Goal: Task Accomplishment & Management: Complete application form

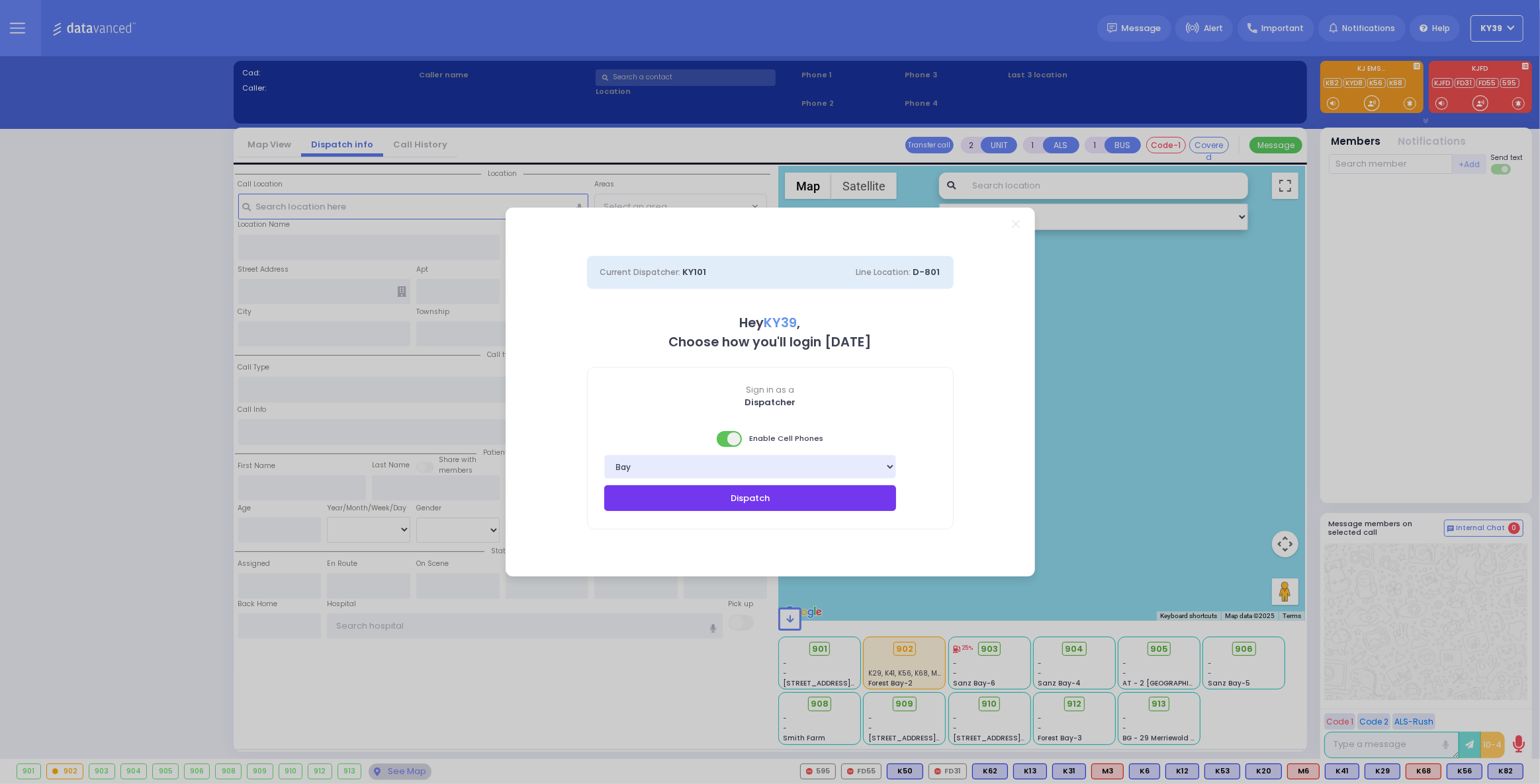
drag, startPoint x: 858, startPoint y: 495, endPoint x: 848, endPoint y: 502, distance: 12.2
click at [849, 499] on button "Dispatch" at bounding box center [750, 498] width 293 height 25
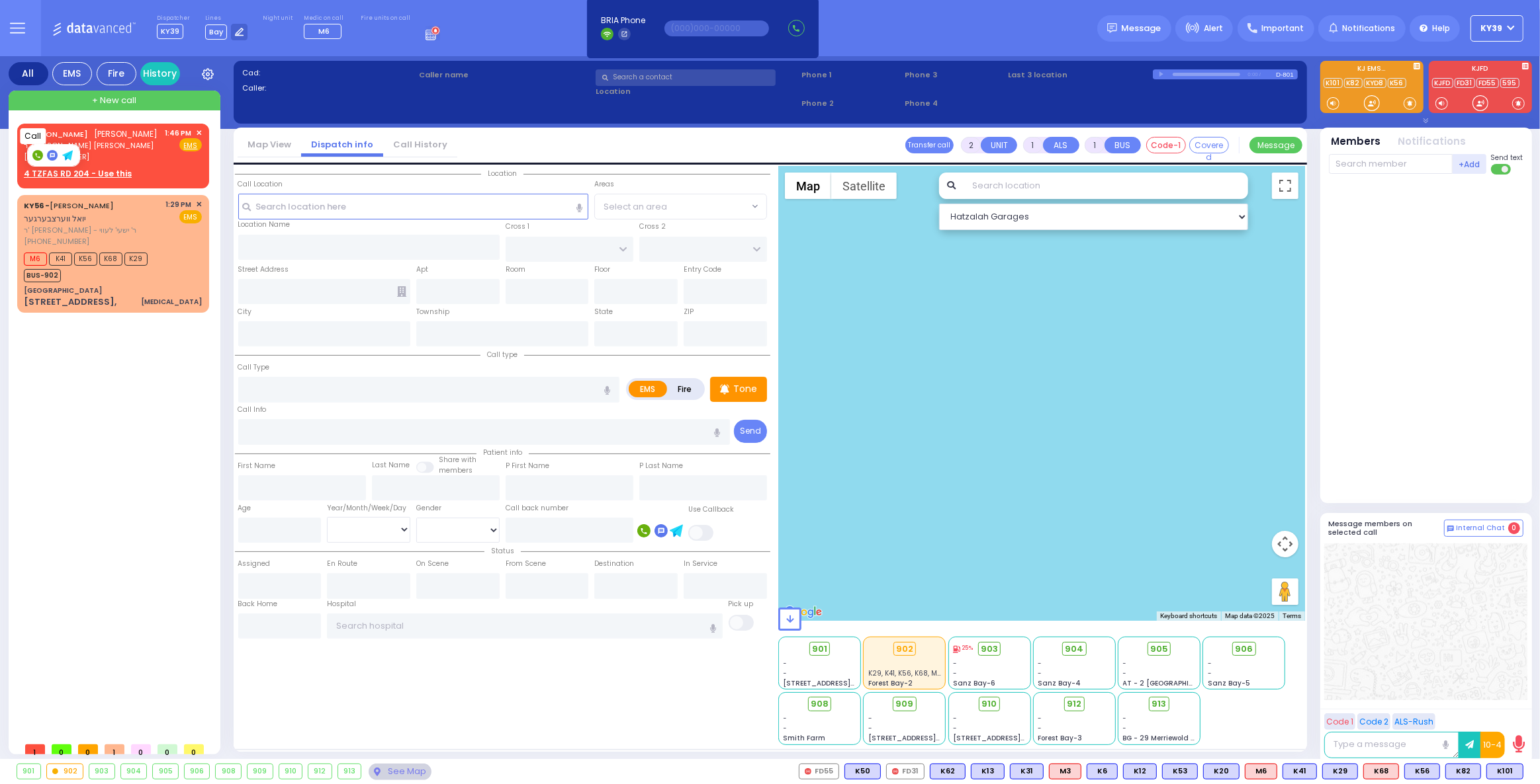
click at [40, 157] on rect at bounding box center [37, 155] width 10 height 10
type input "8457826418"
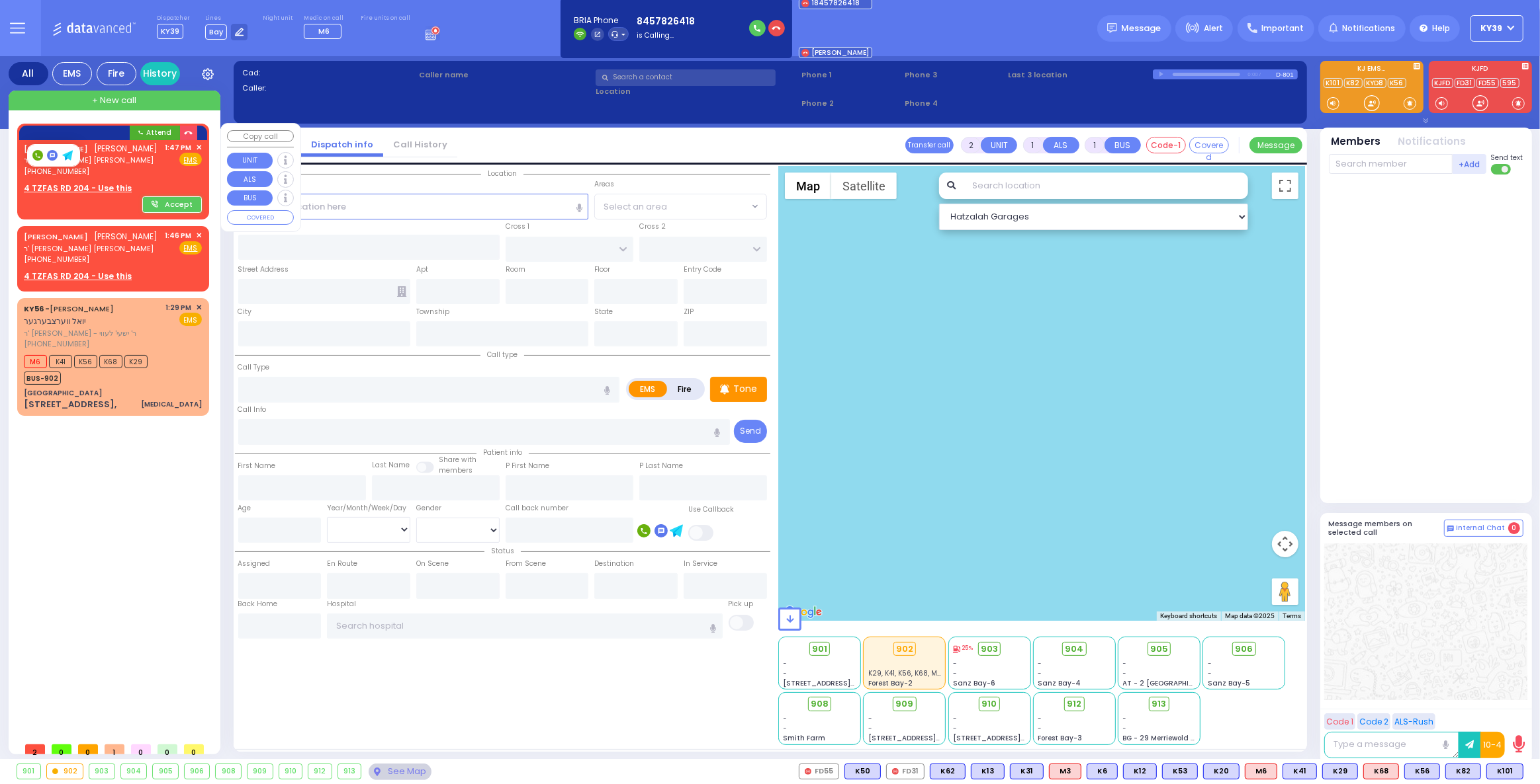
click at [120, 172] on div "[PHONE_NUMBER]" at bounding box center [91, 172] width 135 height 11
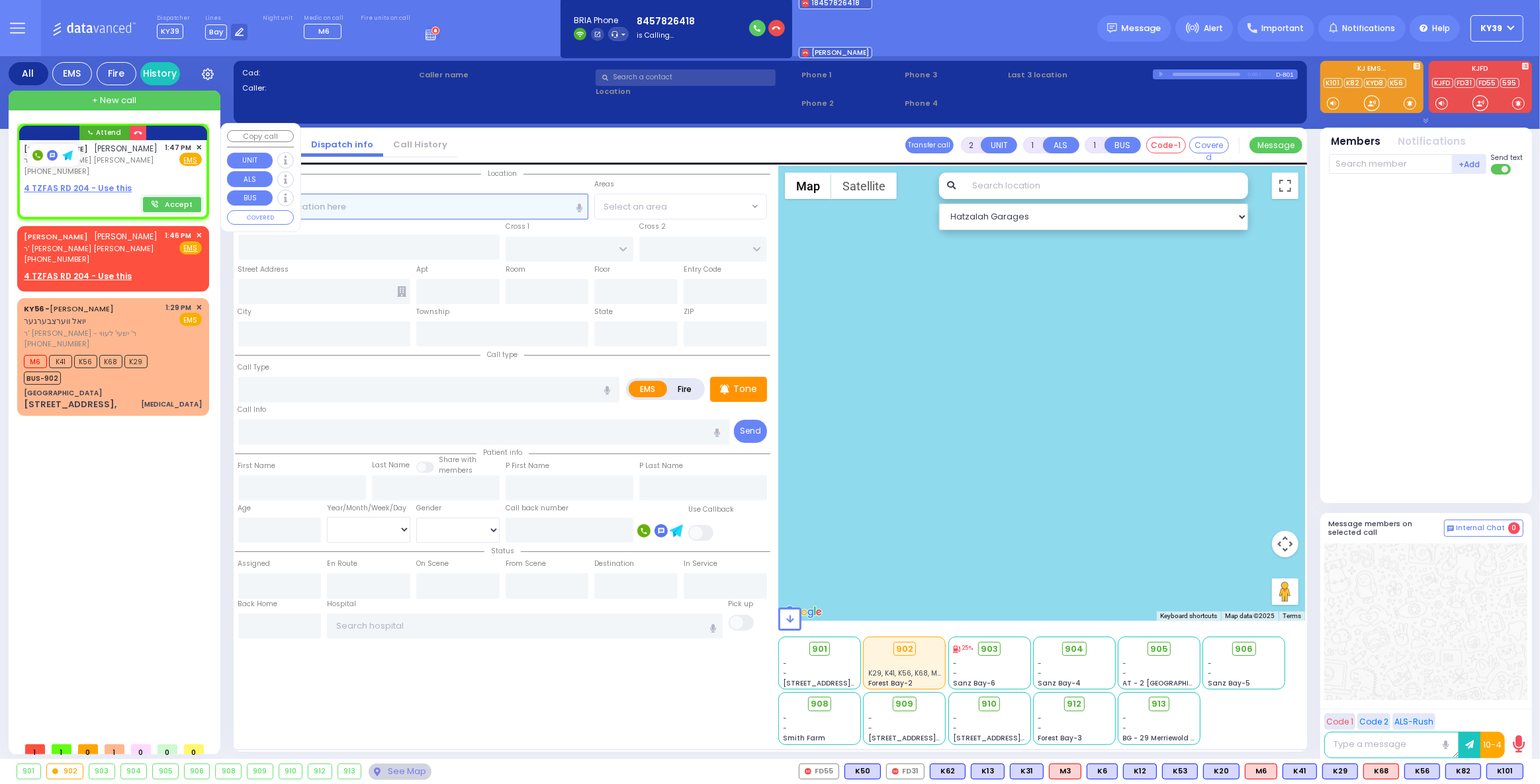
select select
radio input "true"
type input "[PERSON_NAME]"
type input "WEISS"
select select
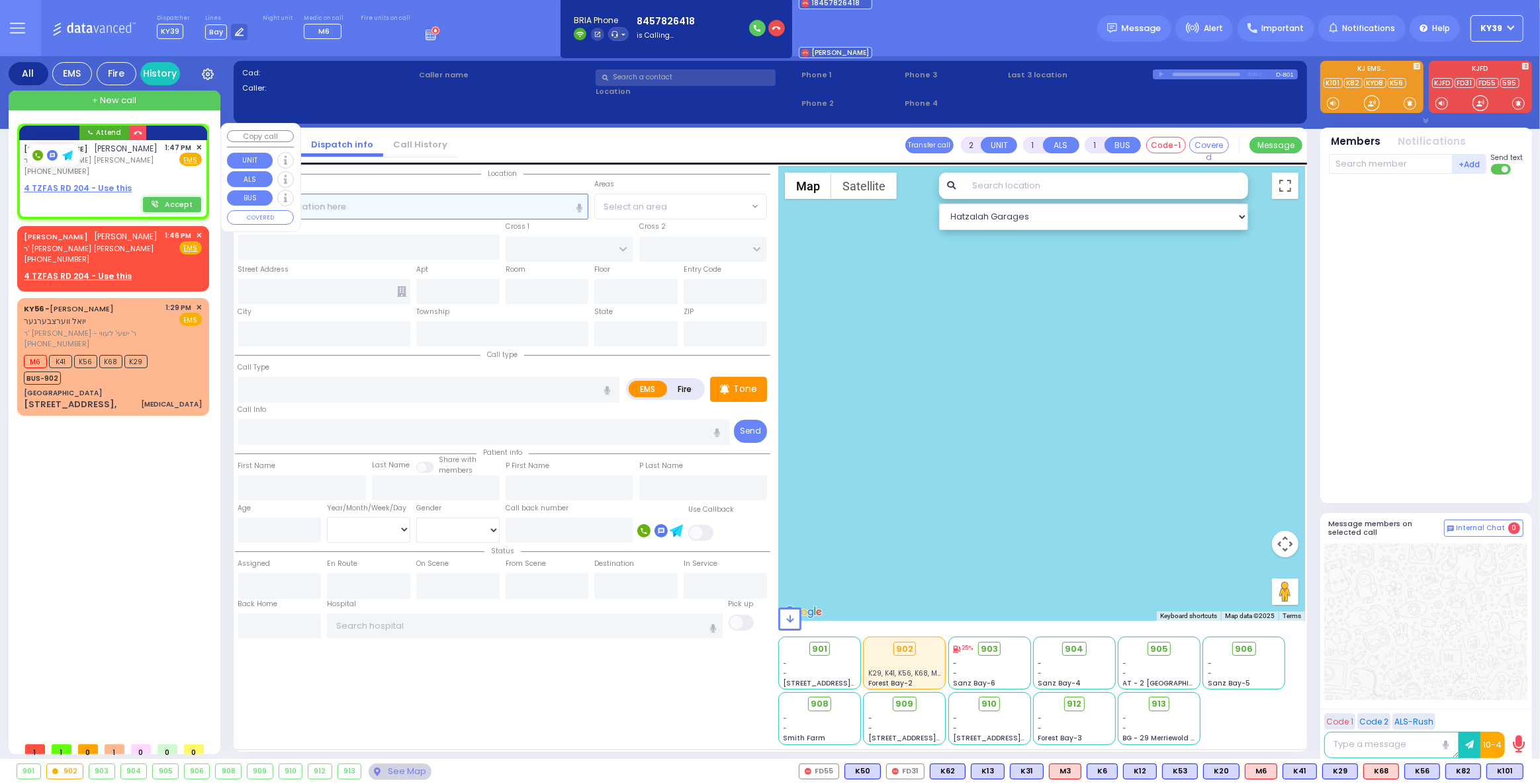
type input "13:47"
select select "Hatzalah Garages"
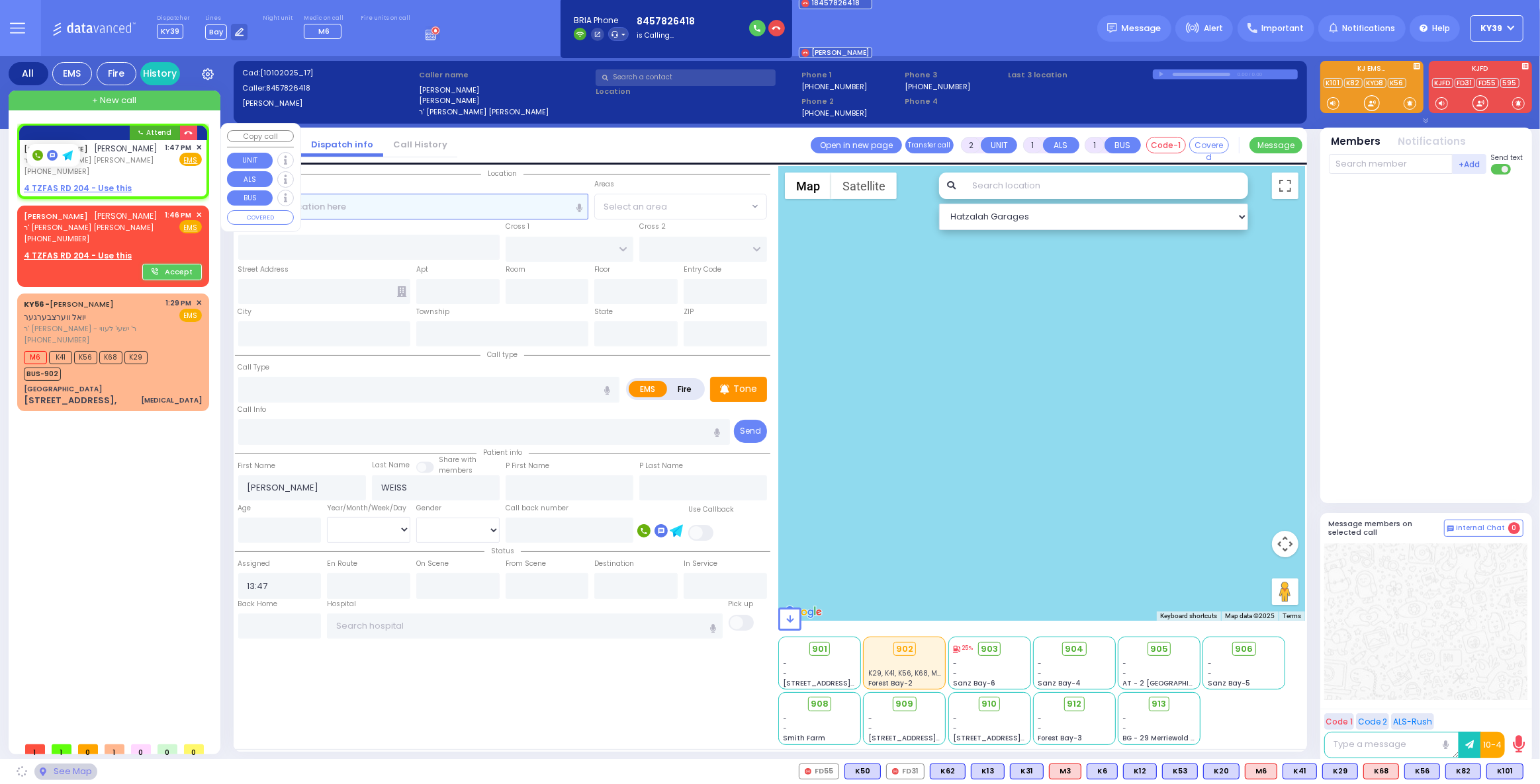
select select
radio input "true"
select select
select select "Hatzalah Garages"
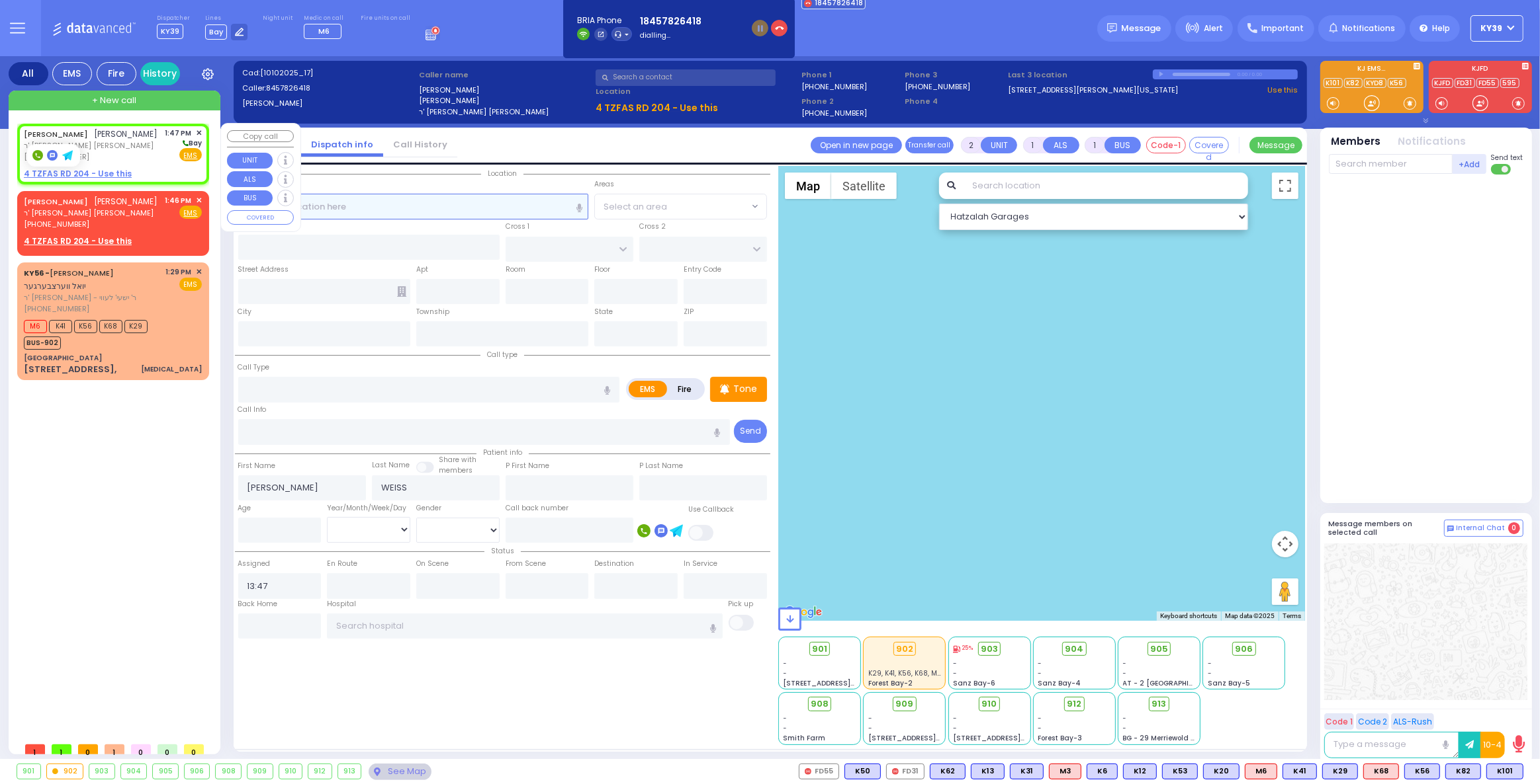
select select
radio input "true"
select select
select select "Hatzalah Garages"
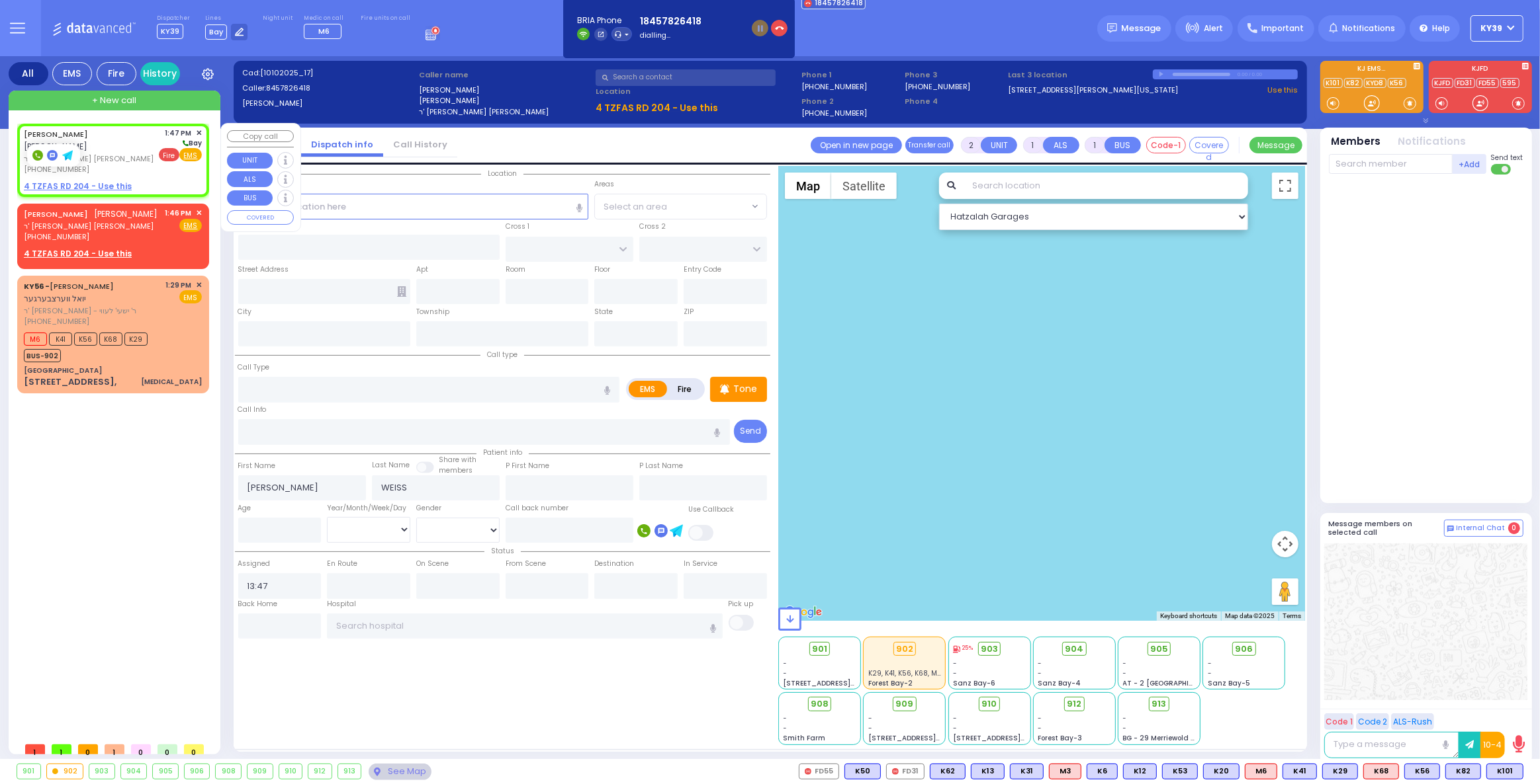
click at [174, 153] on span "Fire" at bounding box center [169, 154] width 20 height 13
select select
radio input "false"
radio input "true"
select select
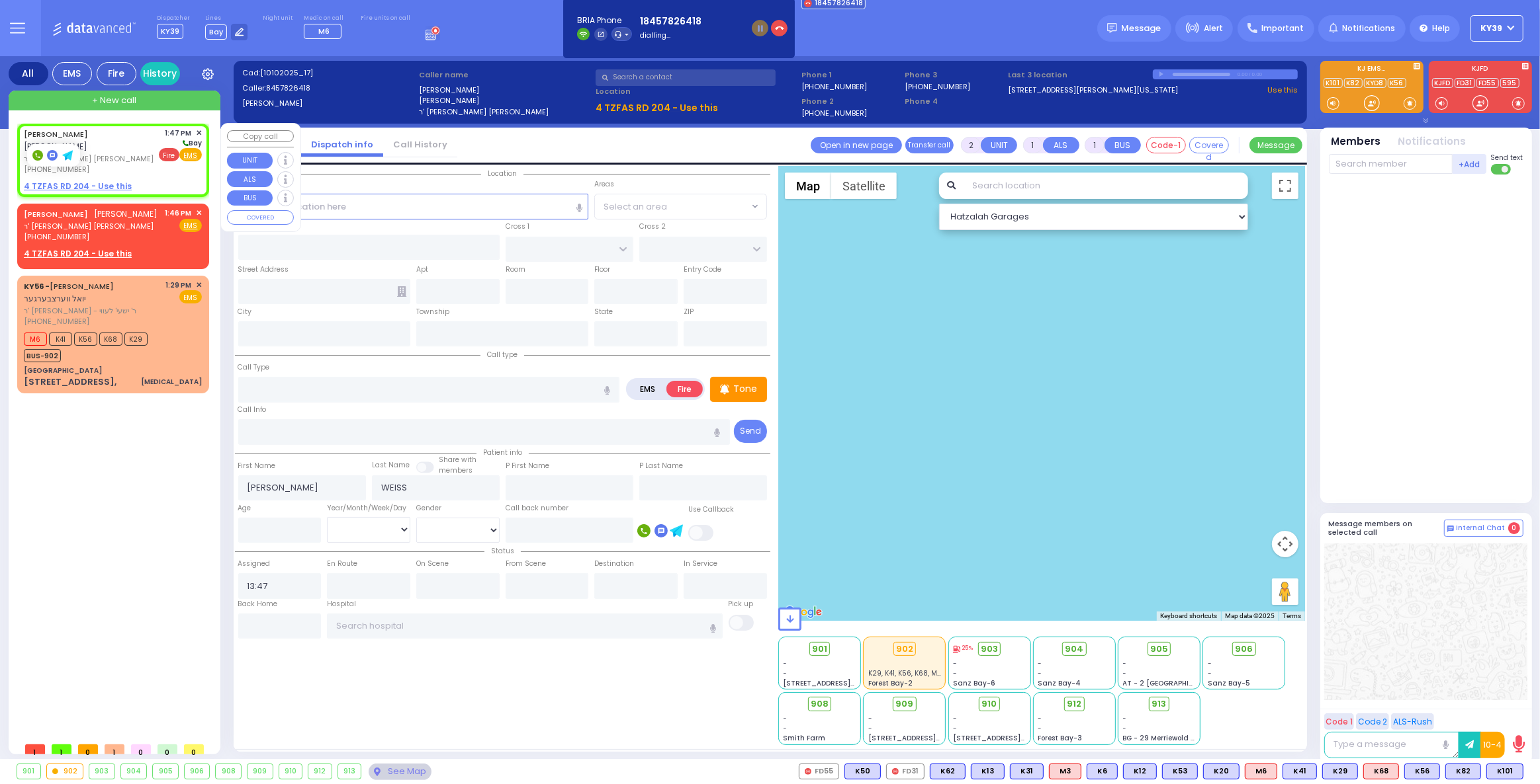
select select "Hatzalah Garages"
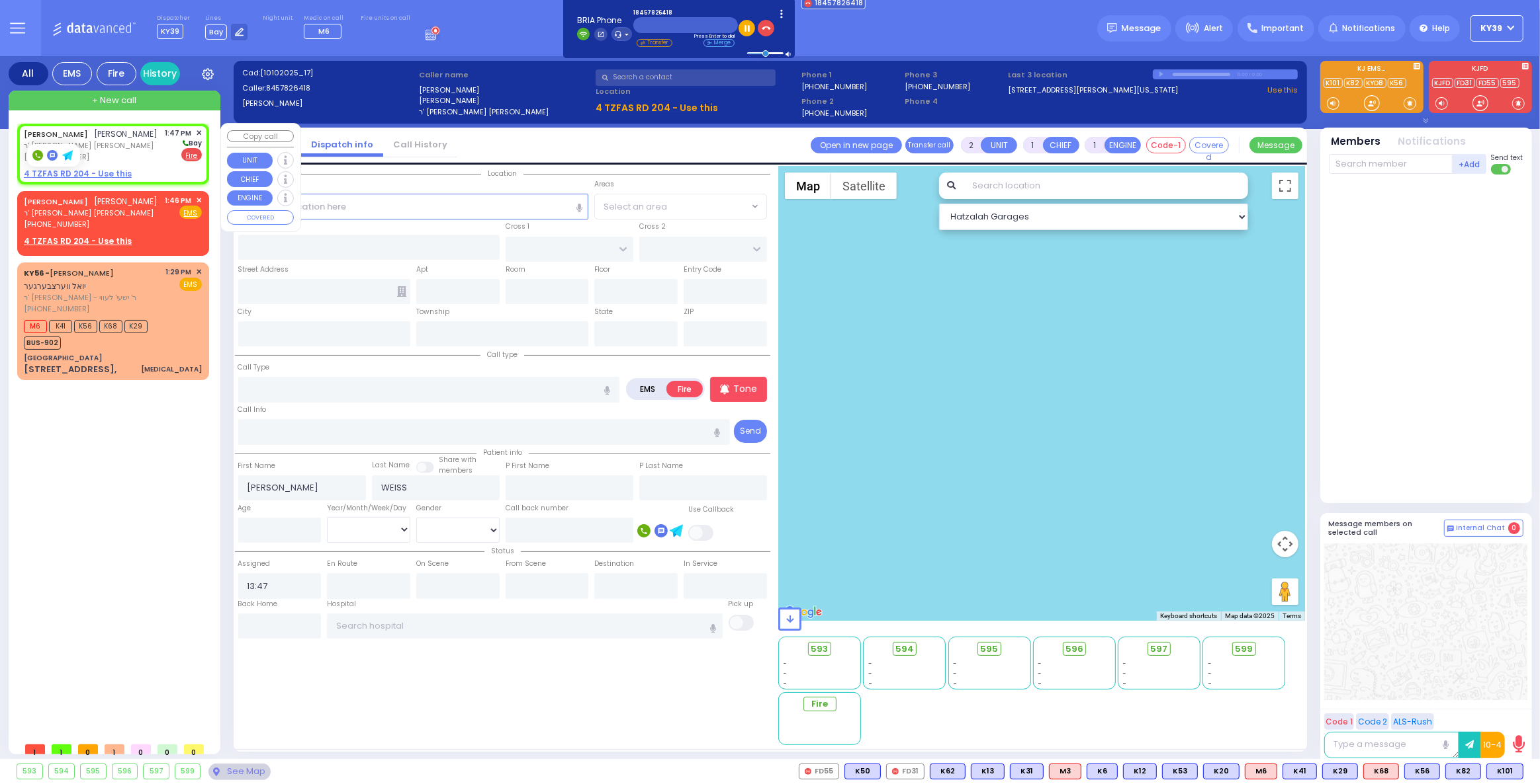
click at [101, 174] on u "4 TZFAS RD 204 - Use this" at bounding box center [78, 174] width 108 height 11
select select
radio input "true"
select select
select select "Hatzalah Garages"
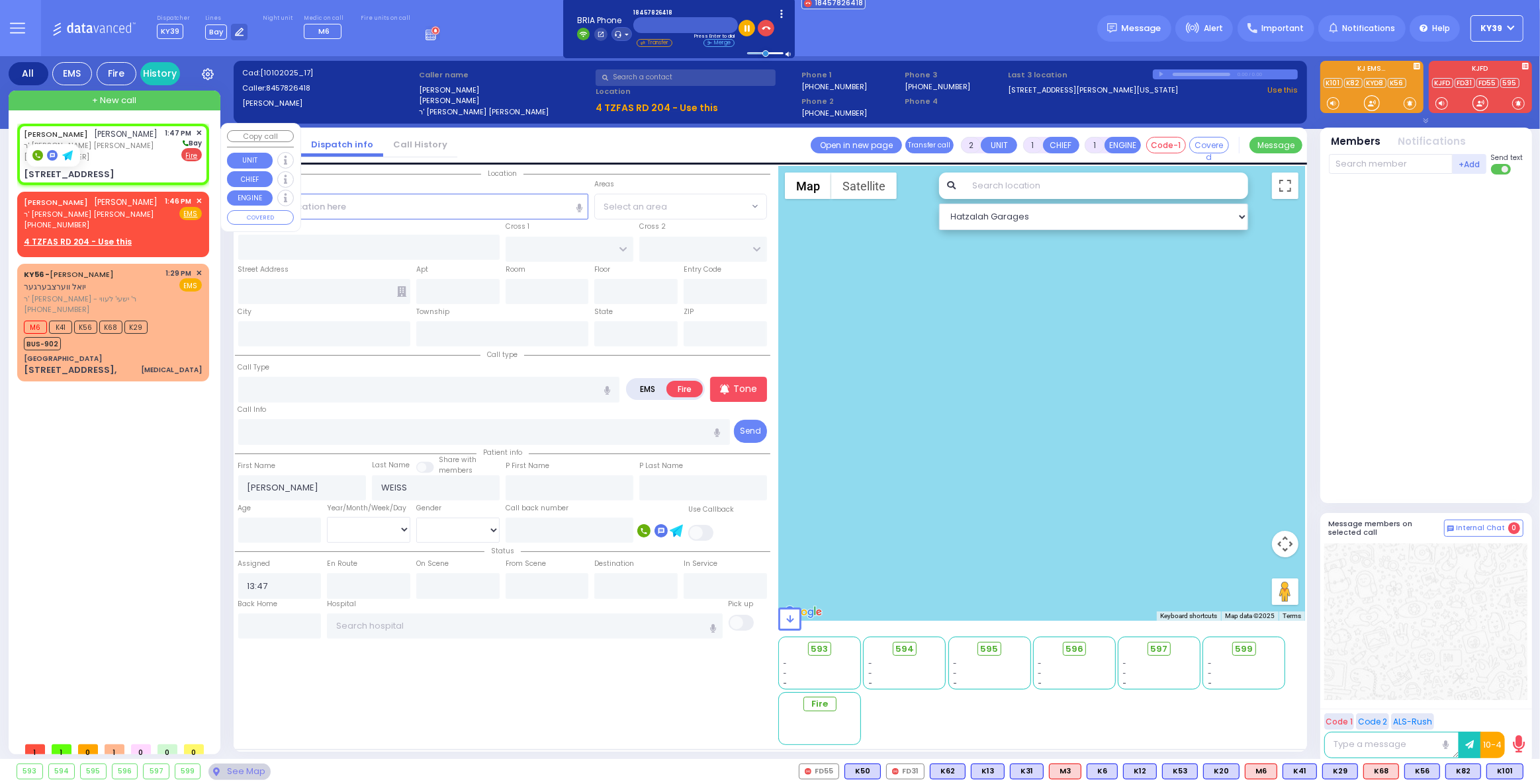
select select
radio input "true"
select select
select select "Hatzalah Garages"
type input "NICKLESBURG RD"
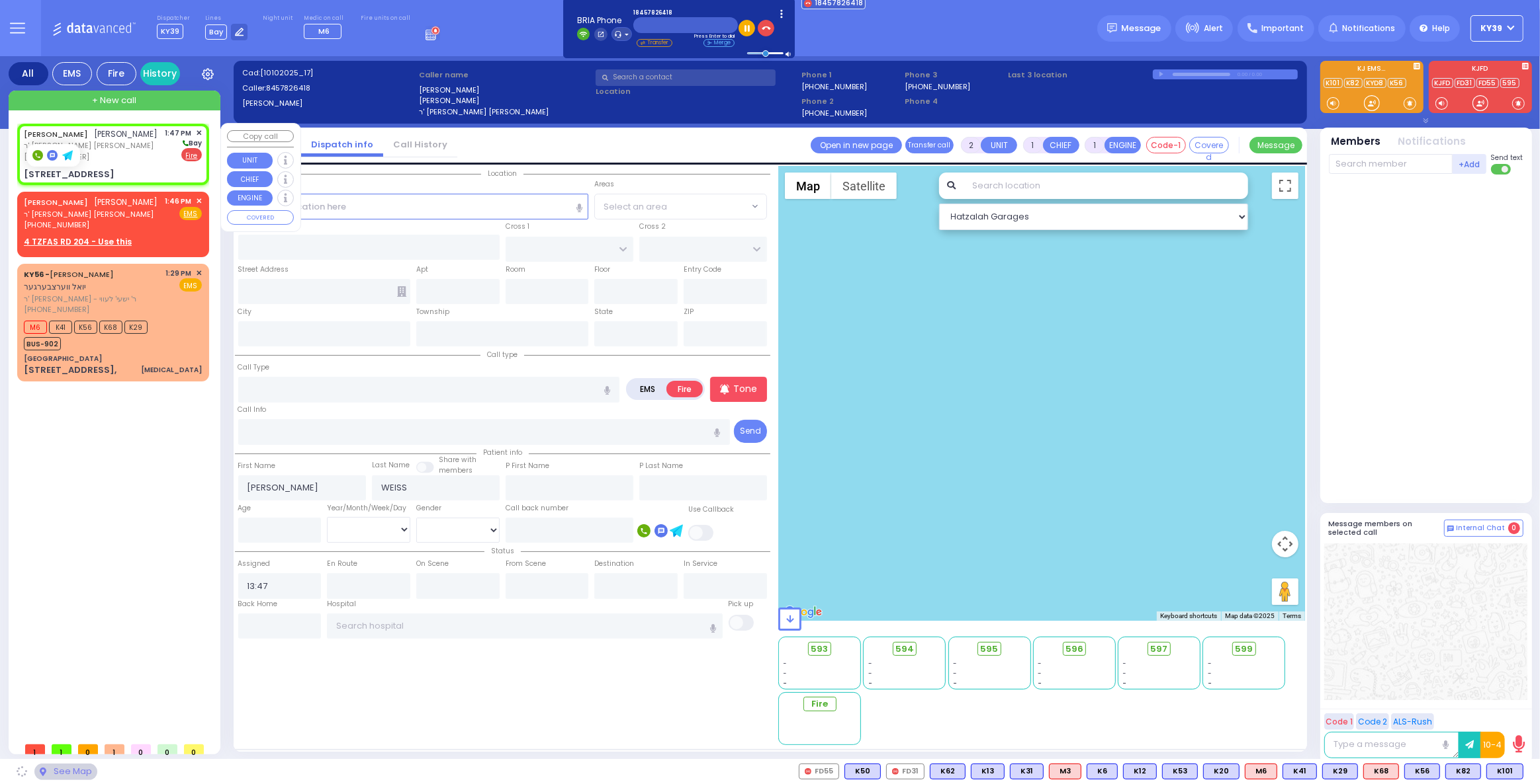
type input "KRAKOW BLVD"
type input "4 TZFAS RD"
type input "204"
type input "Kiryas Joel"
type input "[US_STATE]"
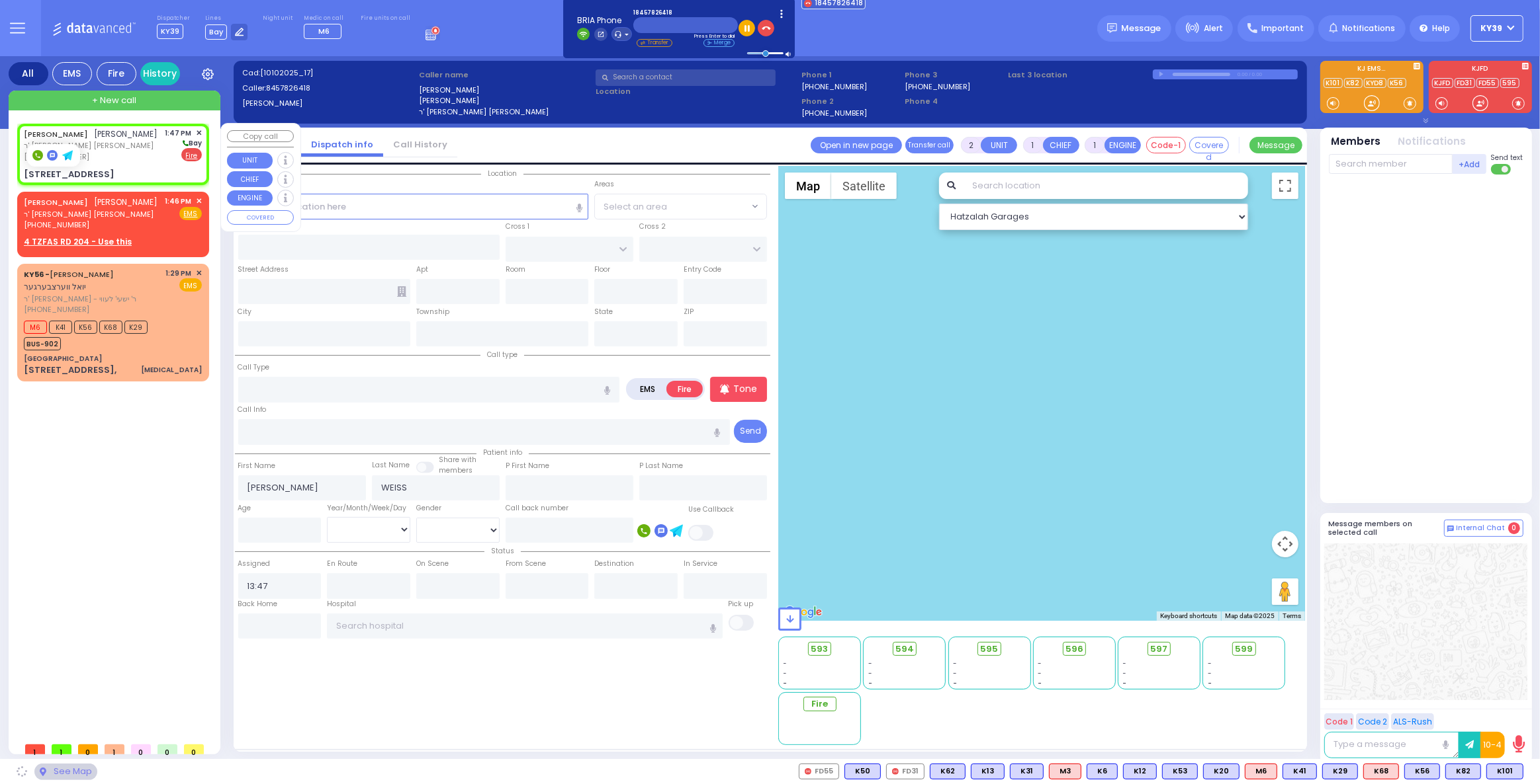
type input "10950"
select select "ATZEI TAMURIM"
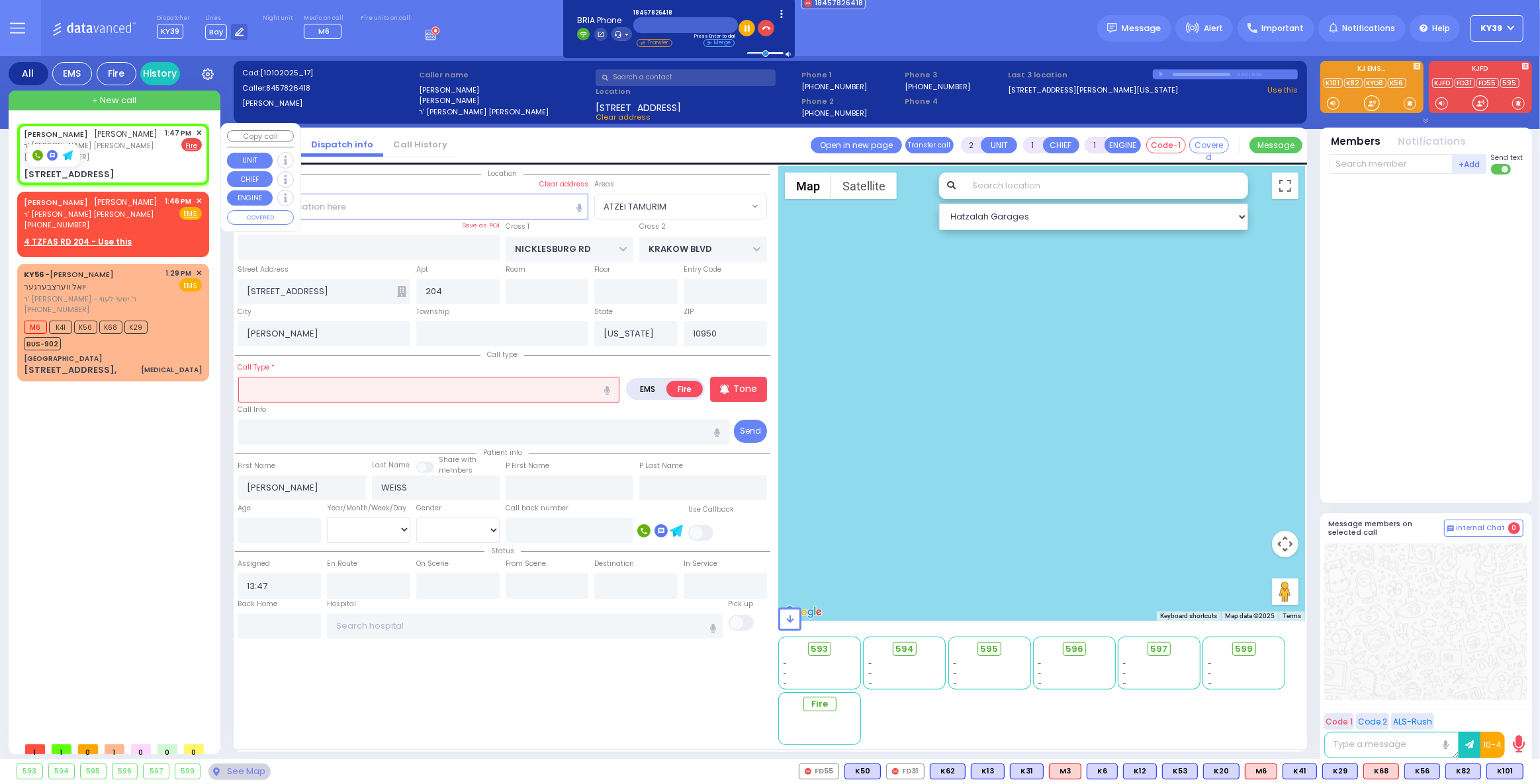
select select
radio input "true"
select select
select select "Hatzalah Garages"
select select "ATZEI TAMURIM"
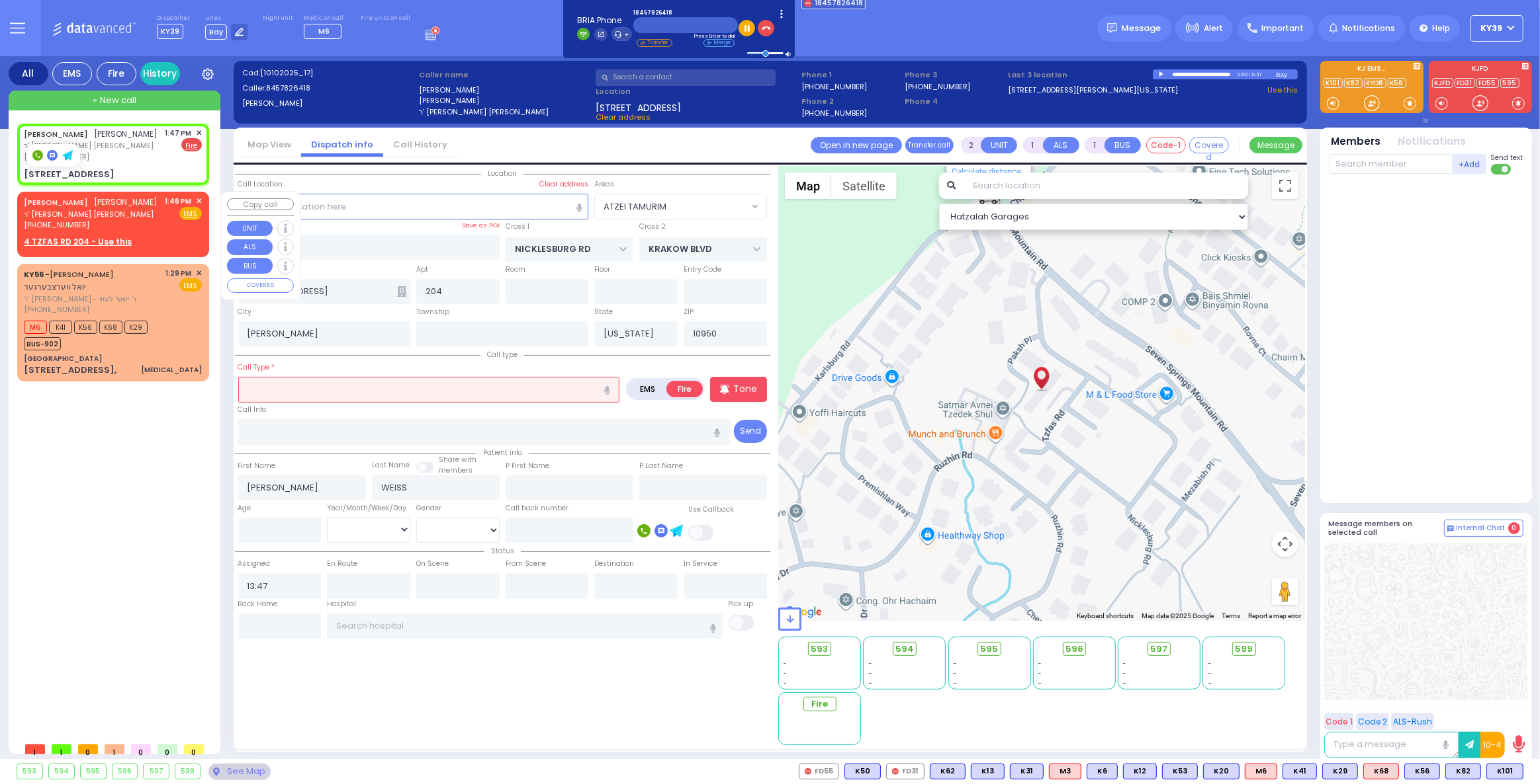
click at [309, 389] on input "text" at bounding box center [428, 389] width 382 height 25
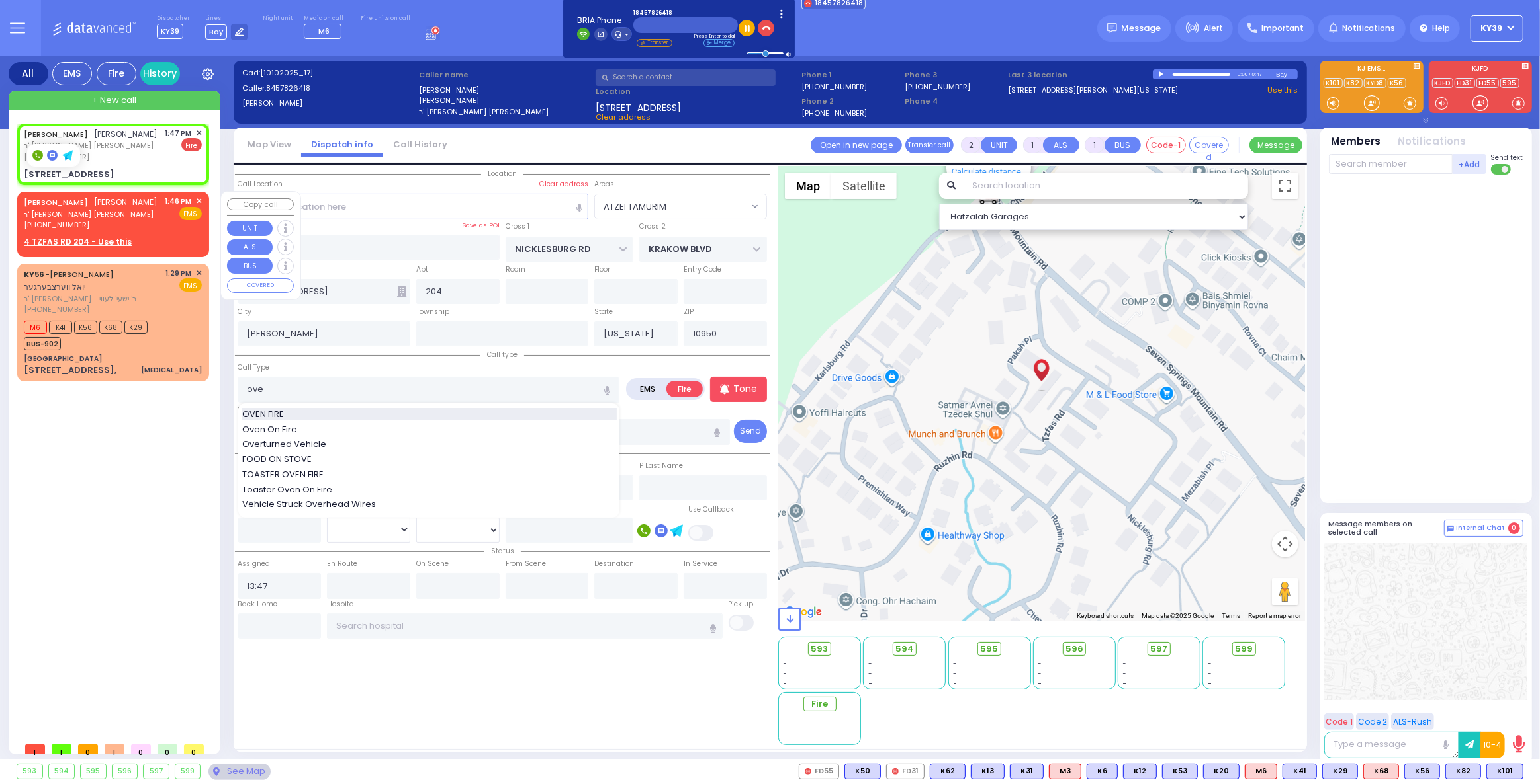
click at [322, 415] on div "OVEN FIRE" at bounding box center [429, 414] width 375 height 13
type input "OVEN FIRE"
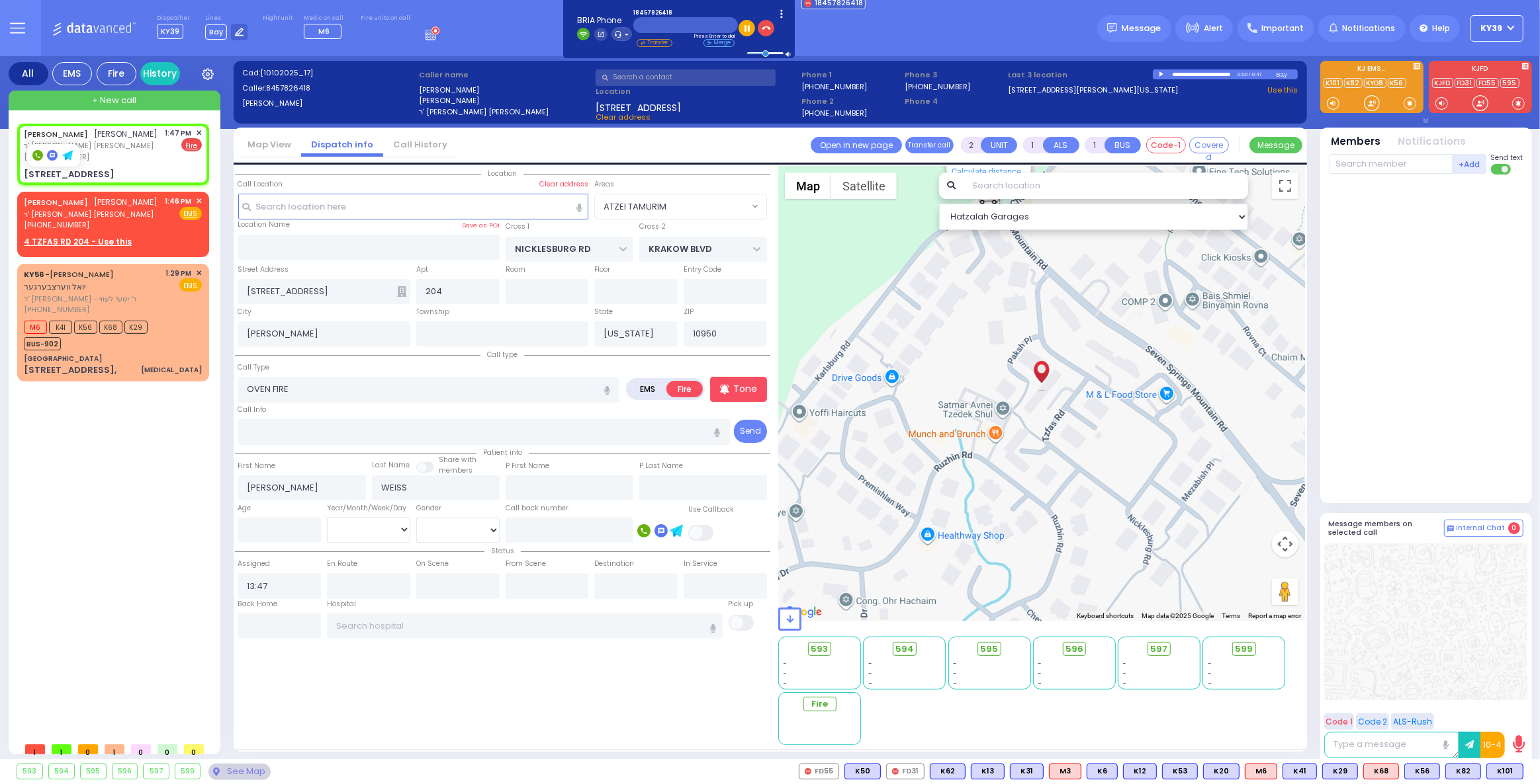
select select
radio input "true"
select select
select select "ATZEI TAMURIM"
select select "Hatzalah Garages"
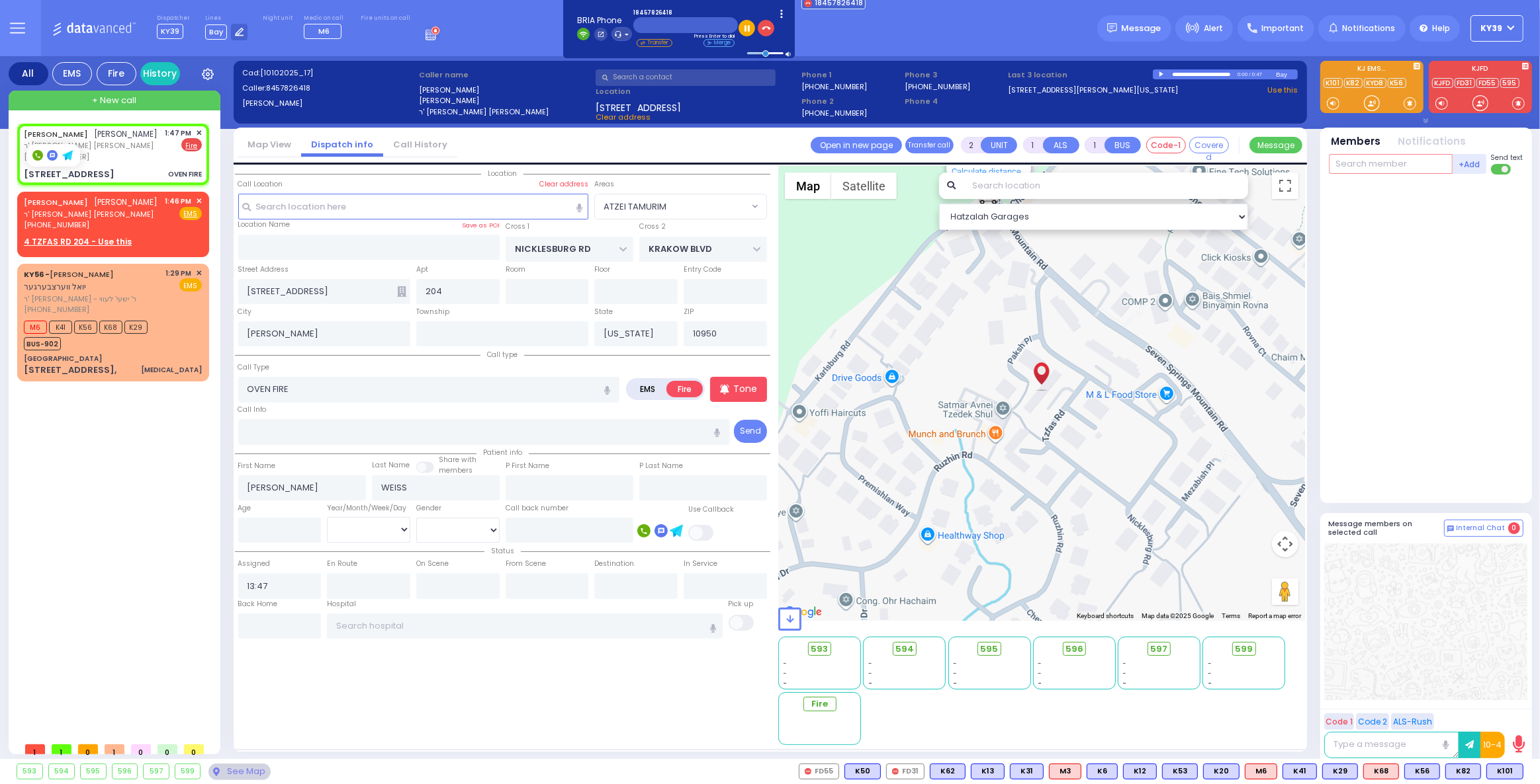
click at [1388, 162] on input "text" at bounding box center [1390, 163] width 124 height 20
select select
radio input "true"
select select
select select "Hatzalah Garages"
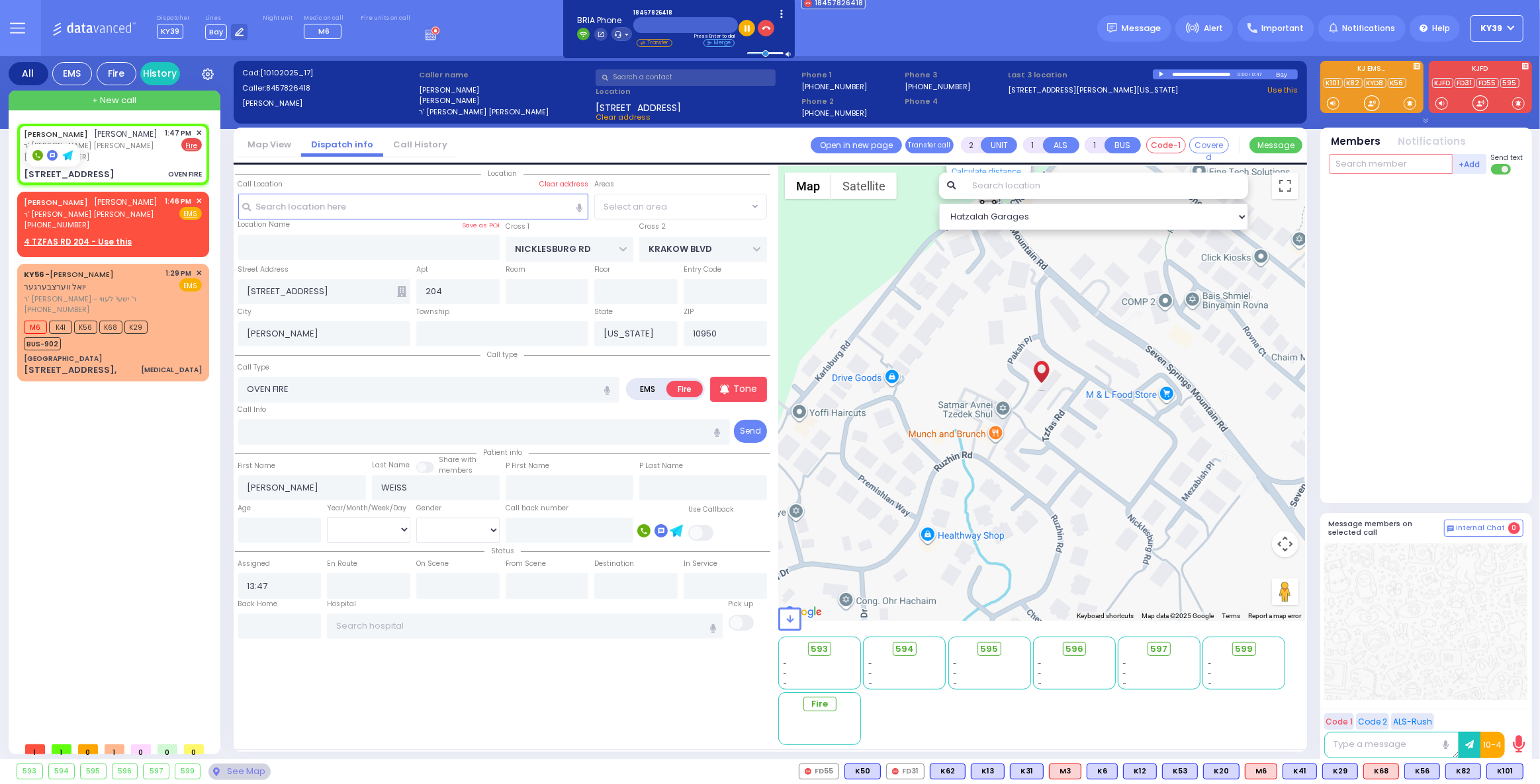
type input "3"
select select "ATZEI TAMURIM"
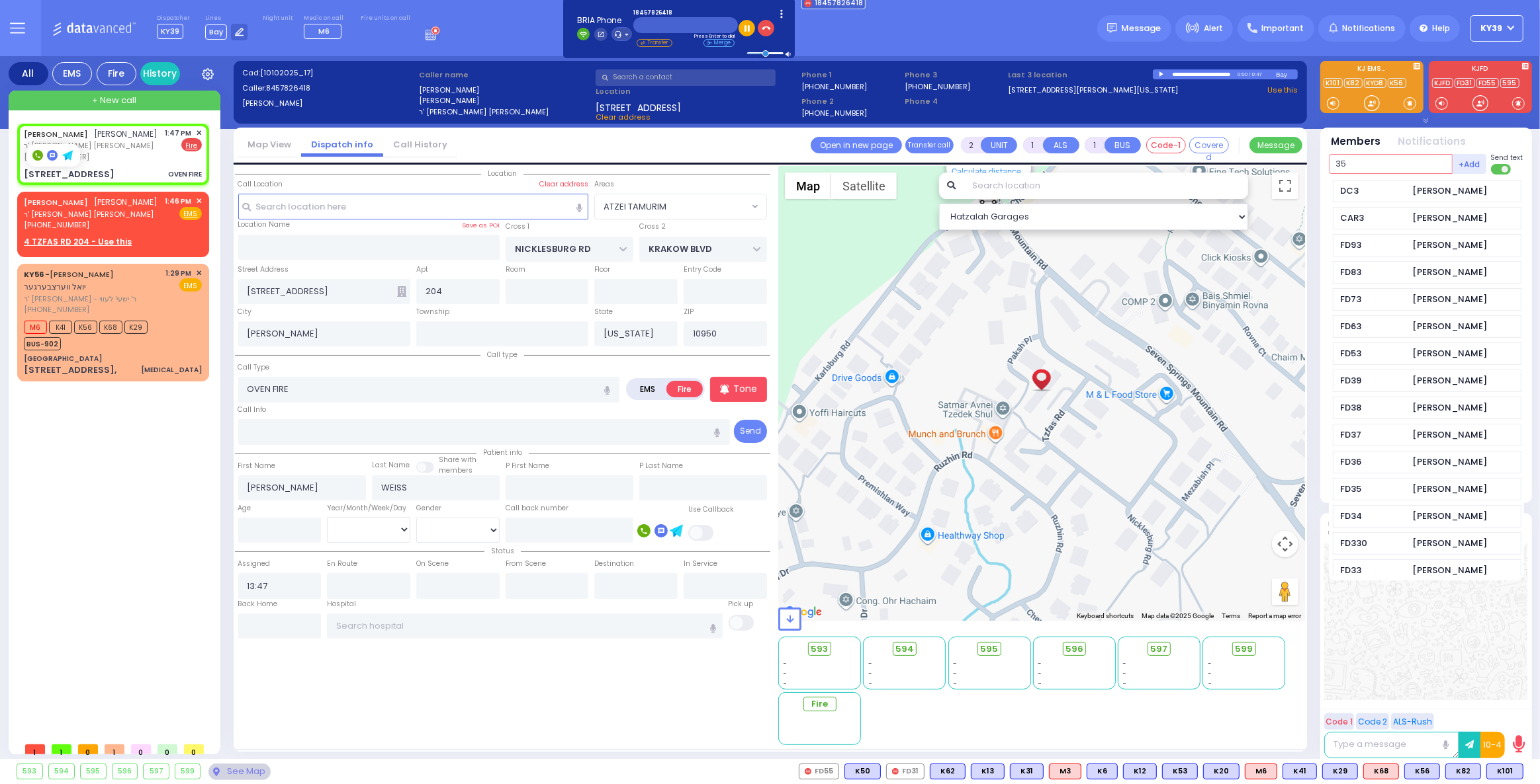
type input "35"
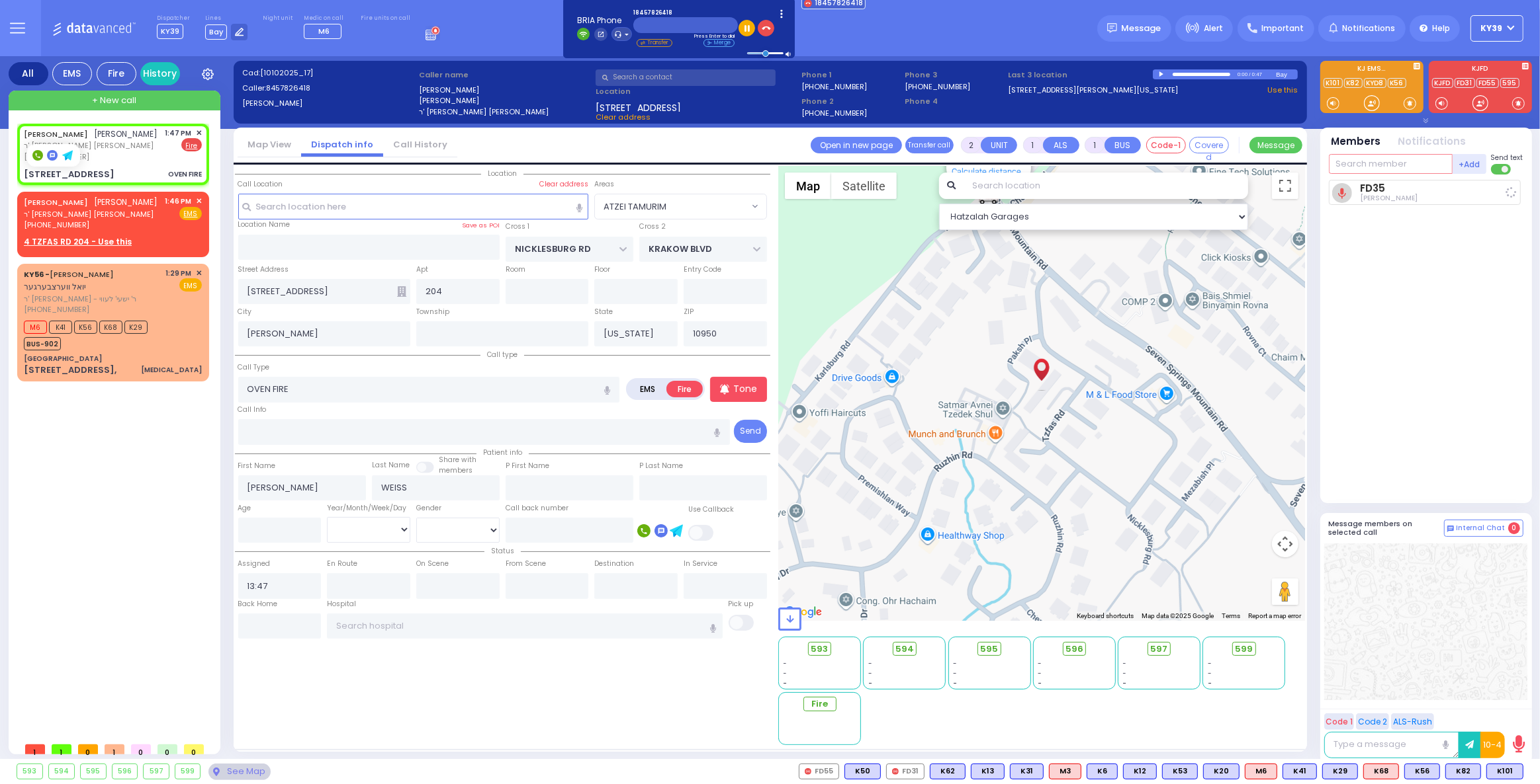
select select
radio input "true"
select select
type input "13:48"
select select "Hatzalah Garages"
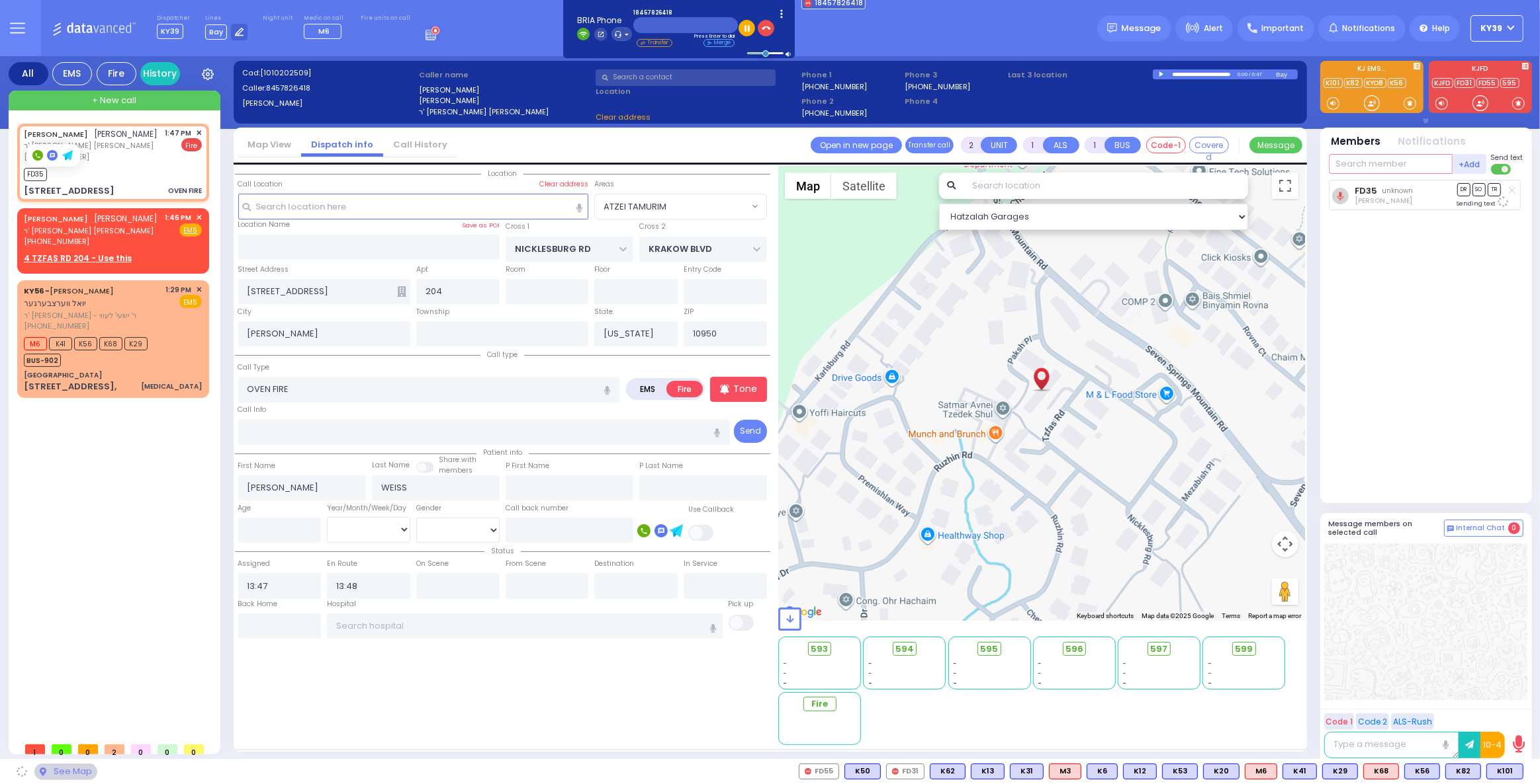
type input "4"
select select "ATZEI TAMURIM"
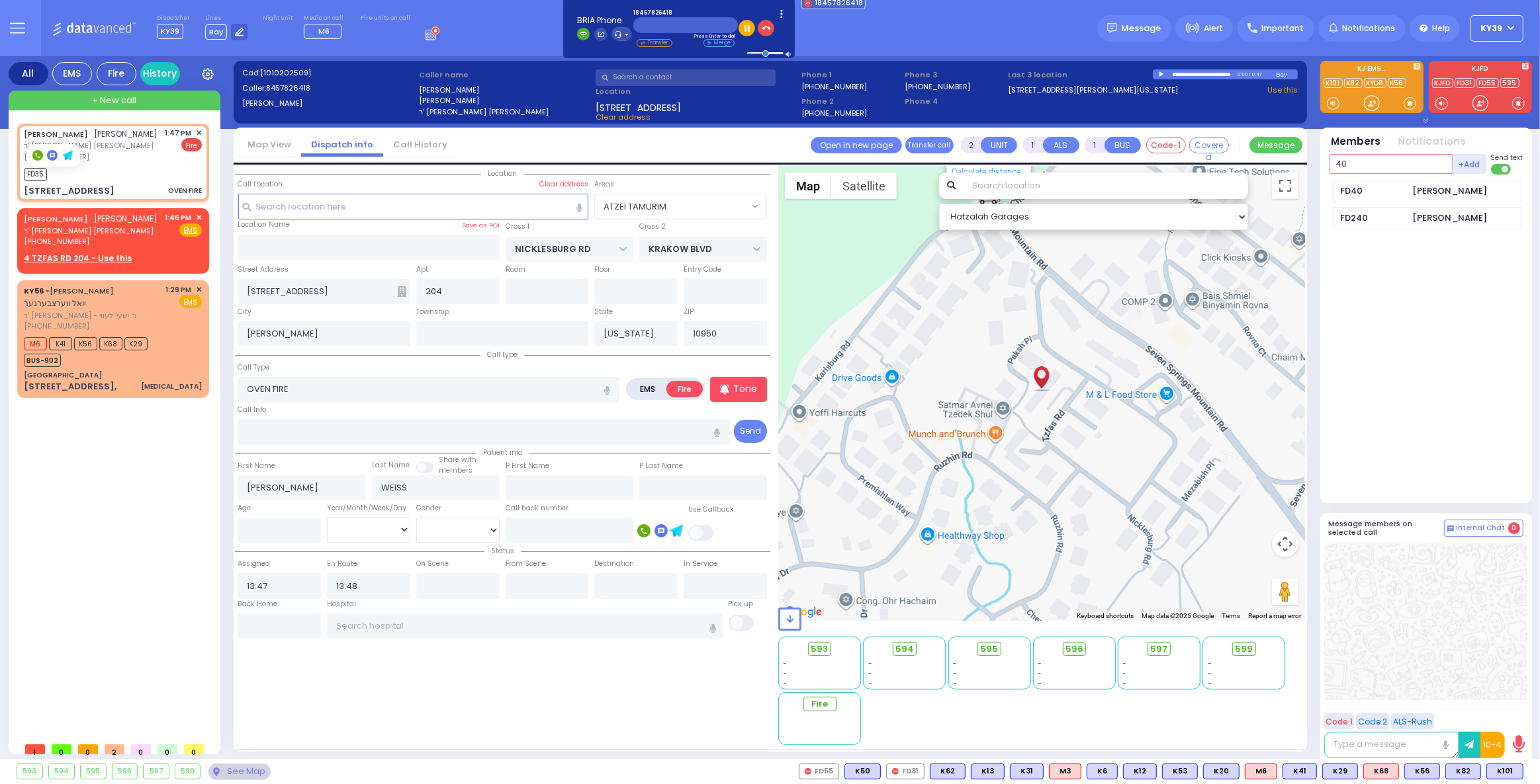
type input "40"
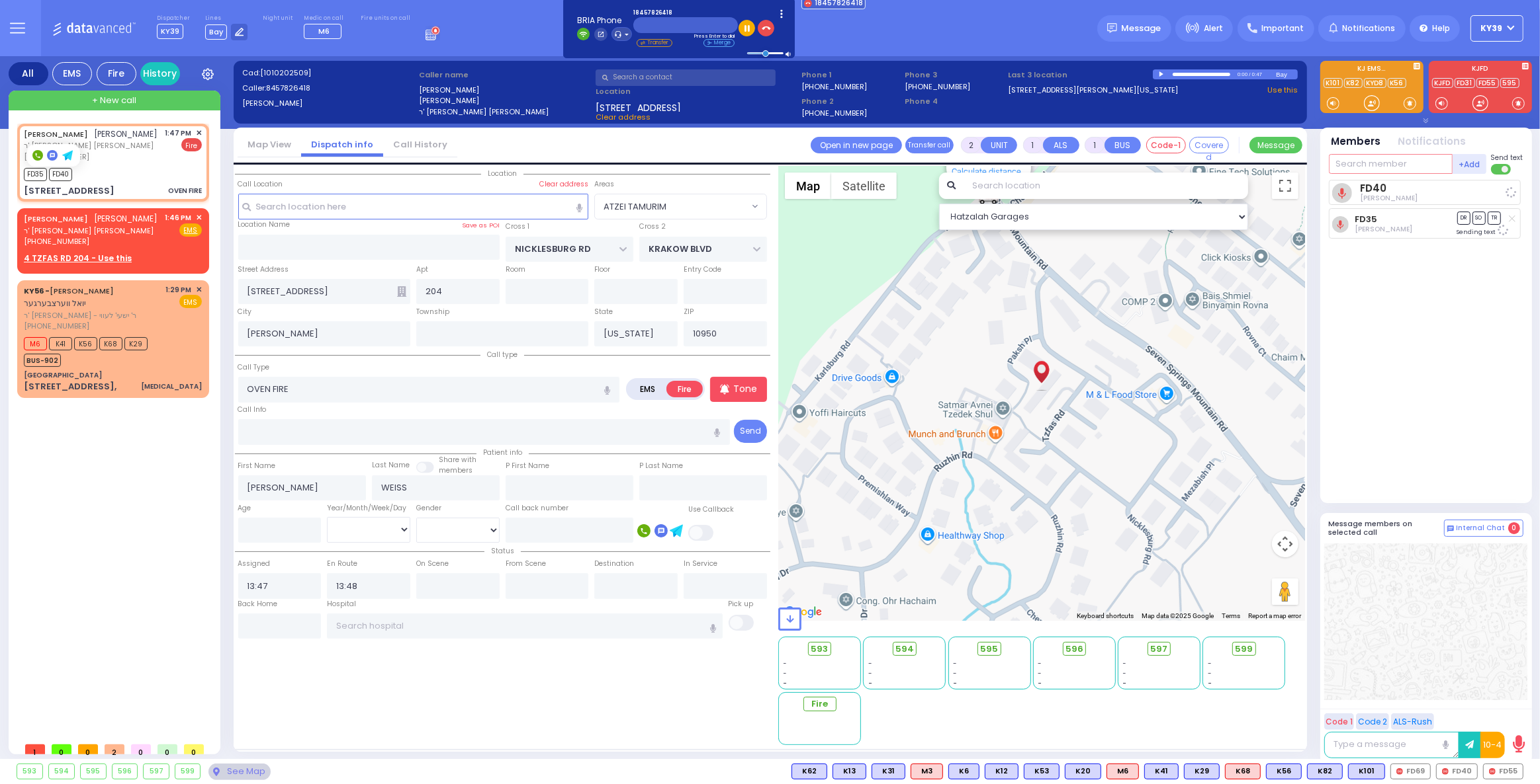
type input "5"
select select
radio input "true"
select select
type input "55"
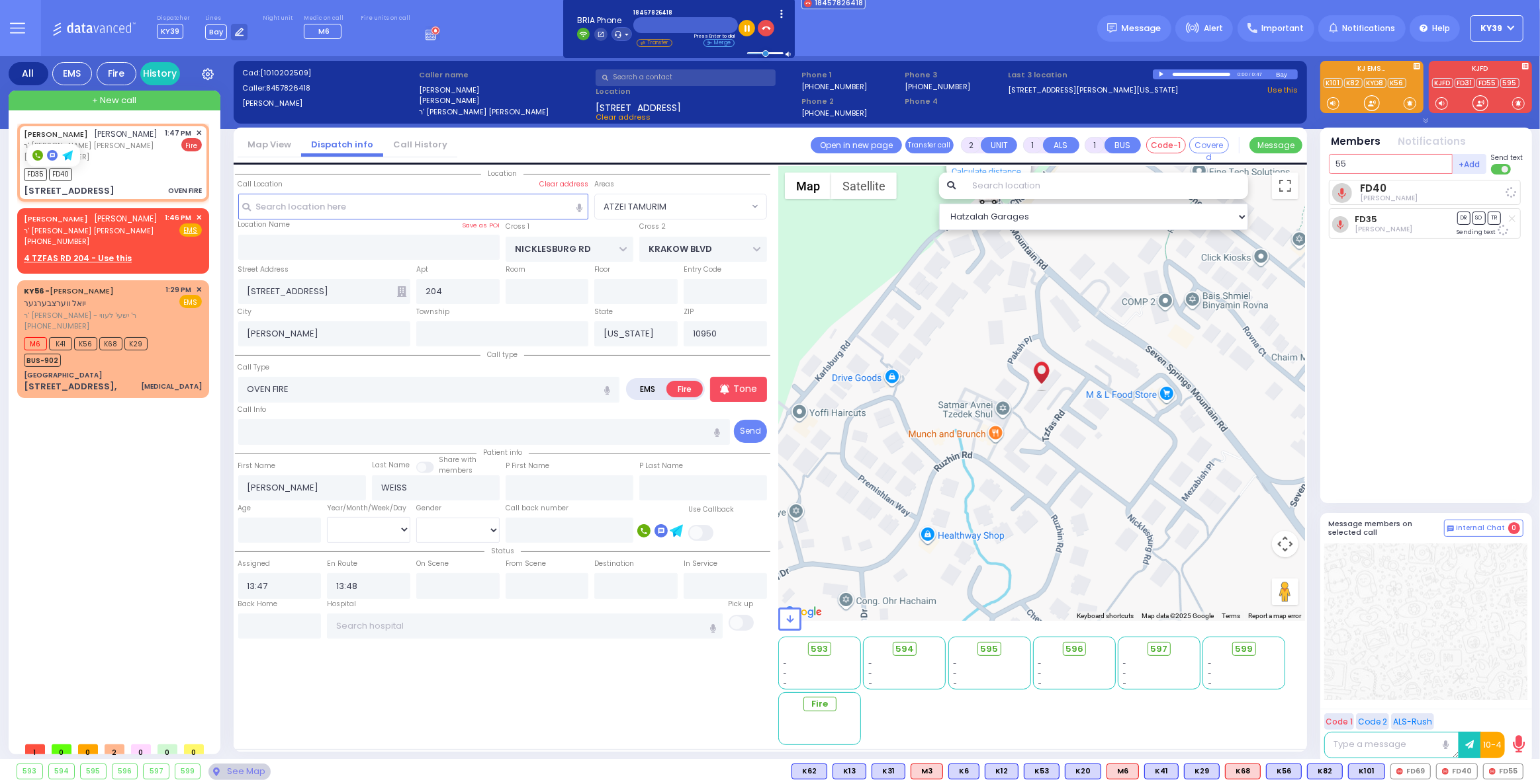
select select "Hatzalah Garages"
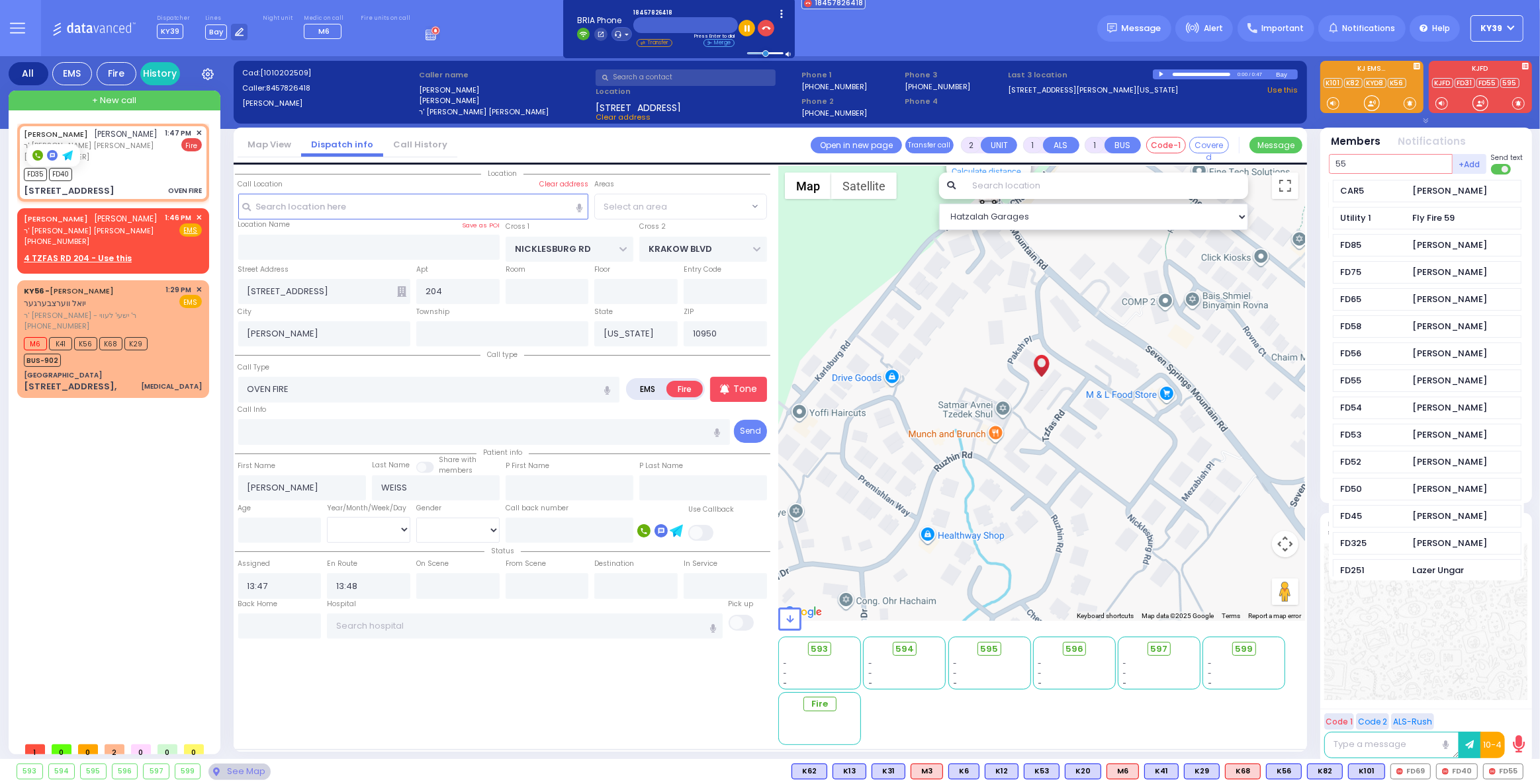
select select "ATZEI TAMURIM"
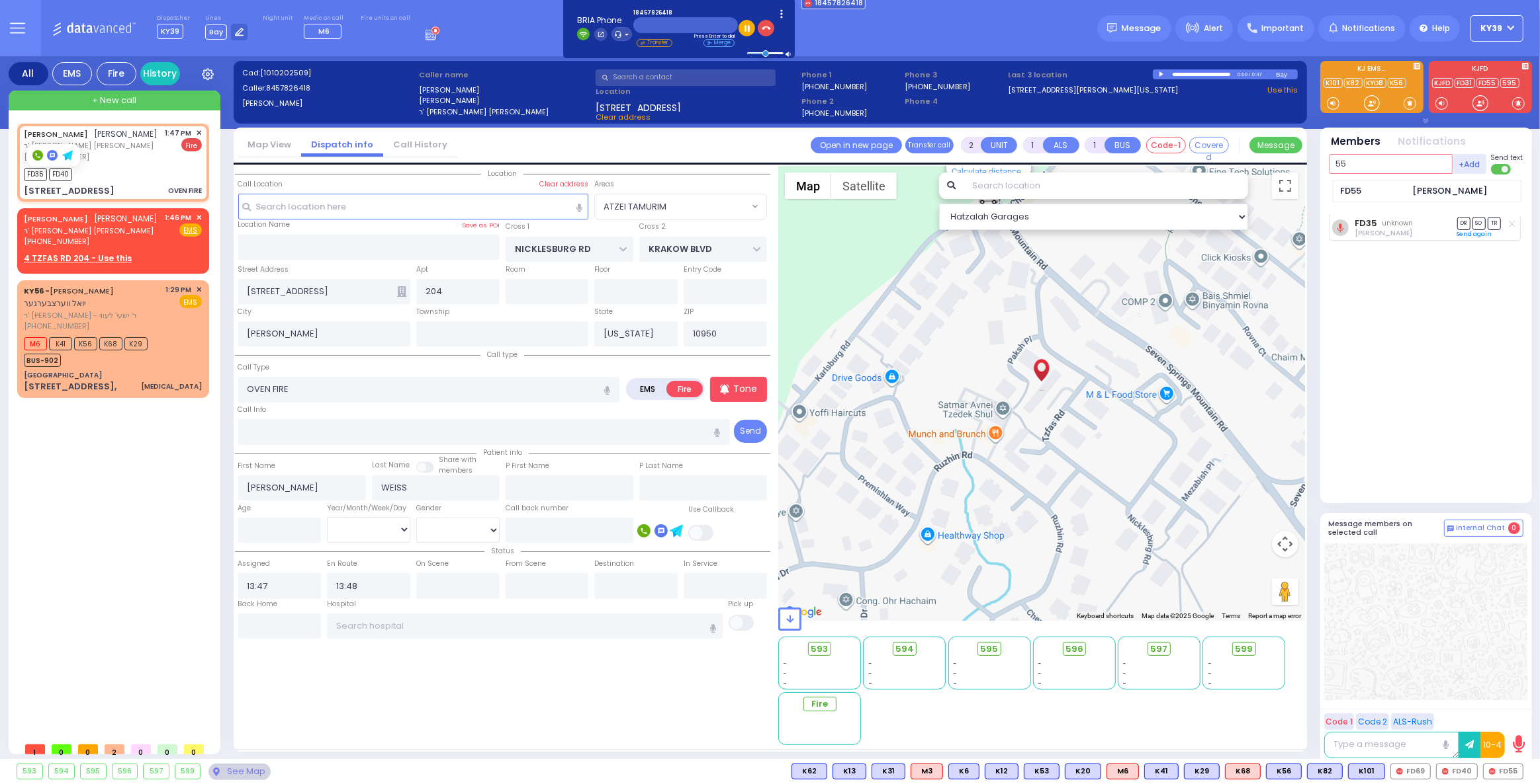
type input "55"
select select
radio input "true"
select select
select select "ATZEI TAMURIM"
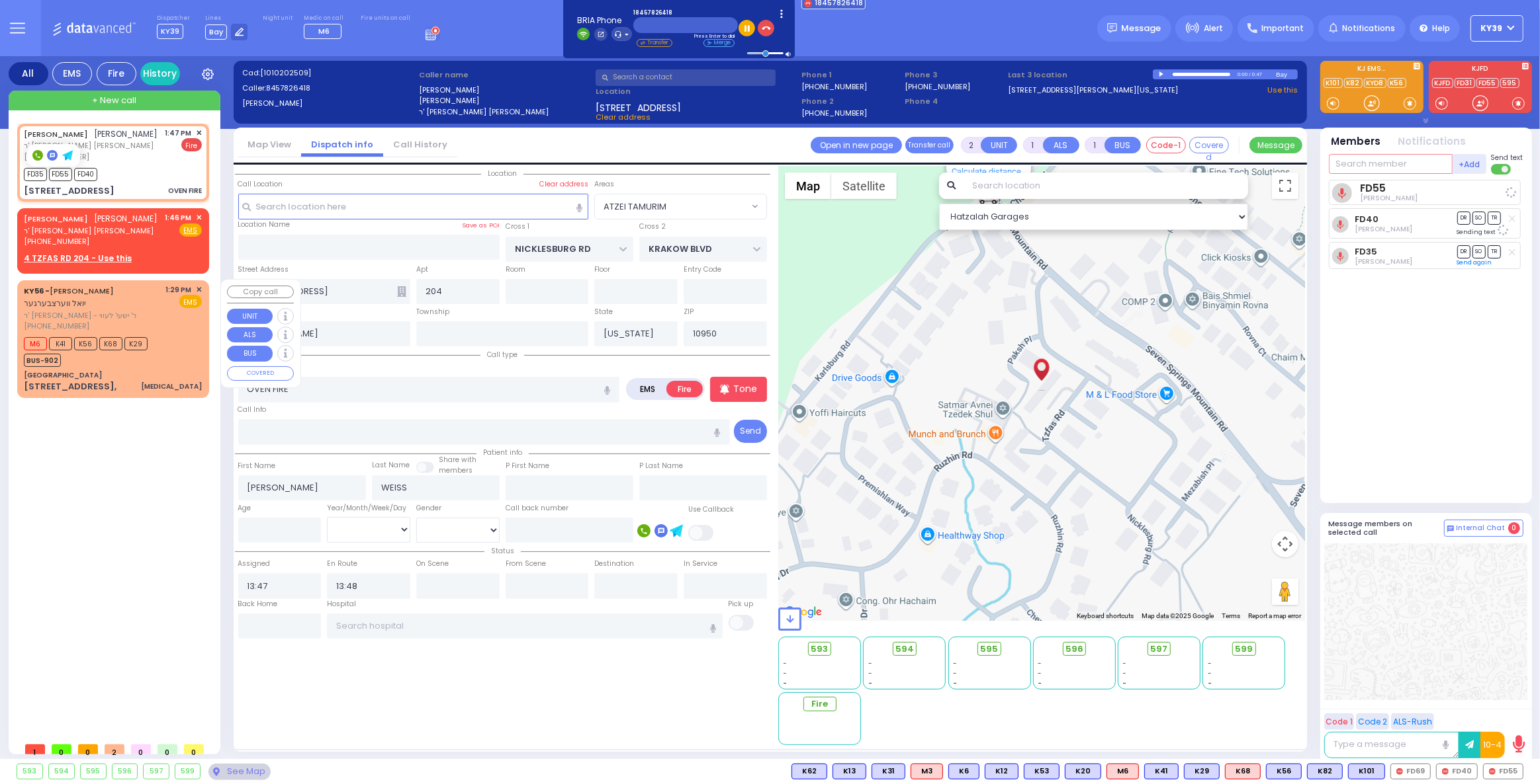
select select "Hatzalah Garages"
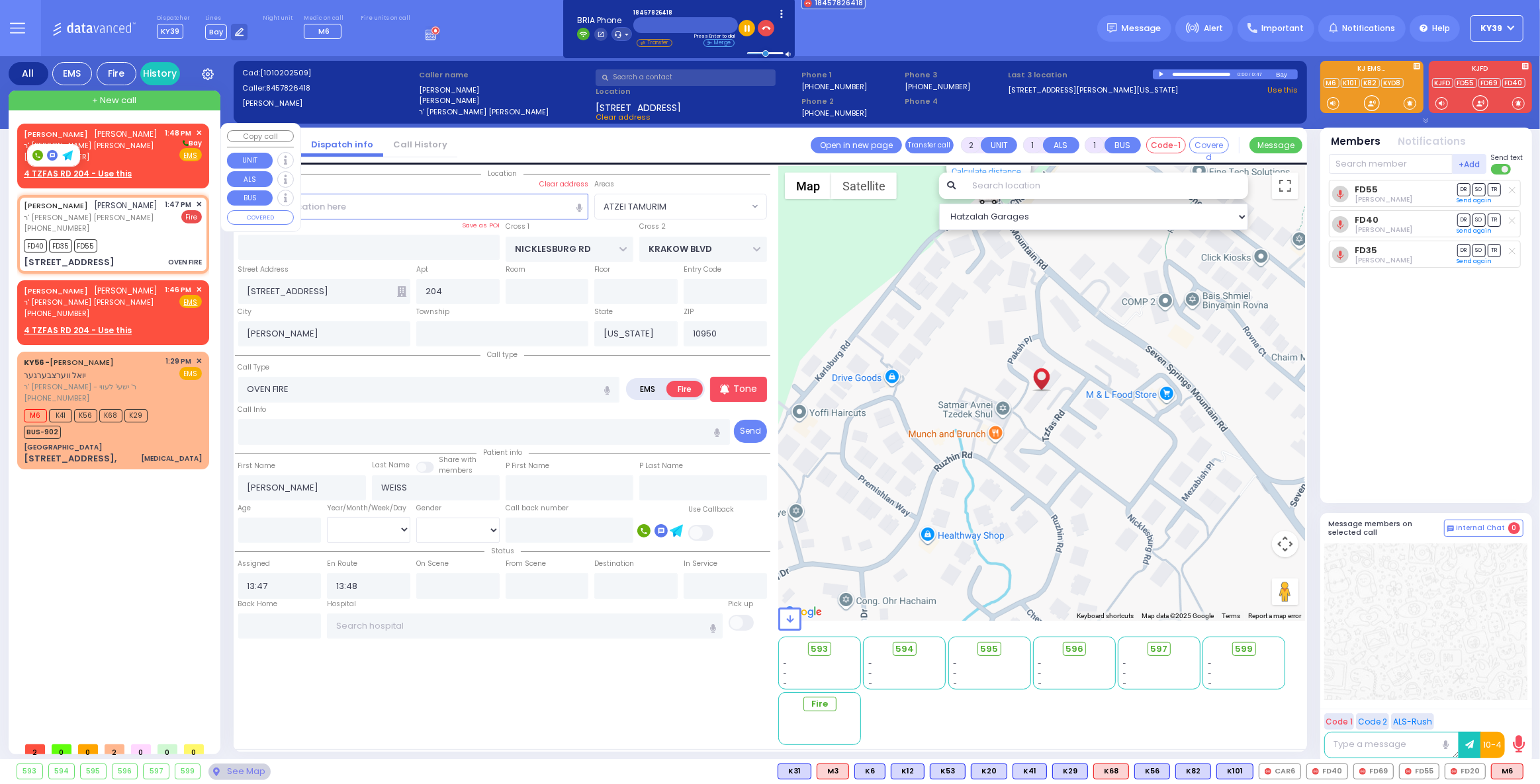
click at [140, 164] on div "JOEL WEISS יואל ווייס ר' ישעי' שלום - הרר משה הערש קליין (845) 782-6418 1:48 PM…" at bounding box center [112, 153] width 187 height 57
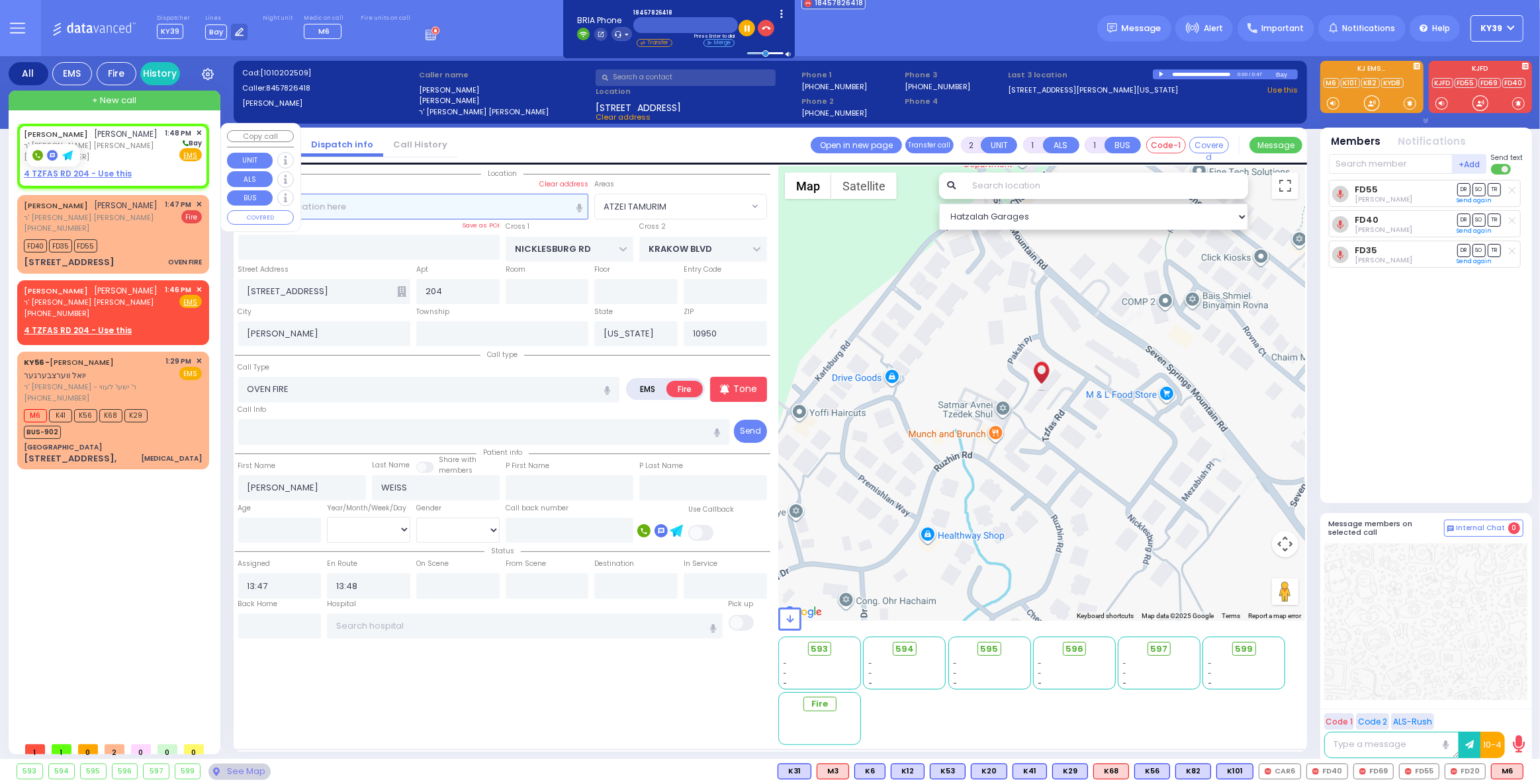
select select
radio input "true"
select select
type input "13:48"
select select "Hatzalah Garages"
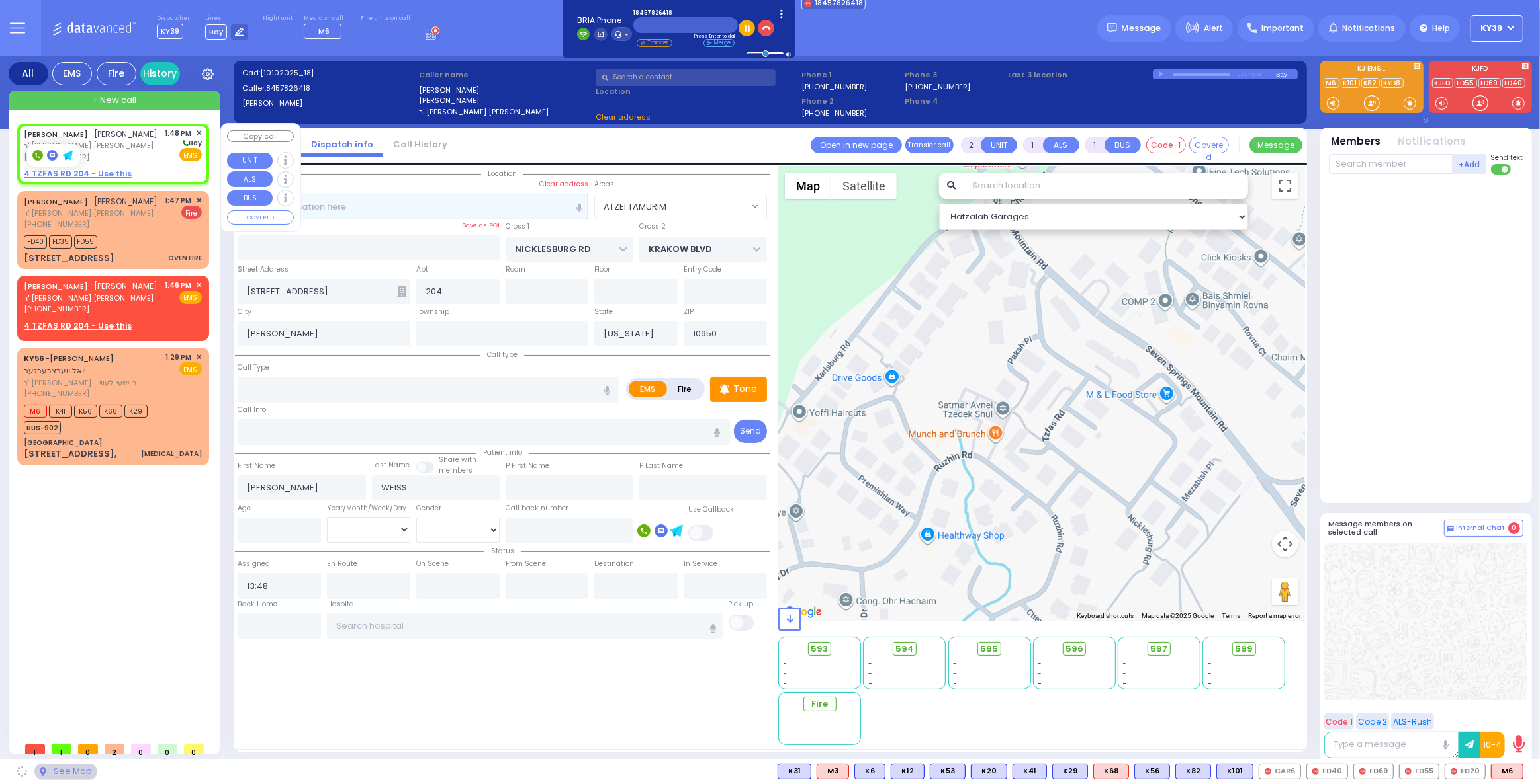
select select
radio input "true"
select select
select select "Hatzalah Garages"
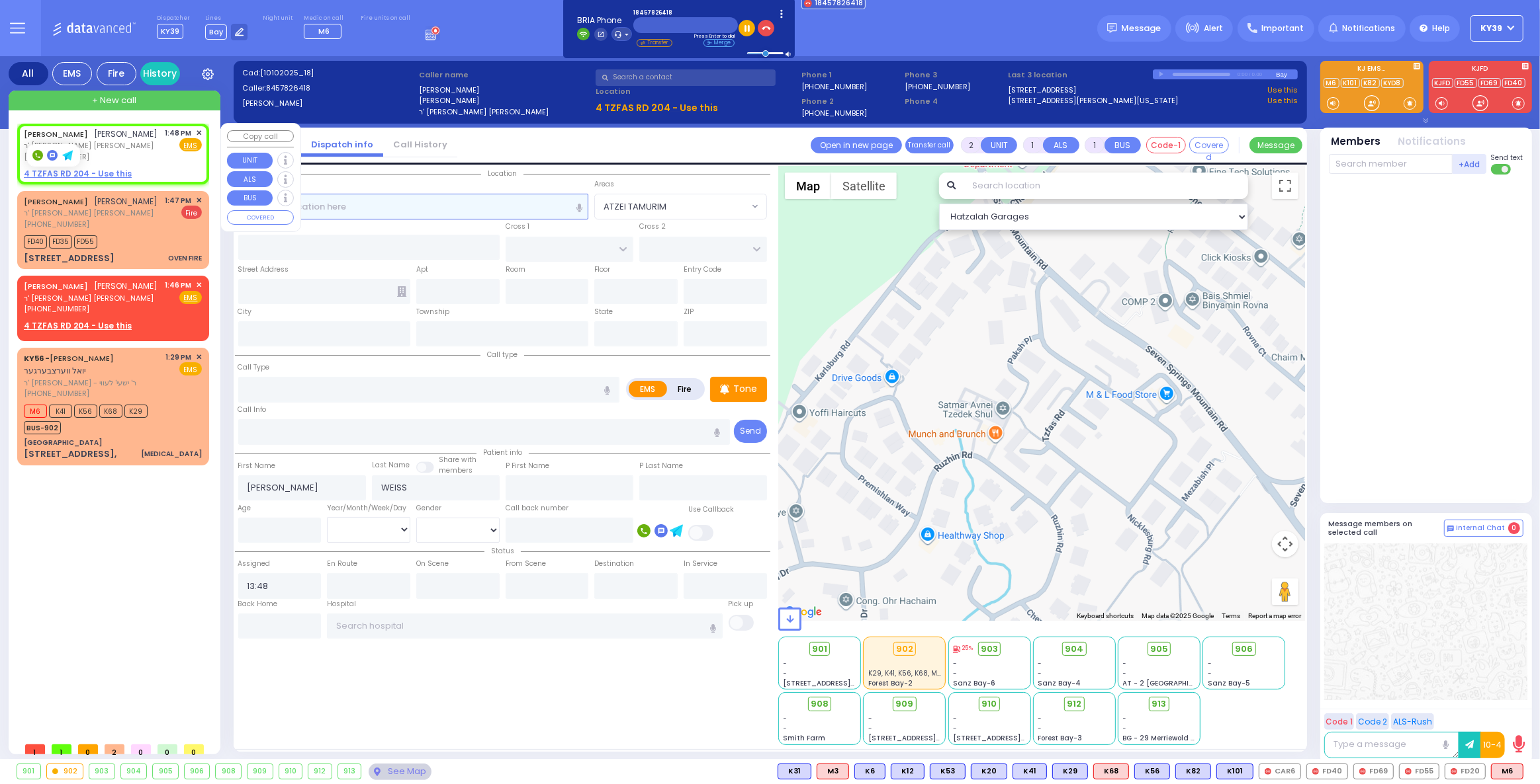
select select
radio input "true"
select select
select select "Hatzalah Garages"
click at [197, 134] on span "✕" at bounding box center [199, 133] width 6 height 11
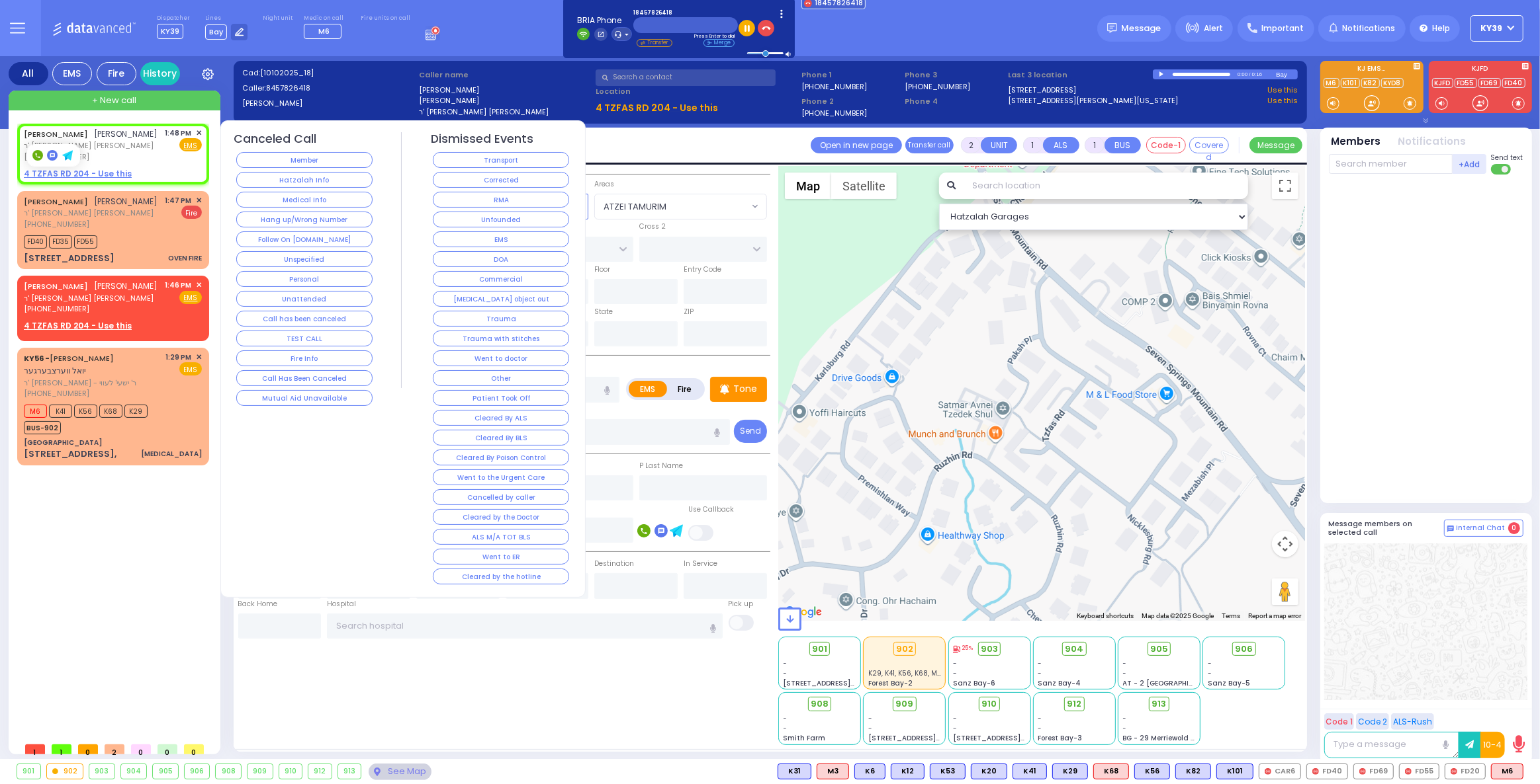
click at [508, 176] on button "Corrected" at bounding box center [501, 179] width 137 height 16
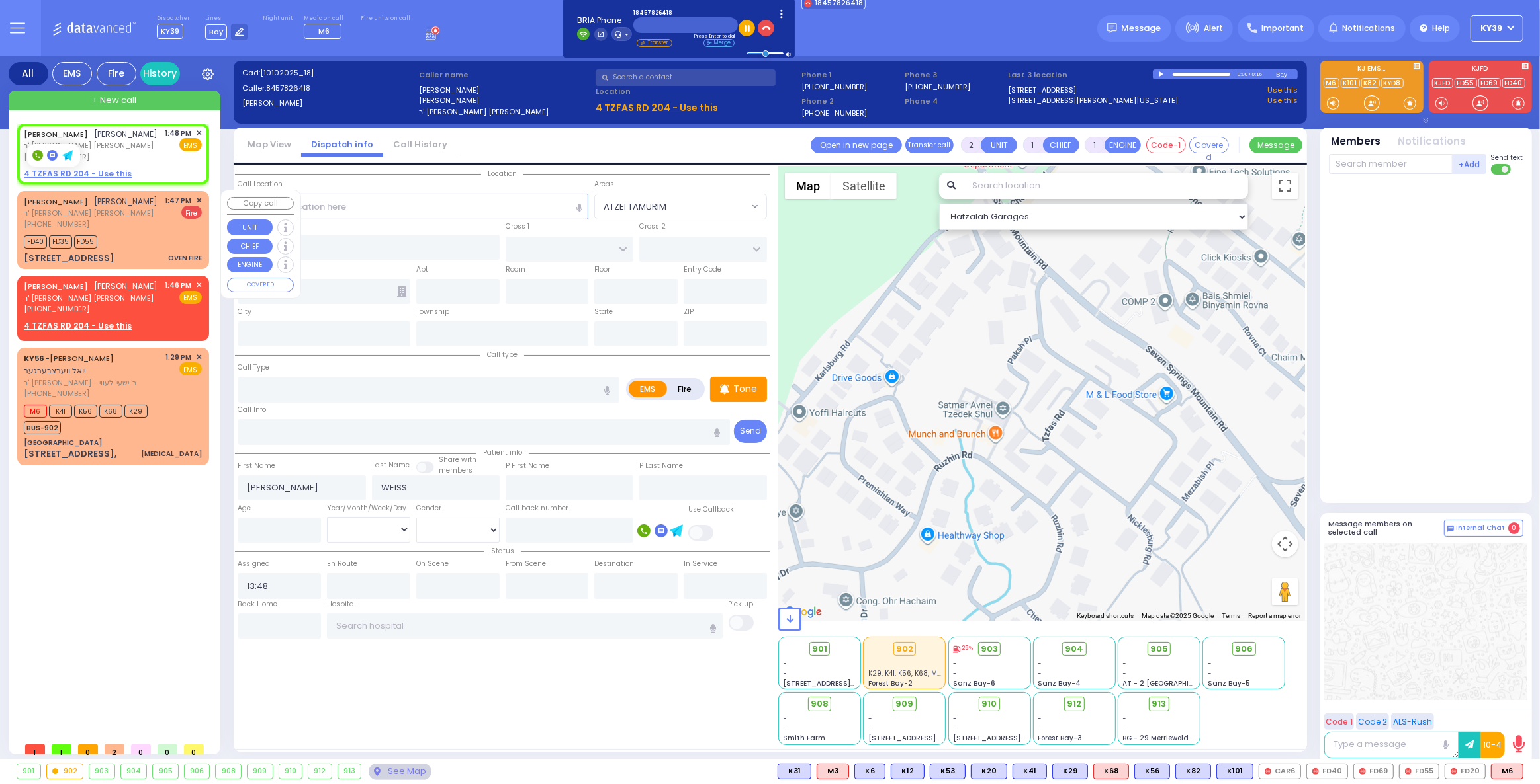
select select
radio input "true"
select select
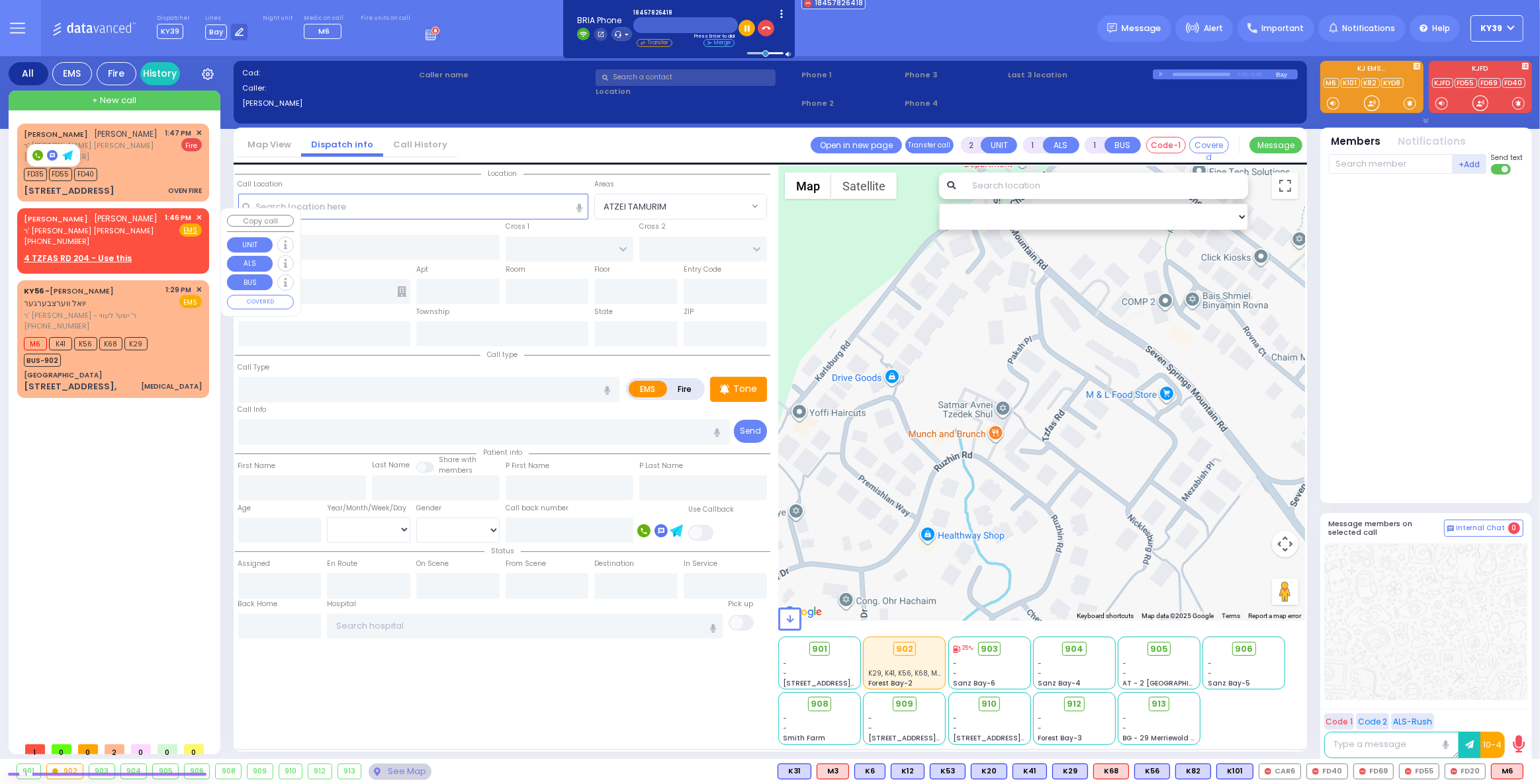
click at [196, 217] on span "✕" at bounding box center [199, 218] width 6 height 11
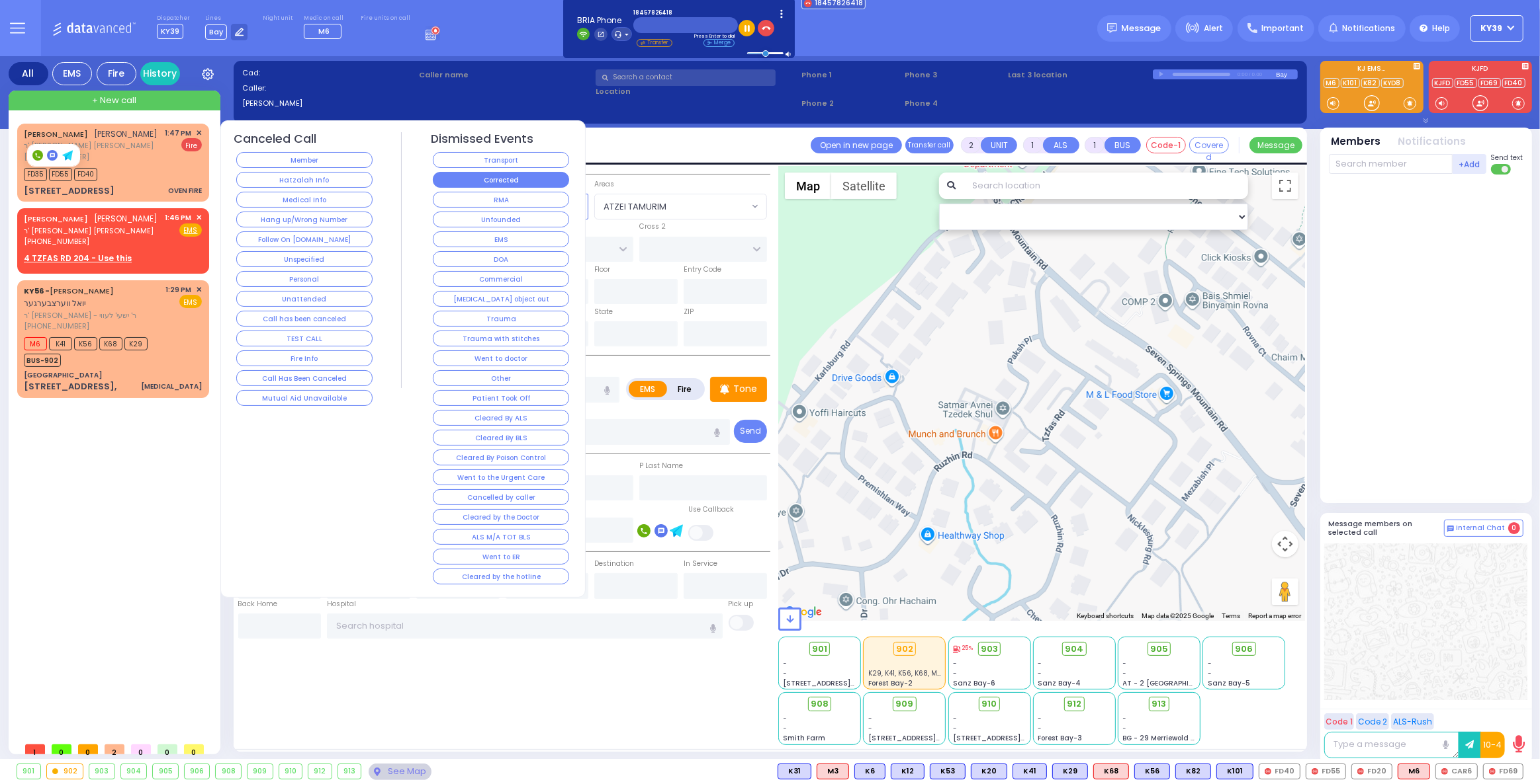
click at [489, 178] on button "Corrected" at bounding box center [501, 179] width 137 height 16
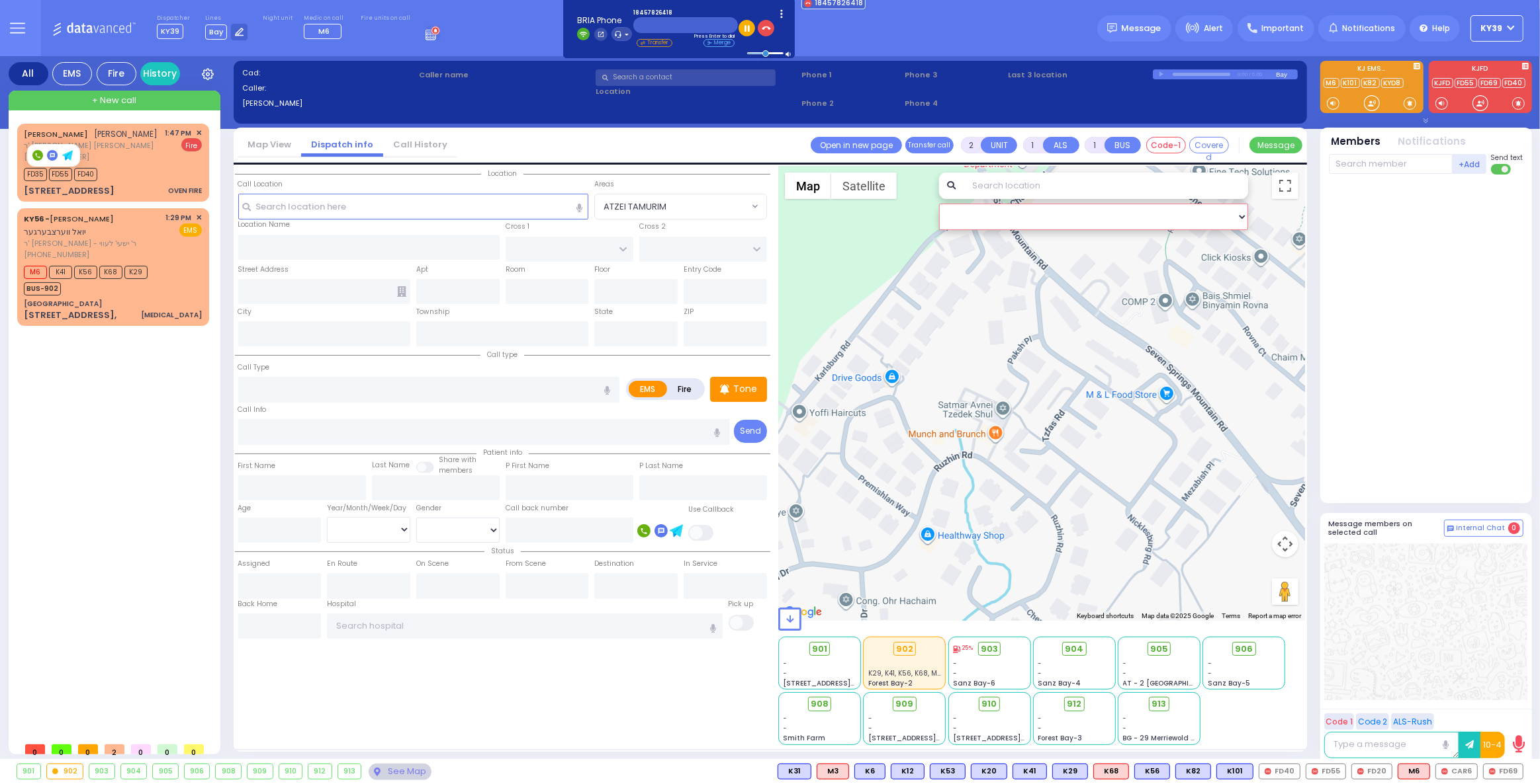
drag, startPoint x: 1177, startPoint y: 223, endPoint x: 1308, endPoint y: 169, distance: 141.7
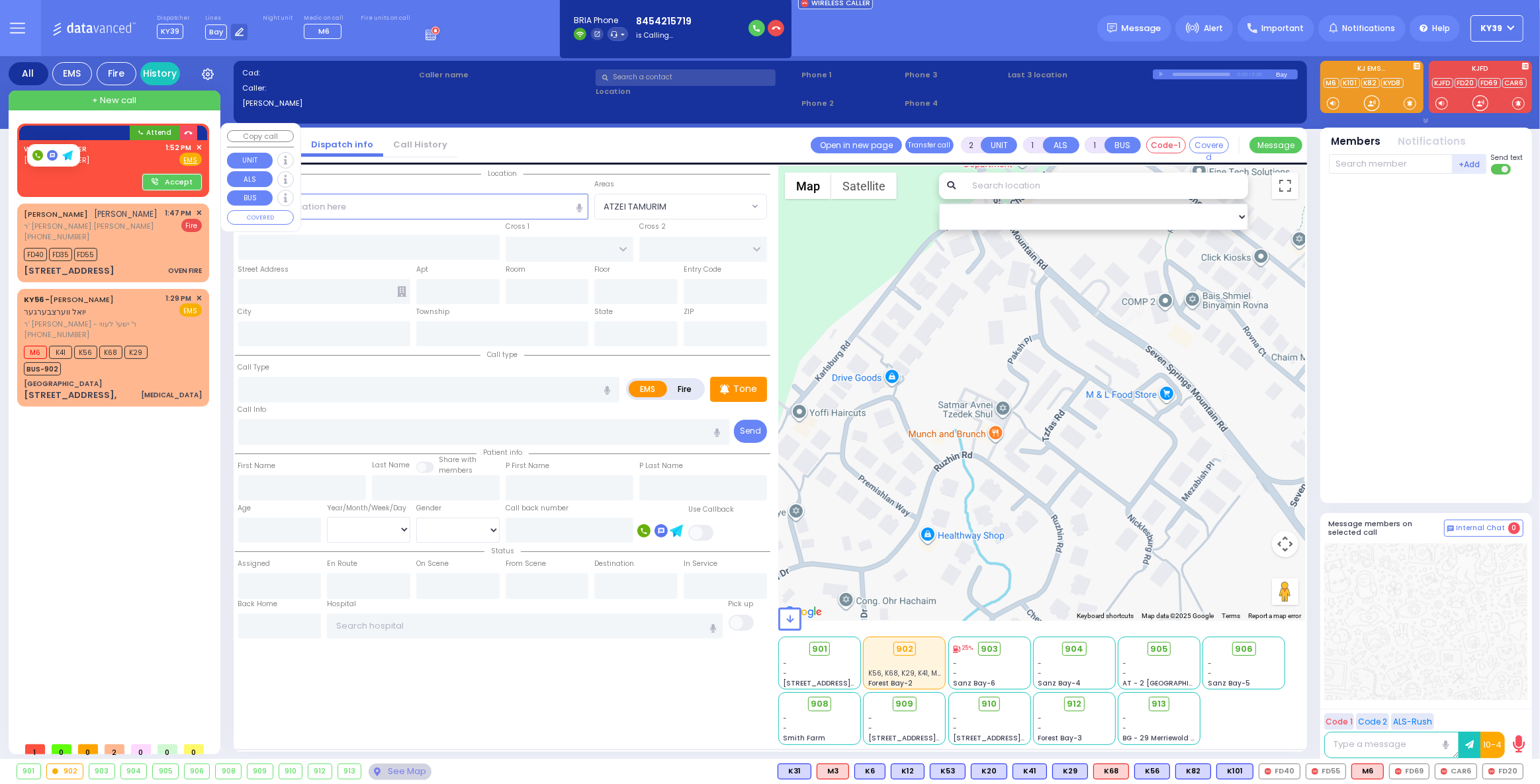
click at [86, 174] on div "Accept" at bounding box center [112, 184] width 187 height 21
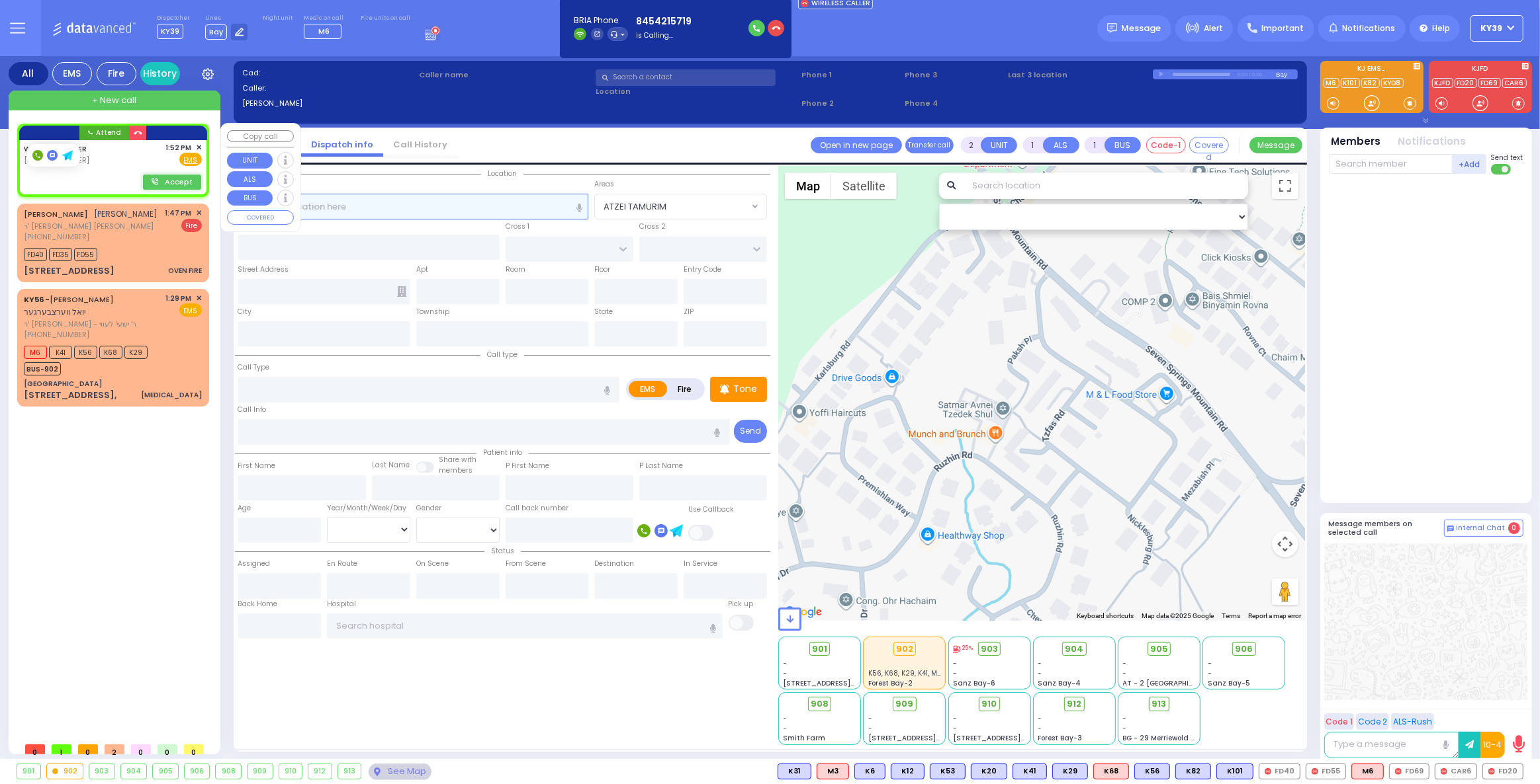
select select
radio input "true"
select select
type input "13:52"
select select "Hatzalah Garages"
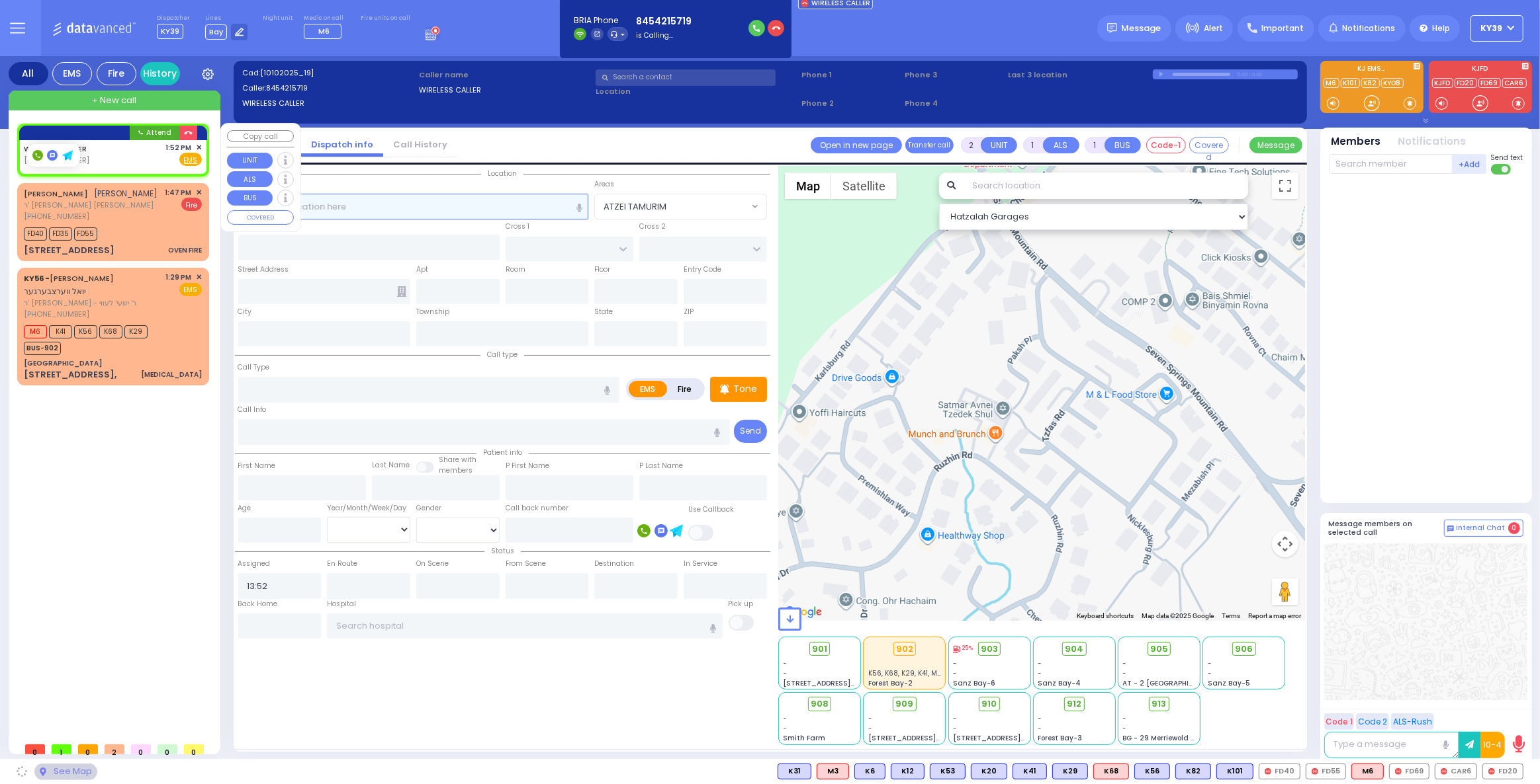
select select
radio input "true"
select select
select select "Hatzalah Garages"
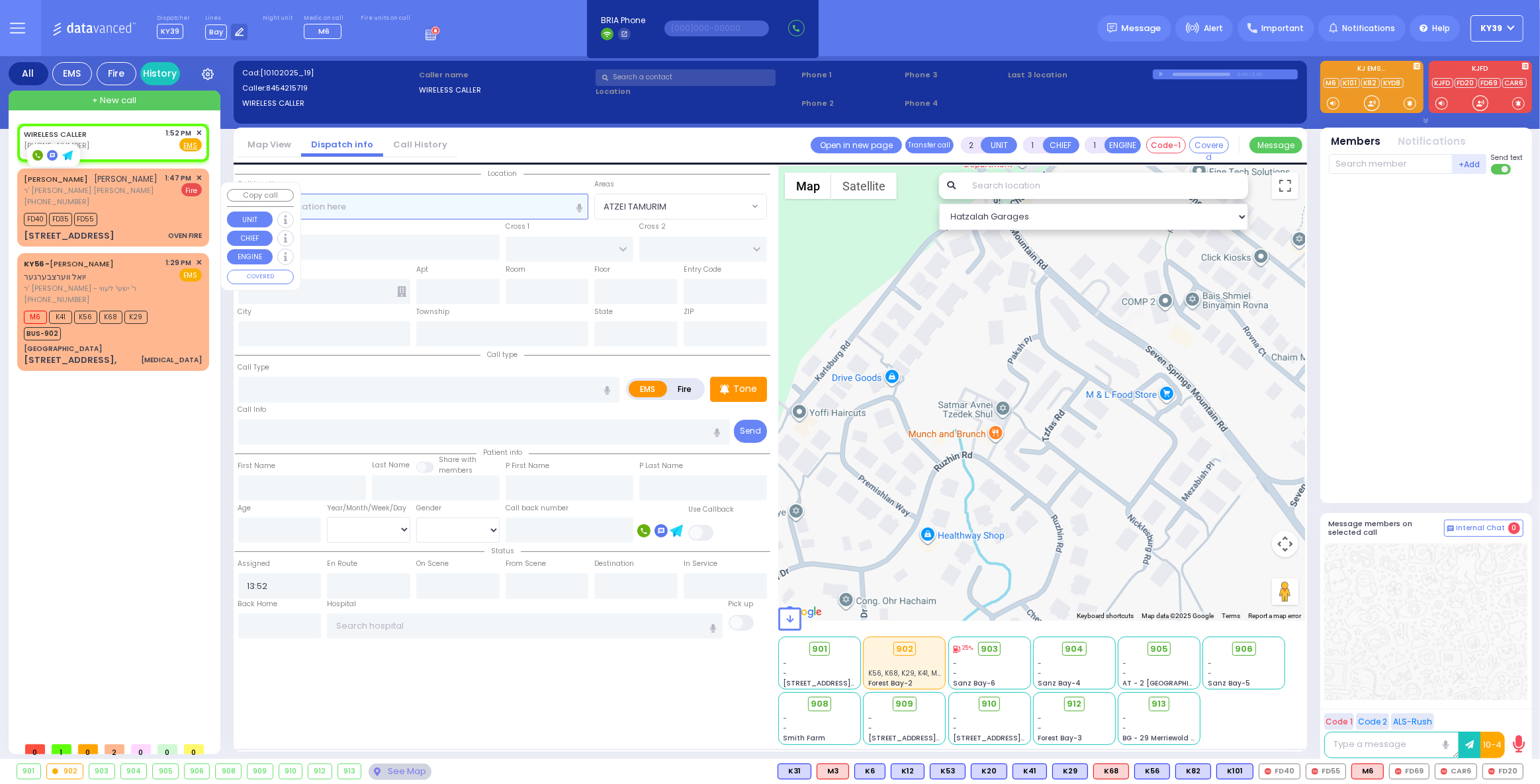
select select
radio input "true"
select select
select select "Hatzalah Garages"
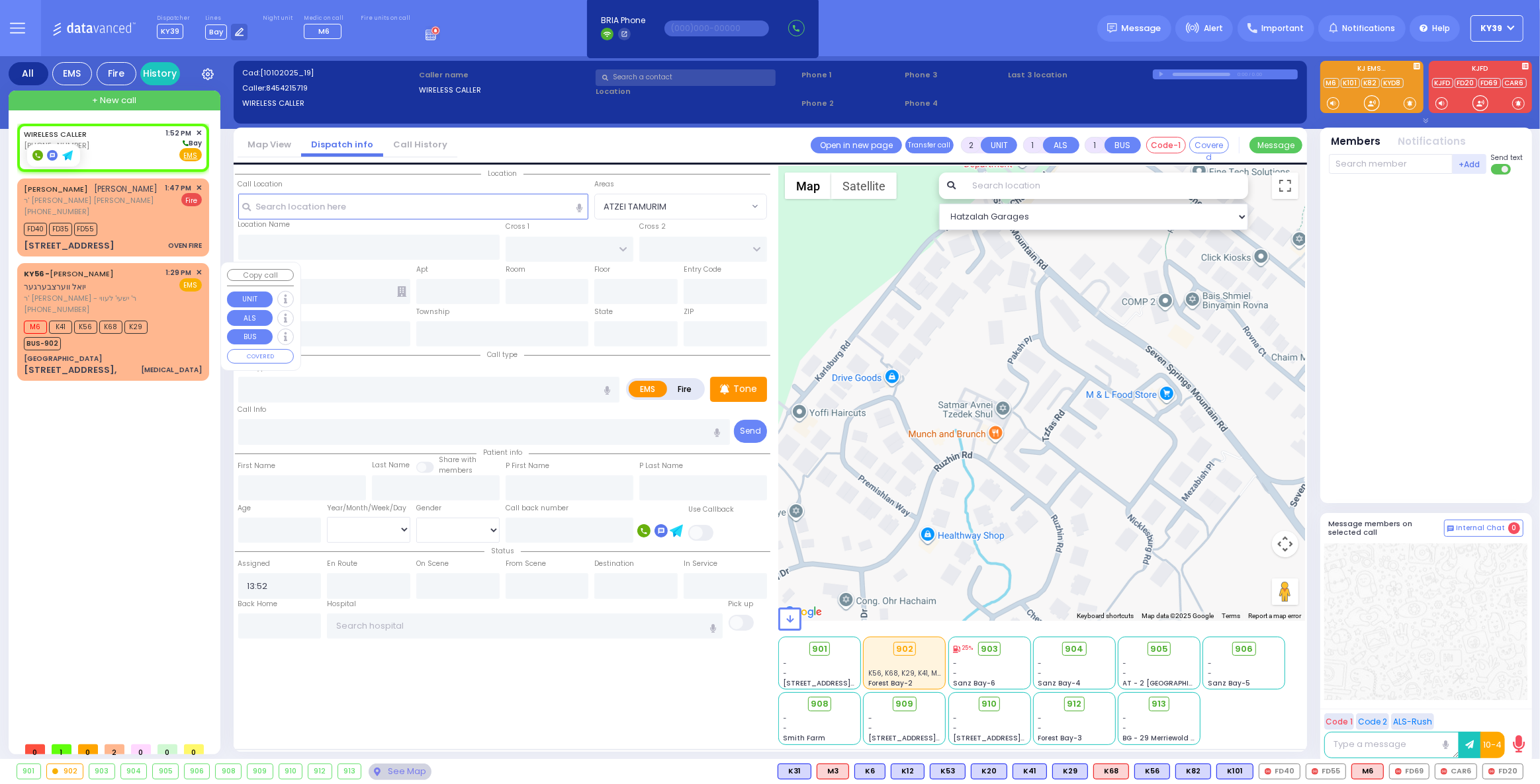
click at [69, 426] on div "WIRELESS CALLER (845) 421-5719 1:52 PM ✕" at bounding box center [116, 429] width 197 height 612
click at [173, 156] on span "Fire" at bounding box center [169, 154] width 20 height 13
select select
radio input "false"
radio input "true"
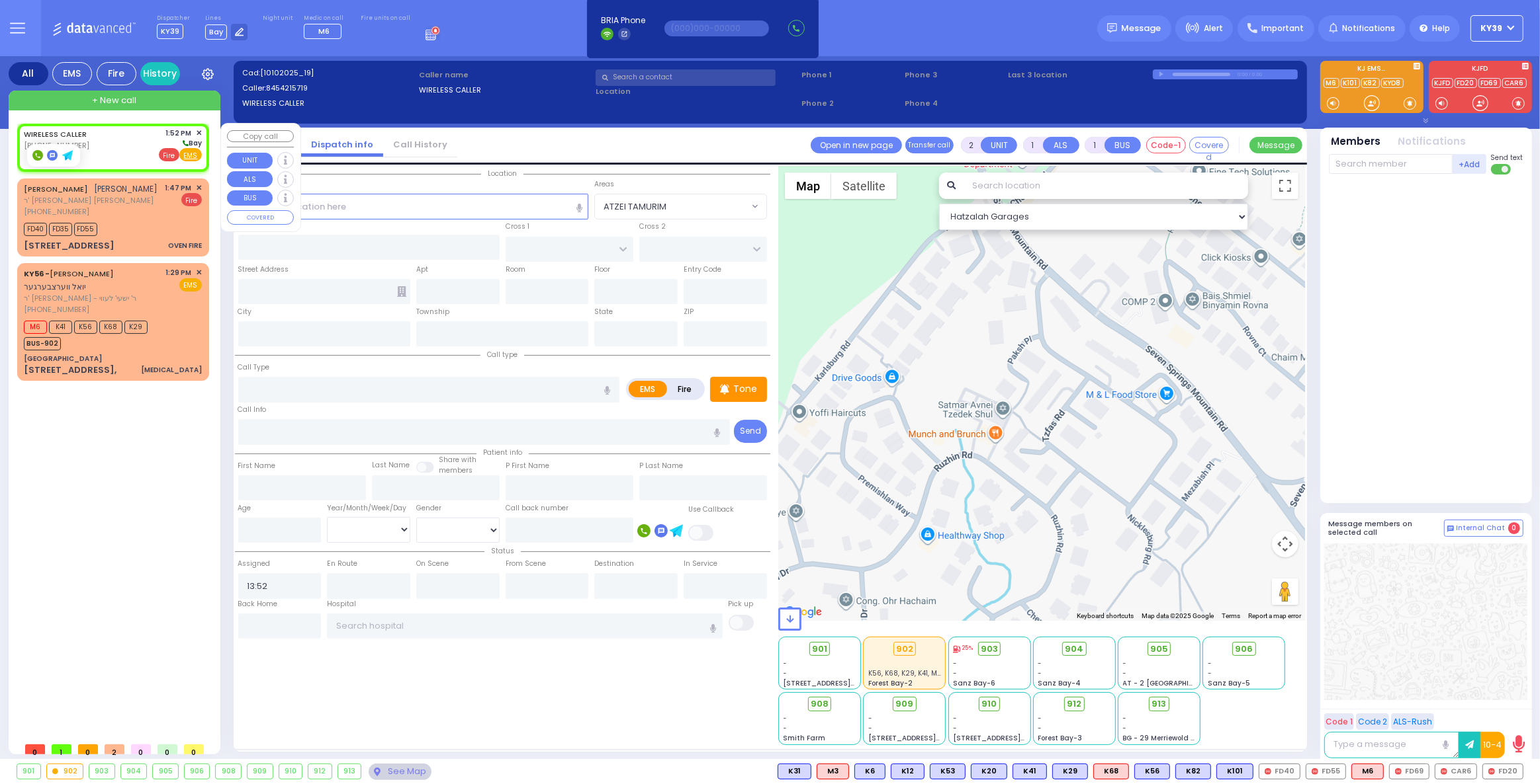
select select
select select "Hatzalah Garages"
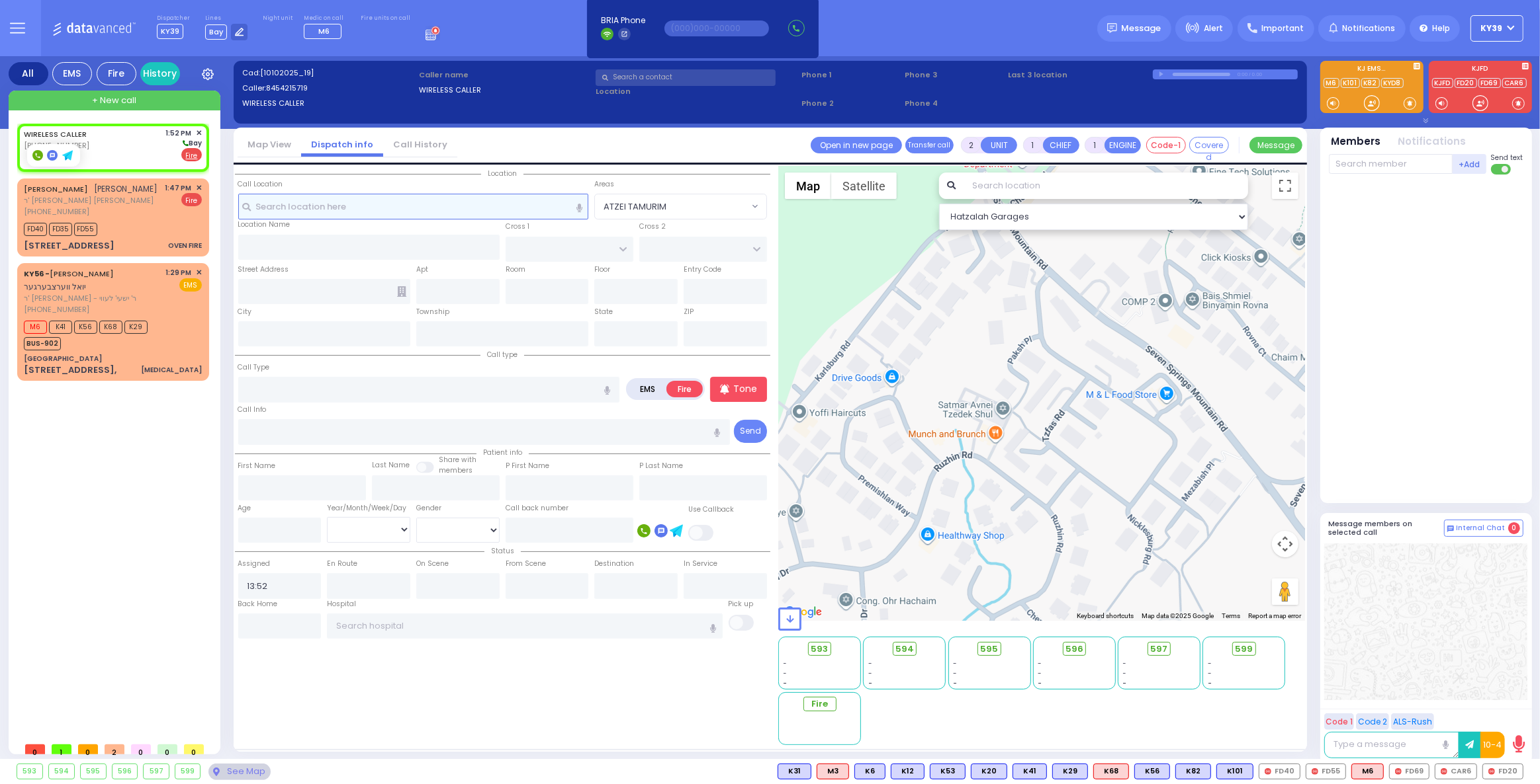
click at [375, 203] on input "text" at bounding box center [413, 206] width 350 height 25
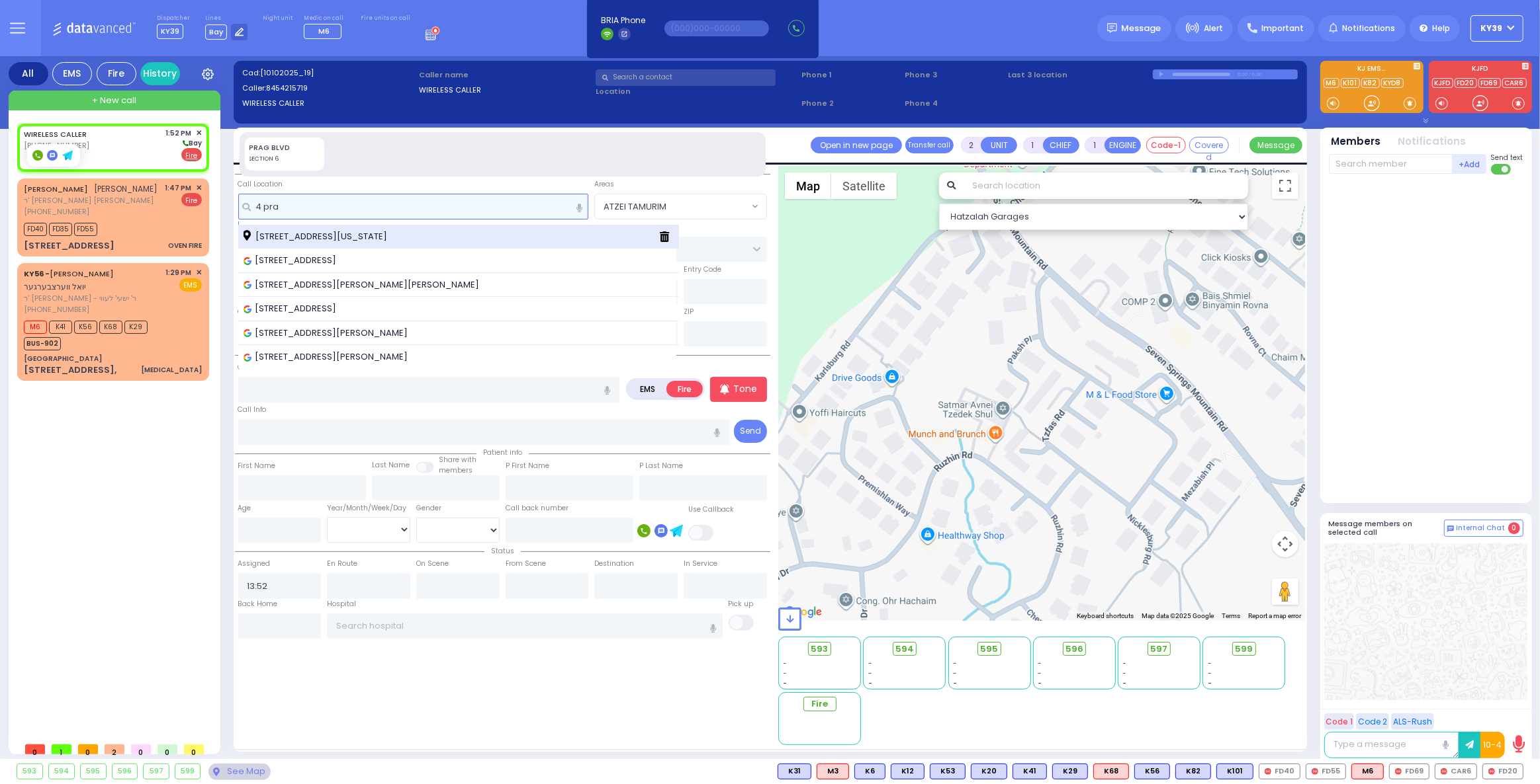
type input "4 pra"
click at [338, 241] on div "4 Prag Boulevard Monroe New York 10950" at bounding box center [458, 237] width 441 height 24
click at [362, 233] on span "4 Prag Boulevard Monroe New York 10950" at bounding box center [317, 237] width 148 height 13
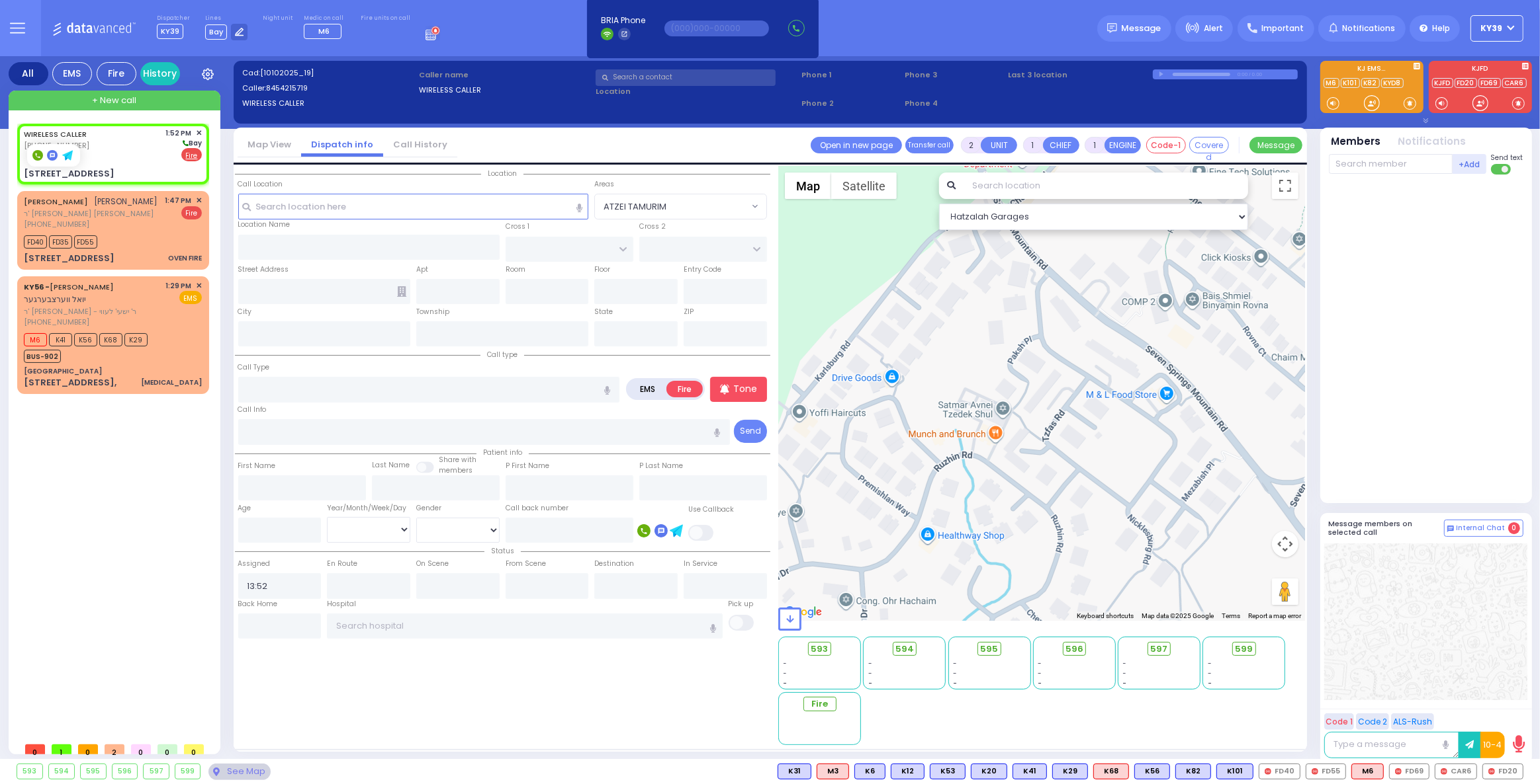
select select
radio input "true"
select select
select select "Hatzalah Garages"
type input "YOEL KLEIN BLVD"
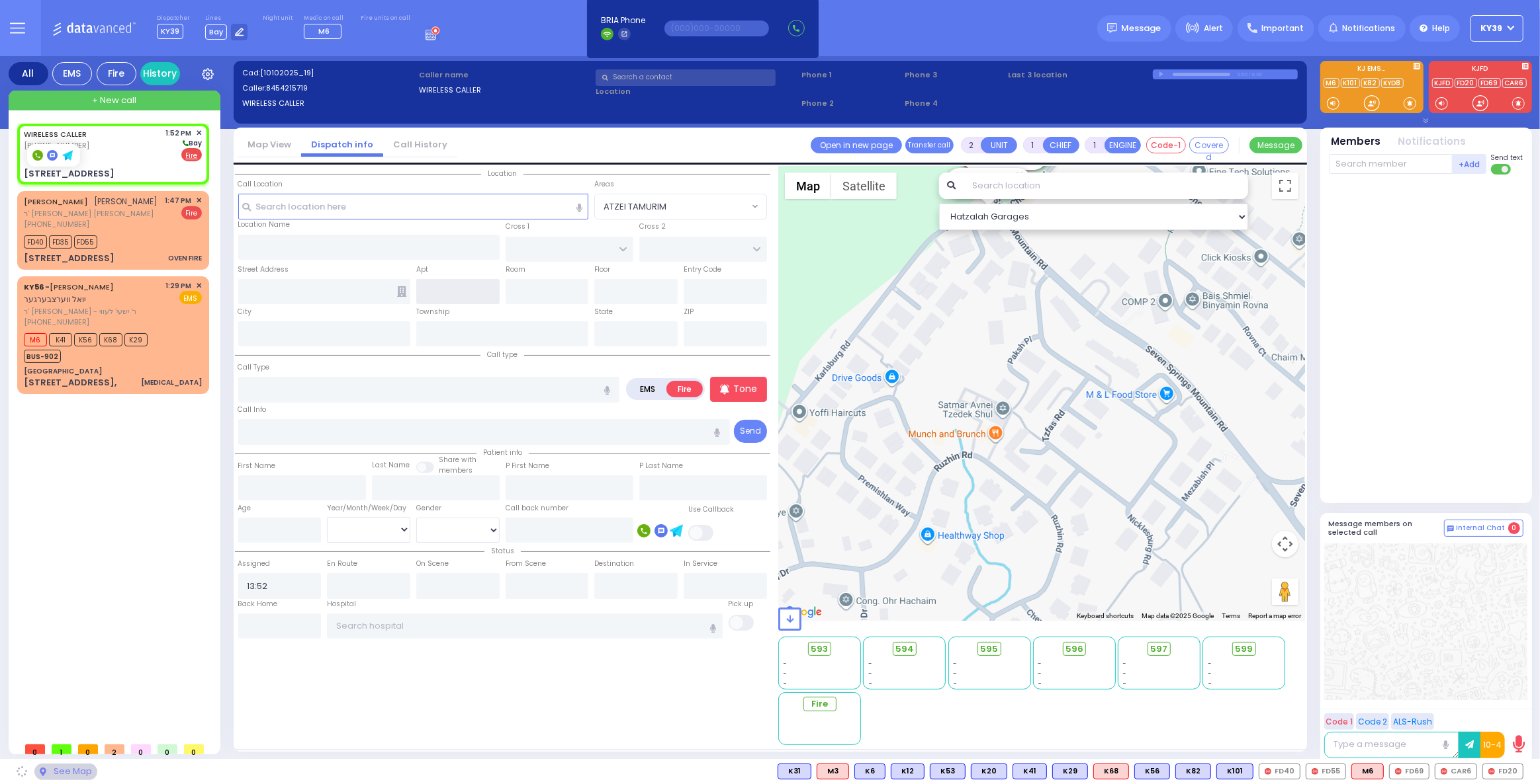
type input "MERON DR"
type input "4 Prag Boulevard"
type input "Monroe"
type input "[US_STATE]"
type input "10950"
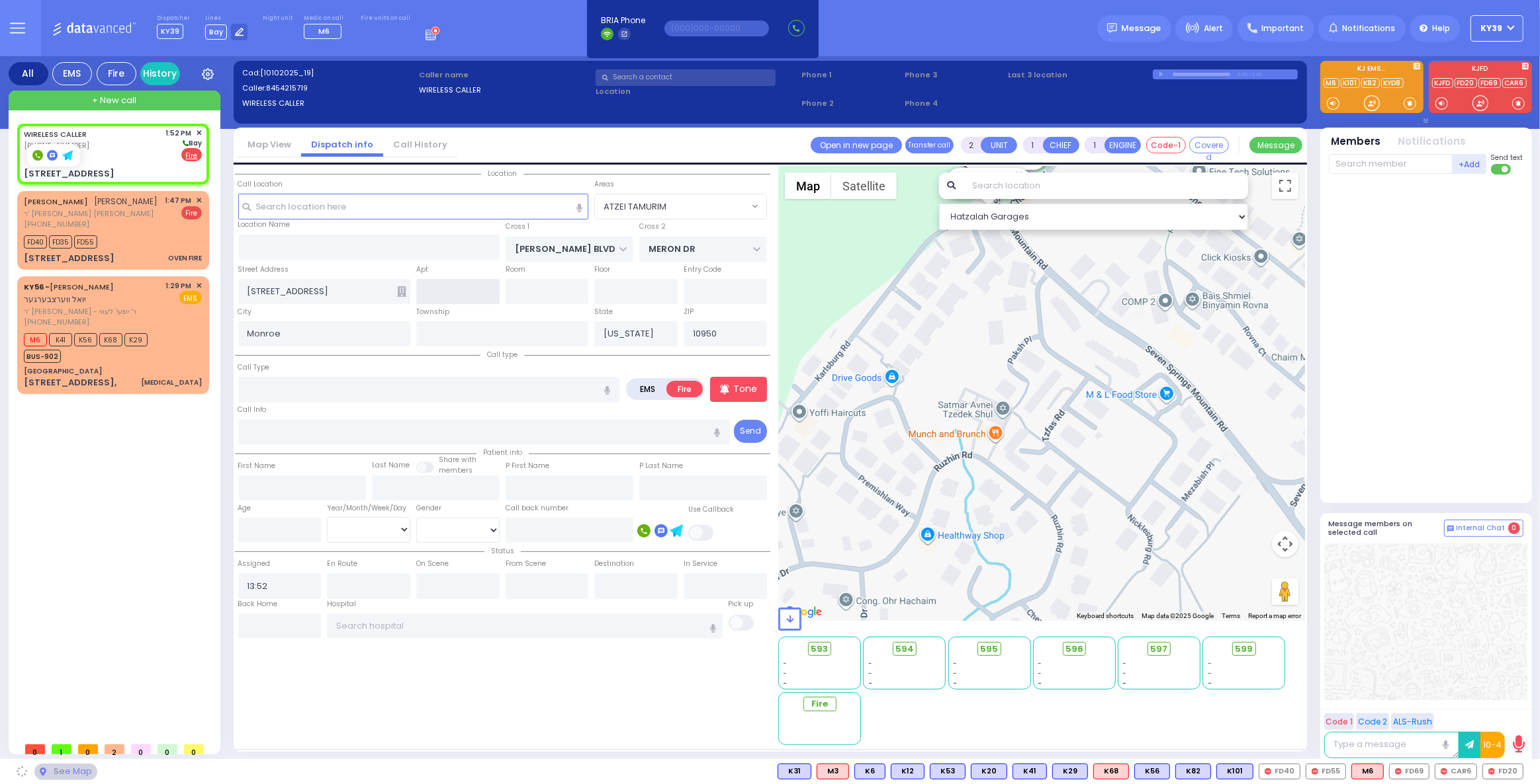
select select "SECTION 6"
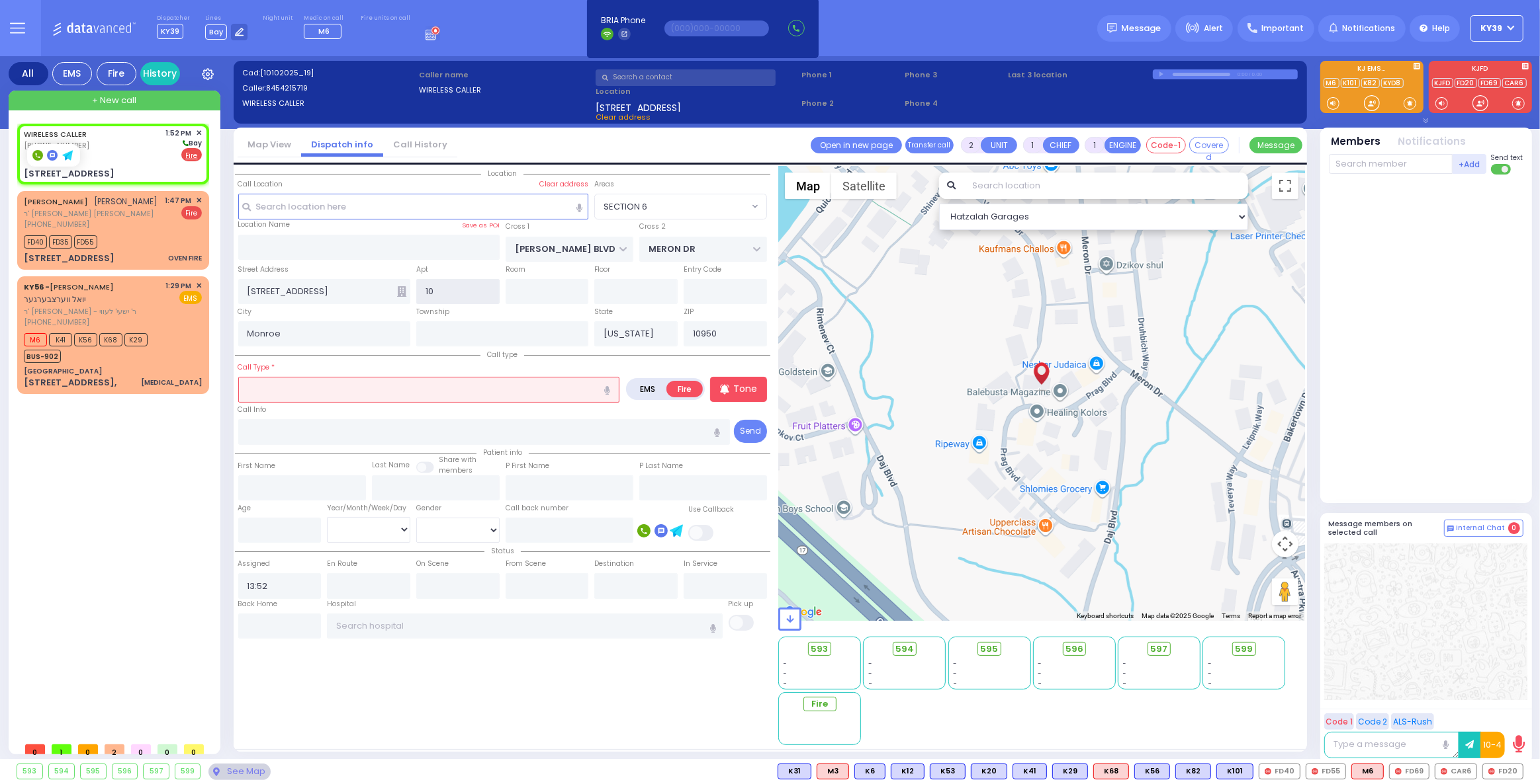
type input "103"
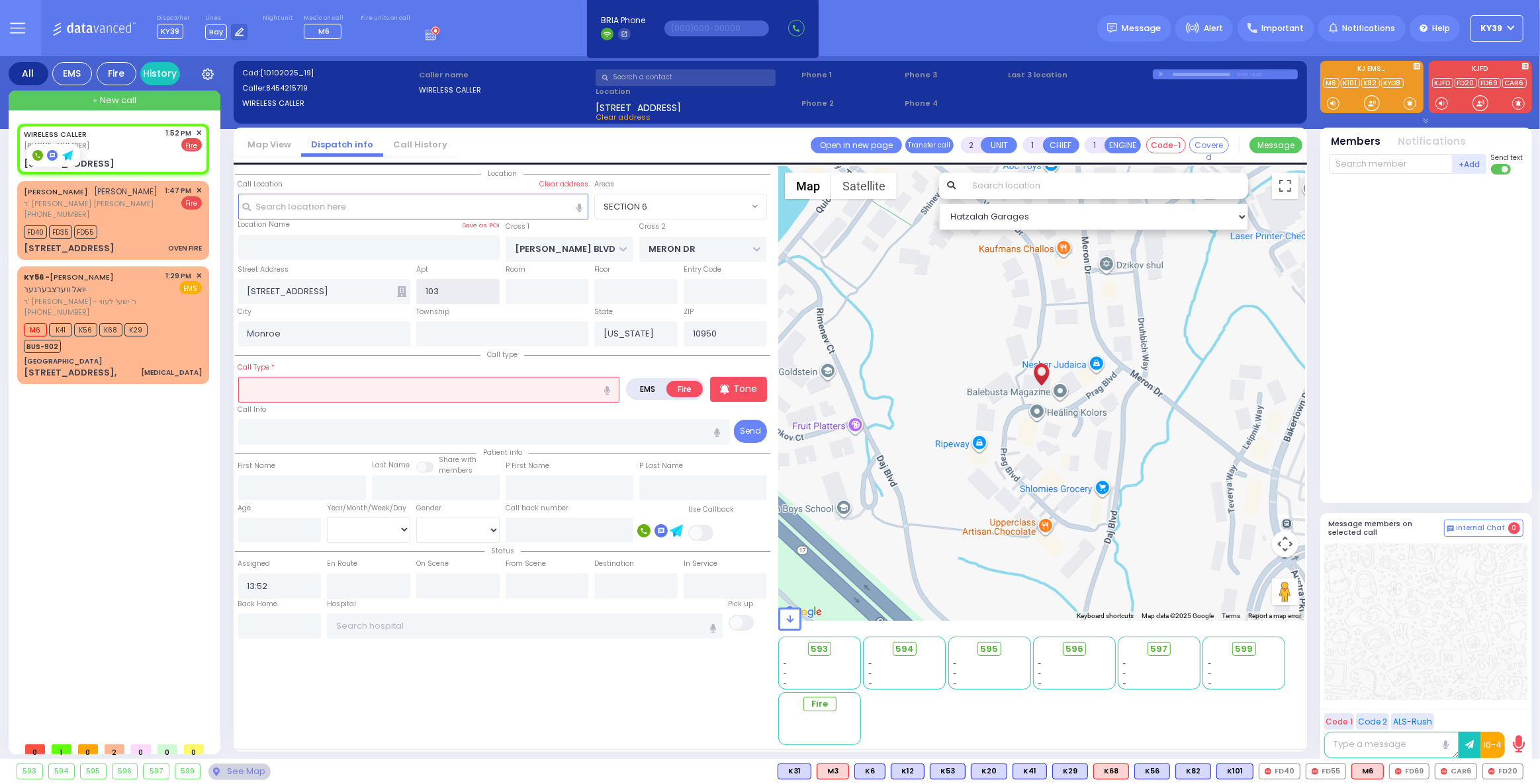
select select
radio input "true"
select select
select select "Hatzalah Garages"
select select "SECTION 6"
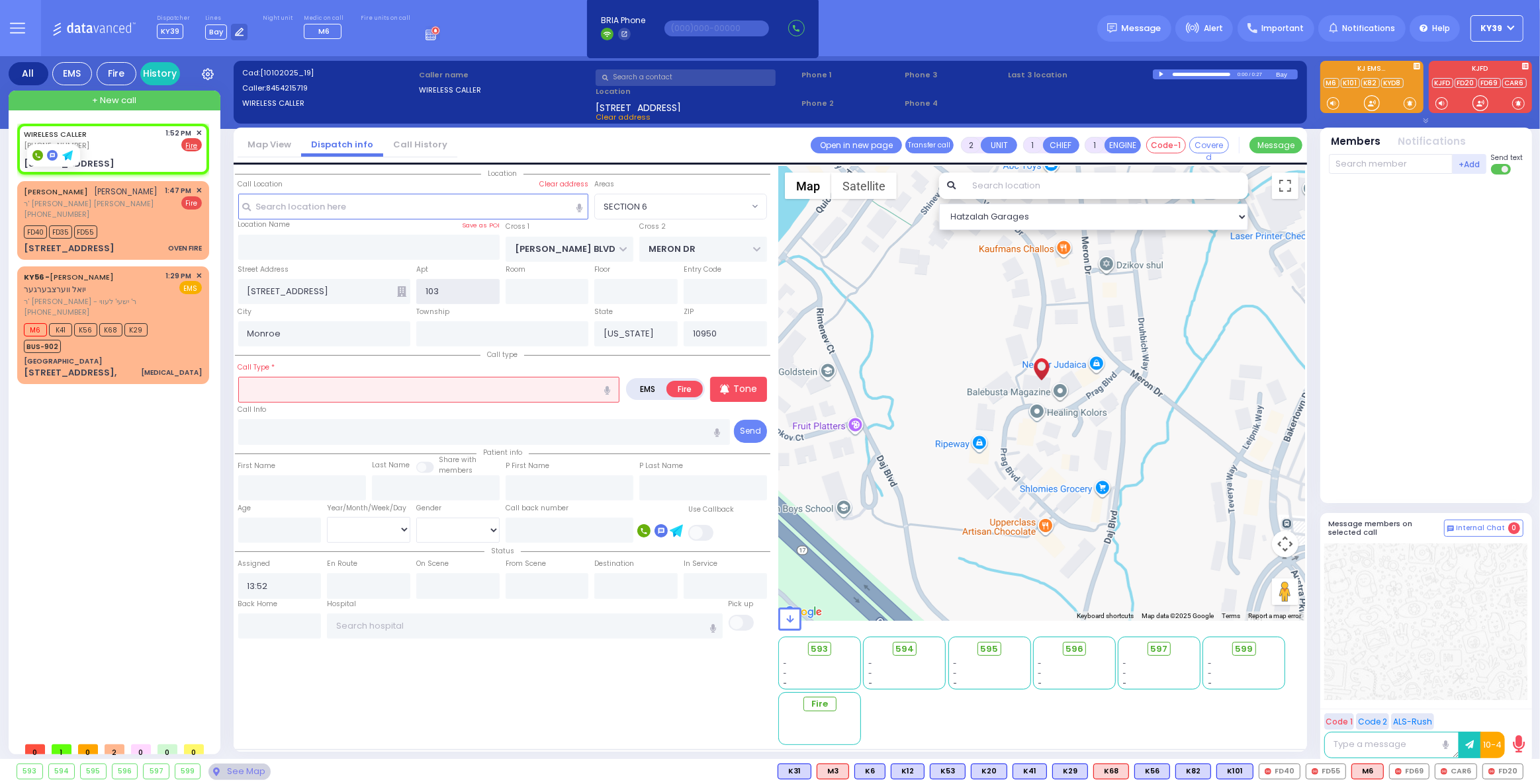
type input "103"
click at [311, 380] on input "text" at bounding box center [428, 389] width 382 height 25
select select
radio input "true"
select select
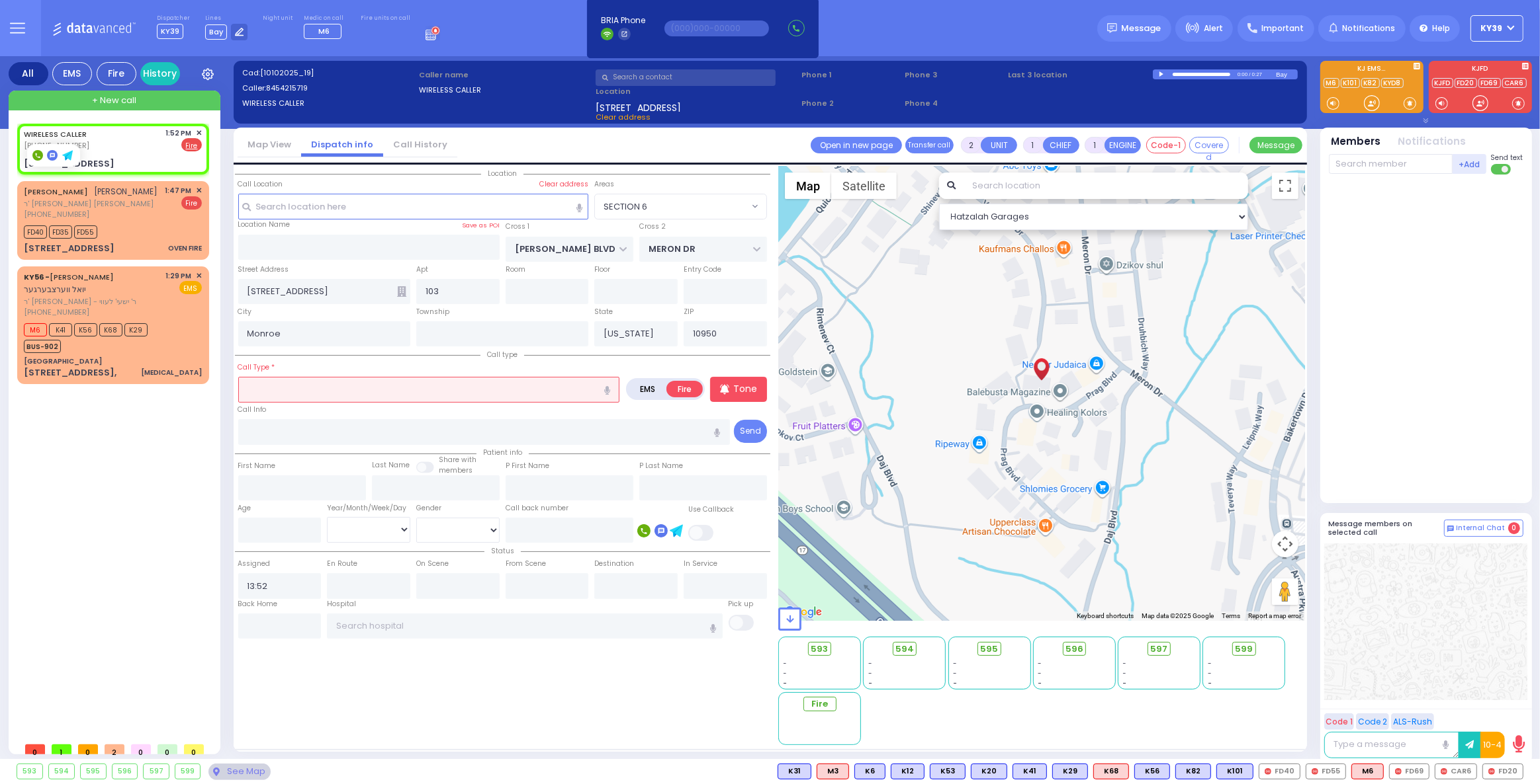
select select "Hatzalah Garages"
select select "SECTION 6"
click at [263, 389] on input "text" at bounding box center [428, 389] width 382 height 25
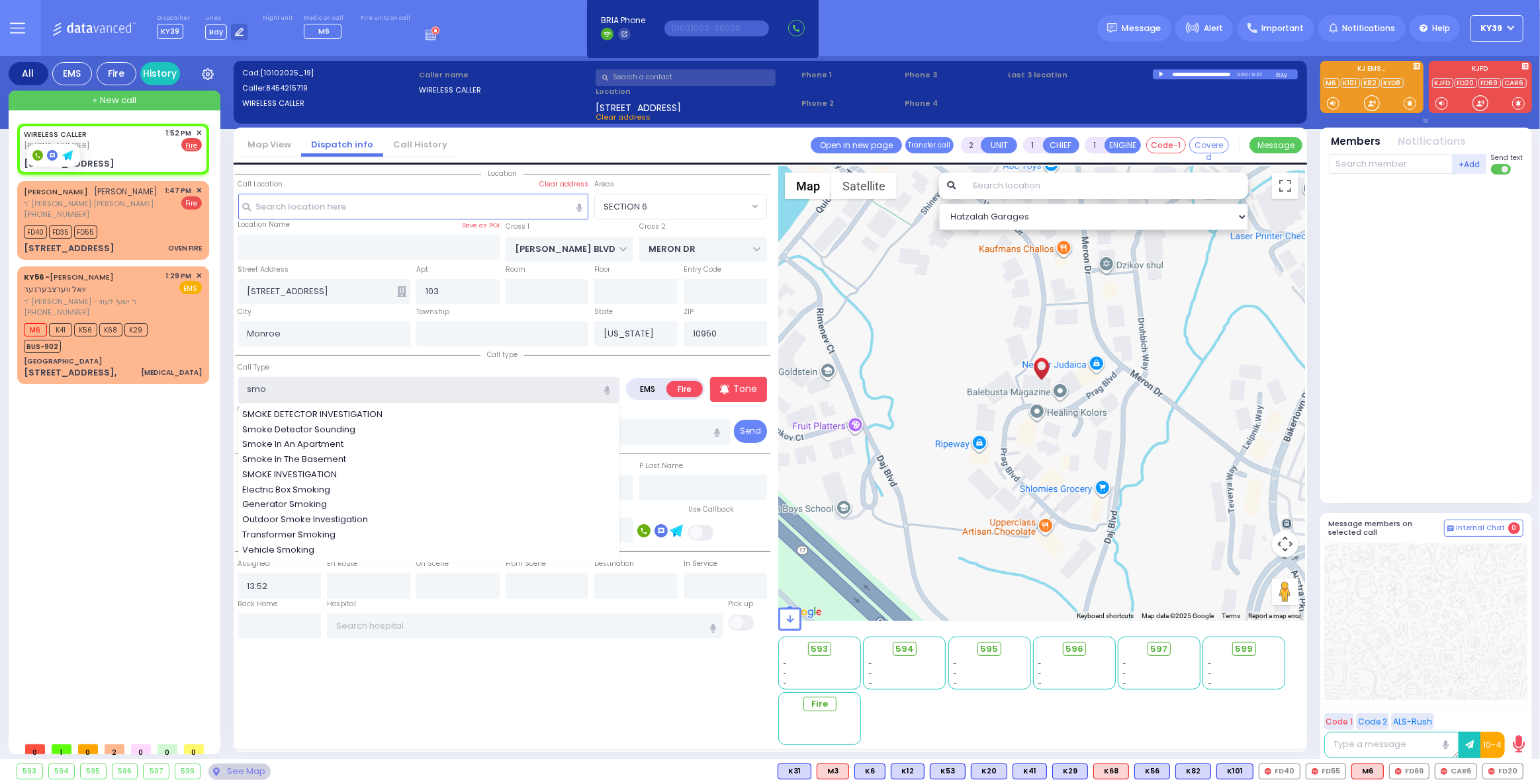
type input "smok"
select select
radio input "true"
select select
select select "Hatzalah Garages"
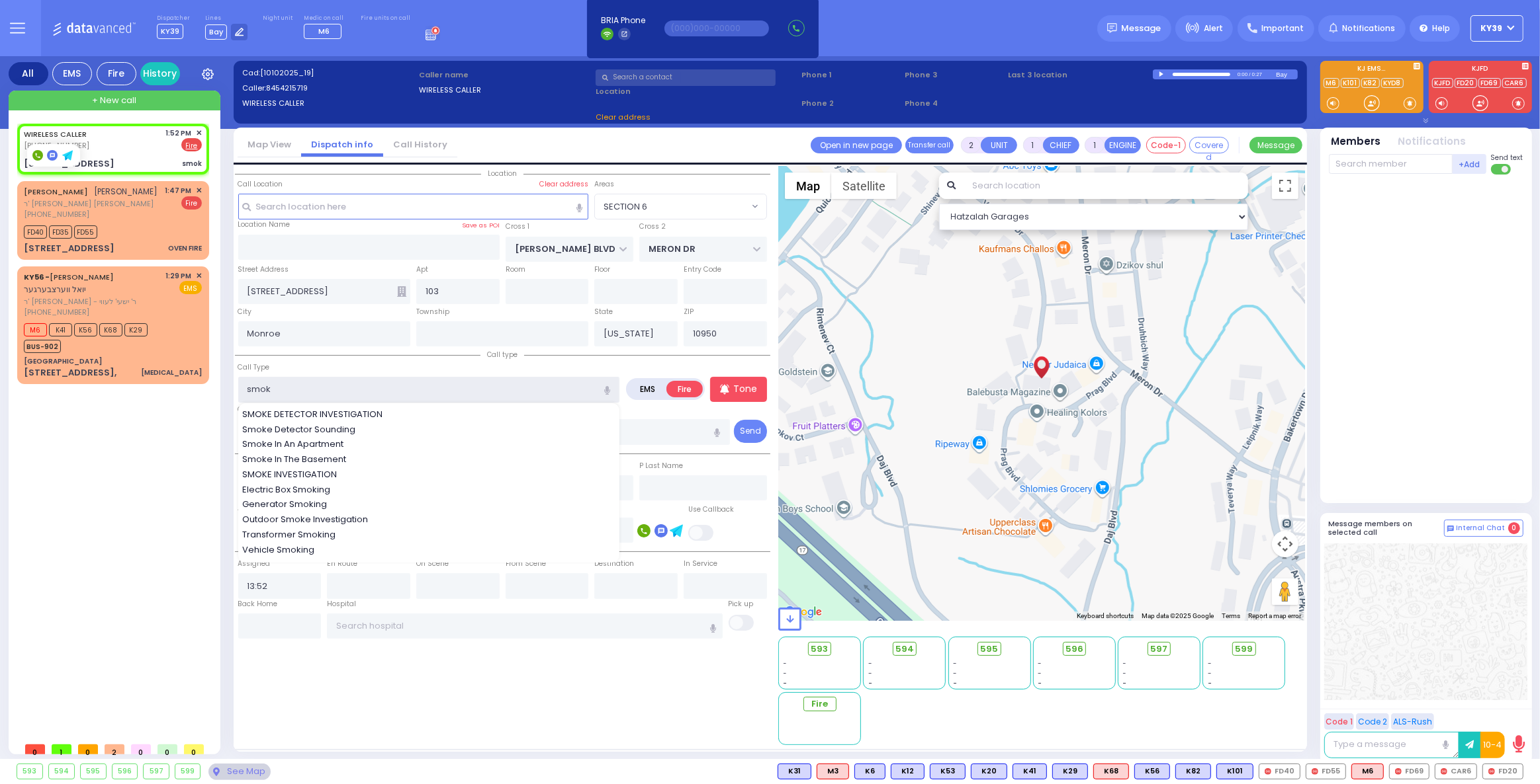
select select "SECTION 6"
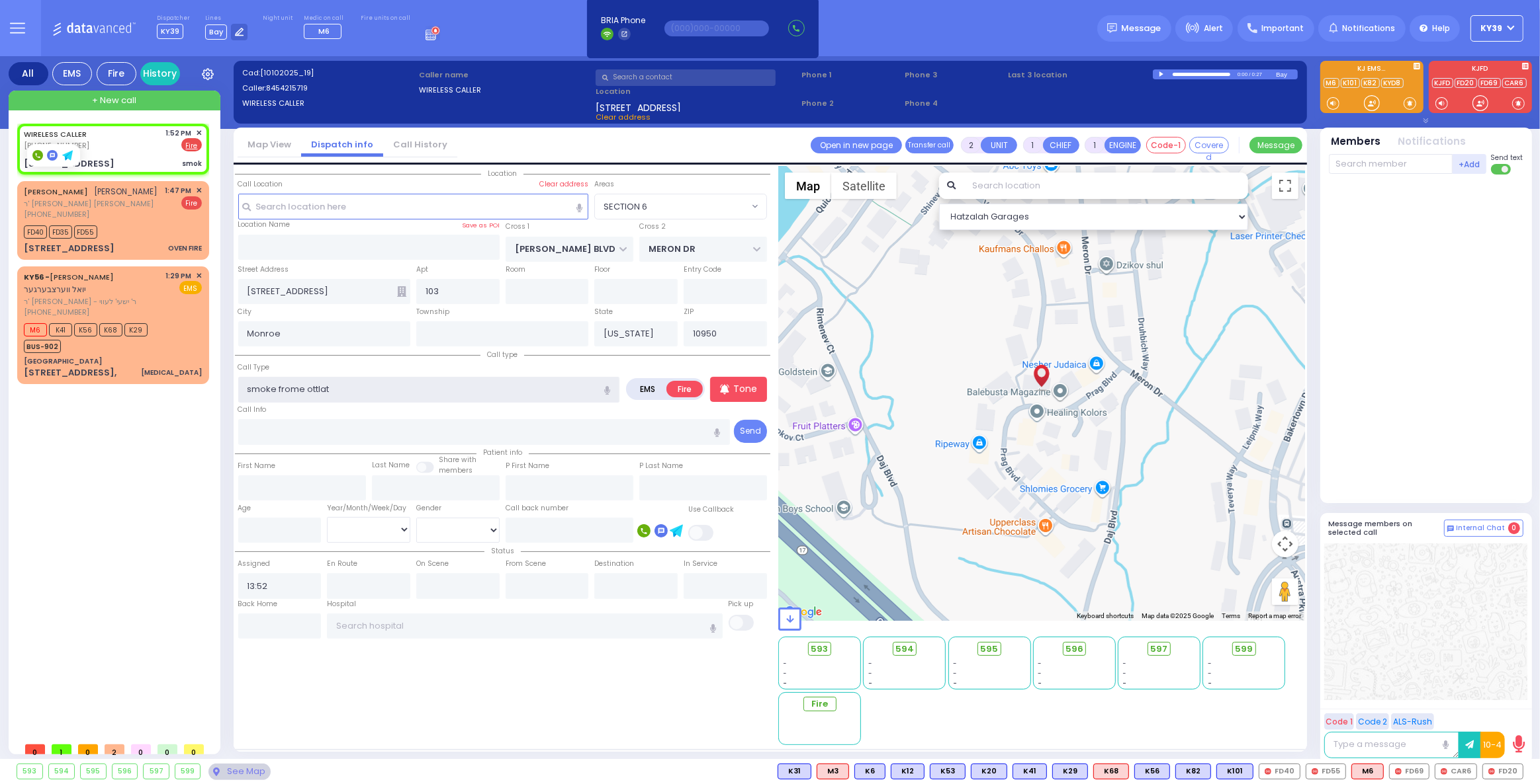
type input "smoke frome ottlat"
select select
radio input "true"
select select
select select "Hatzalah Garages"
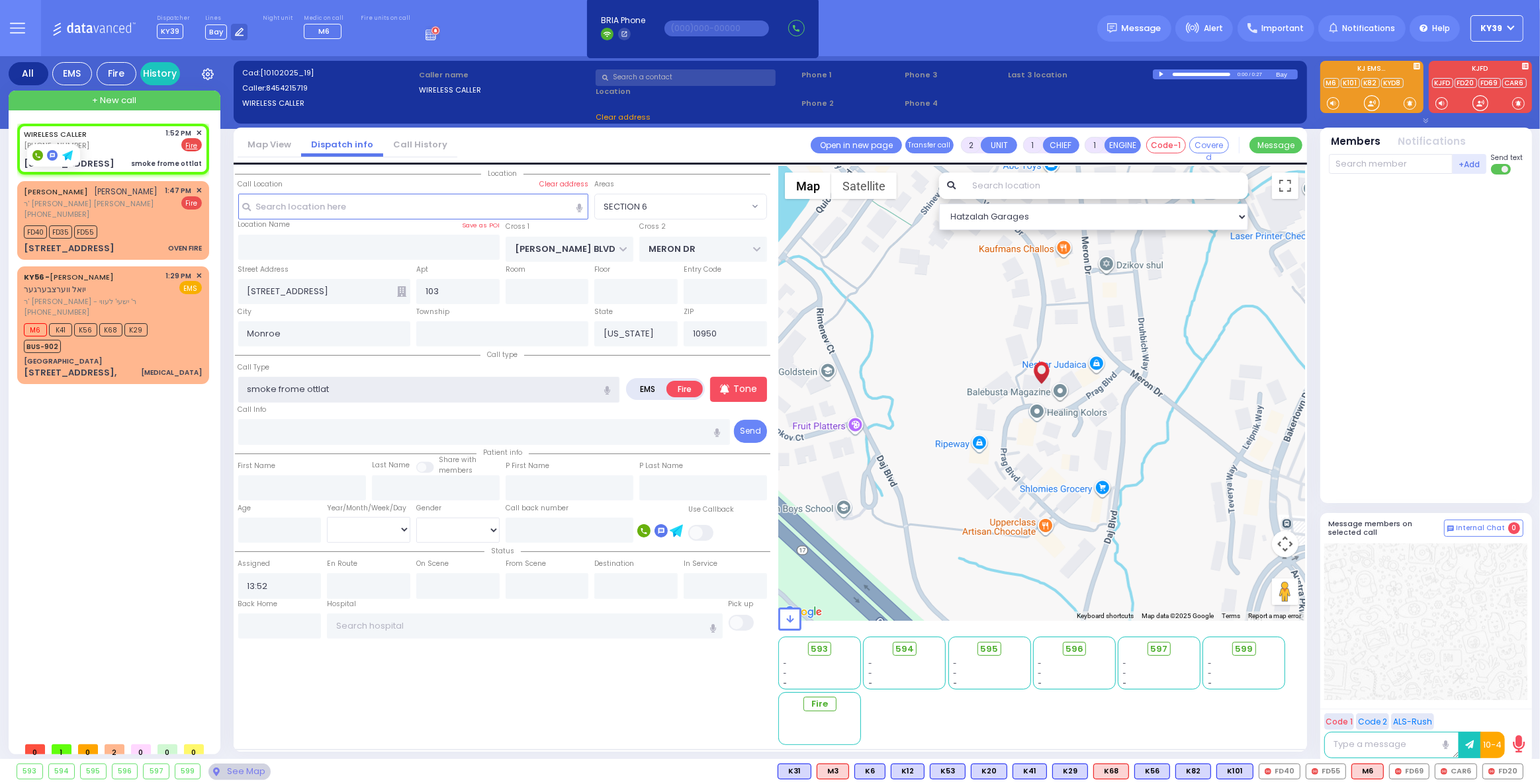
select select "SECTION 6"
click at [313, 394] on input "smoke from ottlat" at bounding box center [428, 389] width 382 height 25
type input "smoke from outlet"
click at [1370, 168] on input "text" at bounding box center [1390, 163] width 124 height 20
select select
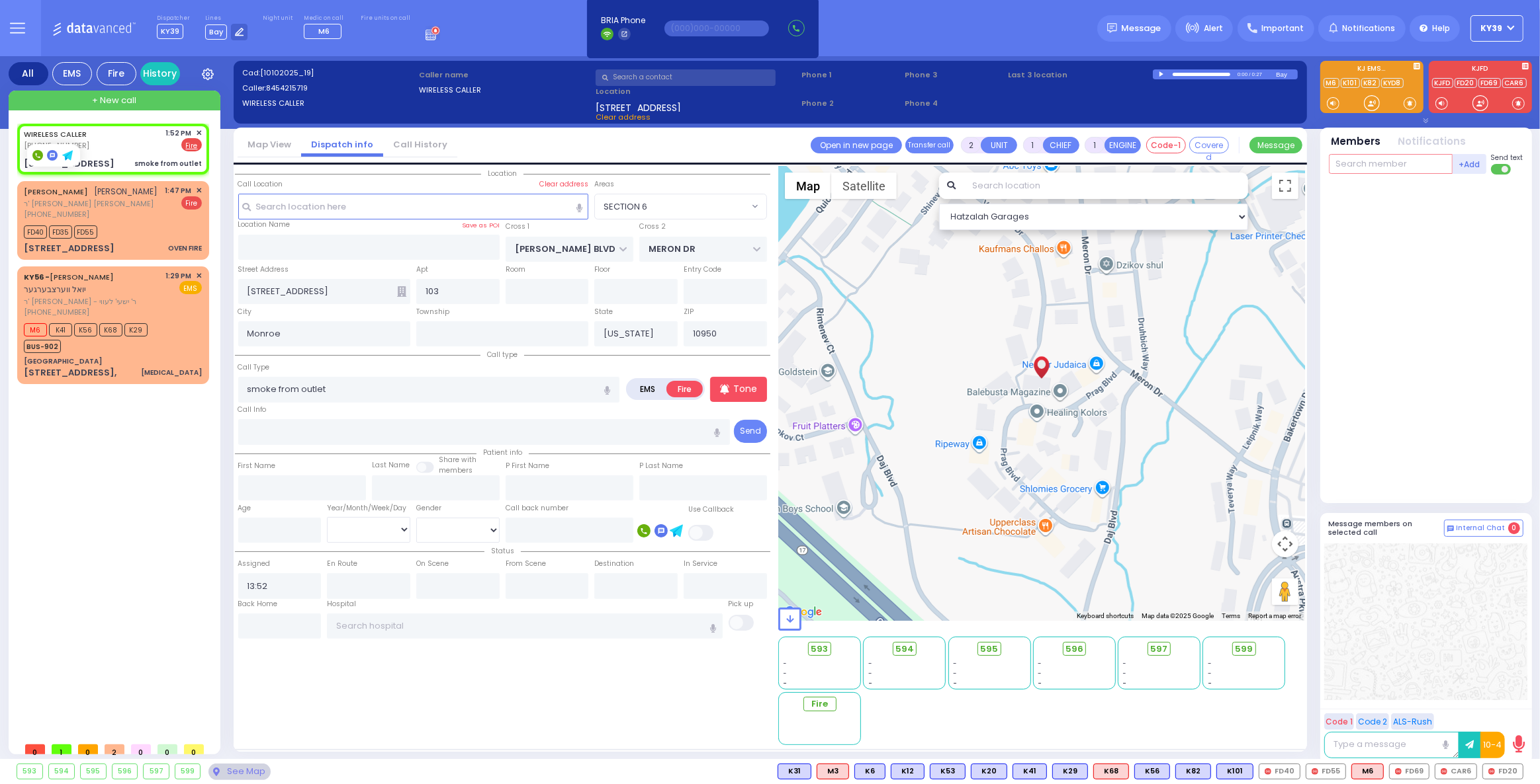
radio input "true"
select select
select select "Hatzalah Garages"
select select "SECTION 6"
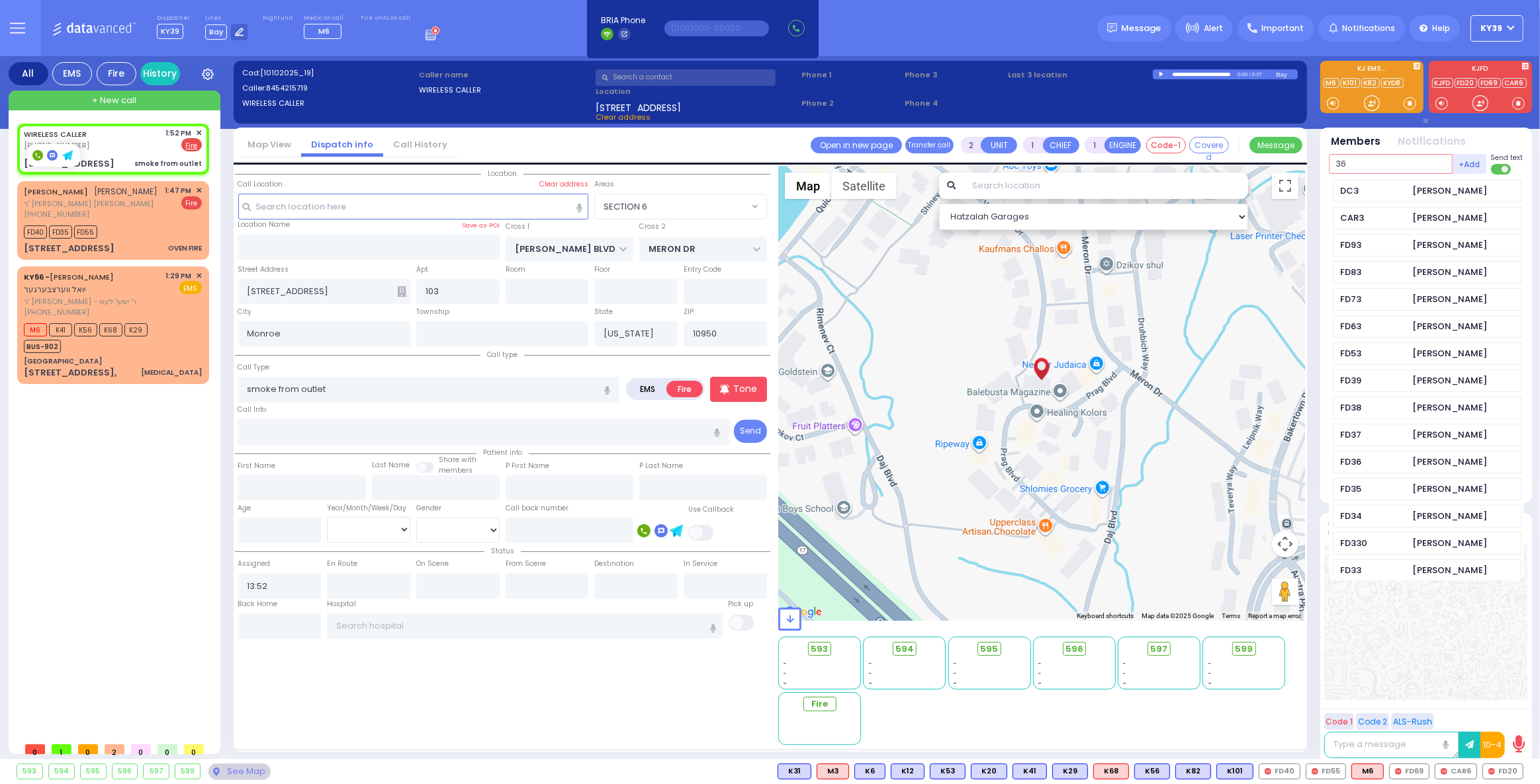
type input "36"
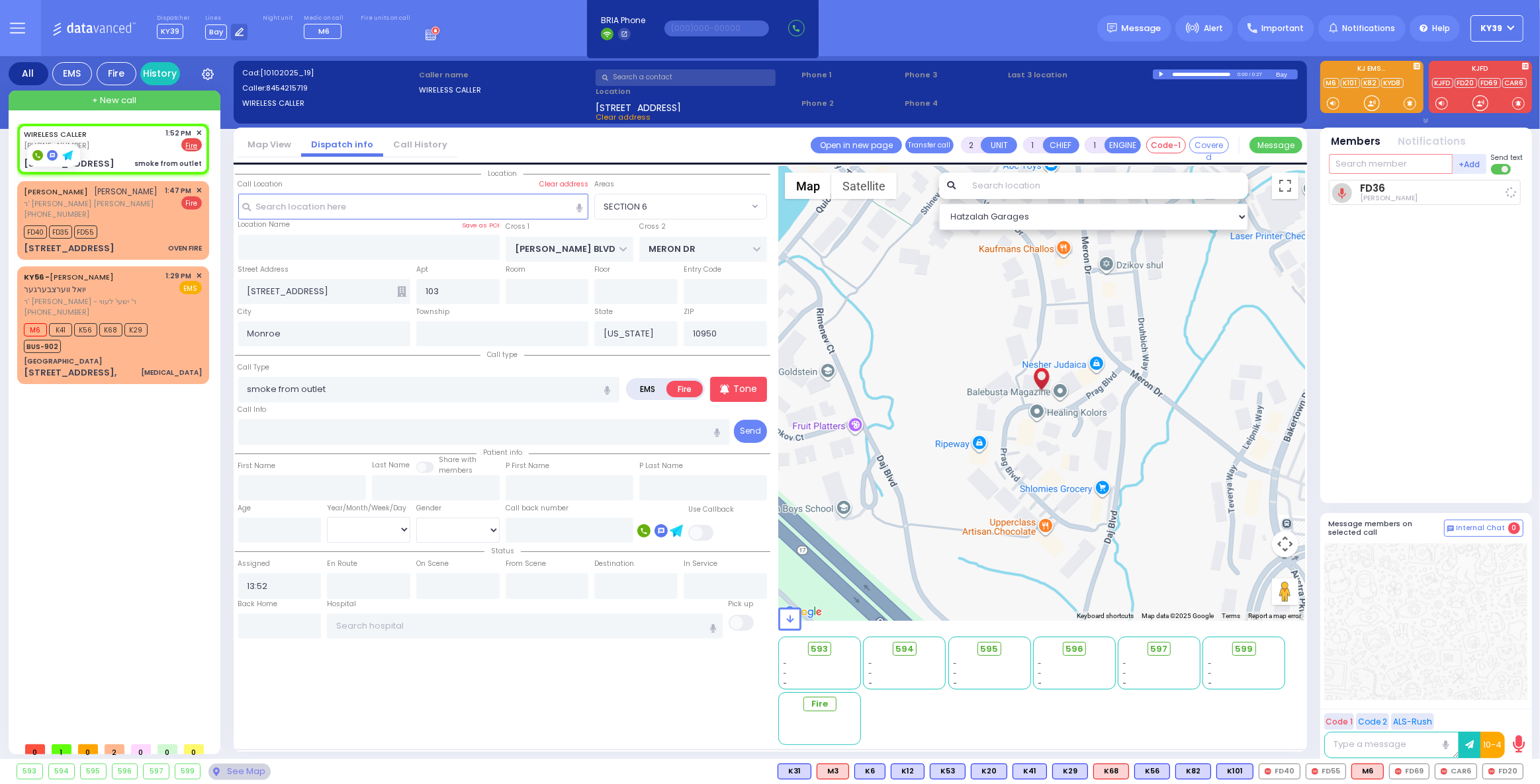
select select
radio input "true"
select select
type input "13:53"
select select "Hatzalah Garages"
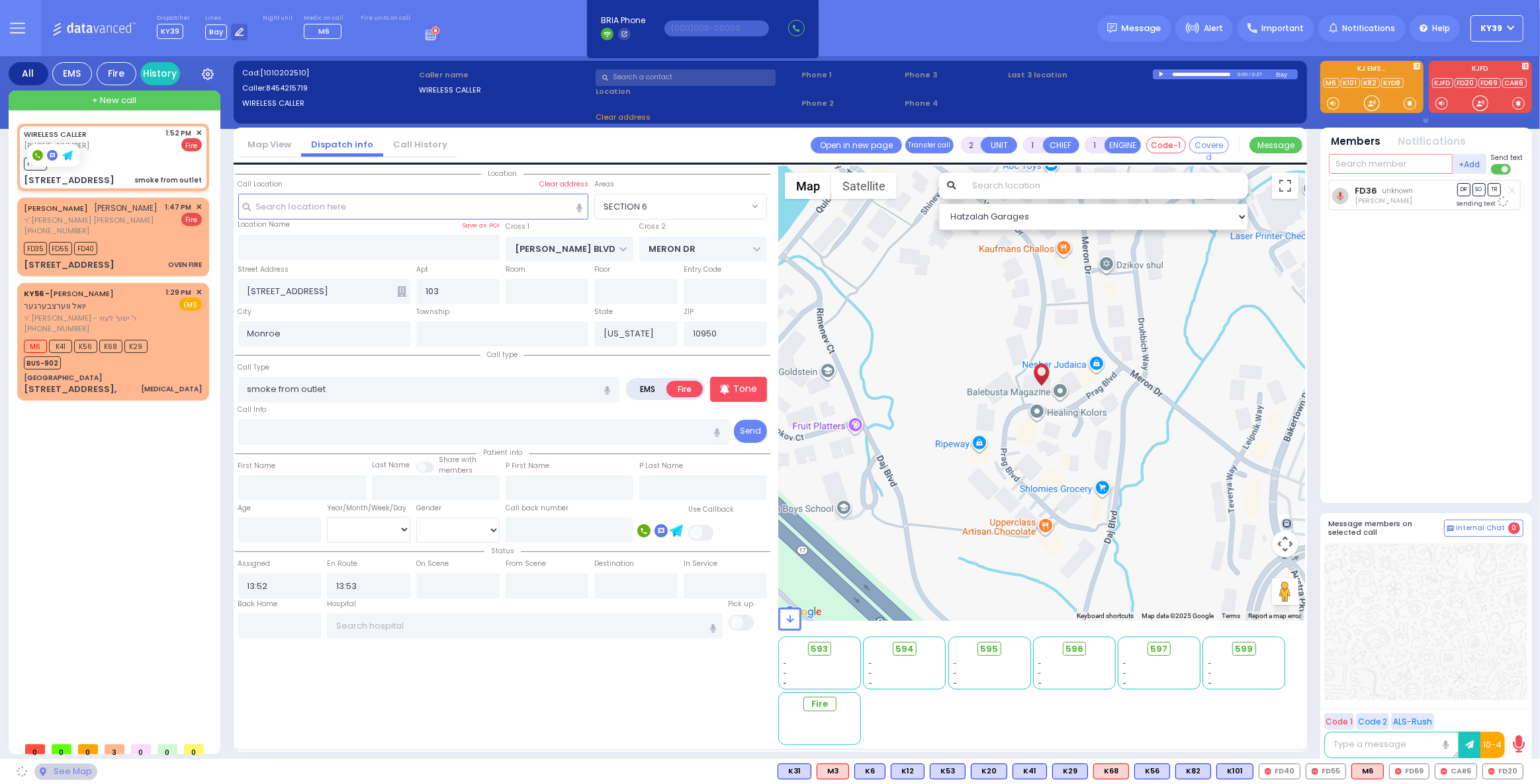
select select "SECTION 6"
type input "13"
select select
radio input "true"
select select
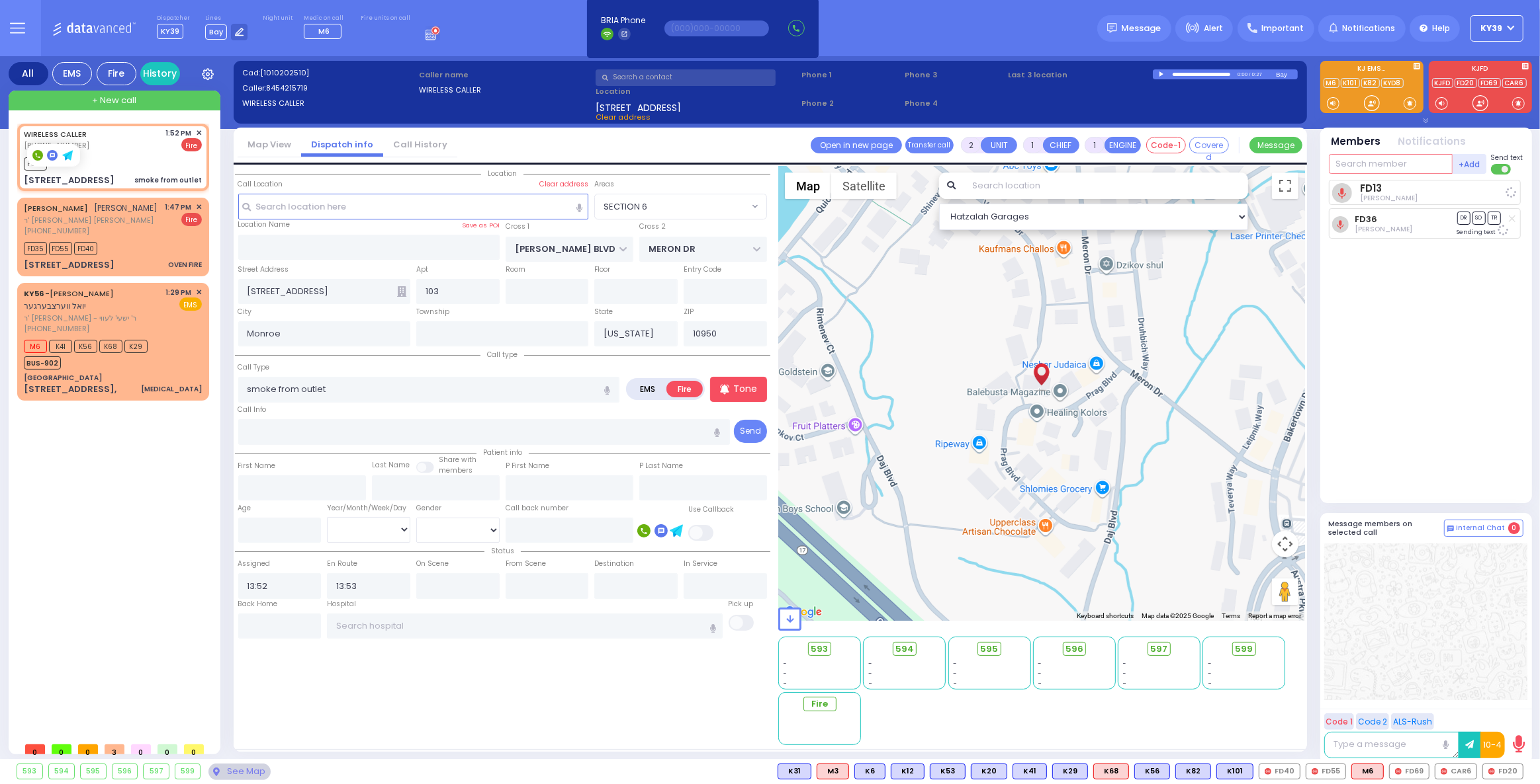
select select "SECTION 6"
select select "Hatzalah Garages"
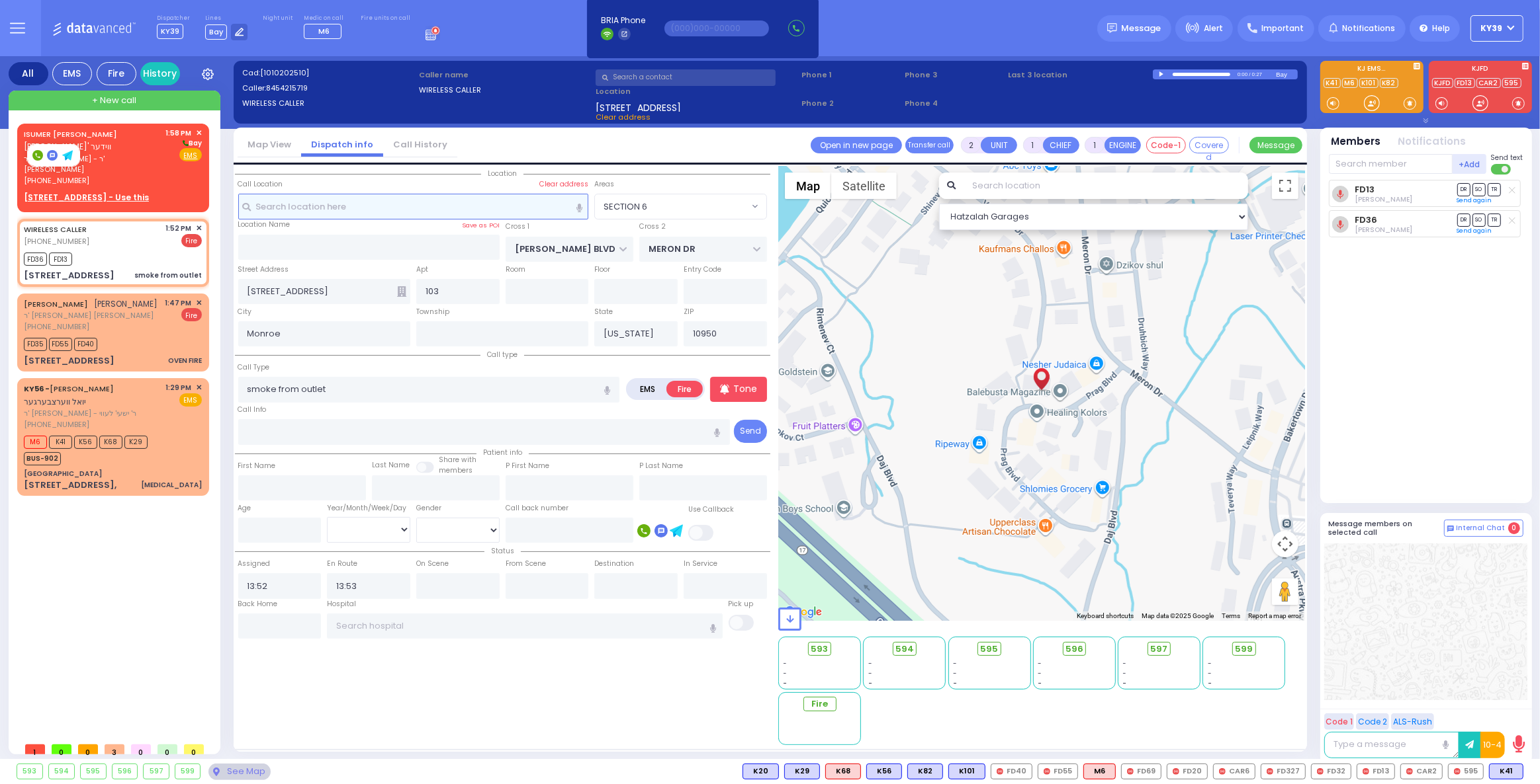
click at [278, 209] on input "text" at bounding box center [413, 206] width 350 height 25
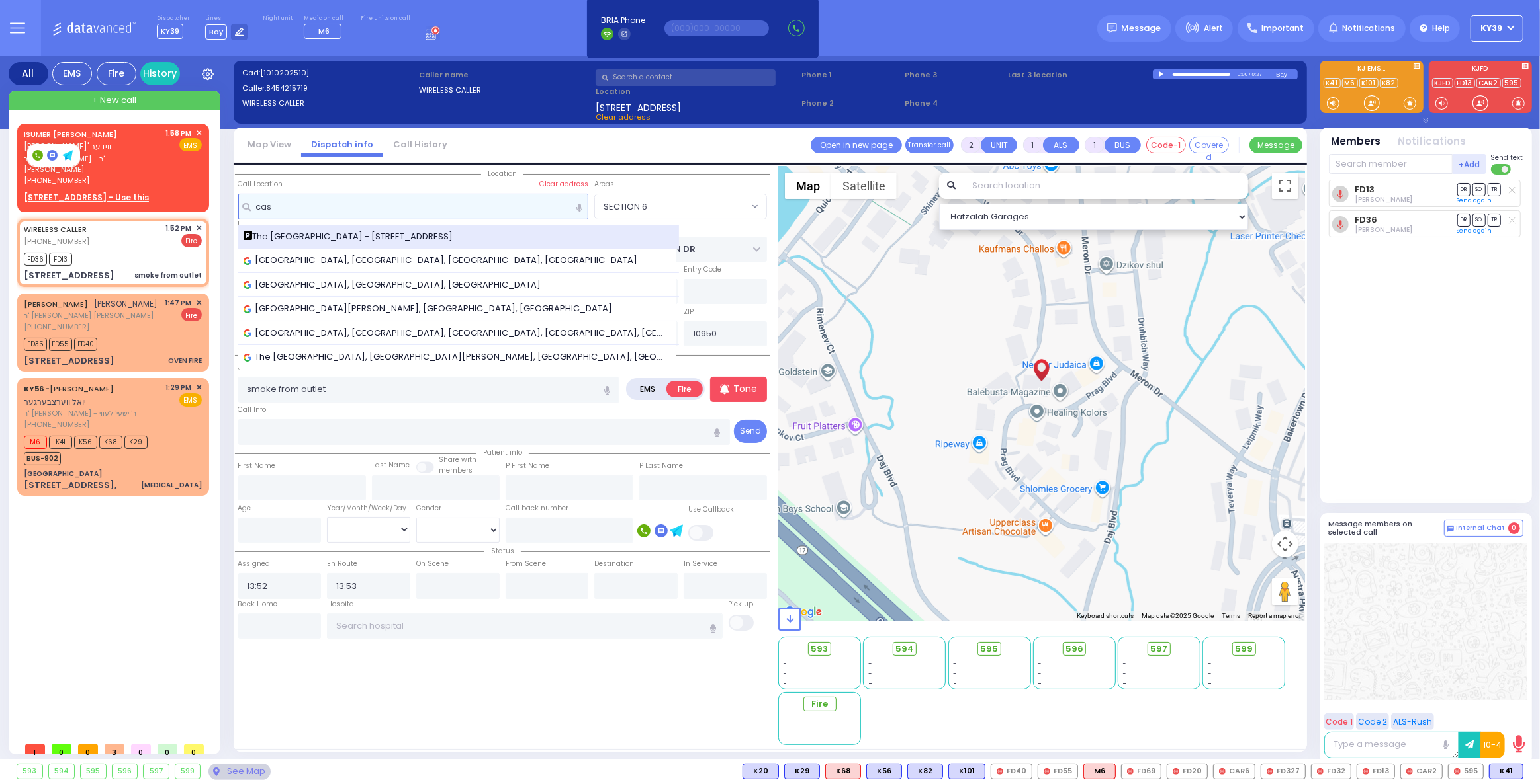
type input "cas"
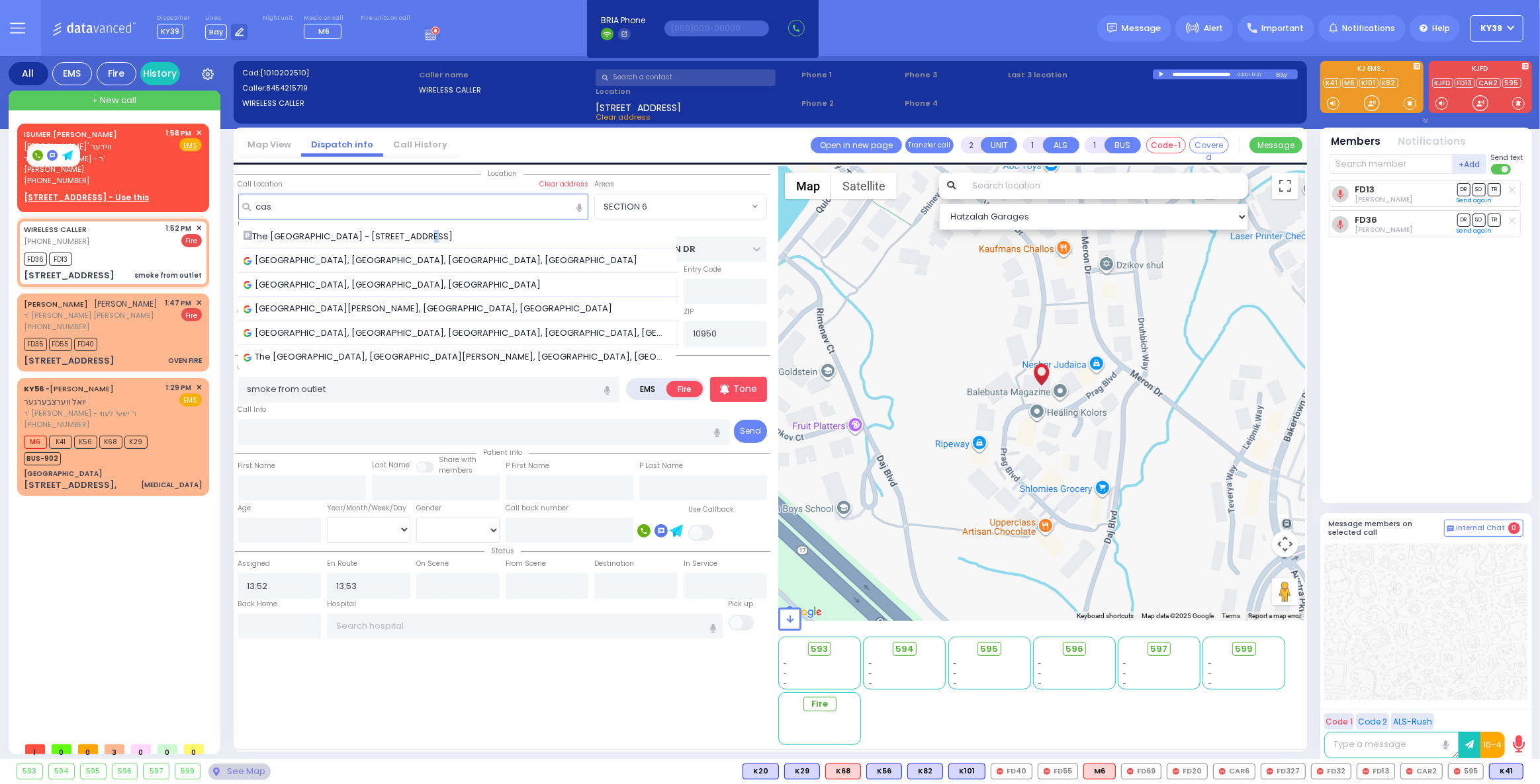
click at [403, 238] on span "The [GEOGRAPHIC_DATA] - [STREET_ADDRESS]" at bounding box center [350, 237] width 215 height 13
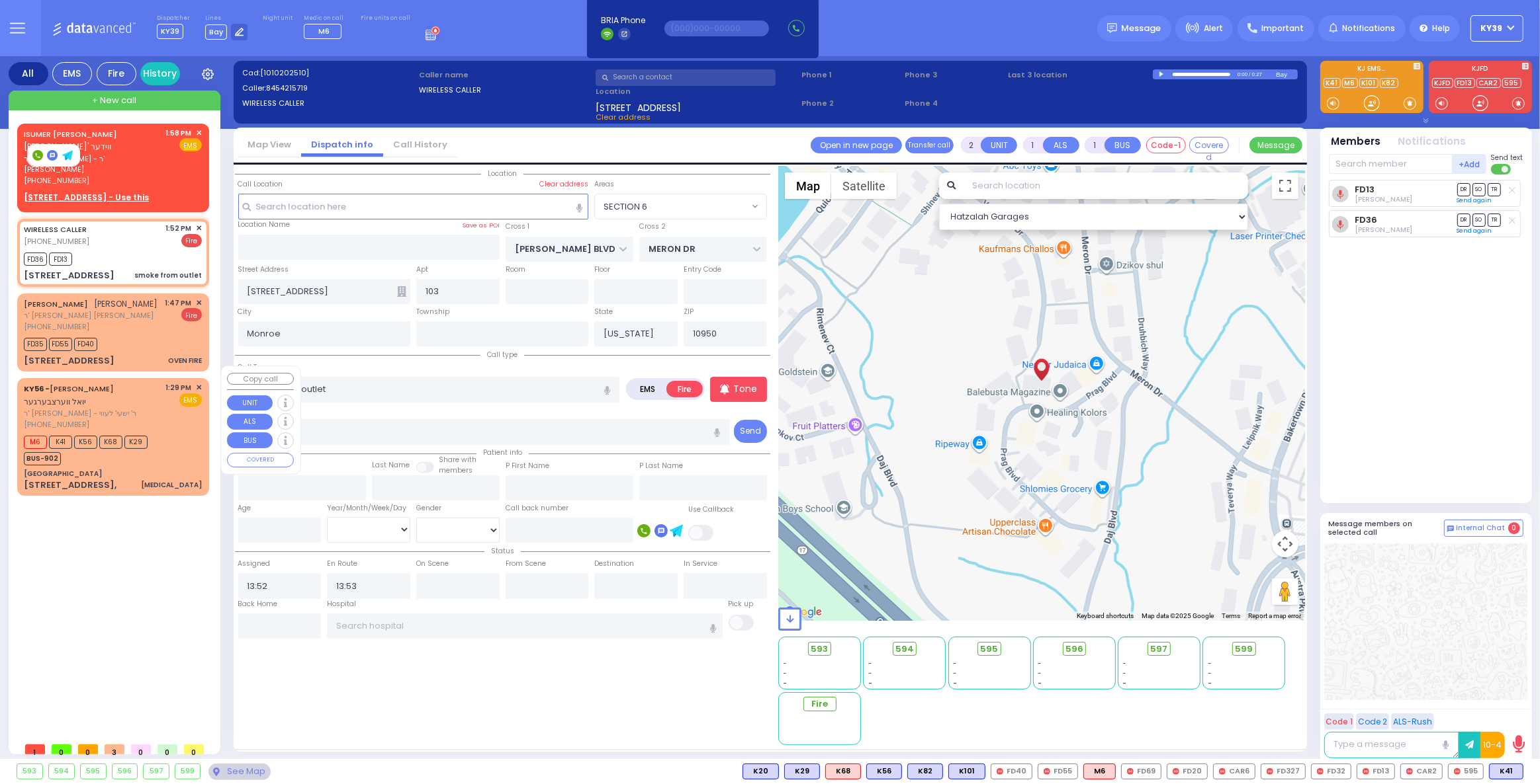
select select
radio input "true"
select select
select select "Hatzalah Garages"
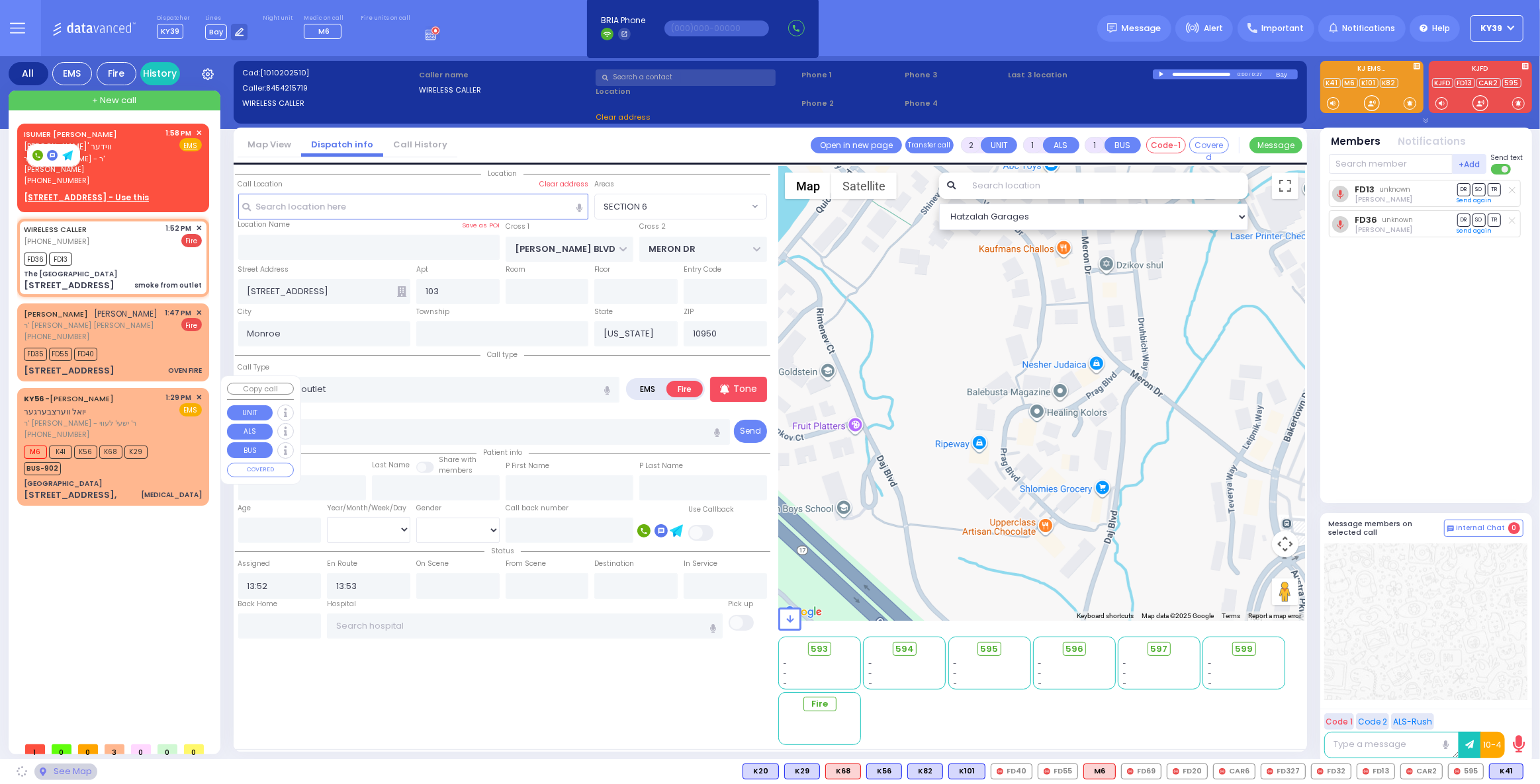
type input "The [GEOGRAPHIC_DATA]"
type input "STATE ROUTE 17 M WEST"
type input "[GEOGRAPHIC_DATA]"
type input "[STREET_ADDRESS]"
type input "[PERSON_NAME]"
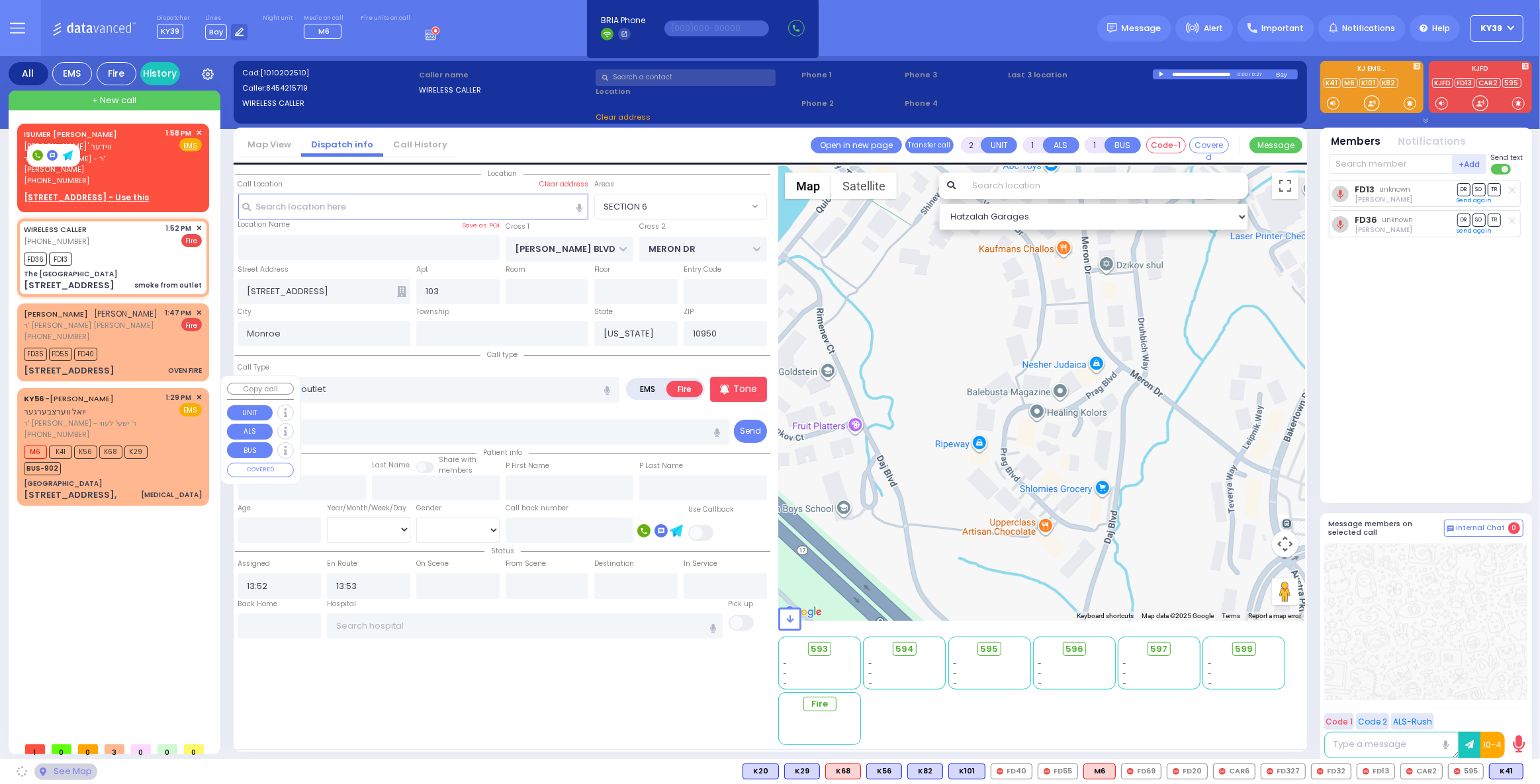
type input "10918"
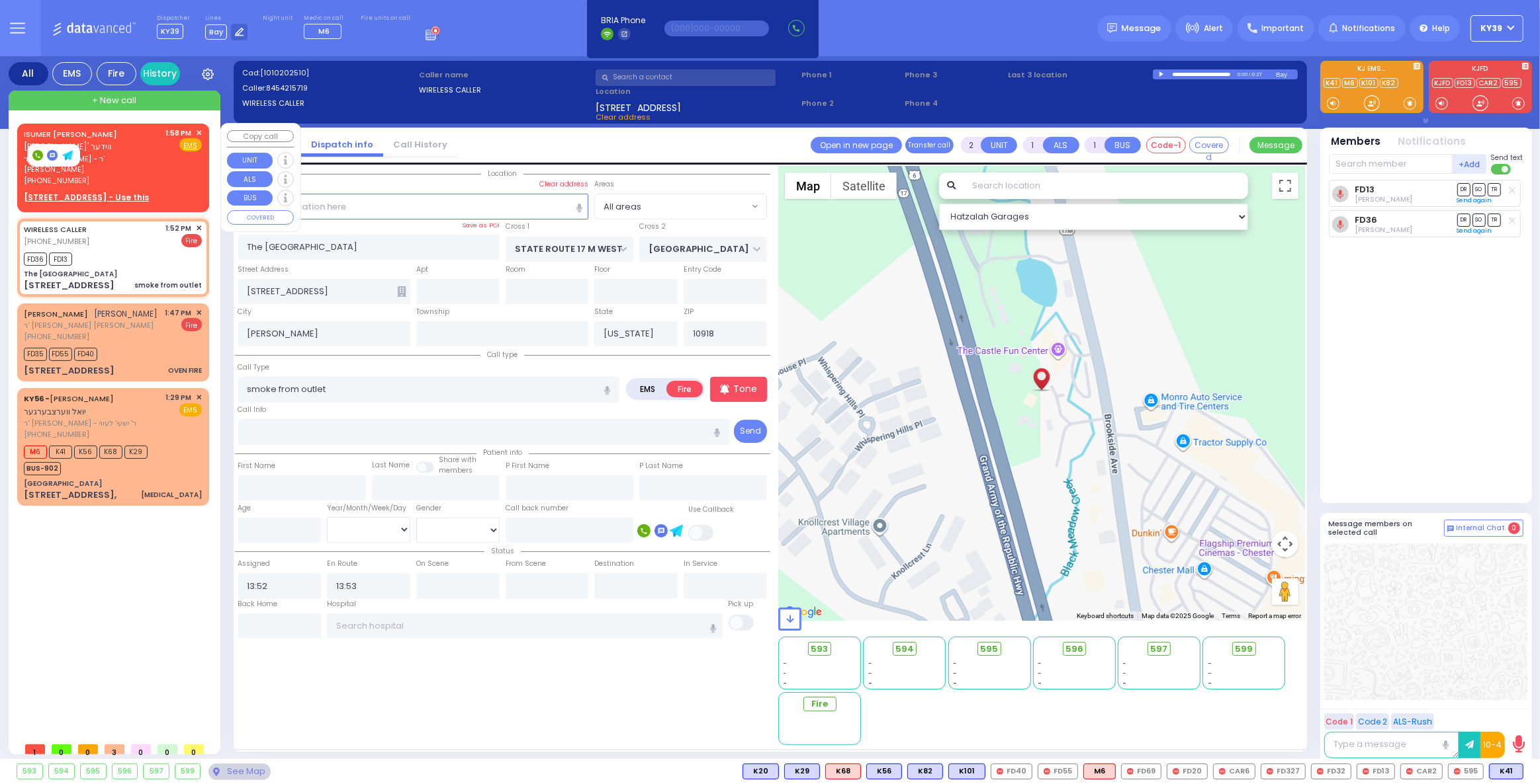
click at [160, 146] on div "ISUMER TOVYA WIEDER איתמר טובי' ווידער" at bounding box center [93, 140] width 138 height 26
select select
radio input "true"
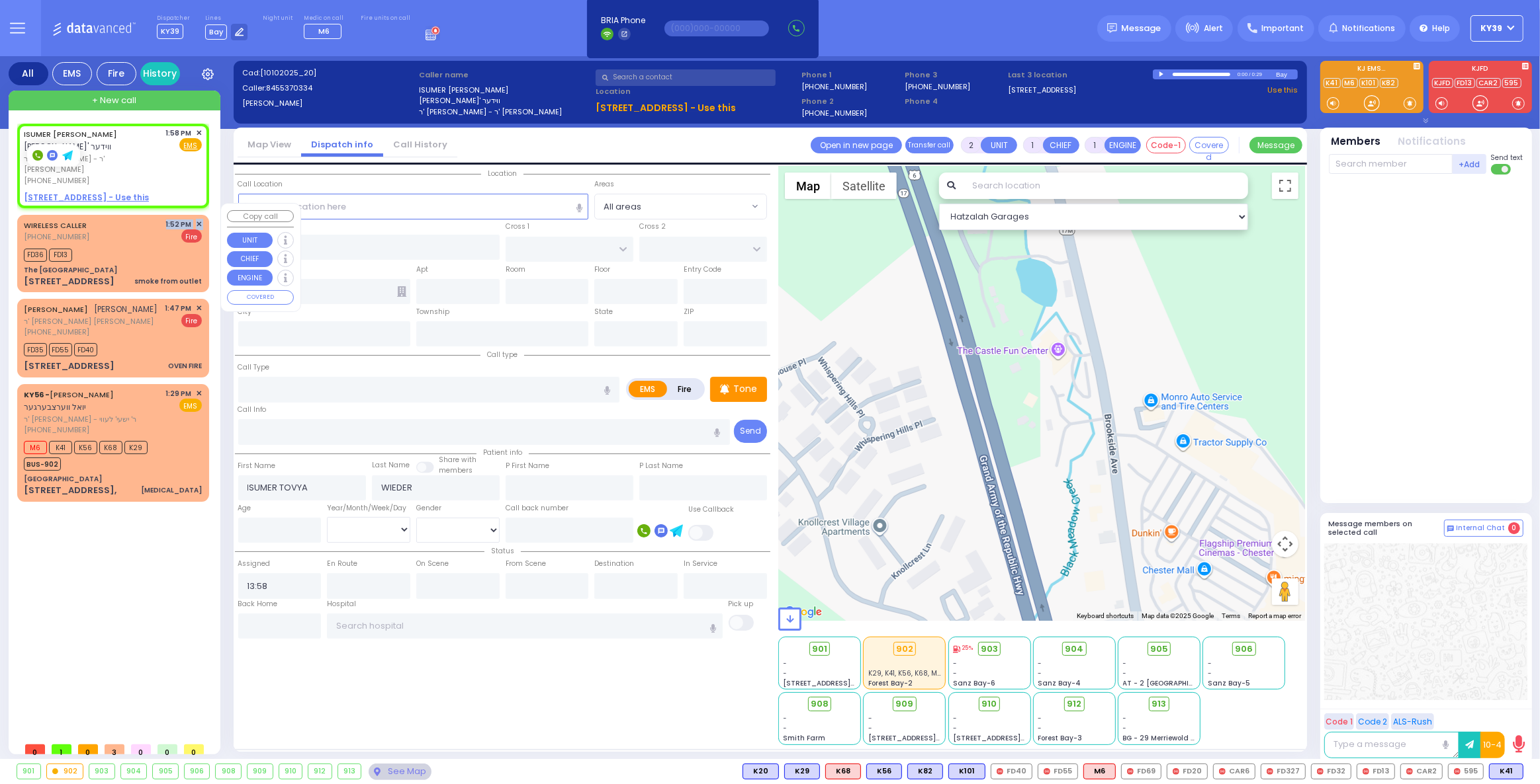
click at [127, 219] on div "WIRELESS CALLER (845) 421-5719 1:52 PM ✕ Fire" at bounding box center [113, 231] width 178 height 24
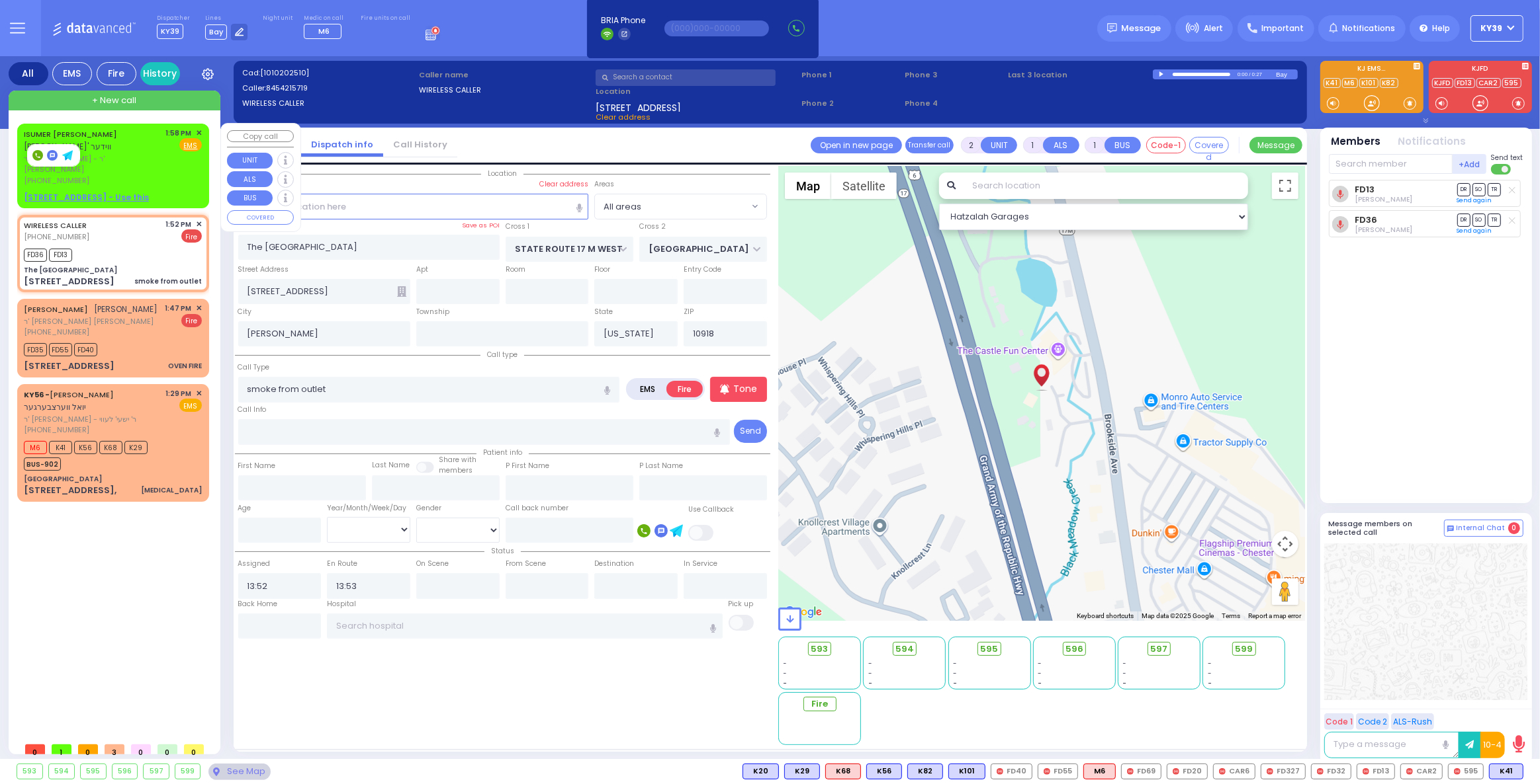
click at [165, 154] on div "ISUMER TOVYA WIEDER איתמר טובי' ווידער ר' שמעון - ר' משה אליעזר כץ (845) 537-03…" at bounding box center [113, 156] width 178 height 59
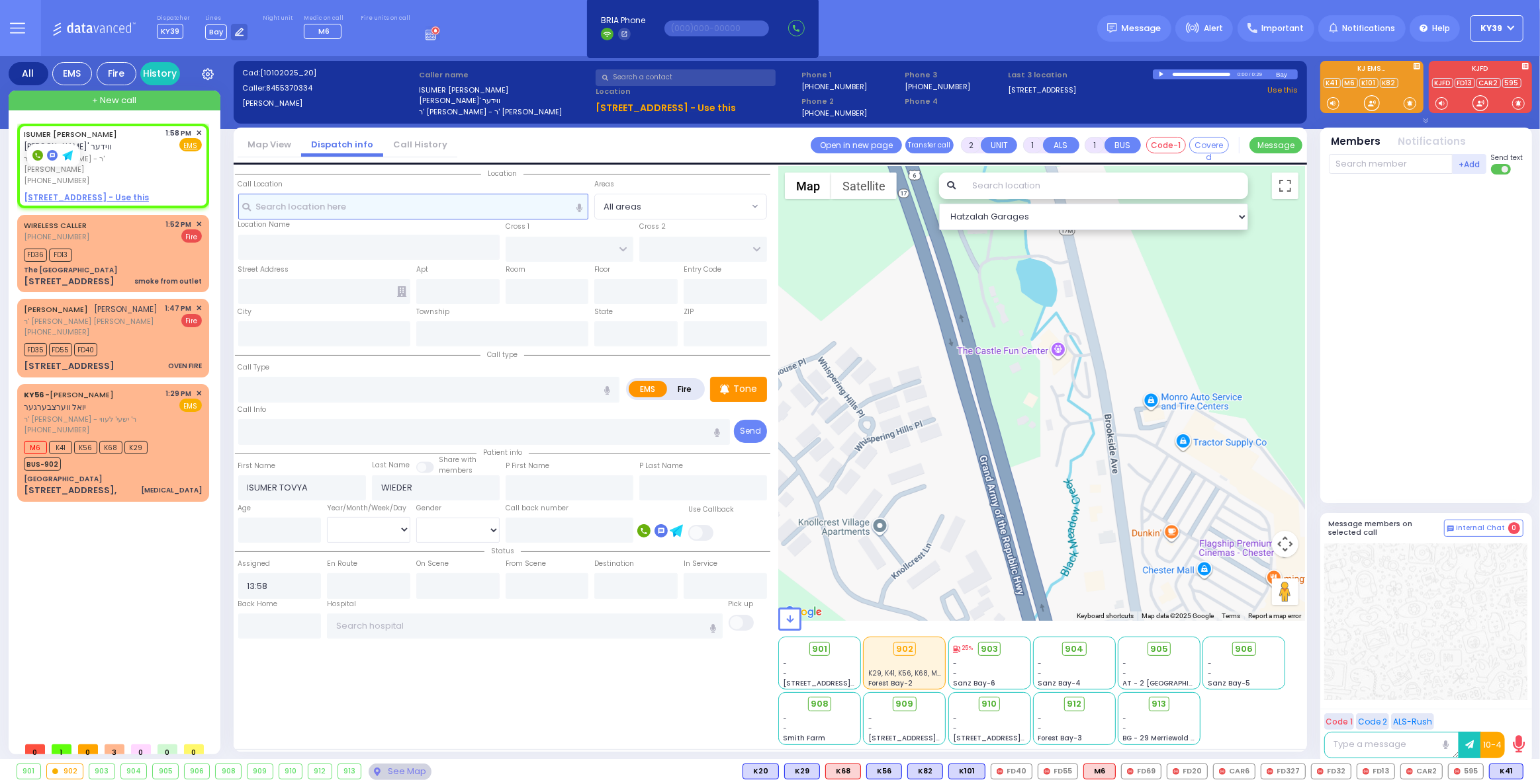
click at [254, 203] on input "text" at bounding box center [413, 206] width 350 height 25
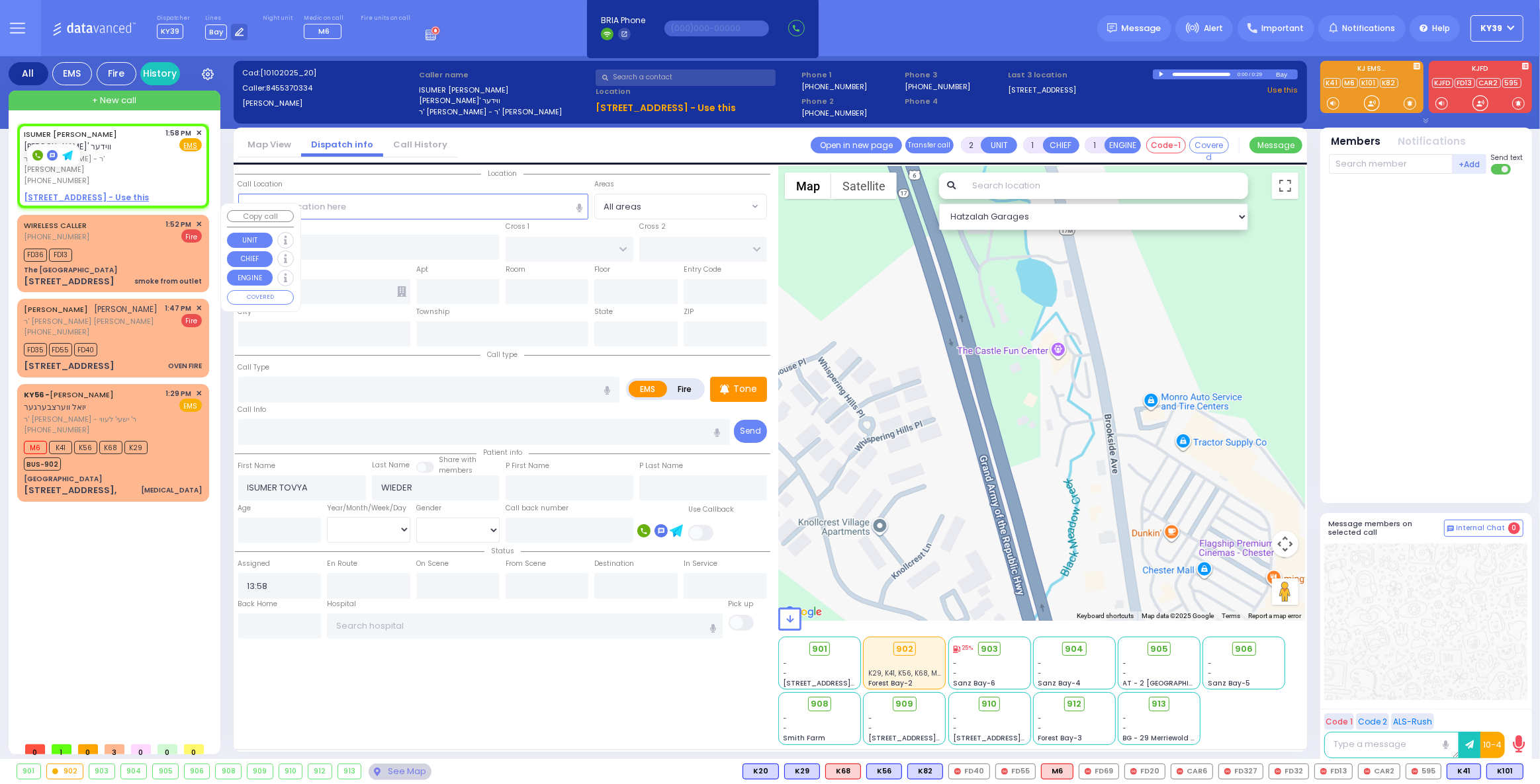
click at [112, 247] on div "FD36 FD13" at bounding box center [113, 254] width 178 height 17
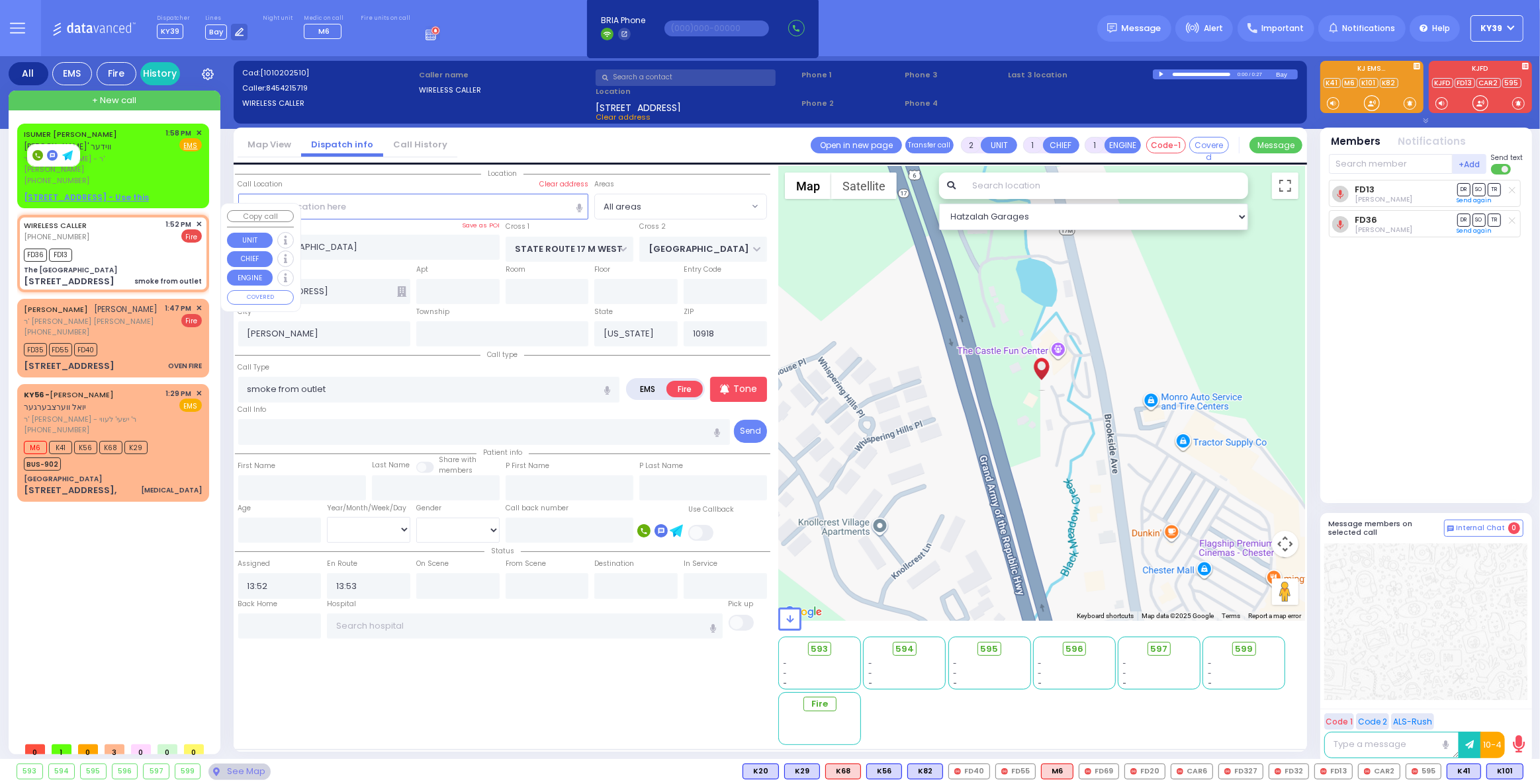
click at [127, 230] on div "WIRELESS CALLER (845) 421-5719 1:52 PM ✕ Fire" at bounding box center [113, 231] width 178 height 24
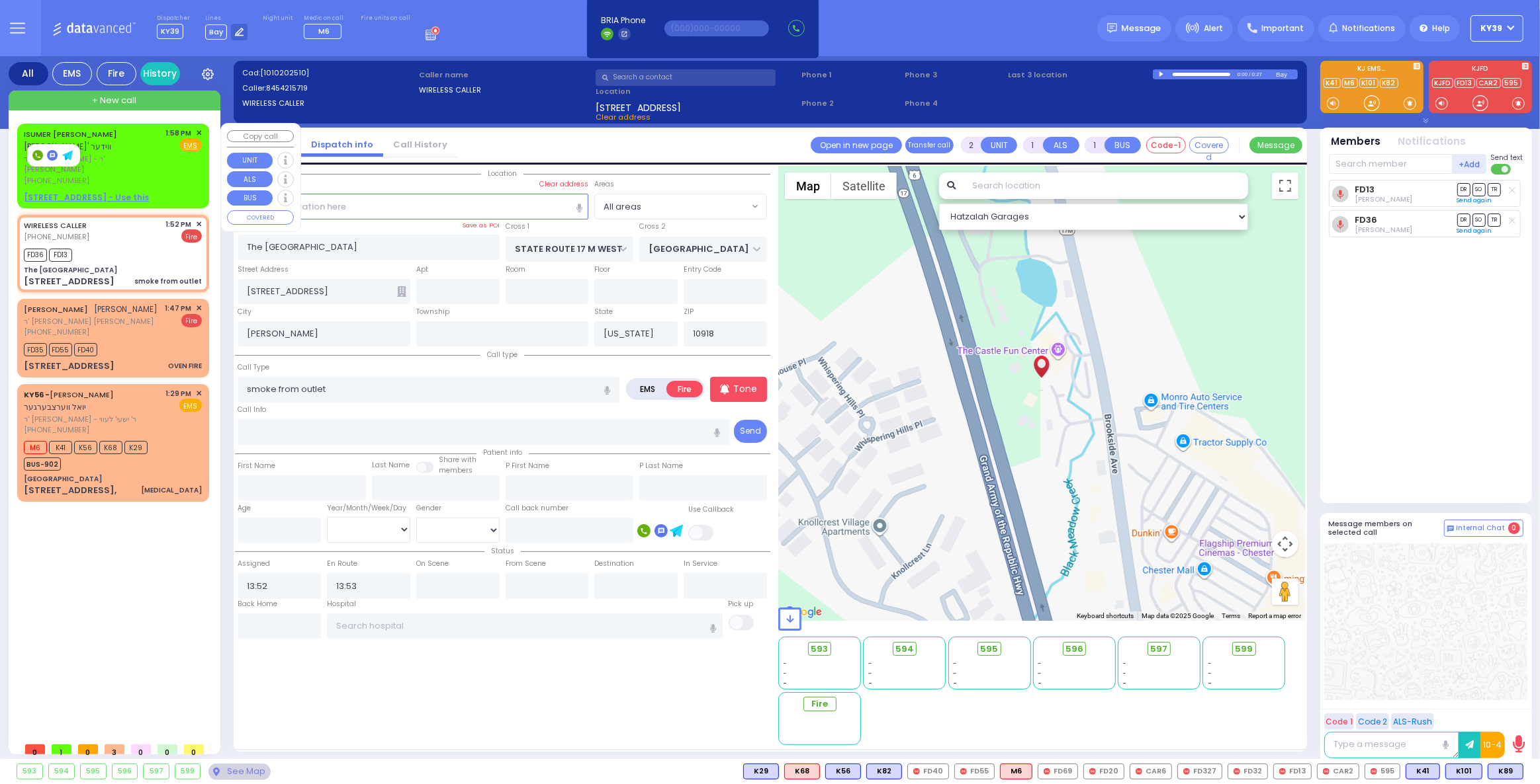
click at [123, 158] on span "ר' [PERSON_NAME] - ר' [PERSON_NAME]" at bounding box center [93, 163] width 138 height 21
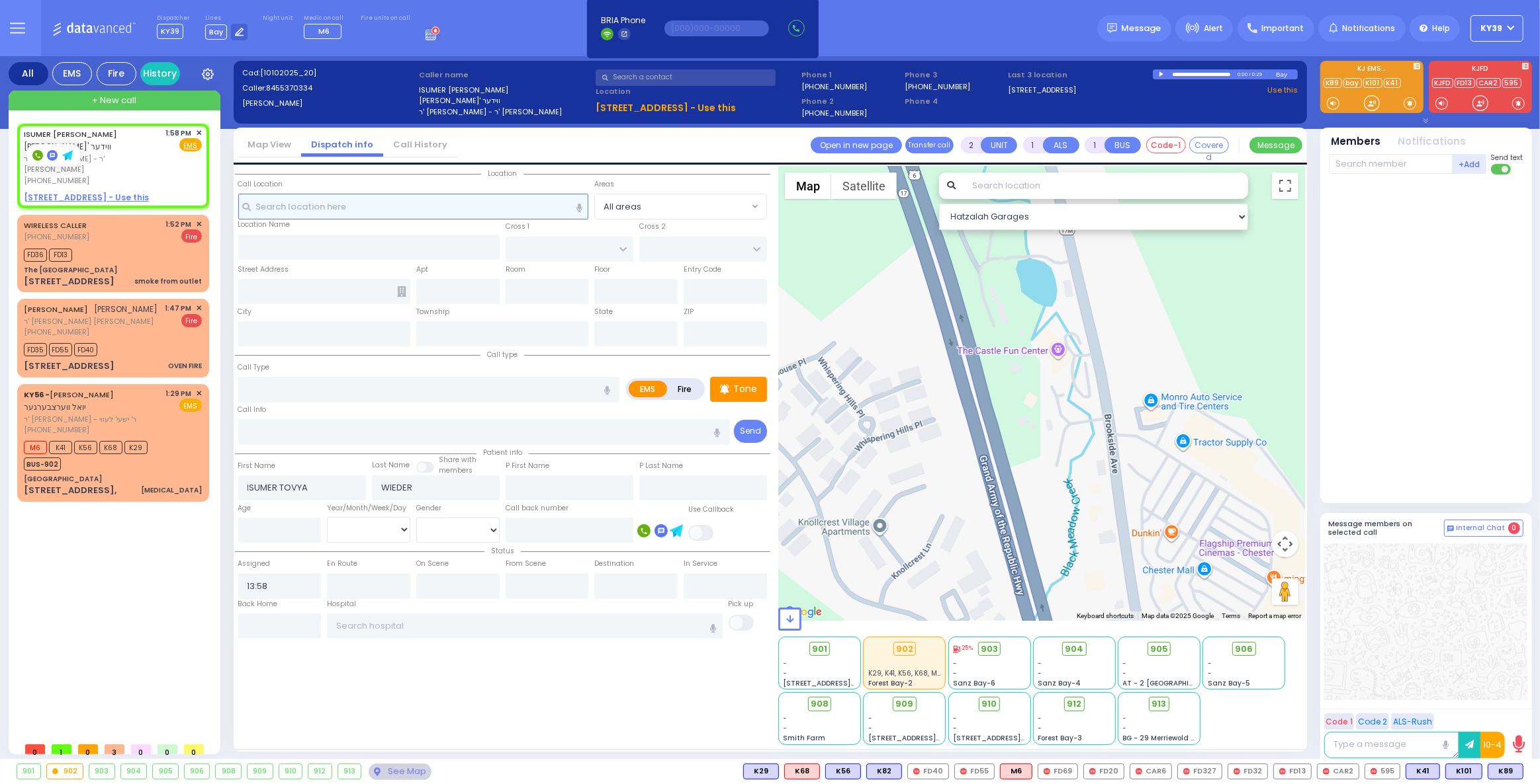
click at [472, 200] on input "text" at bounding box center [413, 206] width 350 height 25
select select
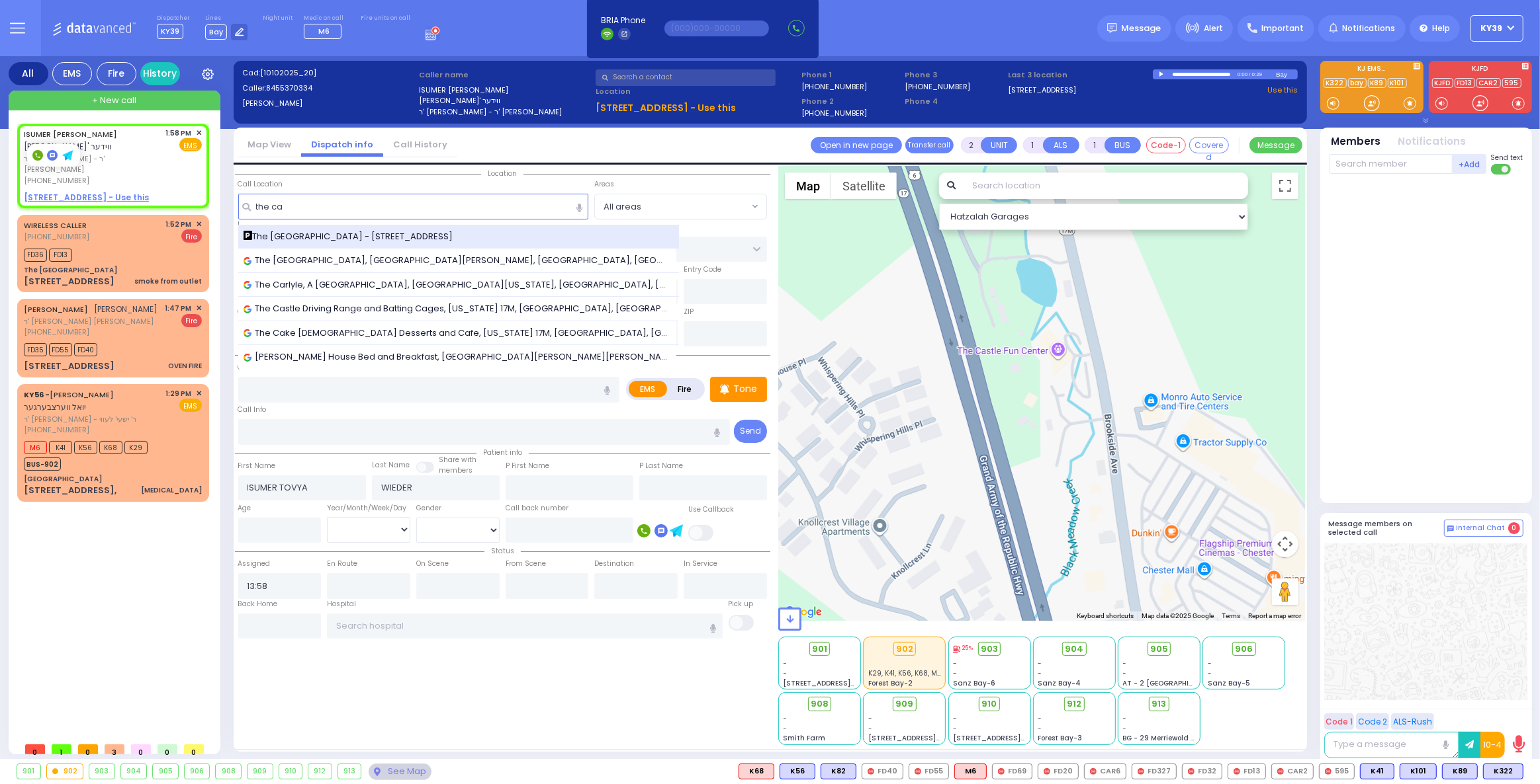
type input "the ca"
click at [419, 230] on span "The [GEOGRAPHIC_DATA] - [STREET_ADDRESS]" at bounding box center [350, 237] width 215 height 13
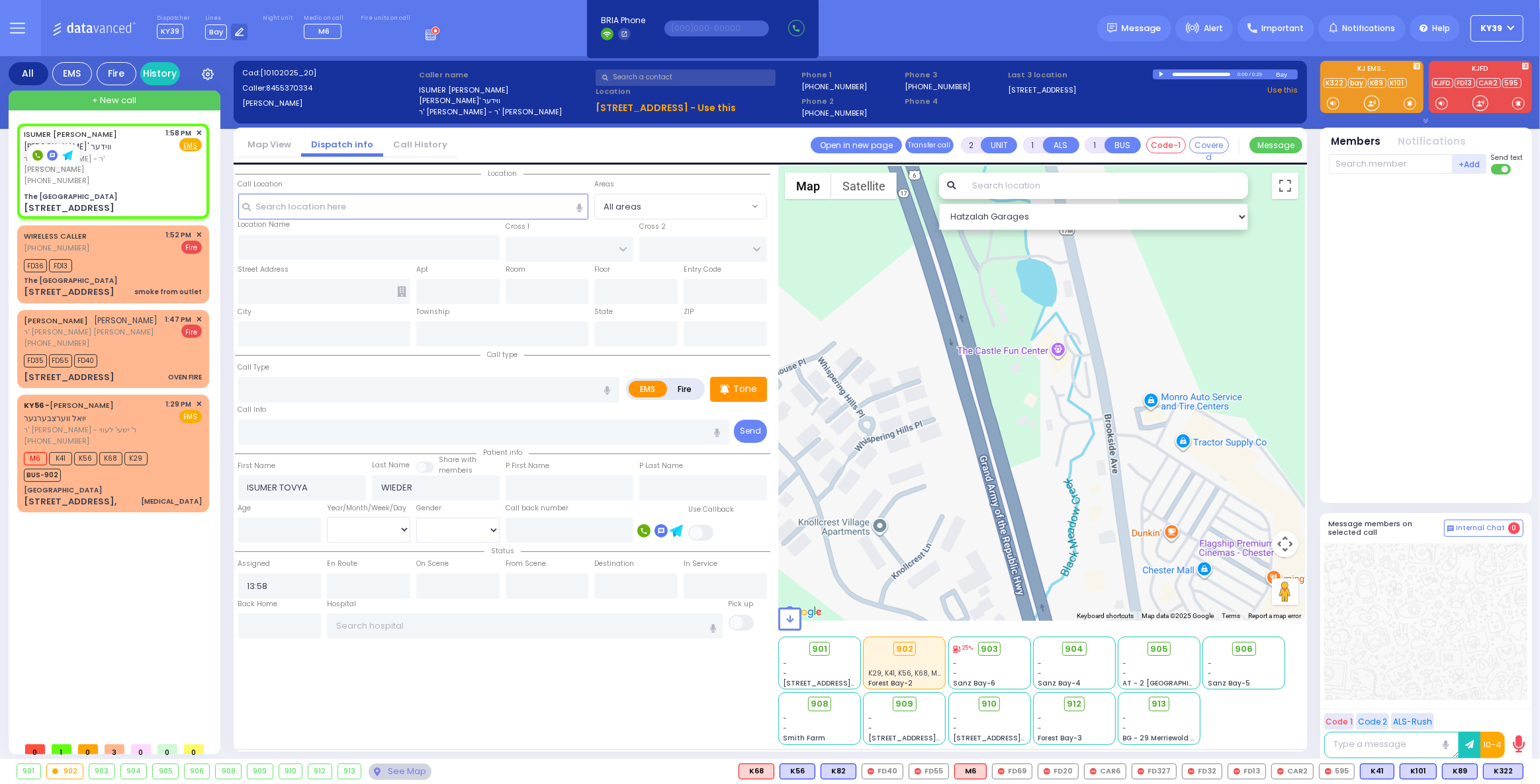
select select
radio input "true"
select select
select select "Hatzalah Garages"
type input "The [GEOGRAPHIC_DATA]"
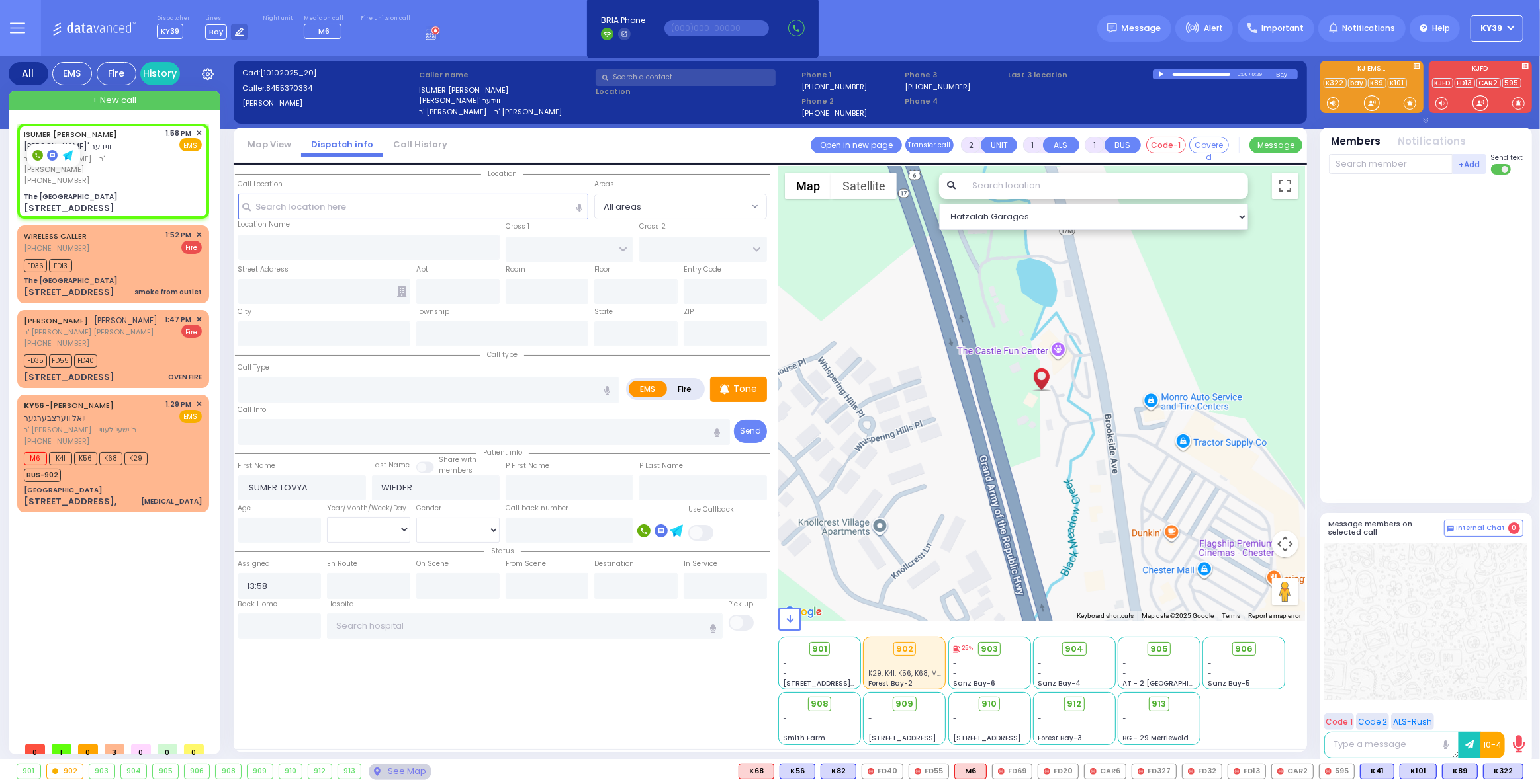
type input "STATE ROUTE 17 M WEST"
type input "[GEOGRAPHIC_DATA]"
type input "[STREET_ADDRESS]"
type input "[PERSON_NAME]"
type input "[US_STATE]"
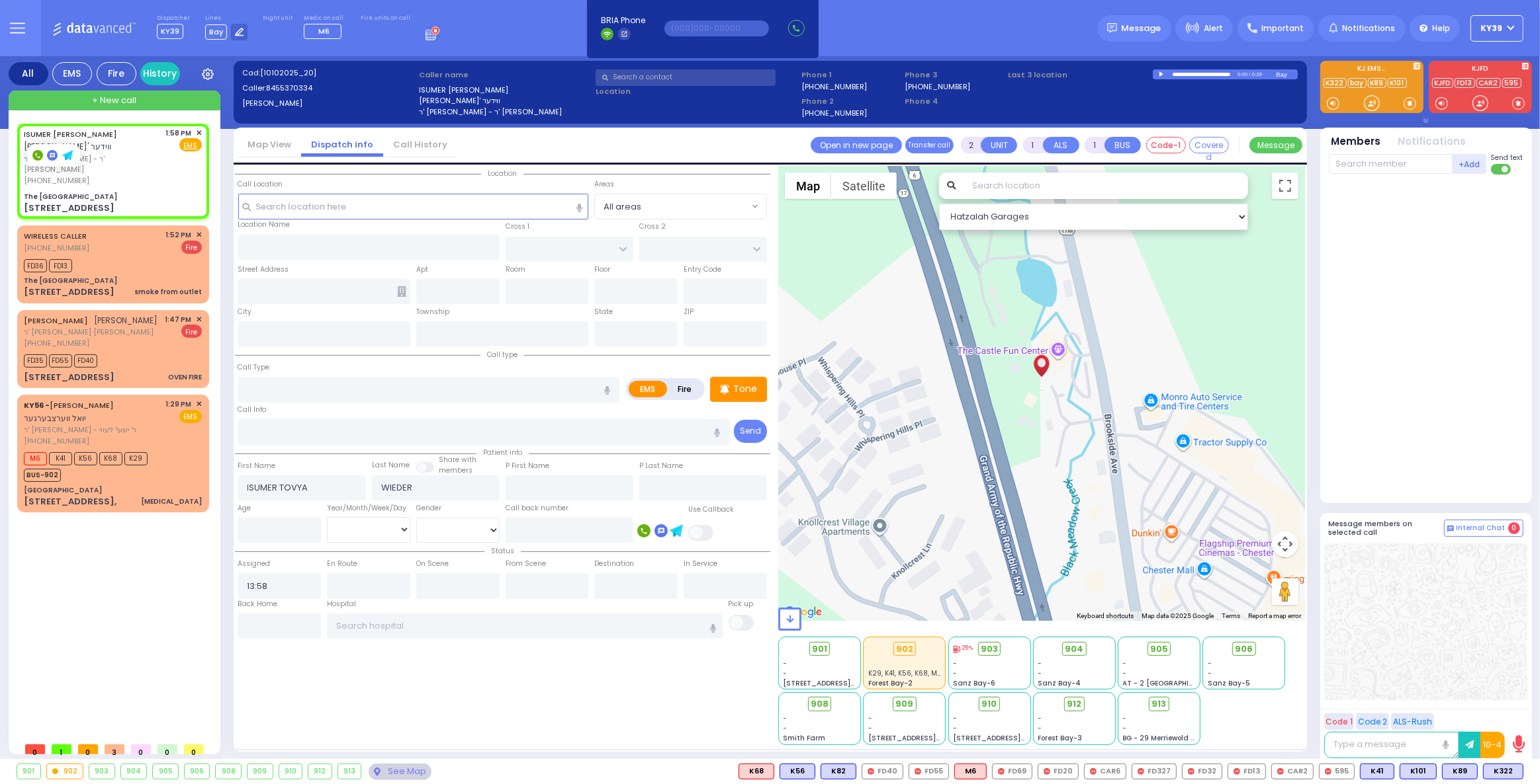
type input "10918"
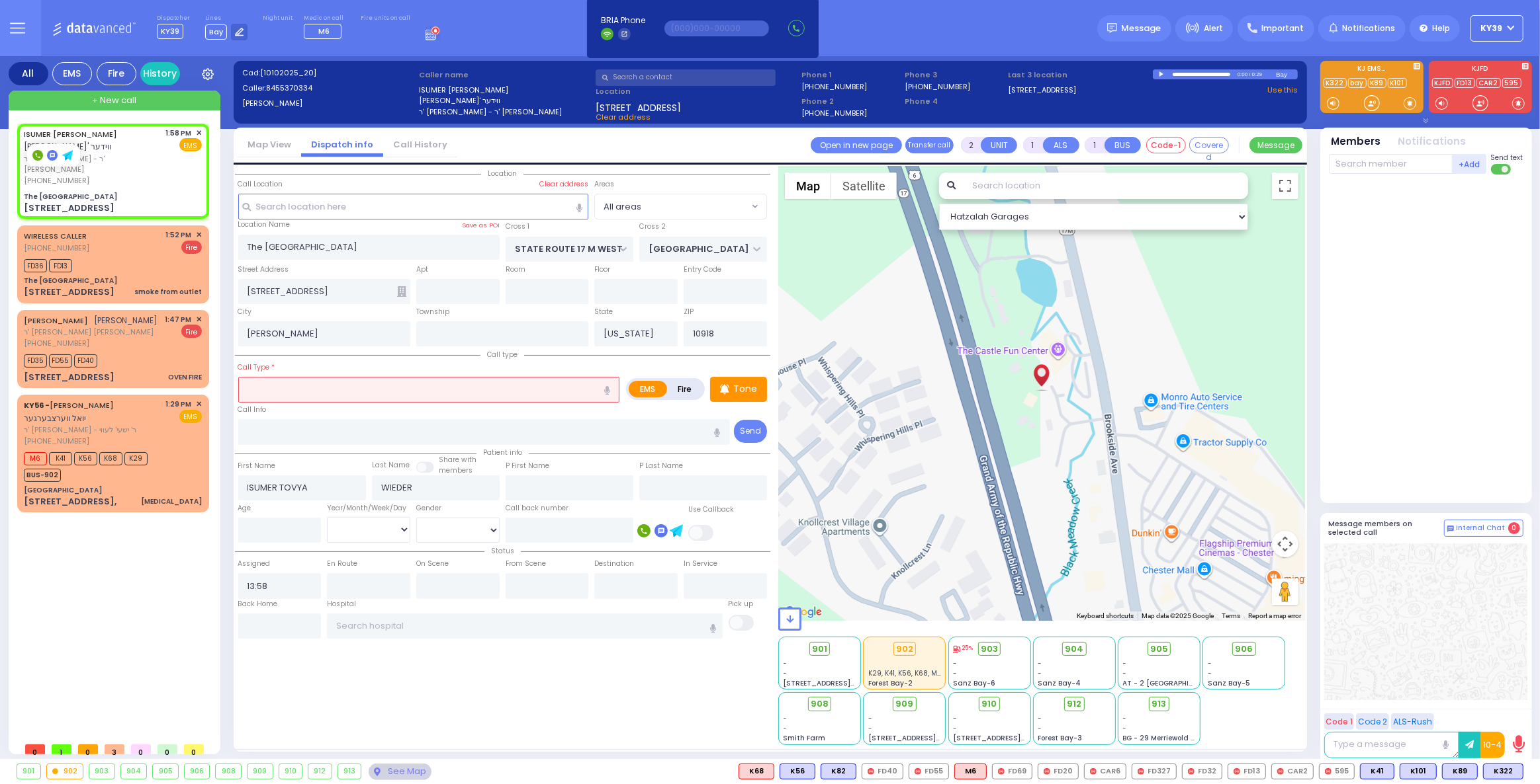
click at [336, 382] on input "text" at bounding box center [428, 389] width 382 height 25
type input "MVA"
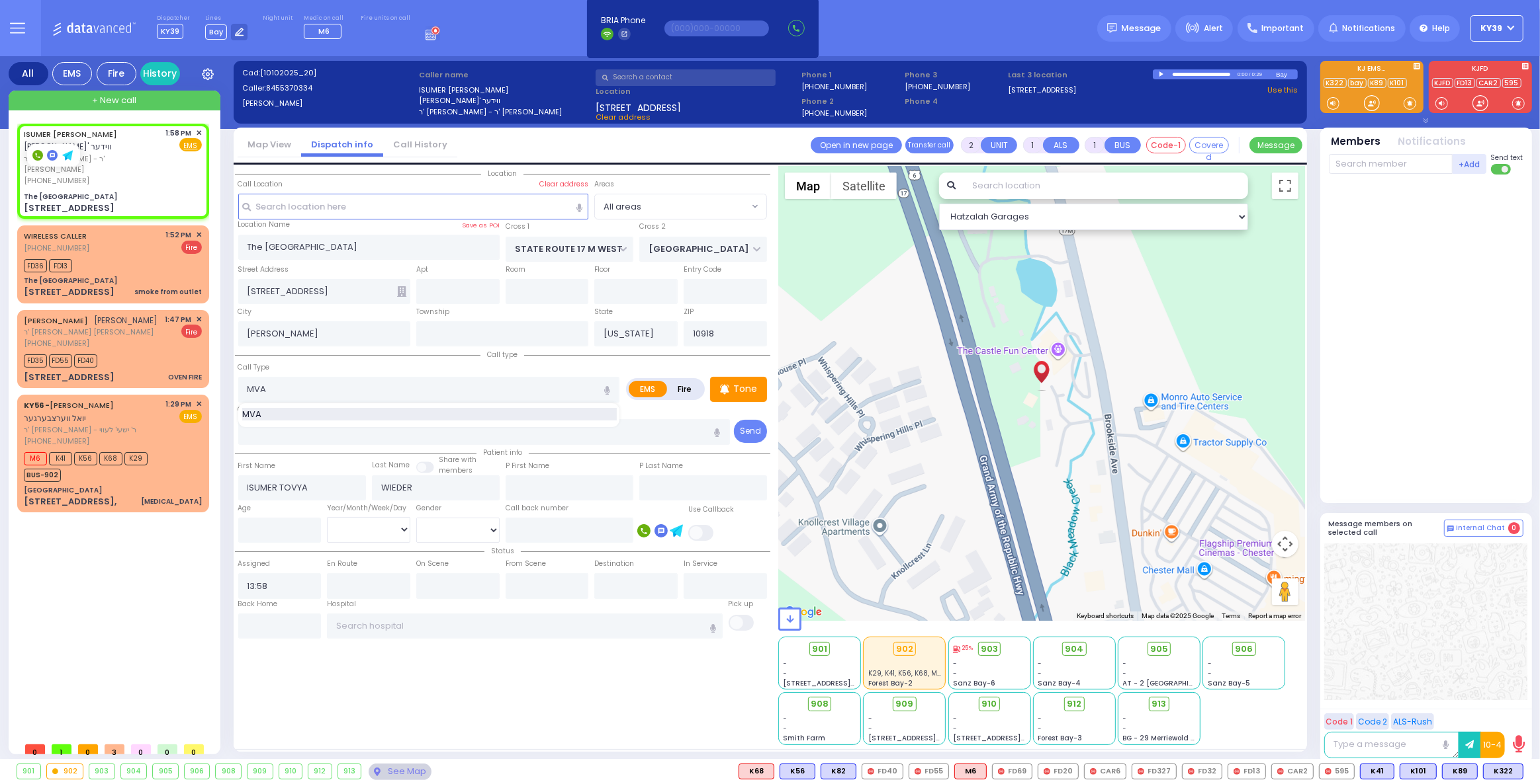
click at [335, 414] on div "MVA" at bounding box center [429, 414] width 375 height 13
type input "4"
click at [1502, 767] on span "K322" at bounding box center [1503, 772] width 39 height 15
select select
radio input "true"
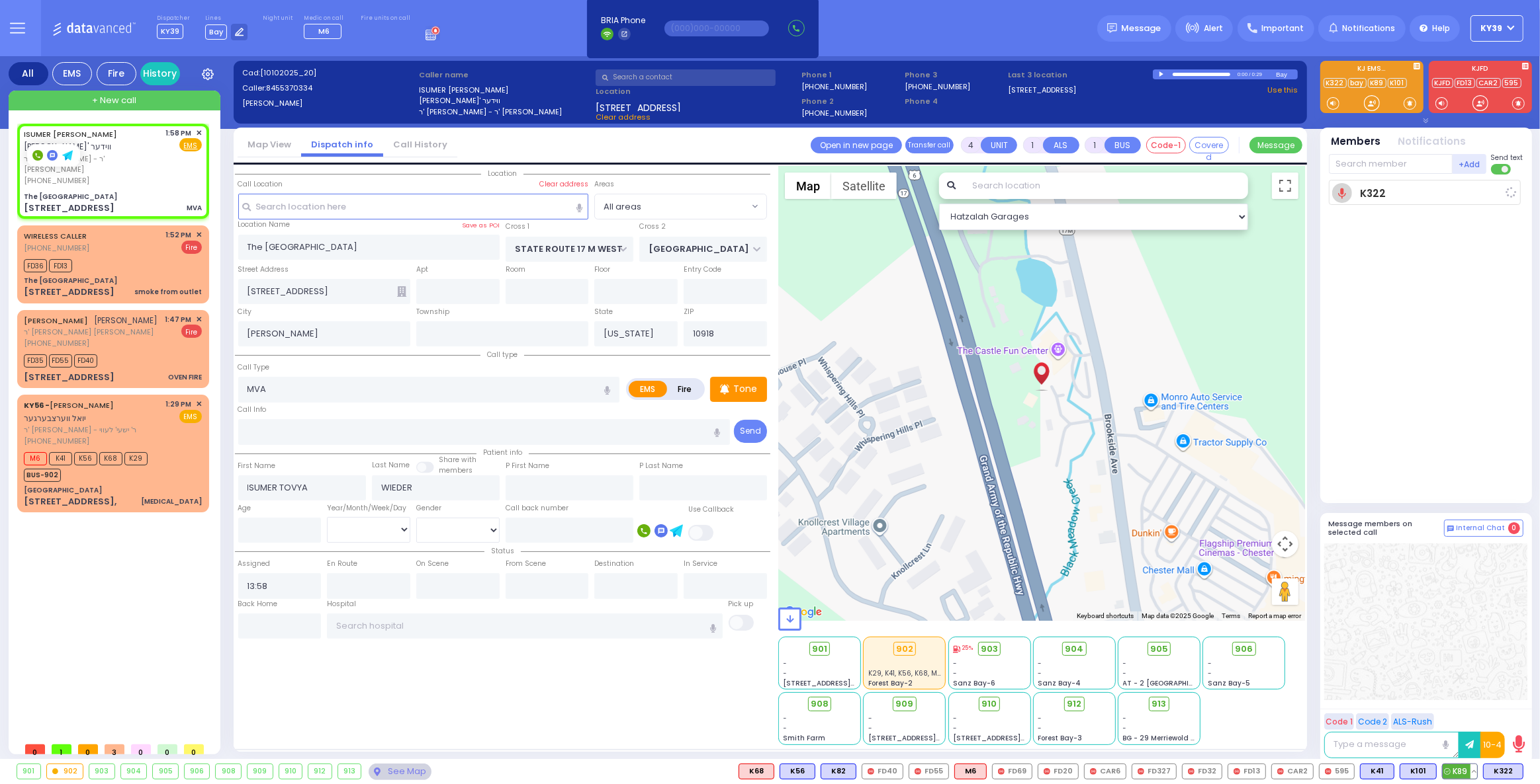
select select
type input "14:01"
click at [1466, 775] on span "K89" at bounding box center [1459, 772] width 34 height 15
select select "Hatzalah Garages"
select select
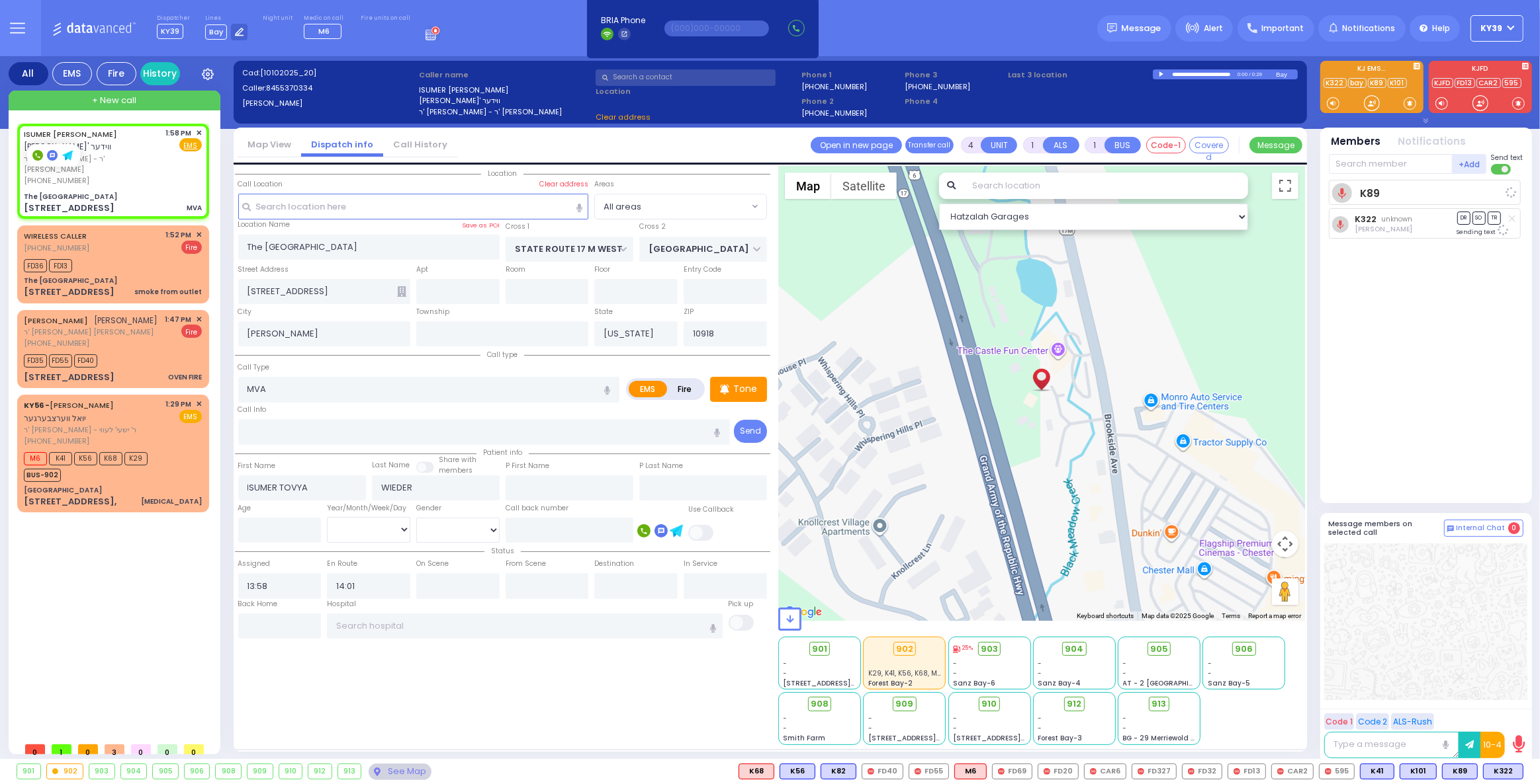
radio input "true"
select select
select select "Hatzalah Garages"
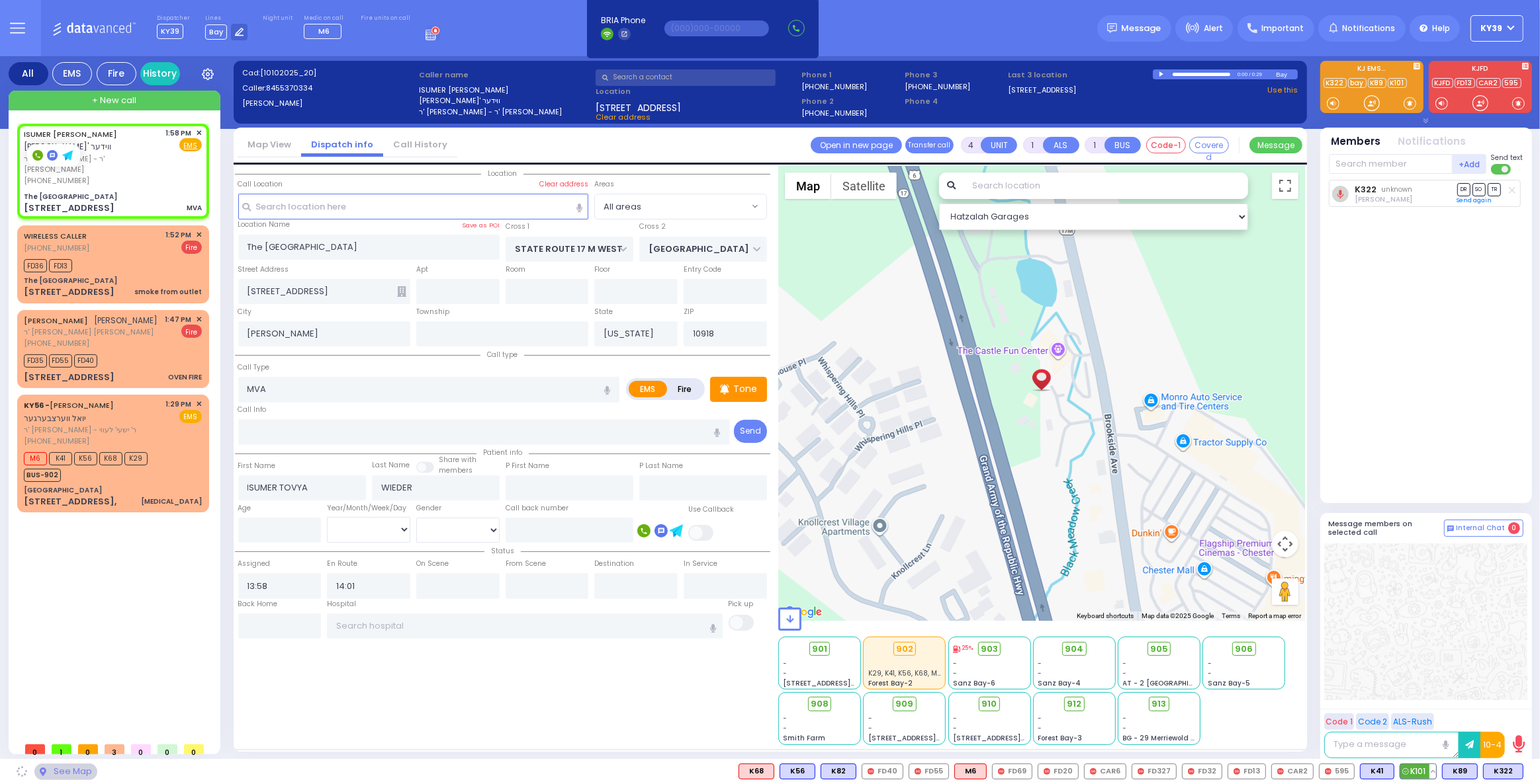
click at [1420, 777] on span "K101" at bounding box center [1417, 772] width 35 height 15
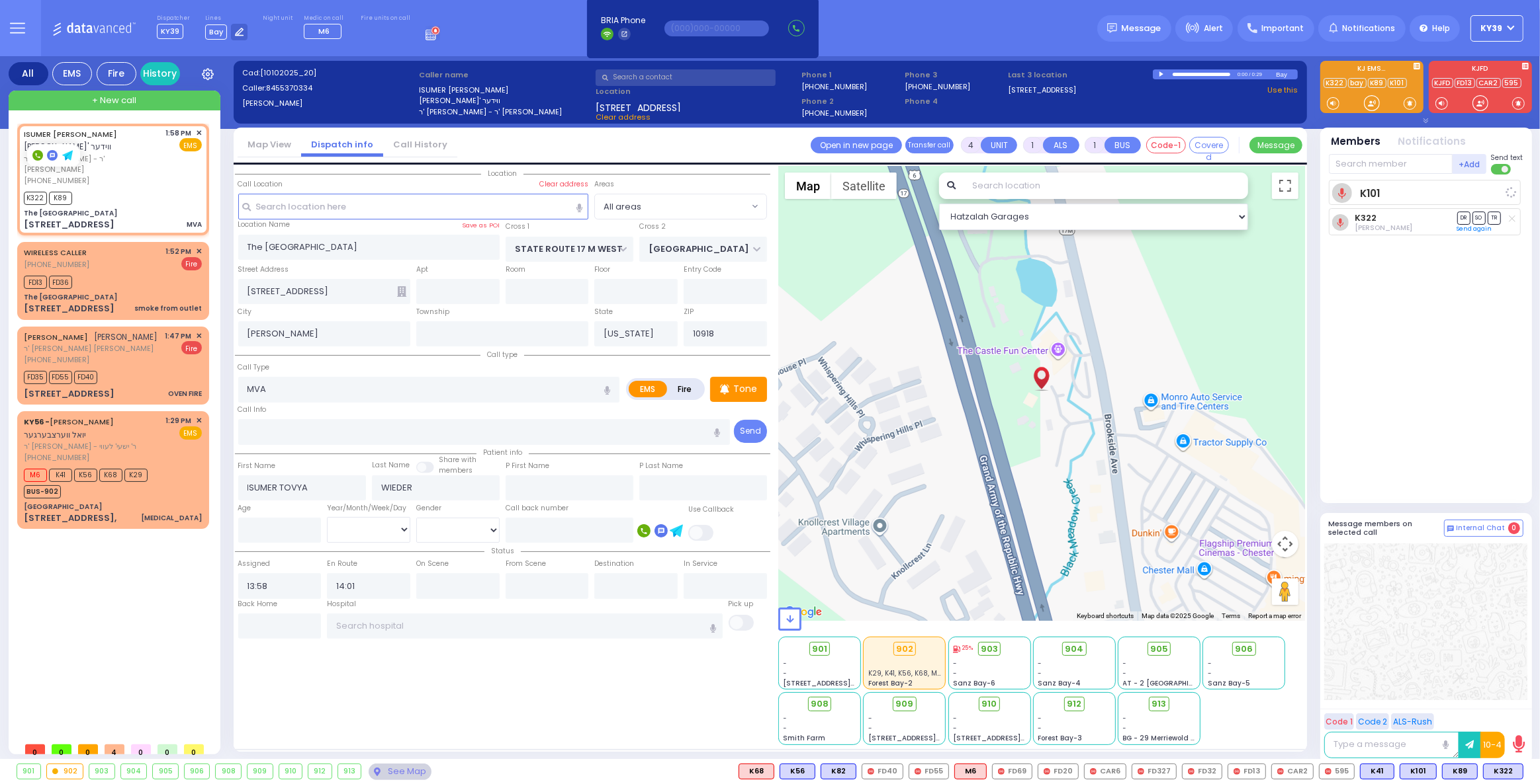
select select
radio input "true"
select select
select select "Hatzalah Garages"
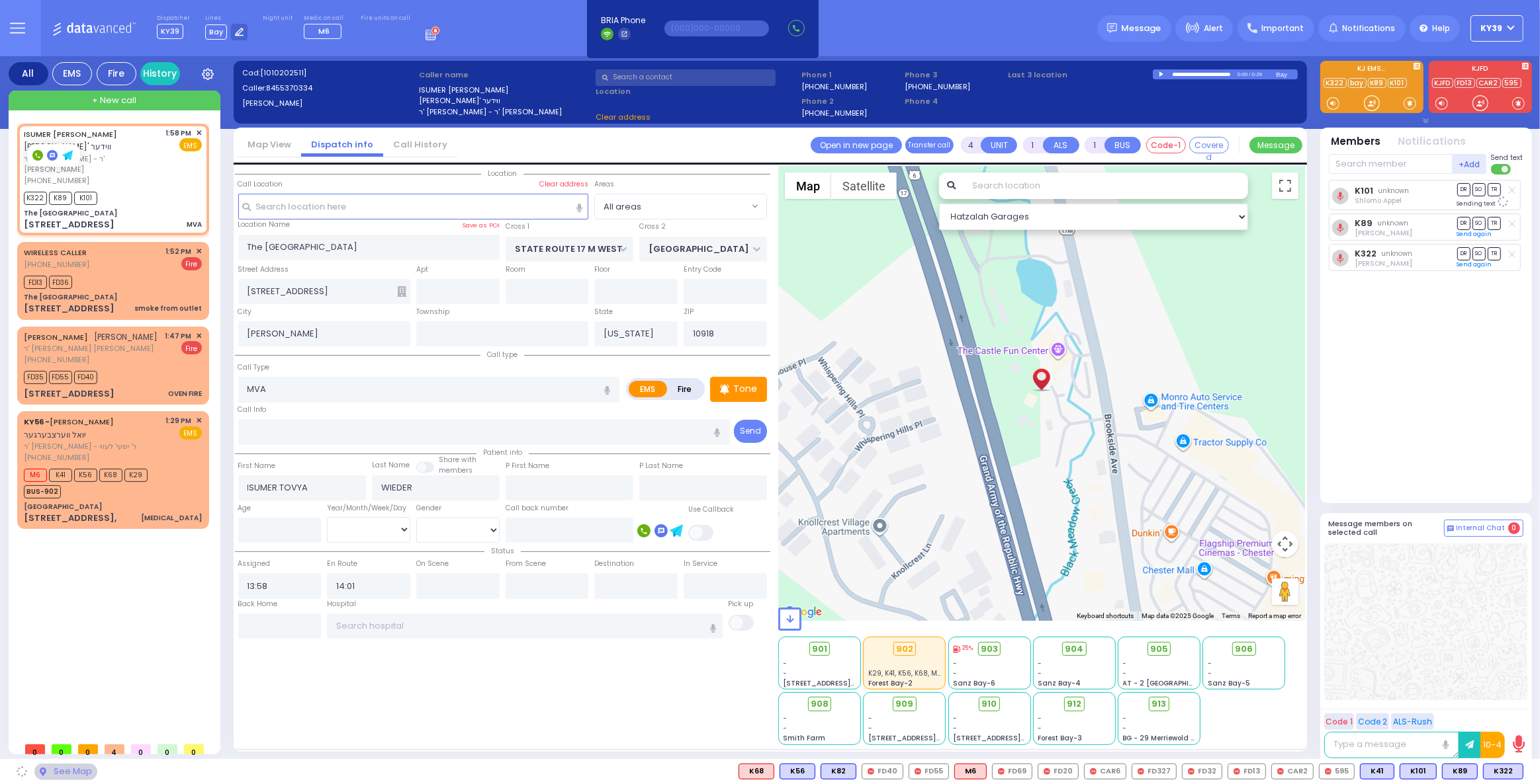
select select
radio input "true"
select select
select select "Hatzalah Garages"
select select
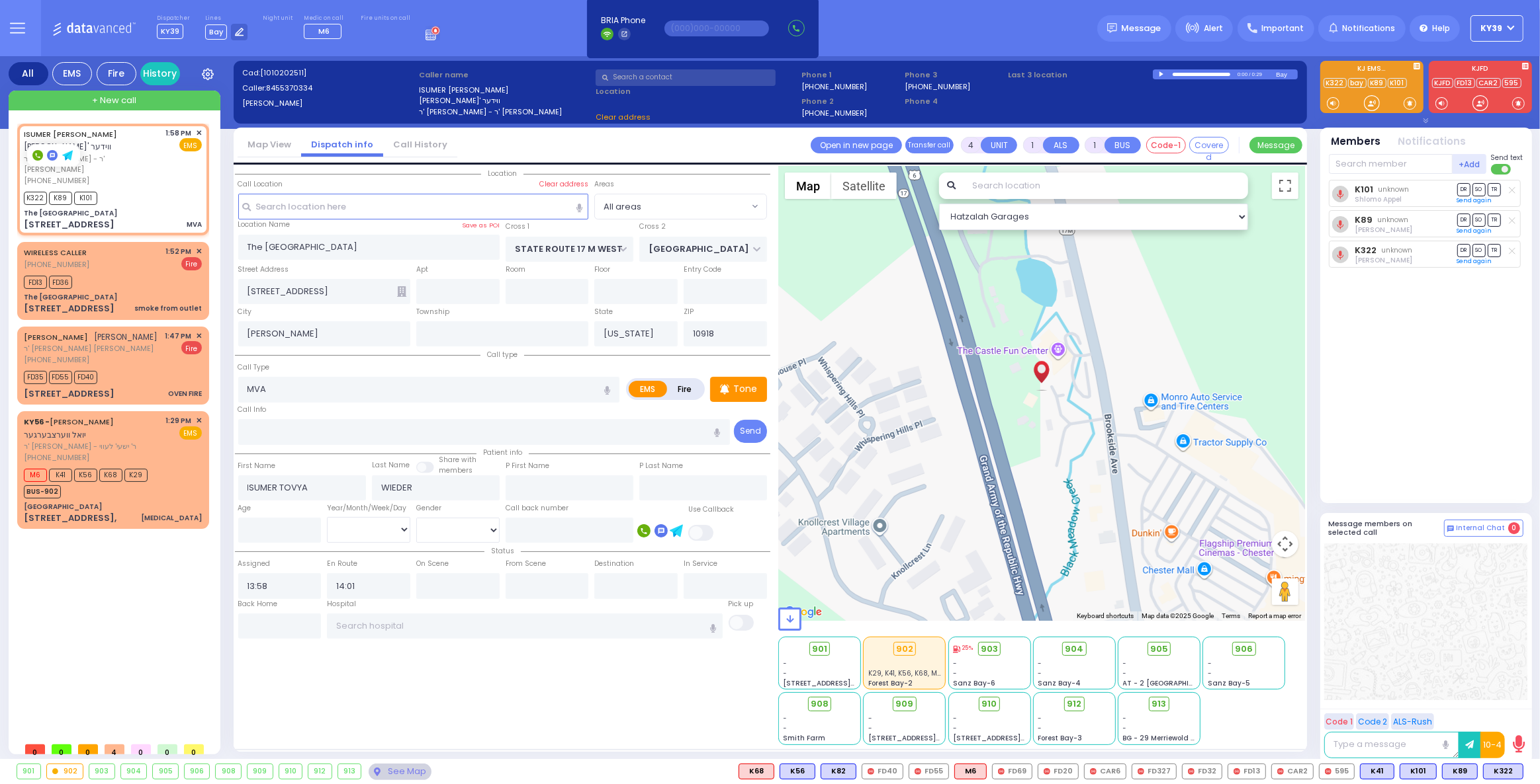
radio input "true"
select select
select select "Hatzalah Garages"
radio input "true"
select select
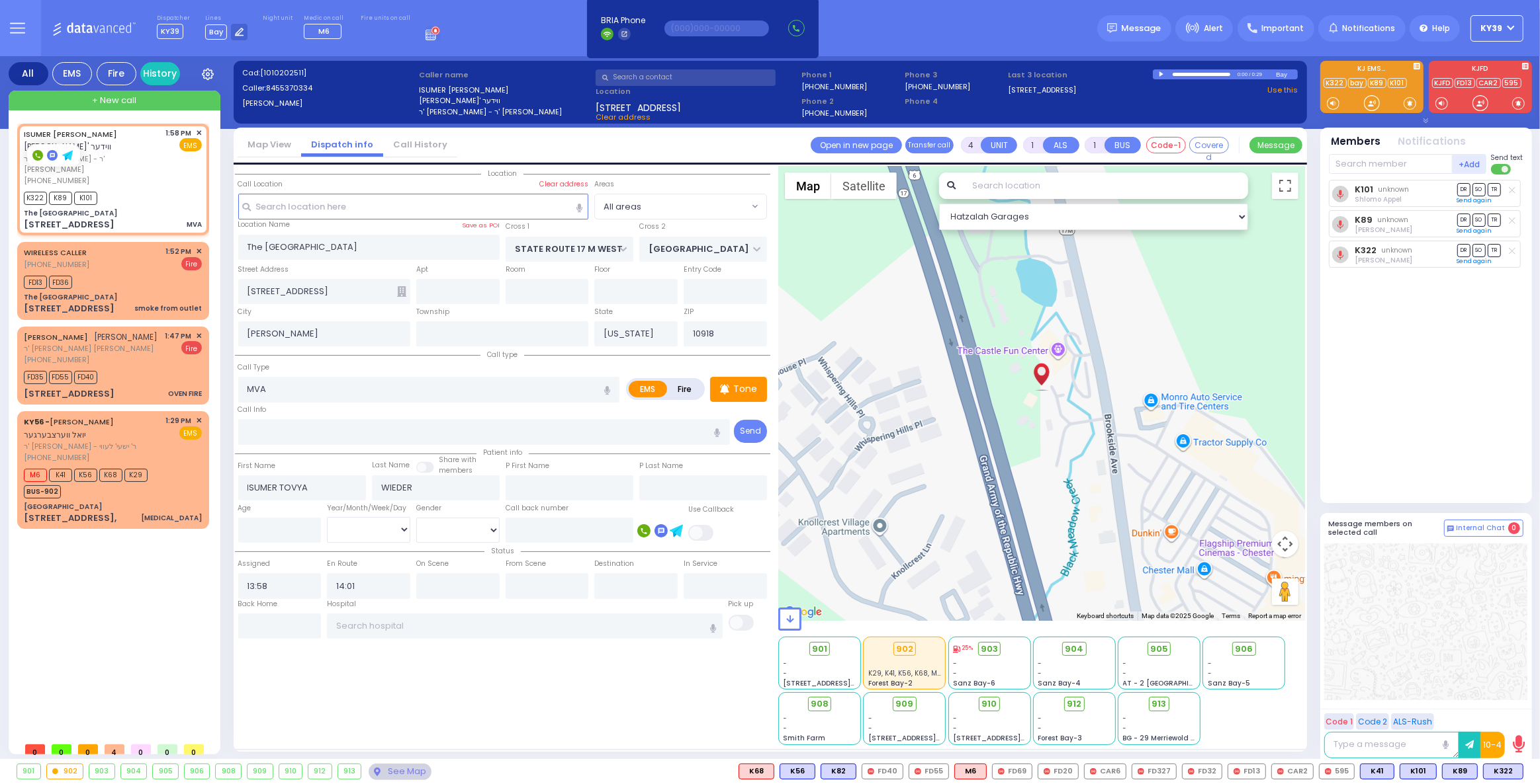
select select
select select "Hatzalah Garages"
click at [146, 258] on div "WIRELESS CALLER (845) 421-5719 1:52 PM ✕ Fire FD13" at bounding box center [112, 281] width 187 height 73
type input "2"
select select
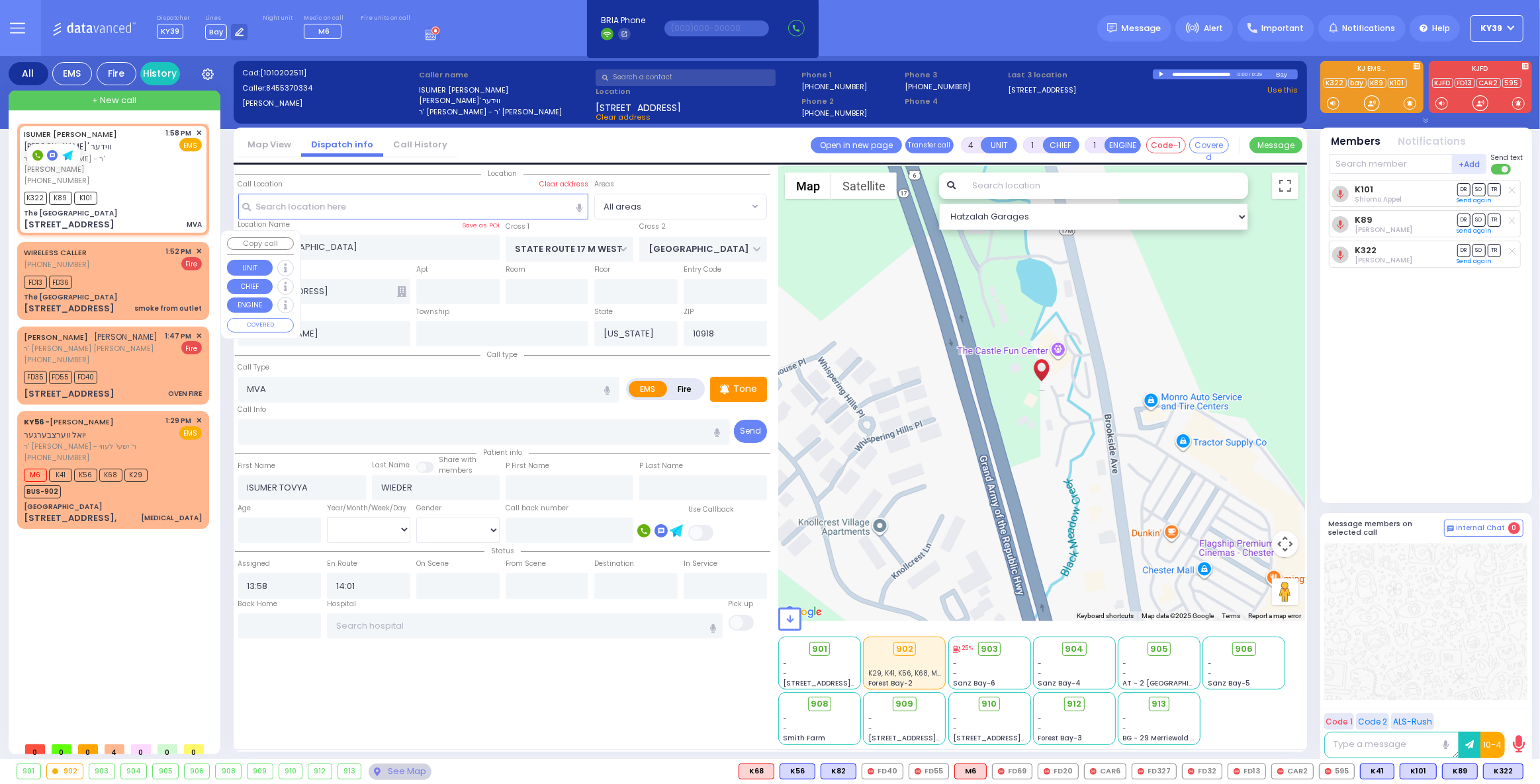
type input "smoke from outlet"
radio input "false"
radio input "true"
select select
type input "13:52"
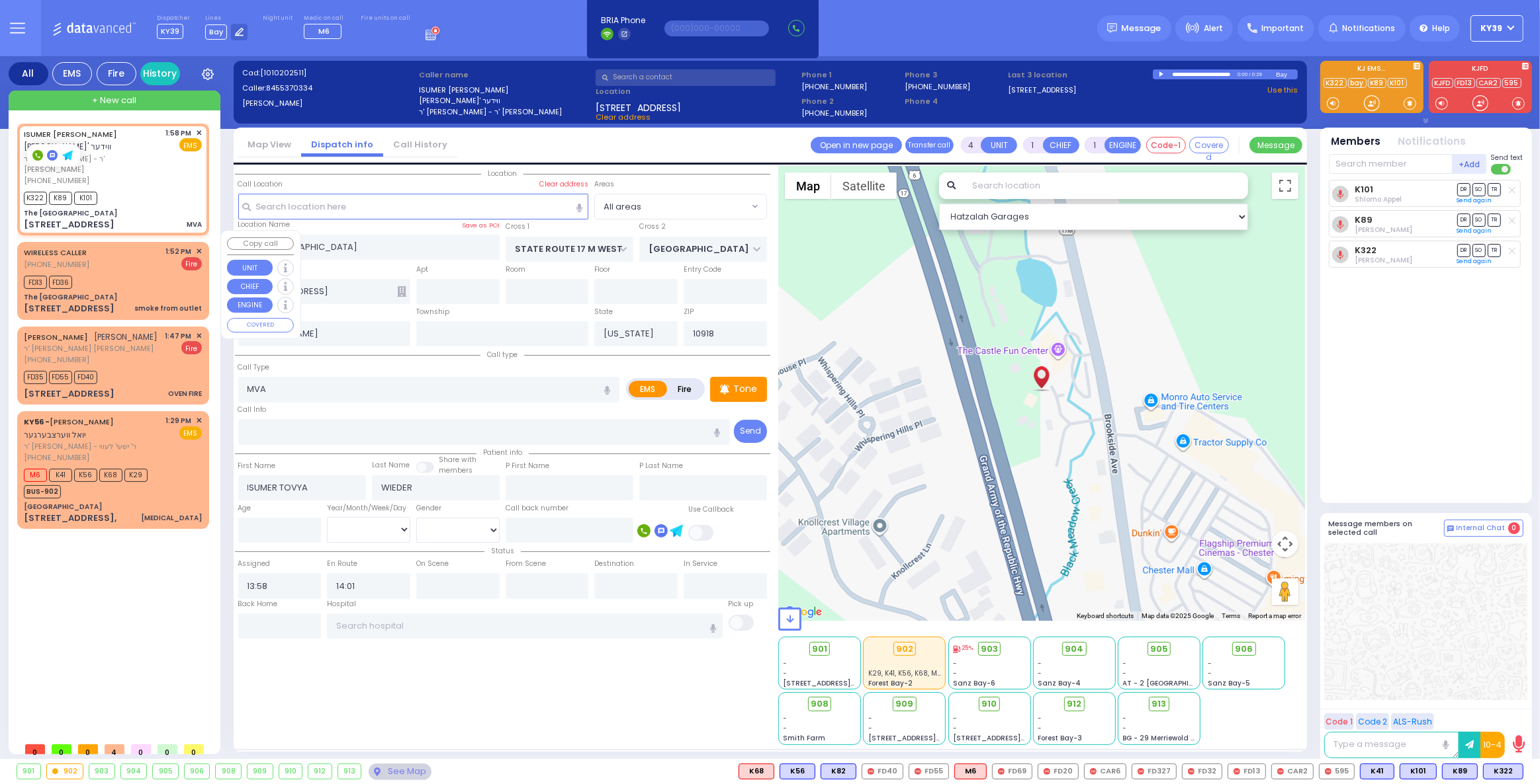
type input "13:53"
select select "Hatzalah Garages"
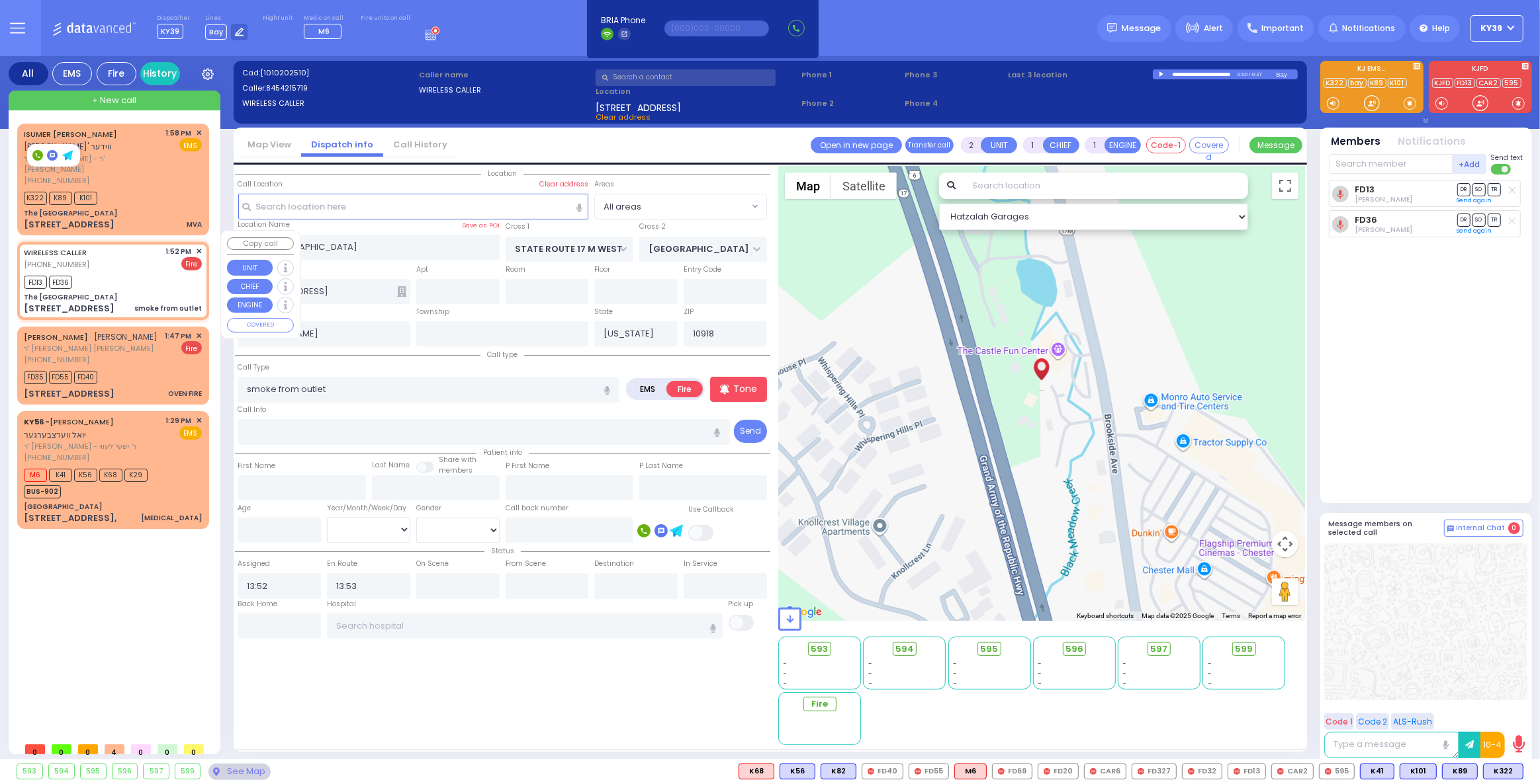
click at [197, 246] on span "✕" at bounding box center [199, 252] width 6 height 11
click at [196, 246] on span "✕" at bounding box center [199, 252] width 6 height 11
click at [198, 246] on span "✕" at bounding box center [199, 252] width 6 height 11
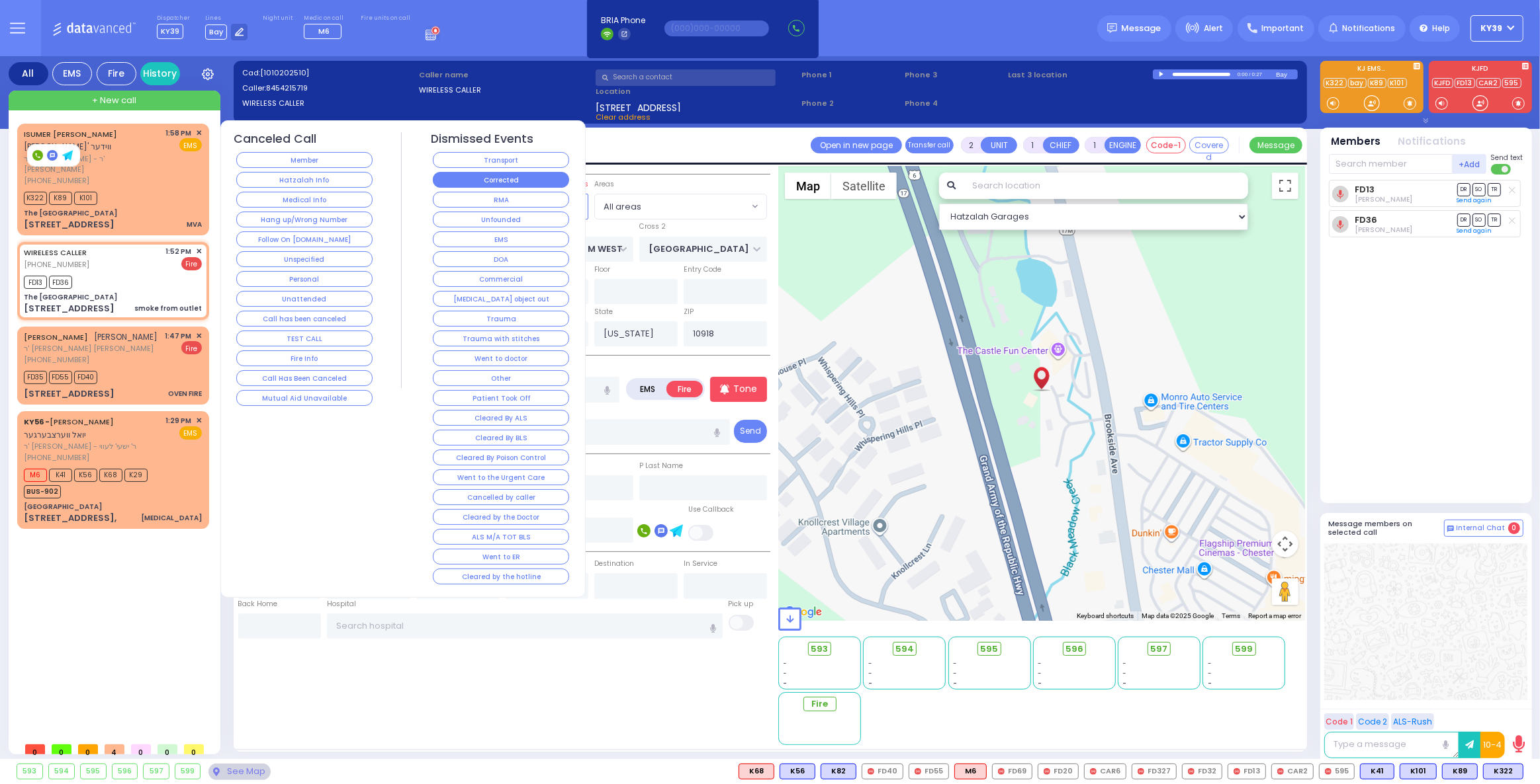
click at [483, 176] on button "Corrected" at bounding box center [501, 179] width 137 height 16
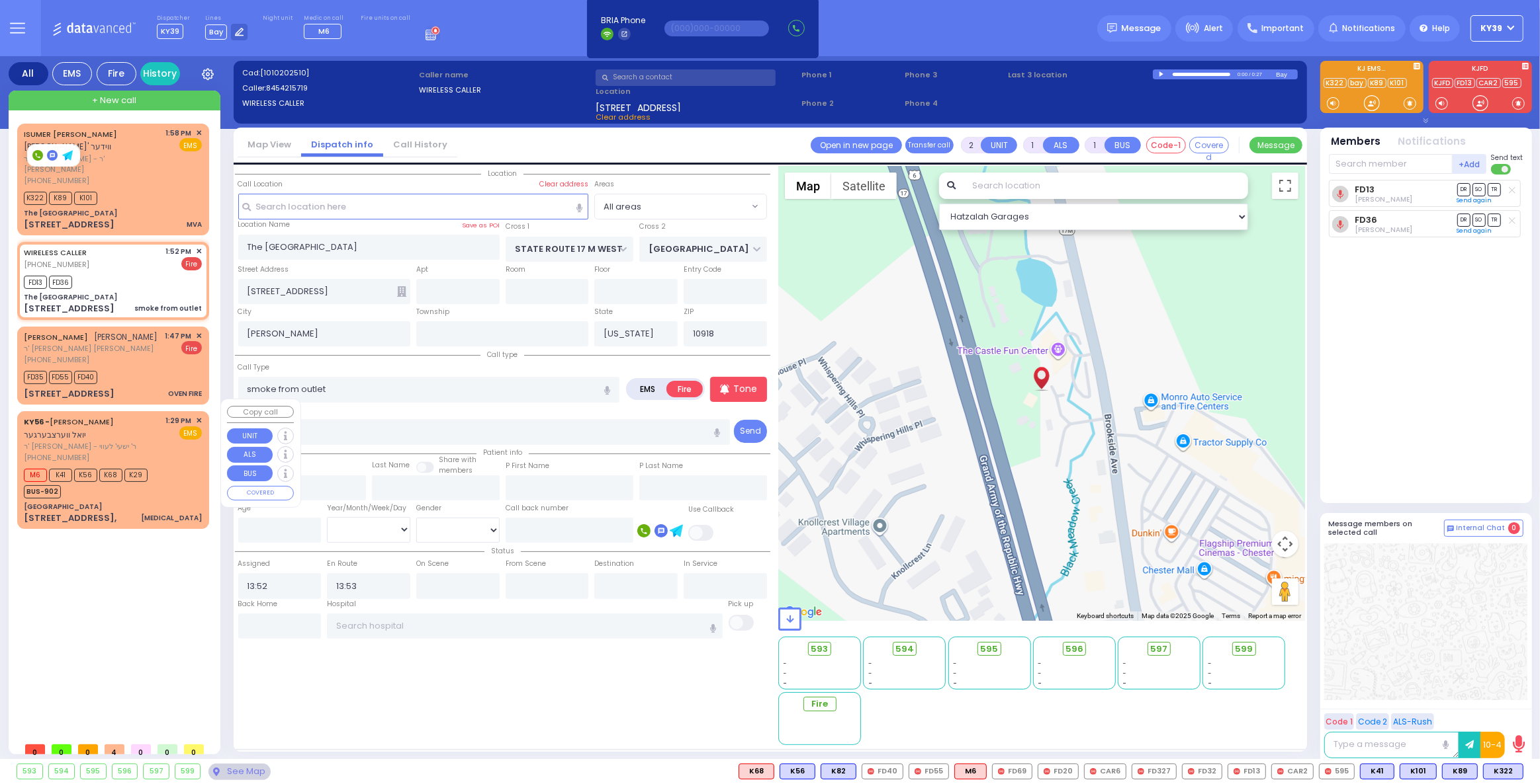
select select
radio input "true"
select select
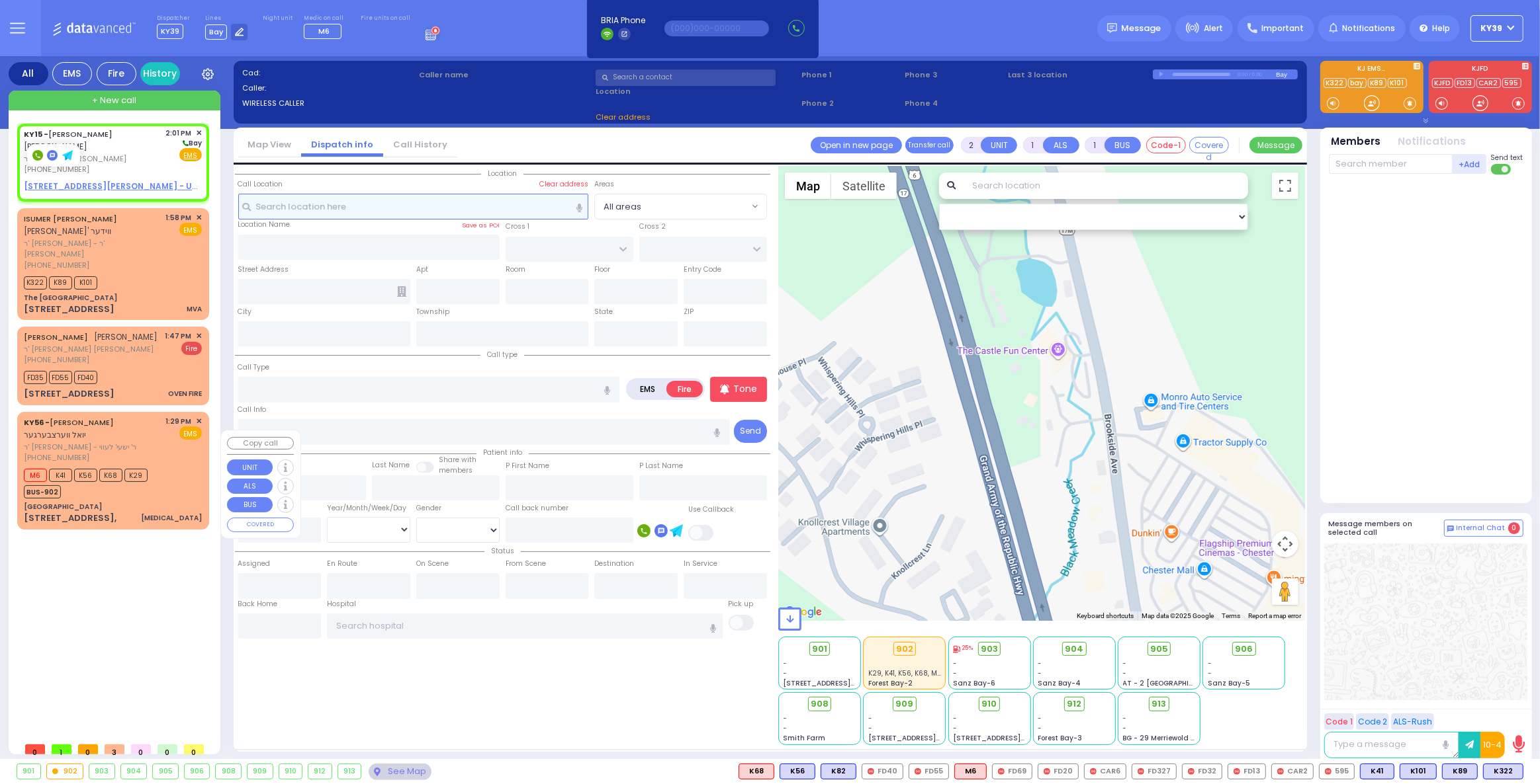
select select
radio input "true"
type input "DUVID ARON"
type input "GOLDSTEIN"
select select
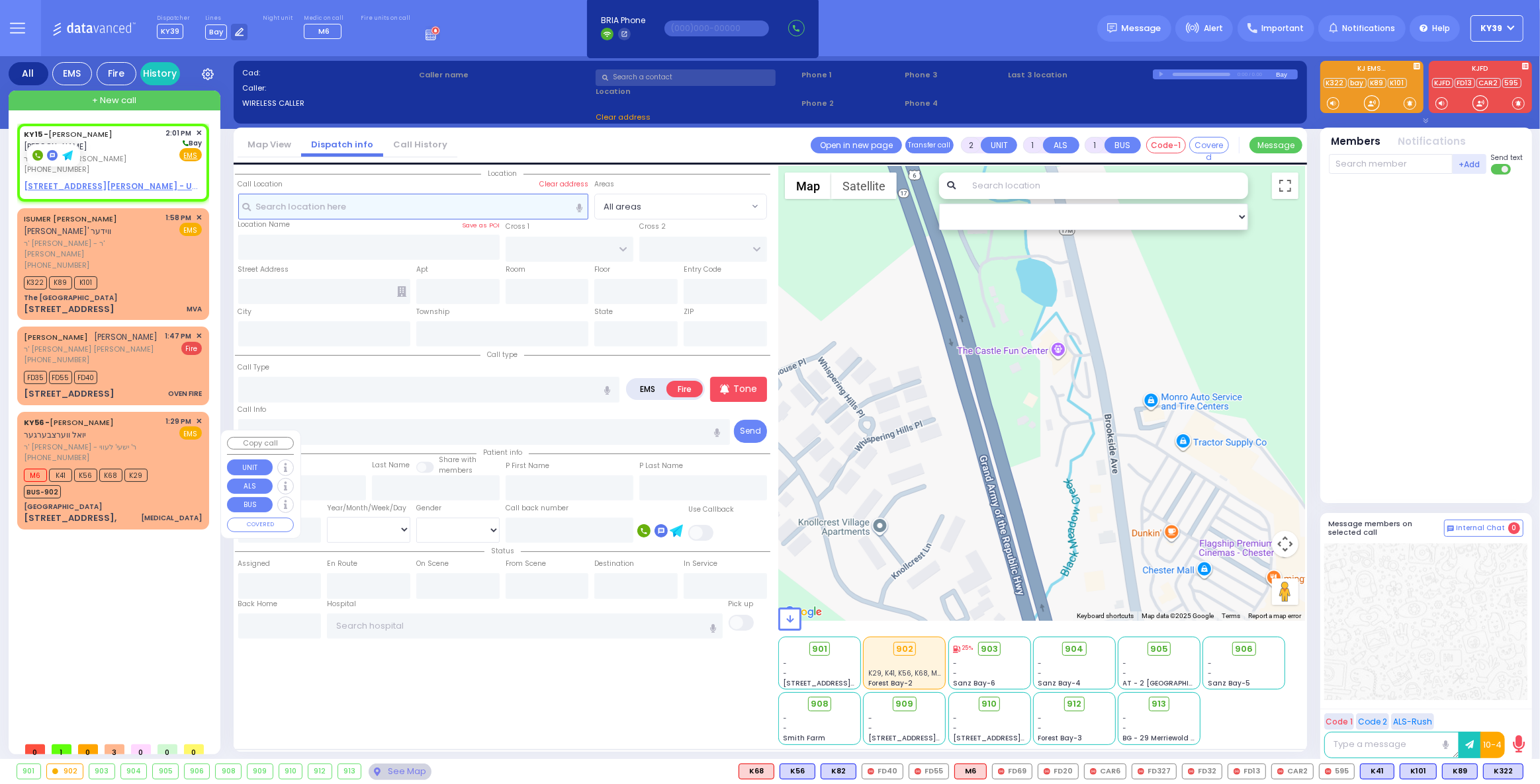
type input "14:01"
select select "Hatzalah Garages"
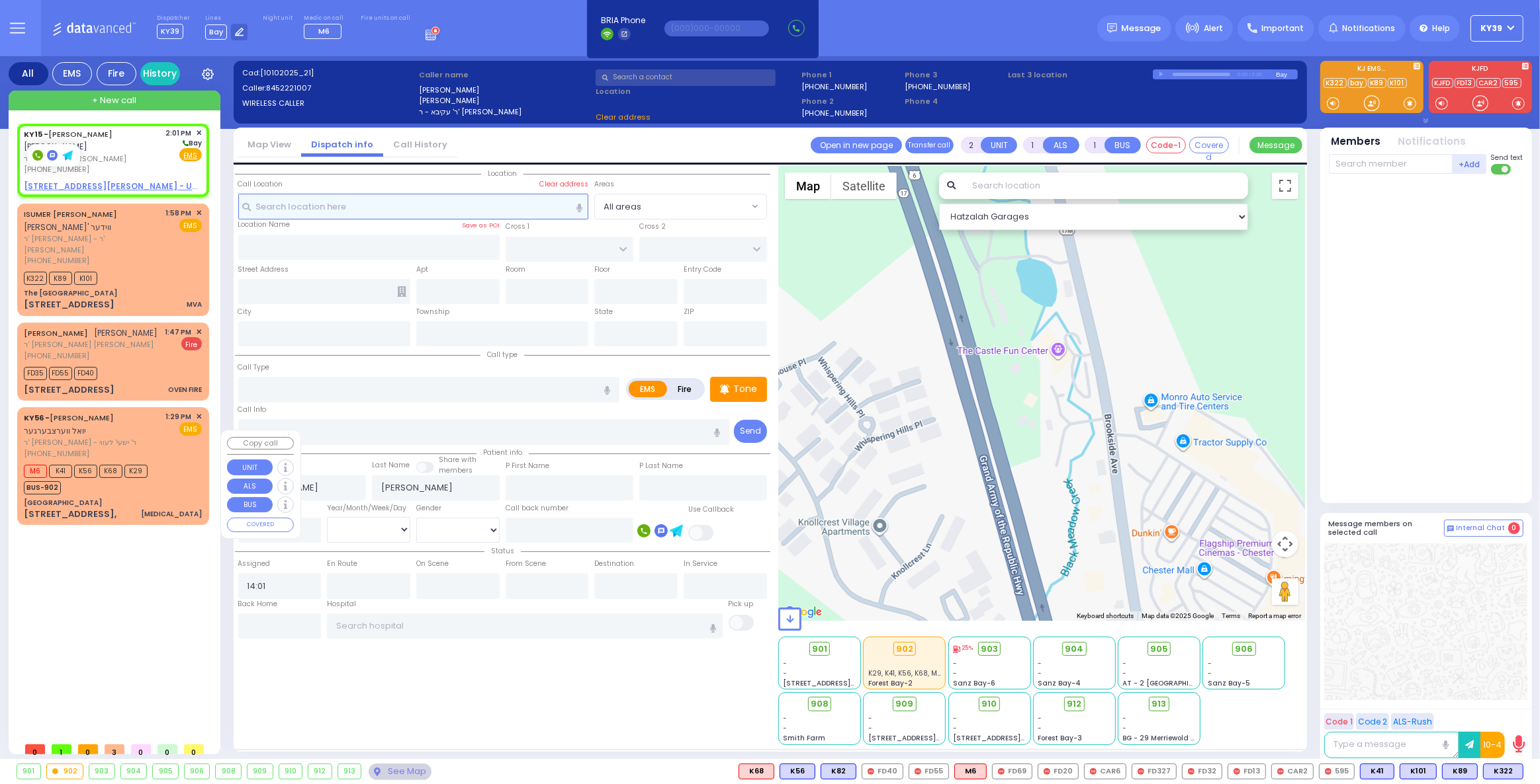
select select
radio input "true"
select select
select select "Hatzalah Garages"
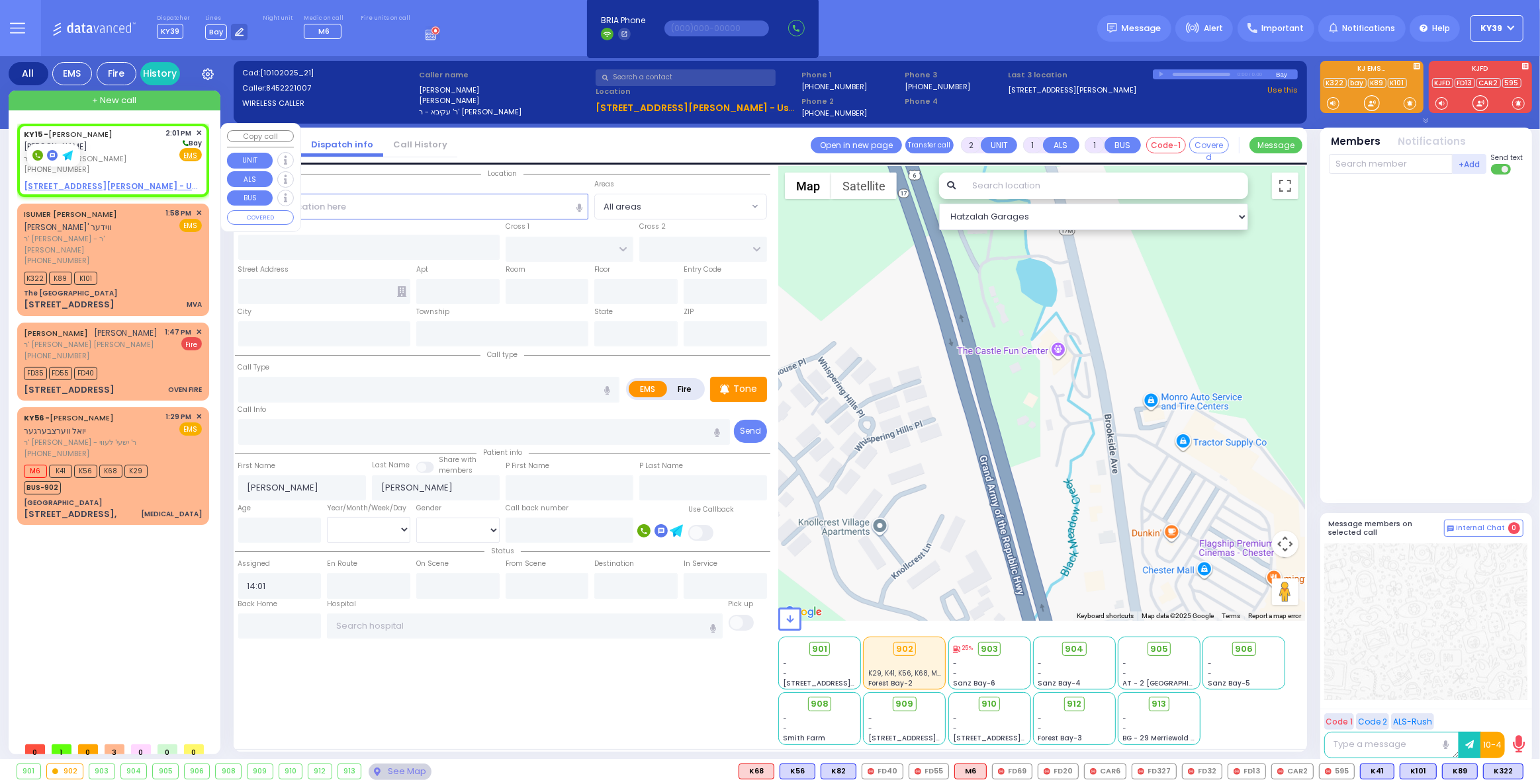
click at [125, 165] on div "(845) 222-1007" at bounding box center [93, 170] width 138 height 11
select select
radio input "true"
select select
select select "Hatzalah Garages"
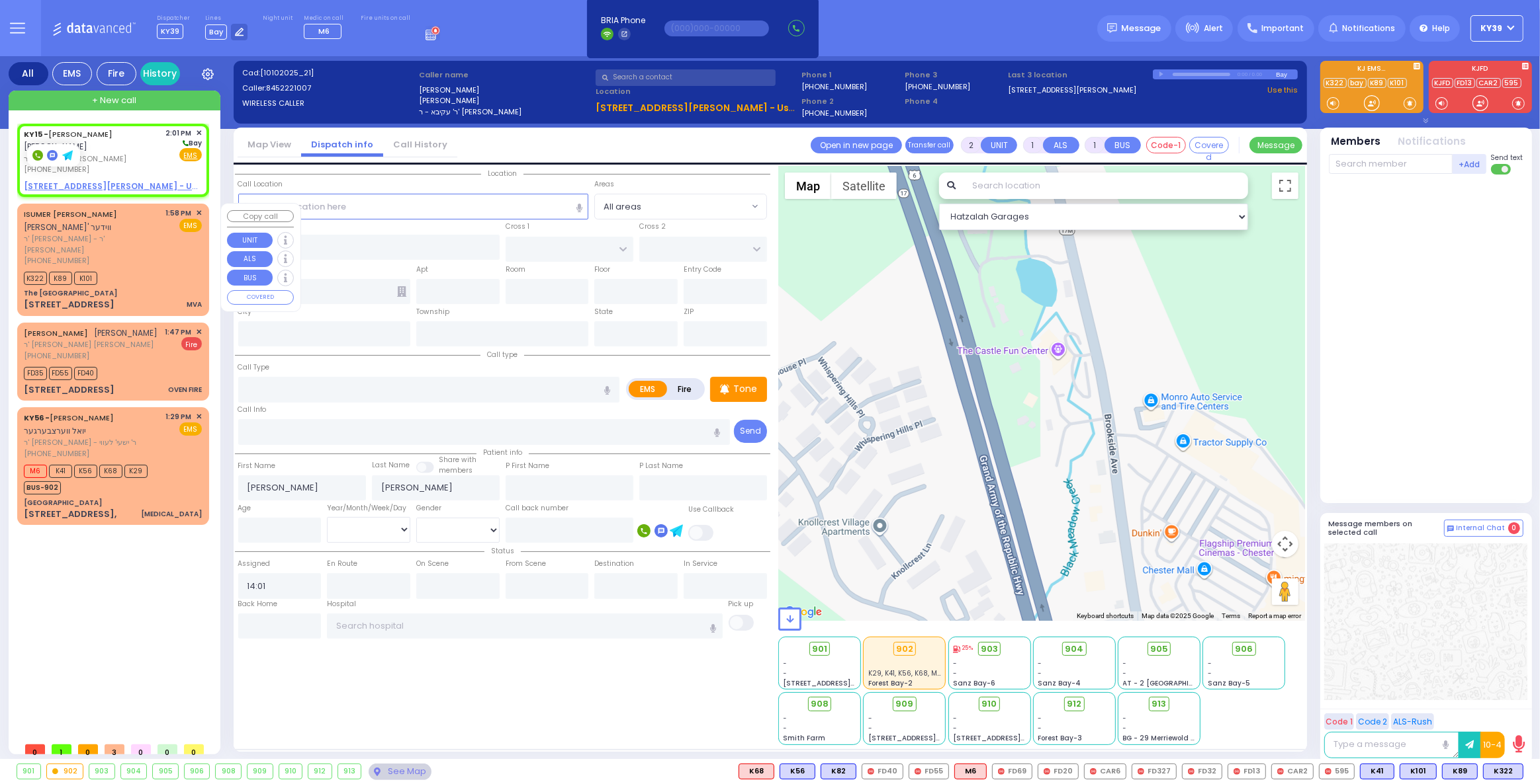
drag, startPoint x: 139, startPoint y: 249, endPoint x: 146, endPoint y: 244, distance: 8.6
click at [146, 255] on div "[PHONE_NUMBER]" at bounding box center [93, 261] width 138 height 11
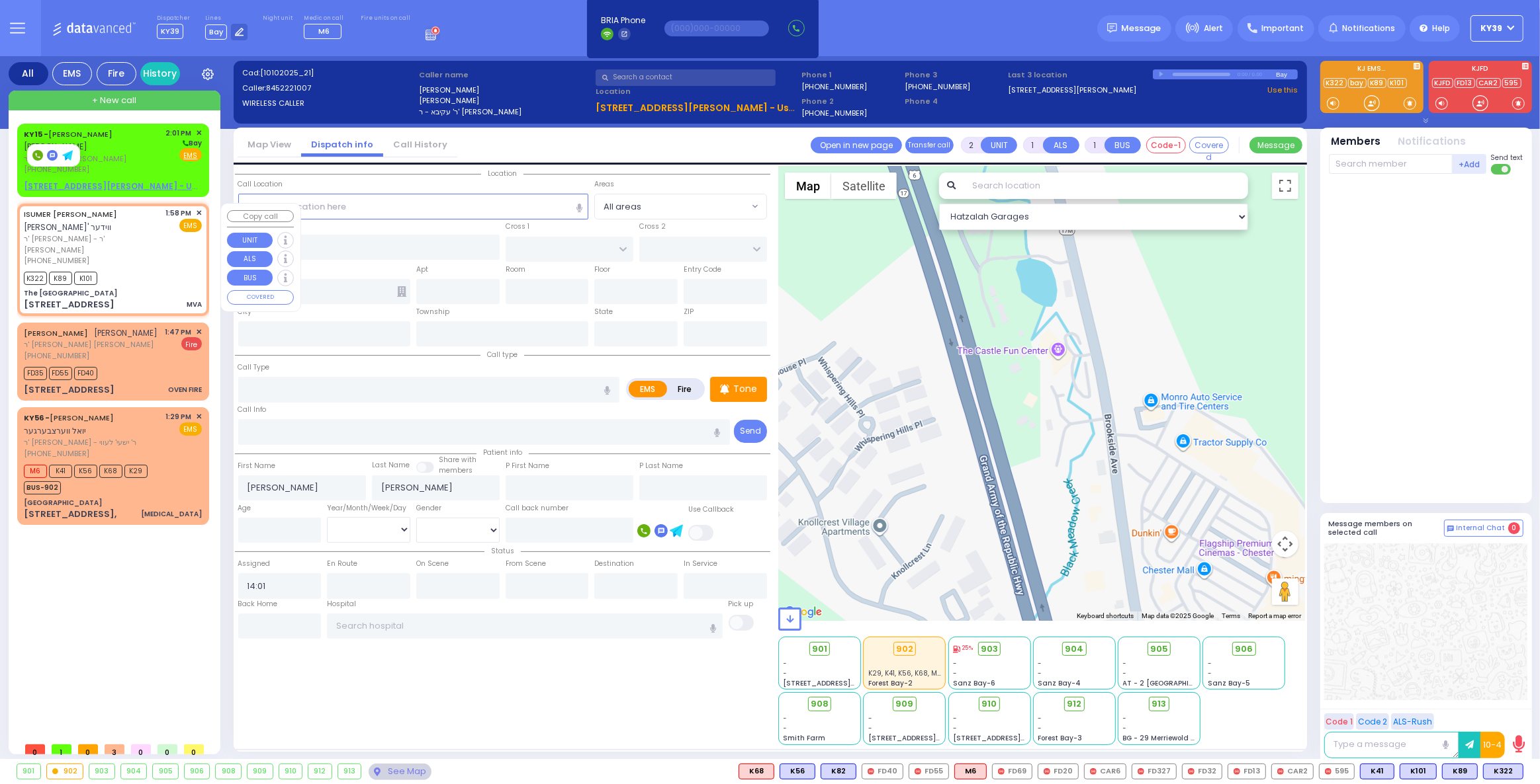
type input "4"
select select
type input "MVA"
radio input "true"
type input "ISUMER TOVYA"
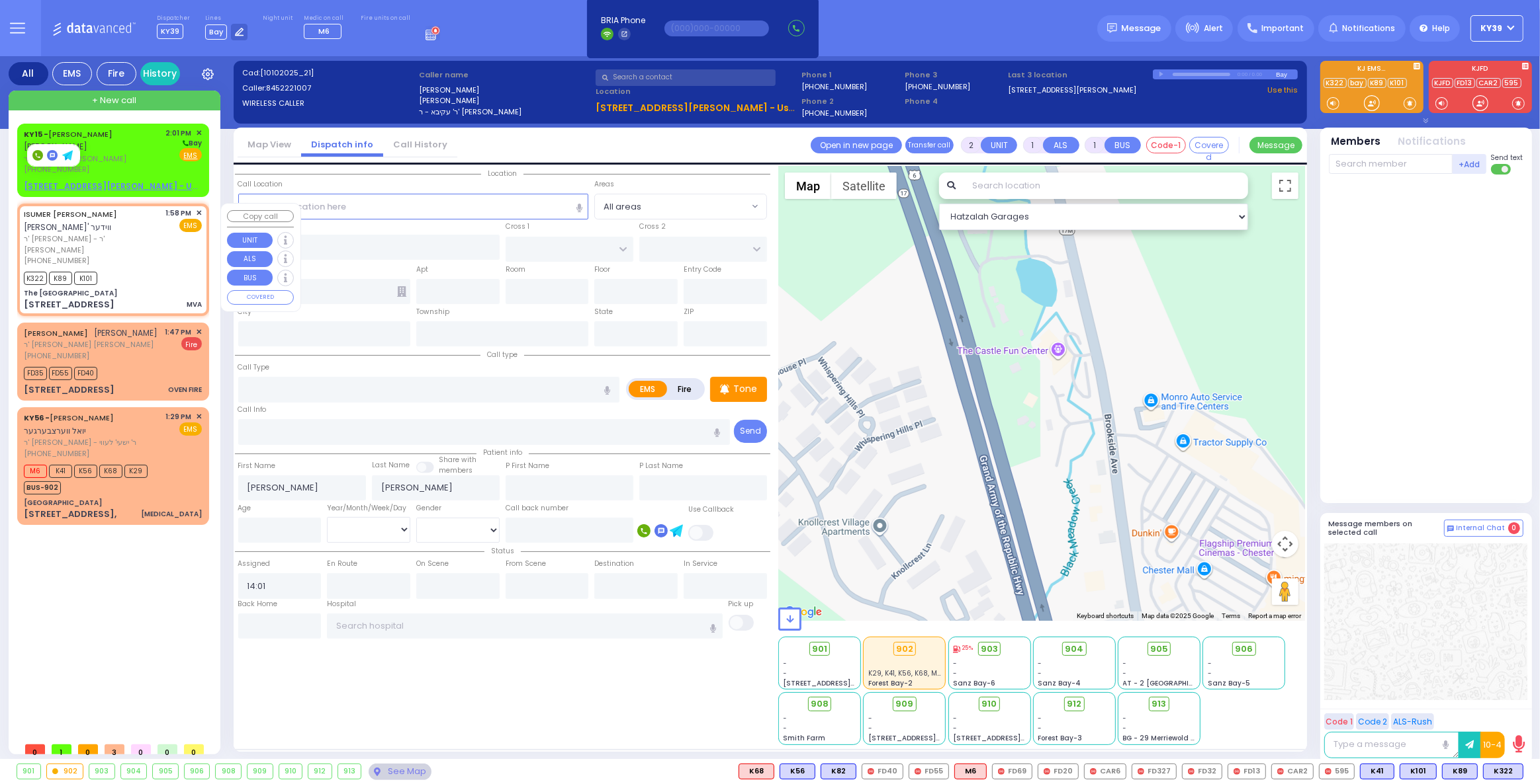
type input "WIEDER"
select select
type input "13:58"
type input "14:01"
type input "The [GEOGRAPHIC_DATA]"
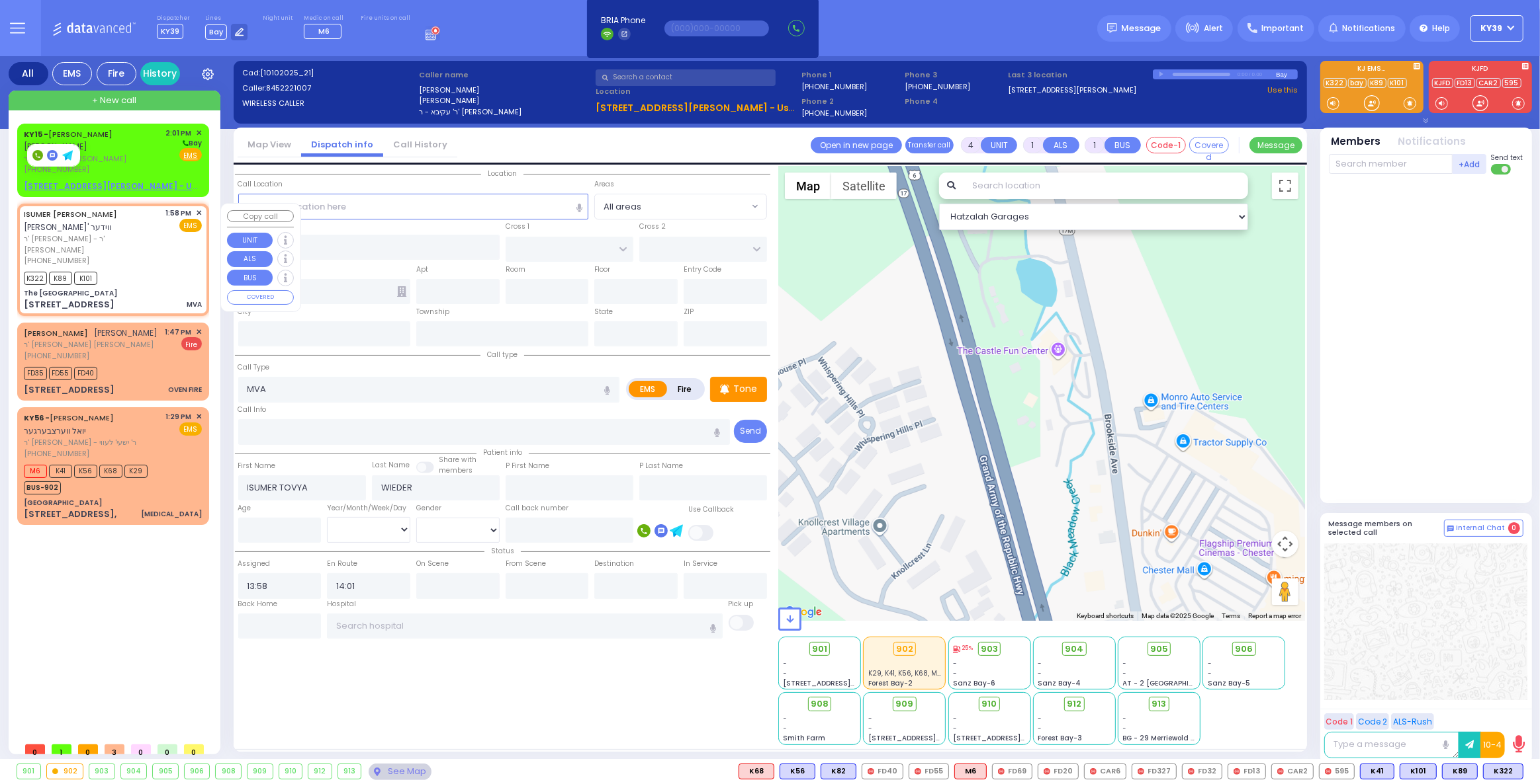
type input "STATE ROUTE 17 M WEST"
type input "[GEOGRAPHIC_DATA]"
type input "[STREET_ADDRESS]"
type input "[PERSON_NAME]"
type input "[US_STATE]"
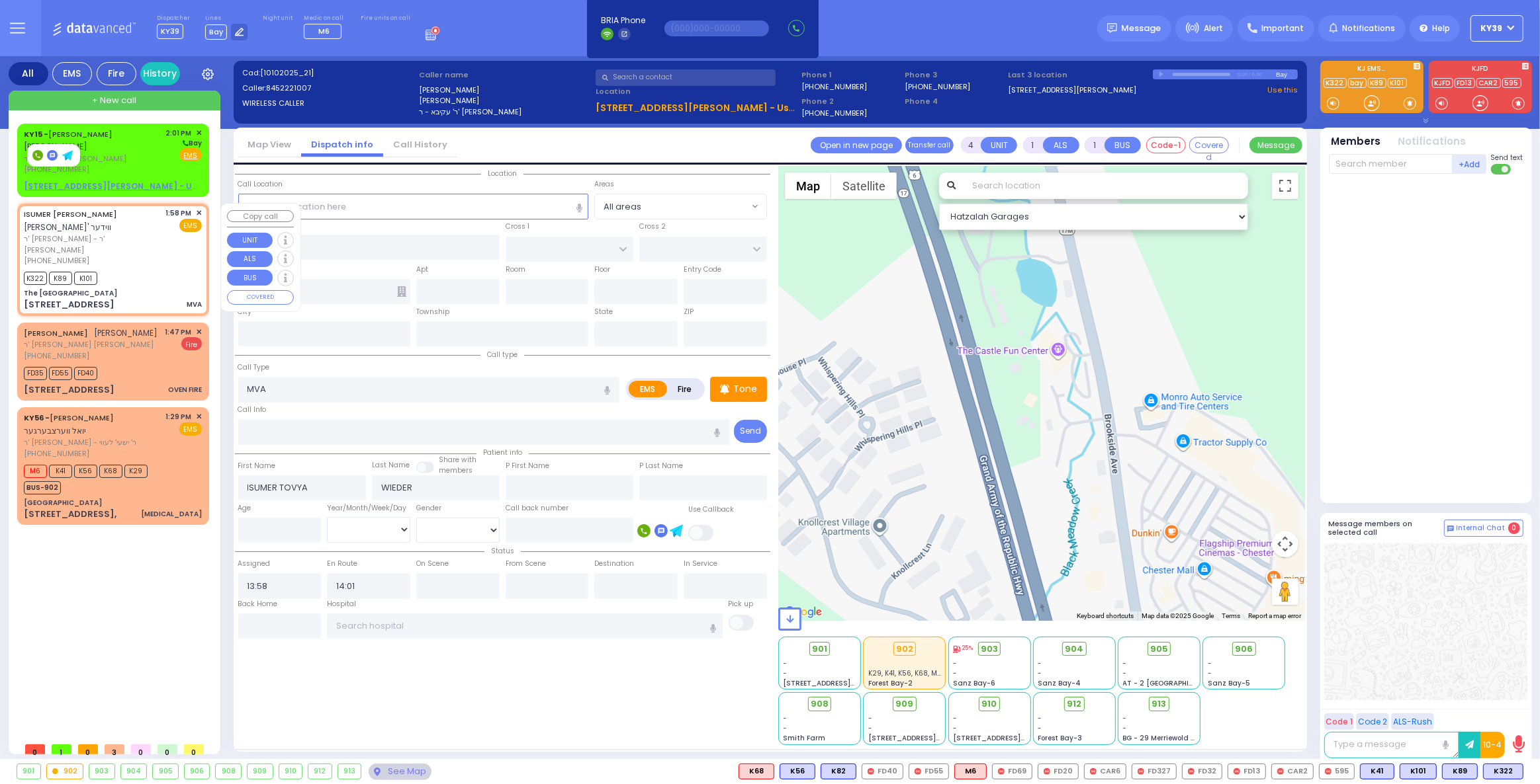
type input "10918"
select select "Hatzalah Garages"
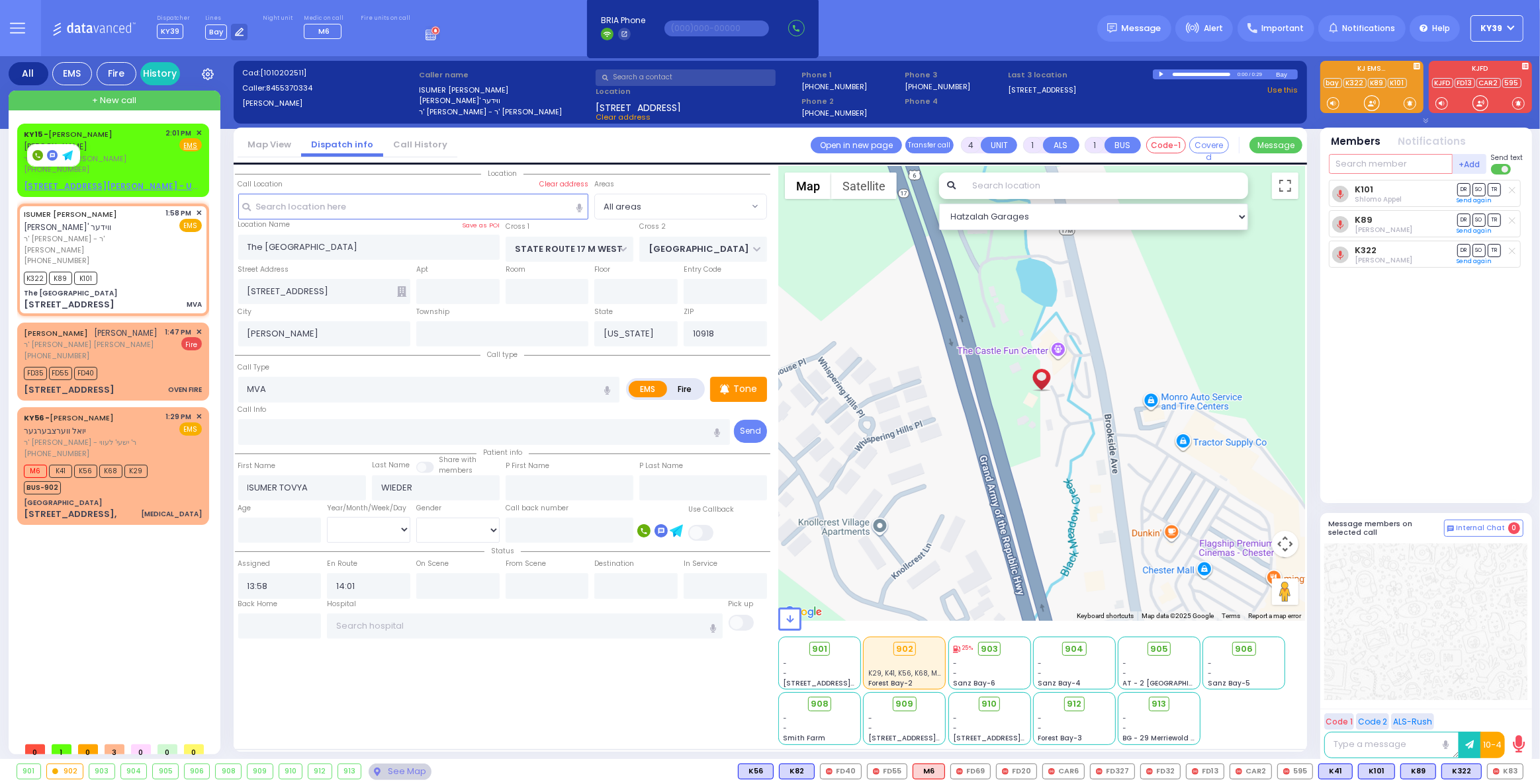
click at [1393, 160] on input "text" at bounding box center [1390, 163] width 124 height 20
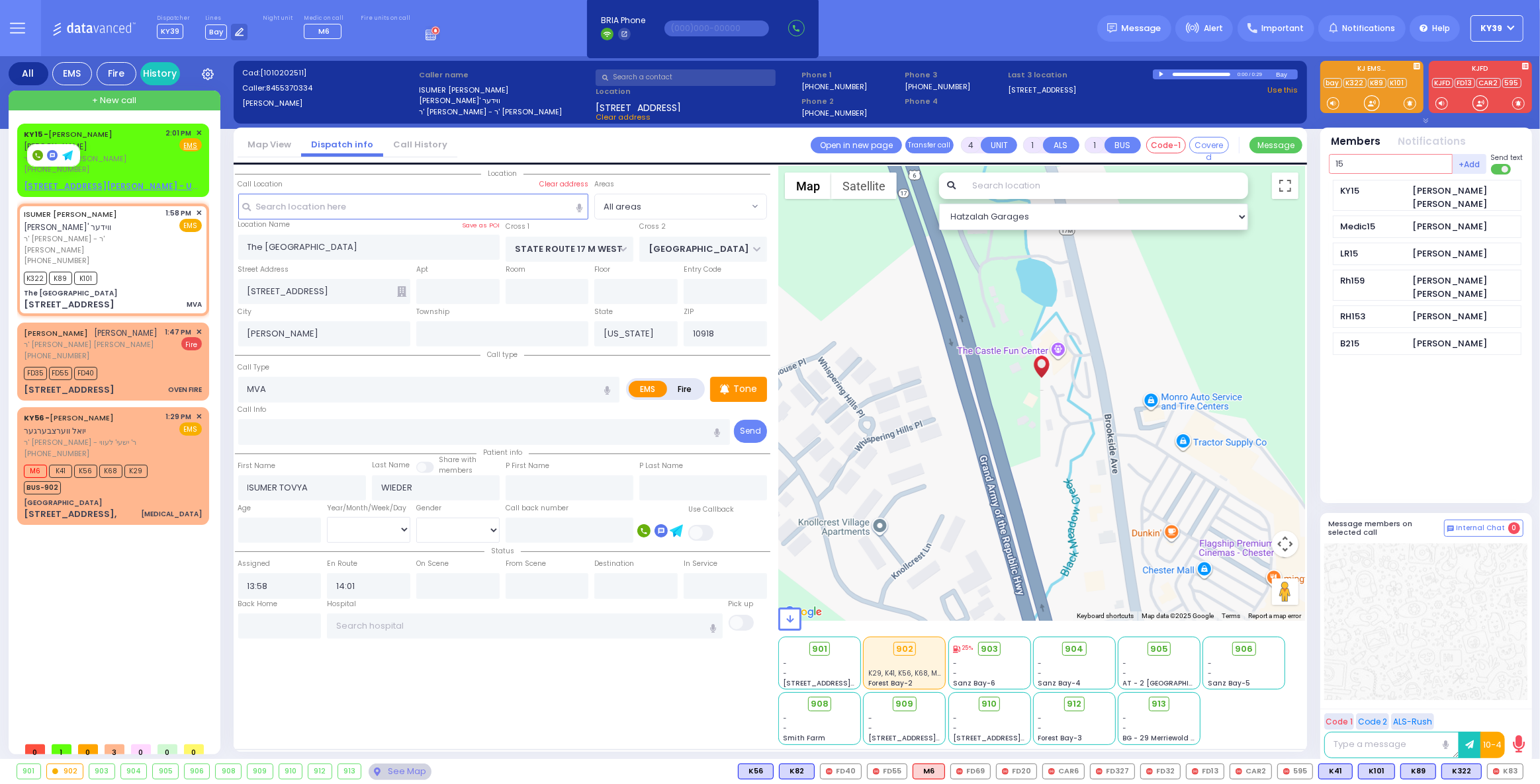
type input "15"
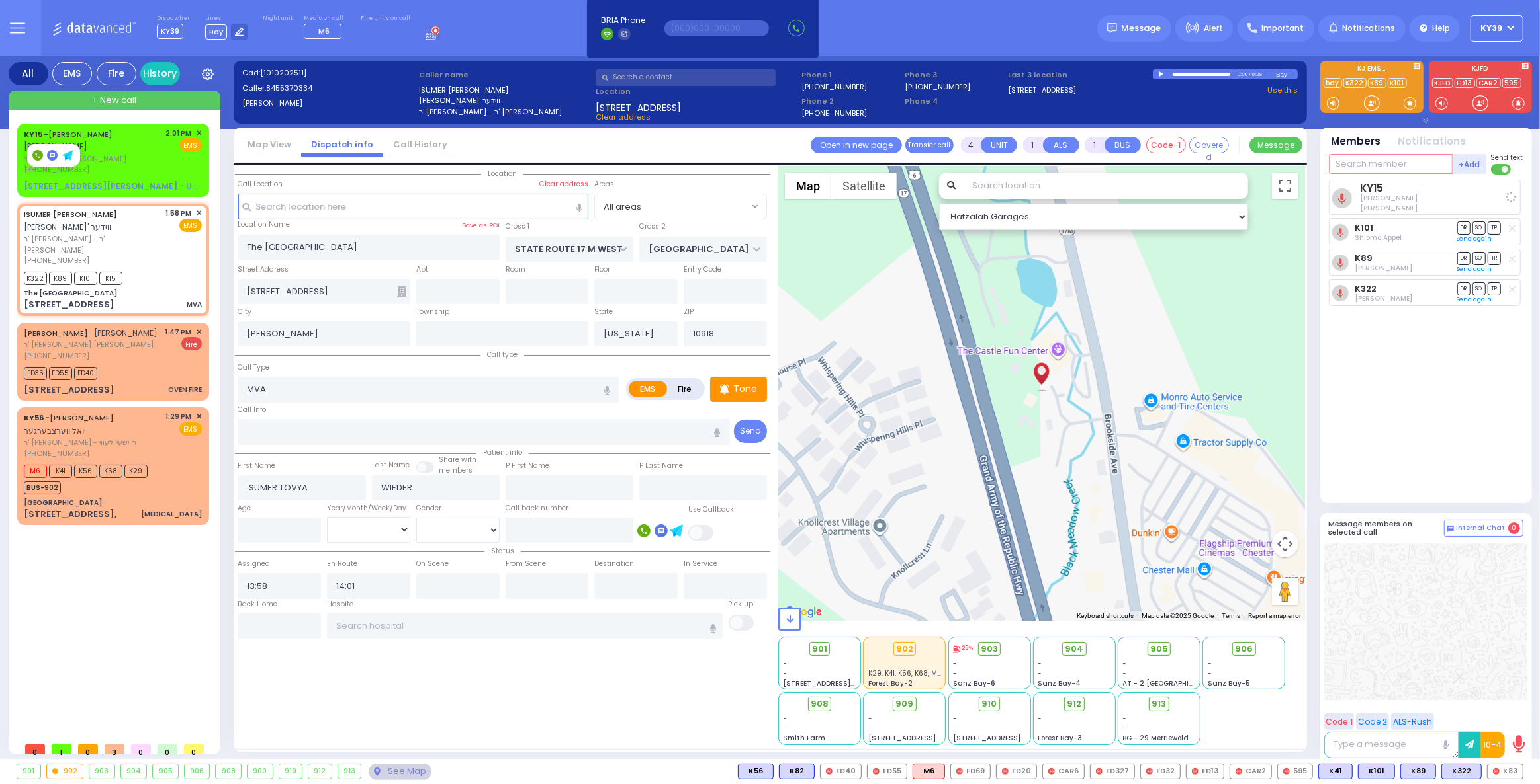
select select
radio input "true"
select select
select select "Hatzalah Garages"
click at [986, 703] on div "910" at bounding box center [989, 704] width 31 height 15
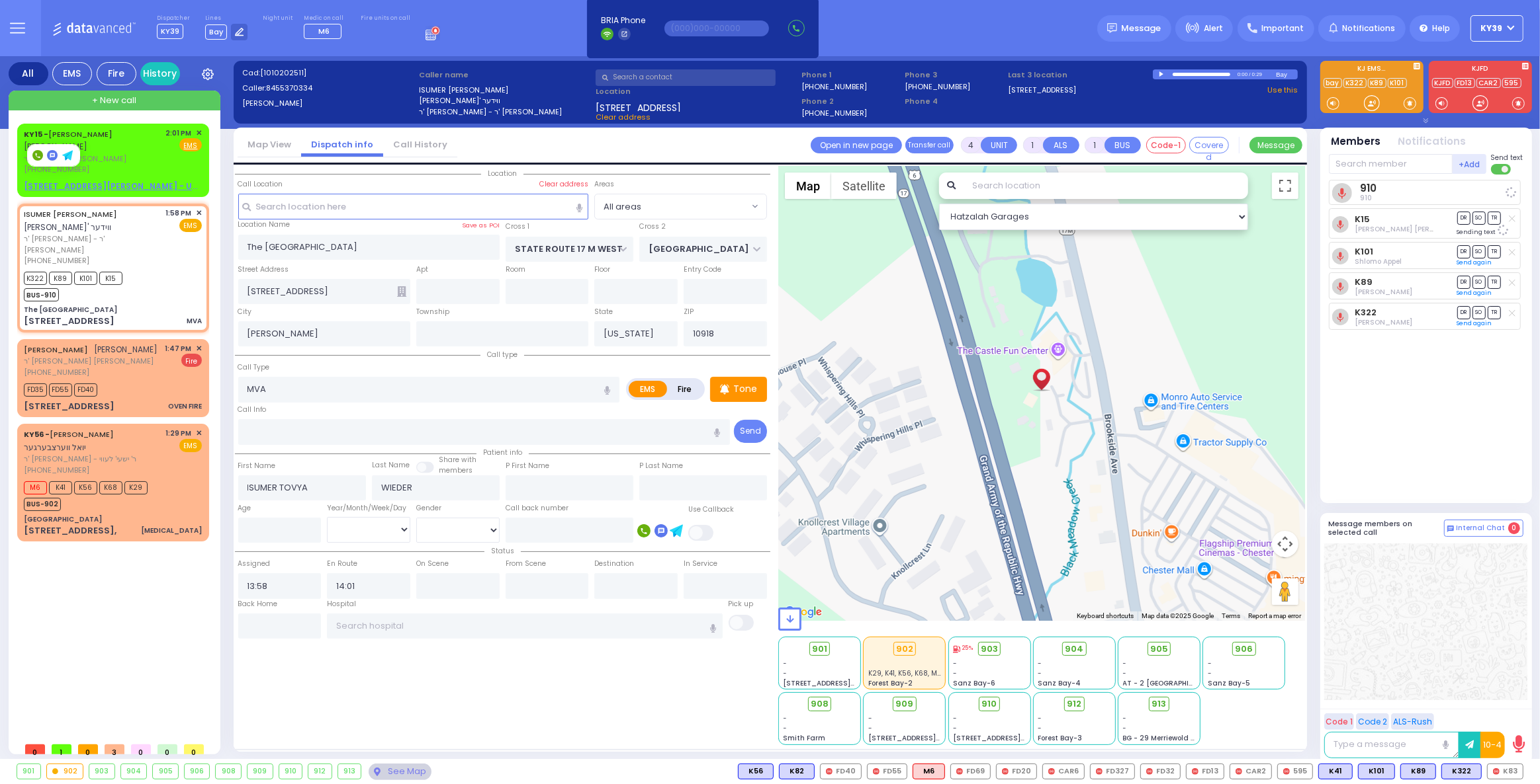
select select
radio input "true"
select select
select select "Hatzalah Garages"
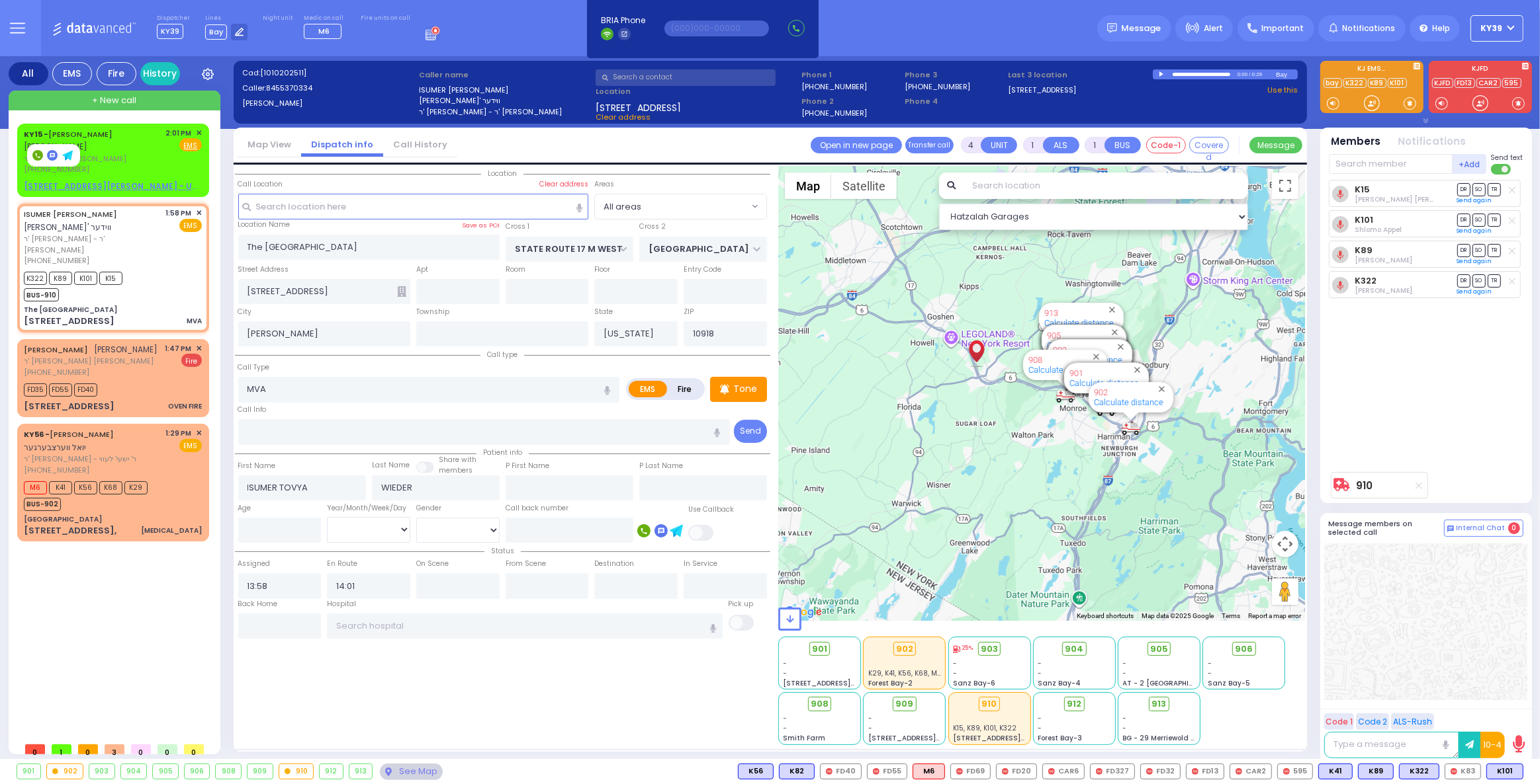
drag, startPoint x: 591, startPoint y: 682, endPoint x: 599, endPoint y: 678, distance: 8.9
click at [591, 683] on div "Location" at bounding box center [503, 456] width 535 height 580
click at [197, 343] on span "✕" at bounding box center [199, 348] width 6 height 11
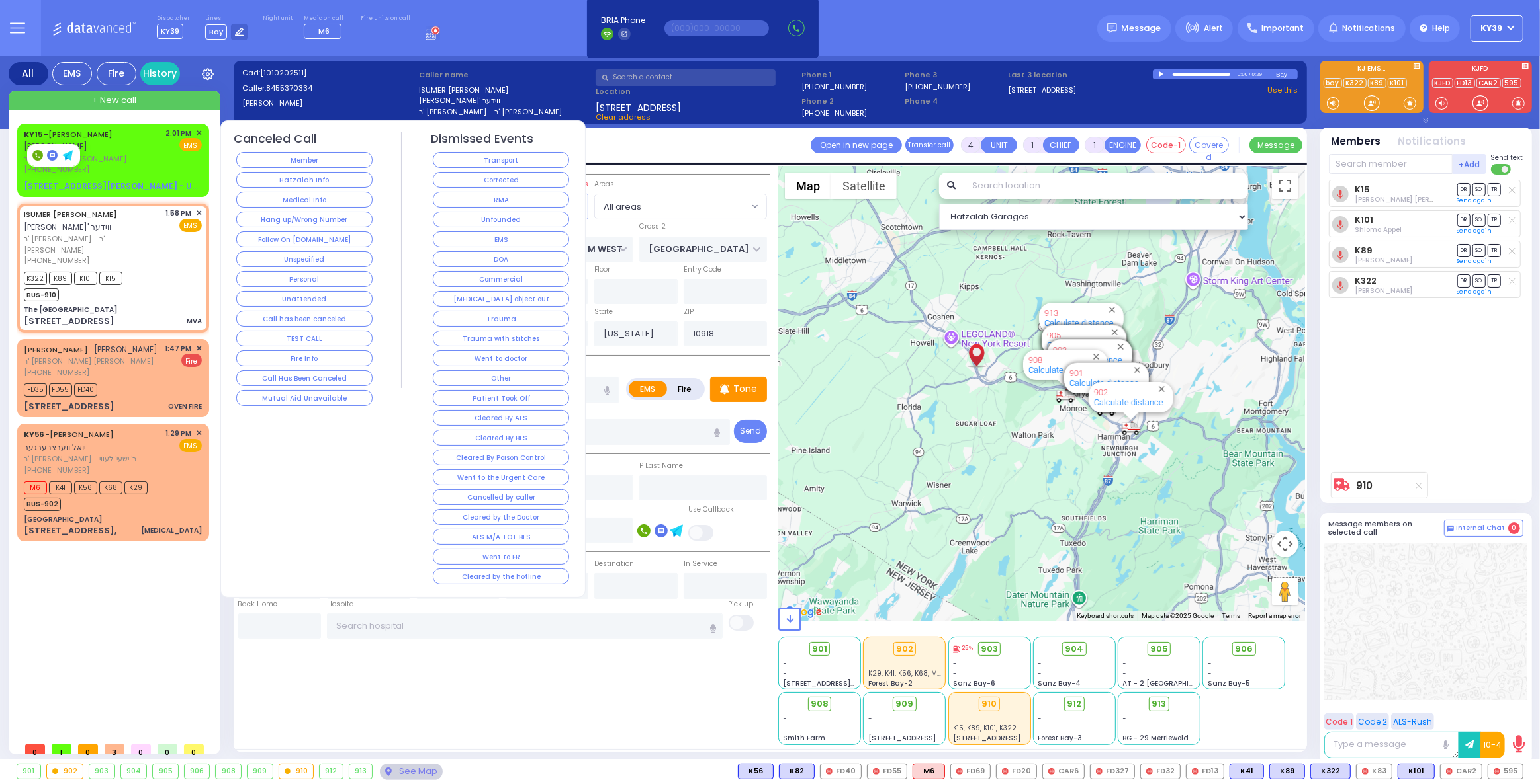
drag, startPoint x: 497, startPoint y: 176, endPoint x: 476, endPoint y: 189, distance: 24.7
click at [497, 176] on button "Corrected" at bounding box center [501, 179] width 137 height 16
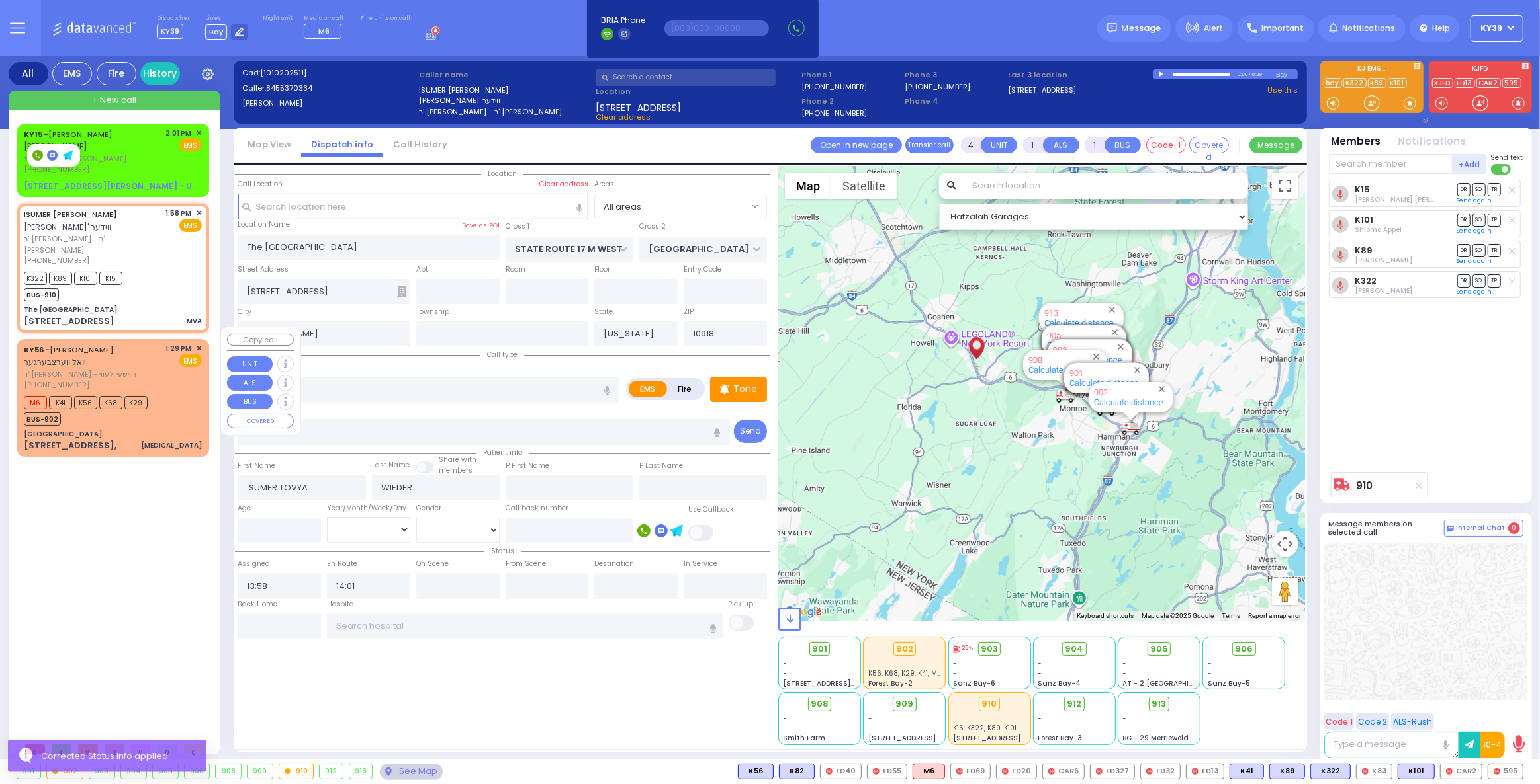
click at [124, 410] on div "BUS-902" at bounding box center [86, 418] width 124 height 17
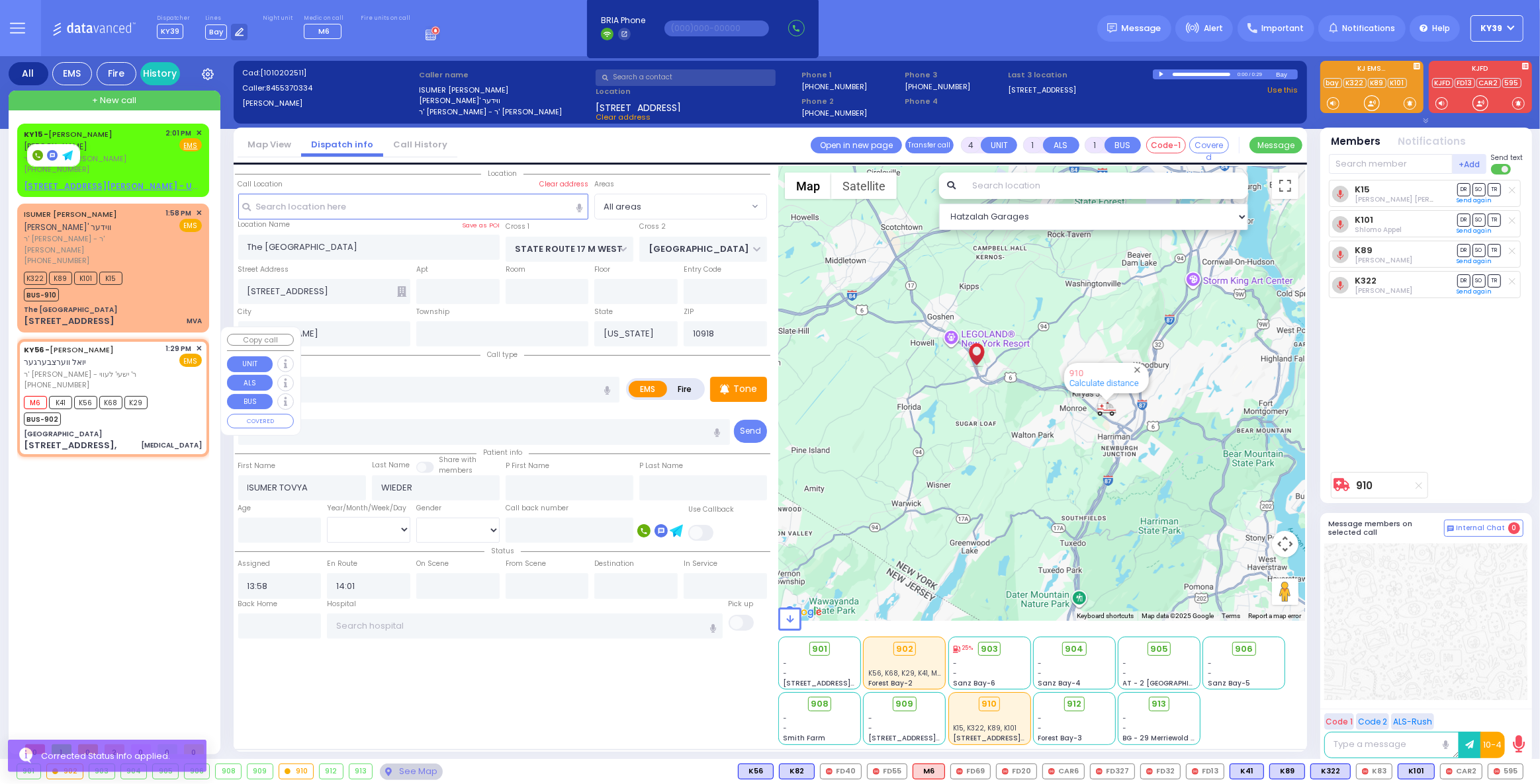
type input "2"
select select
type input "[MEDICAL_DATA]"
radio input "true"
type input "JOEL"
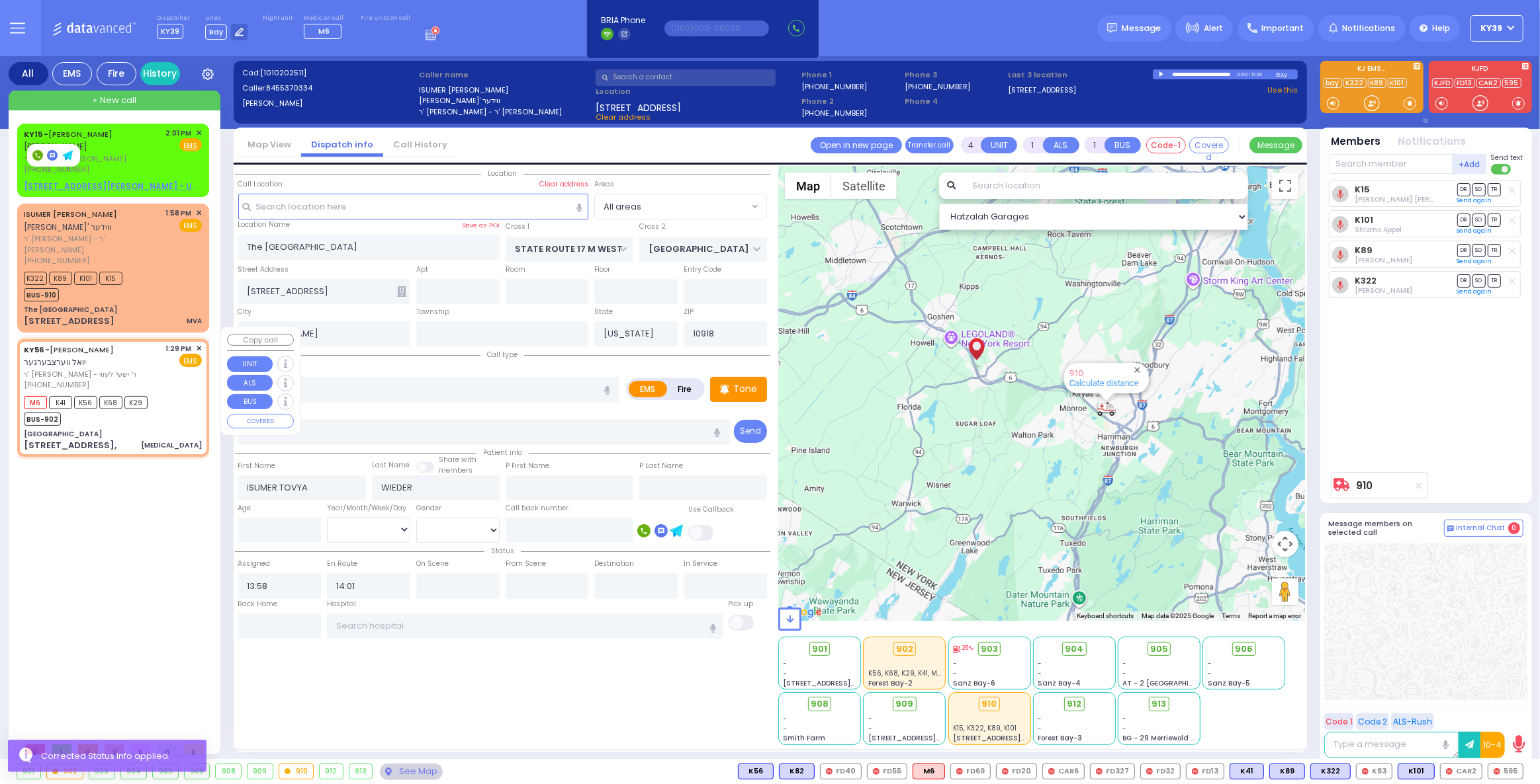
type input "WERTZBERGER"
select select
type input "13:29"
type input "13:31"
type input "[GEOGRAPHIC_DATA]"
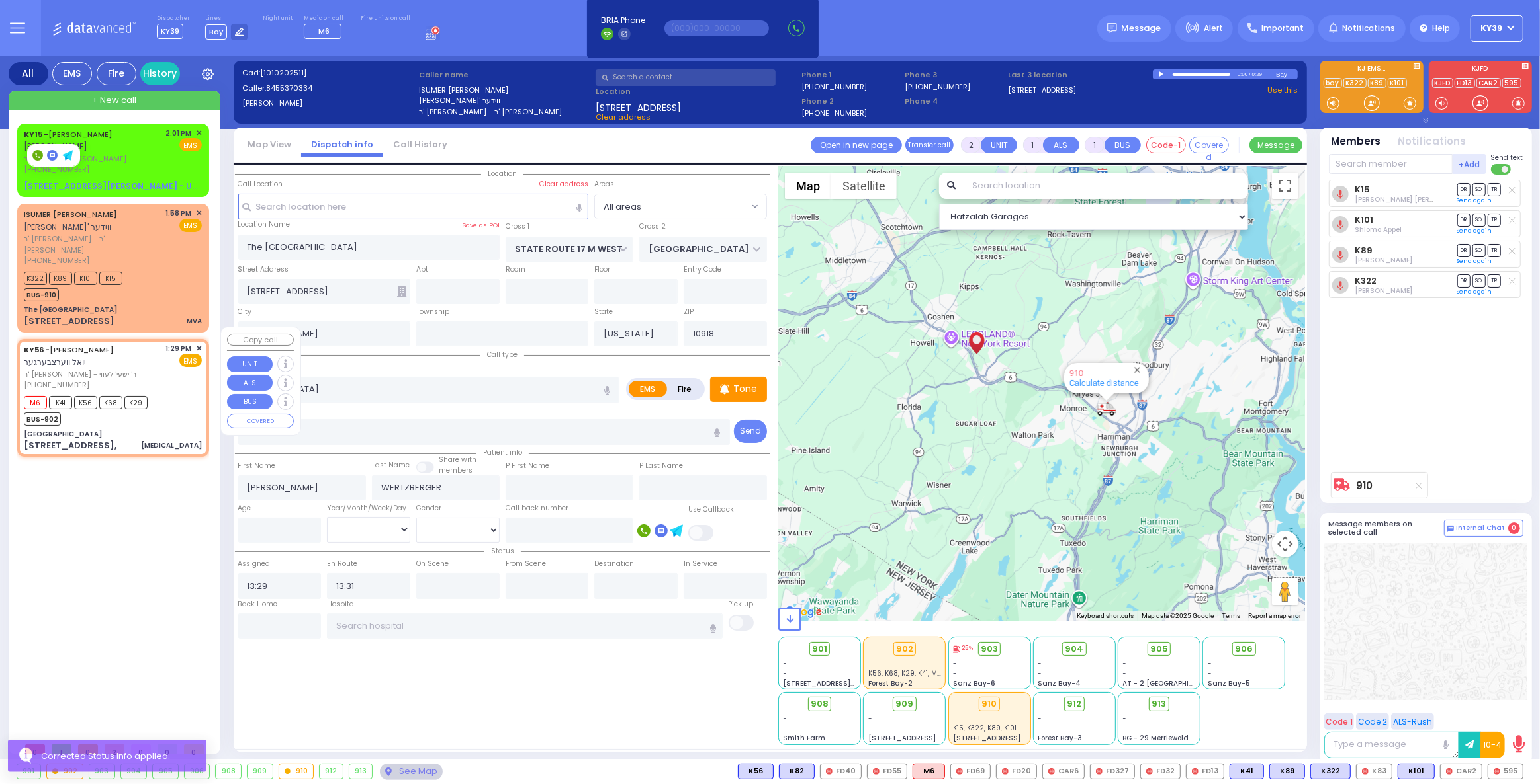
type input "GORLITZ COURT"
type input "MEZABISH PL"
type input "[STREET_ADDRESS],"
type input "Monroe"
type input "10950"
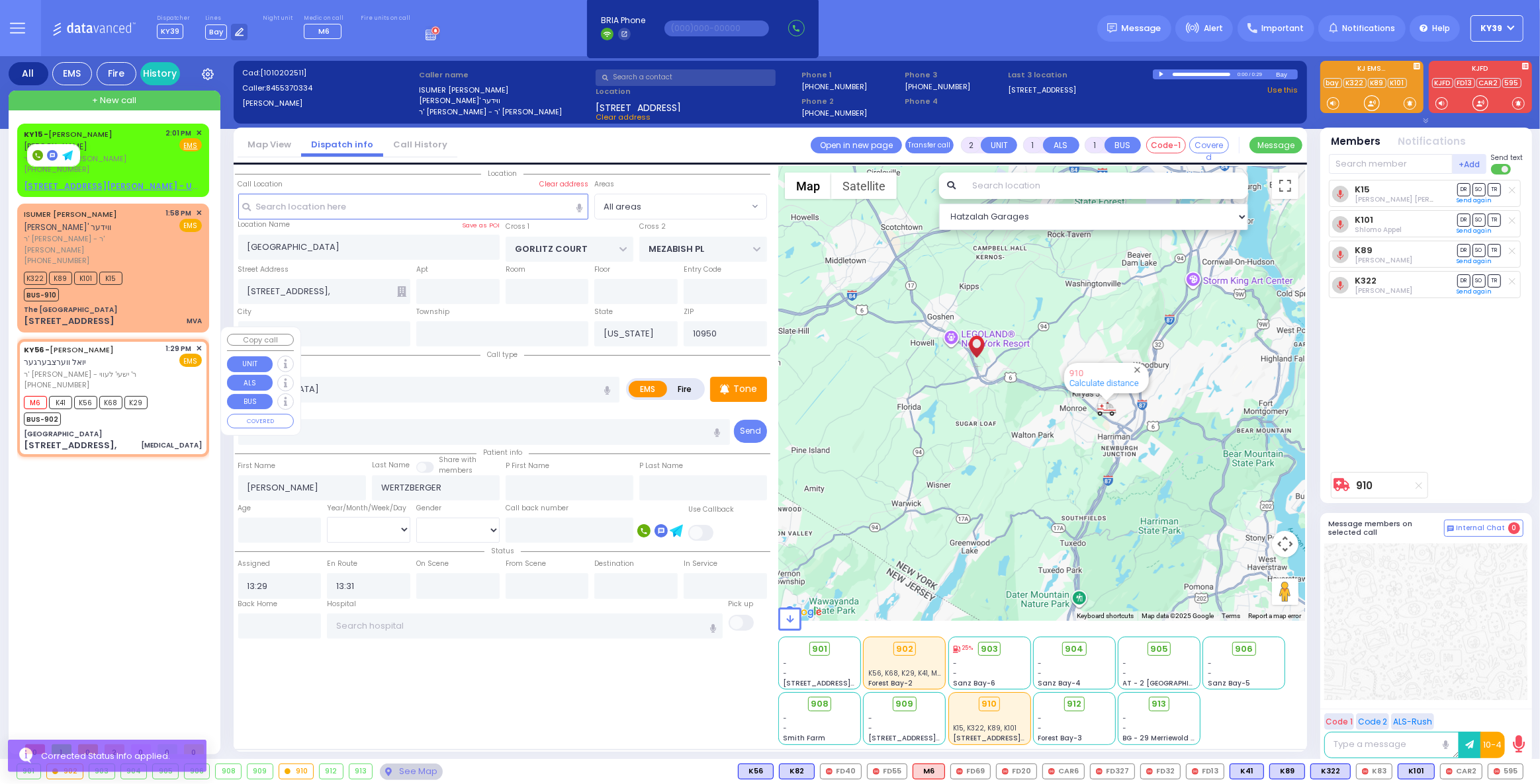
select select "PALM TREE"
select select "Hatzalah Garages"
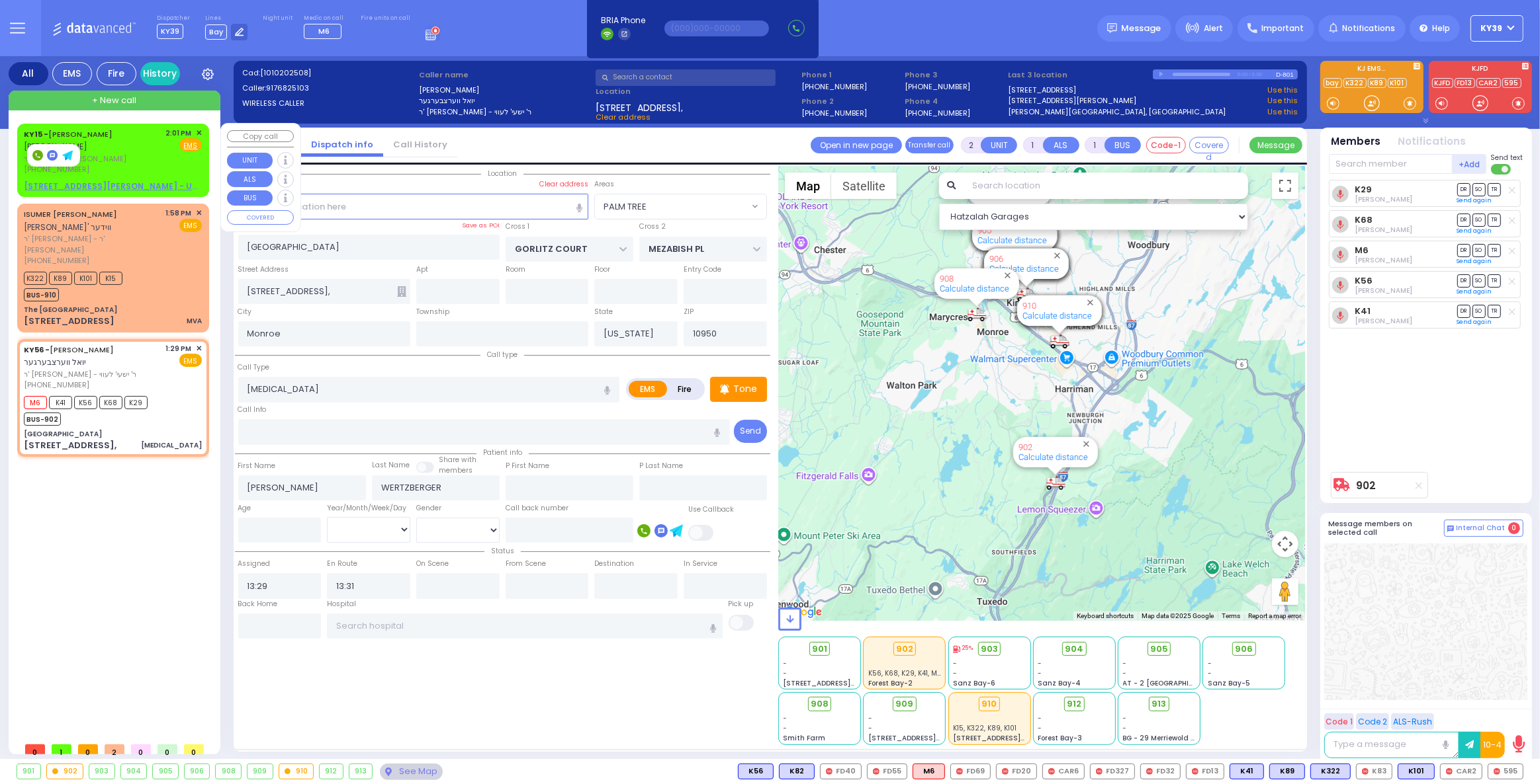
click at [198, 130] on span "✕" at bounding box center [199, 133] width 6 height 11
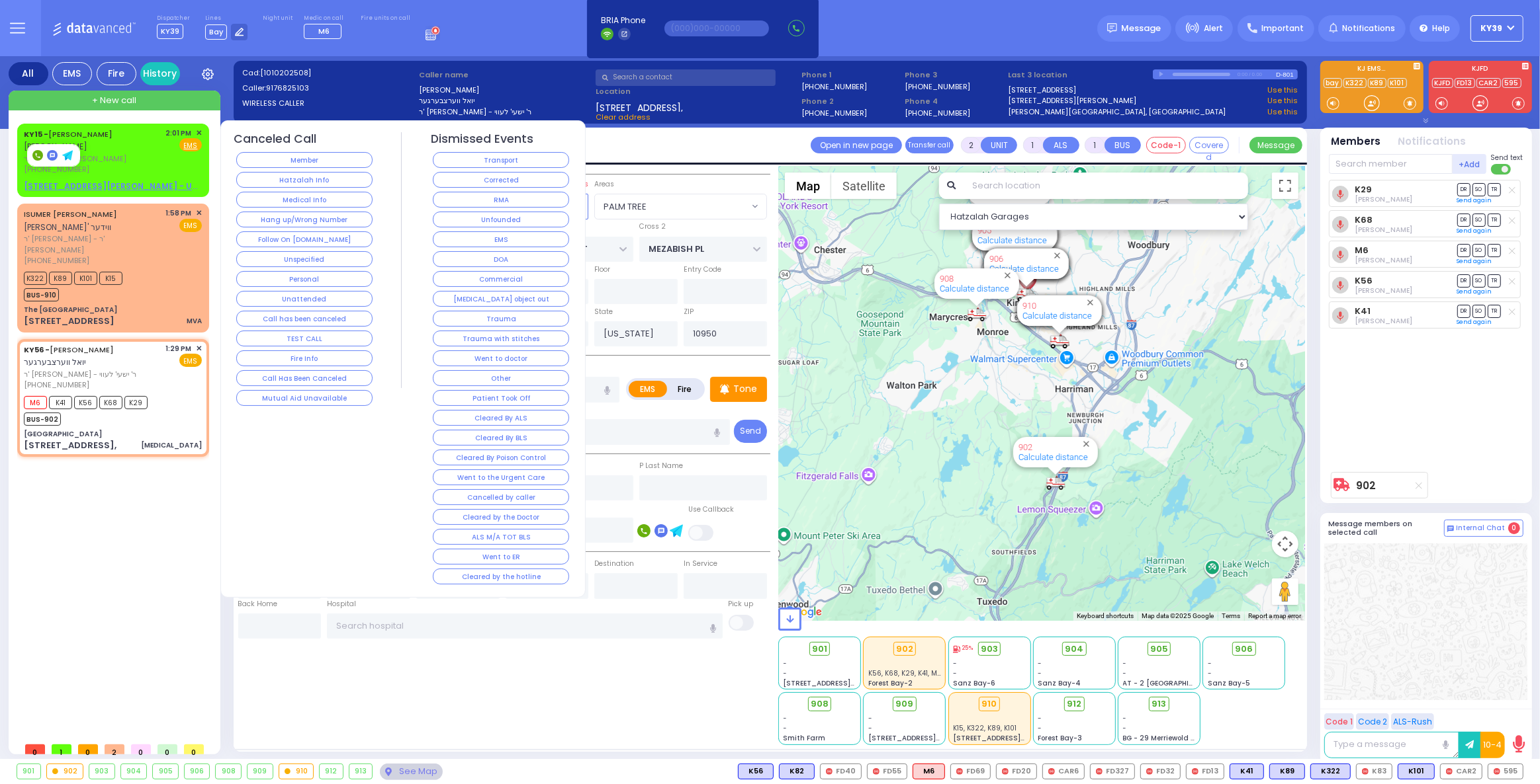
click at [309, 176] on button "Hatzalah Info" at bounding box center [304, 179] width 137 height 16
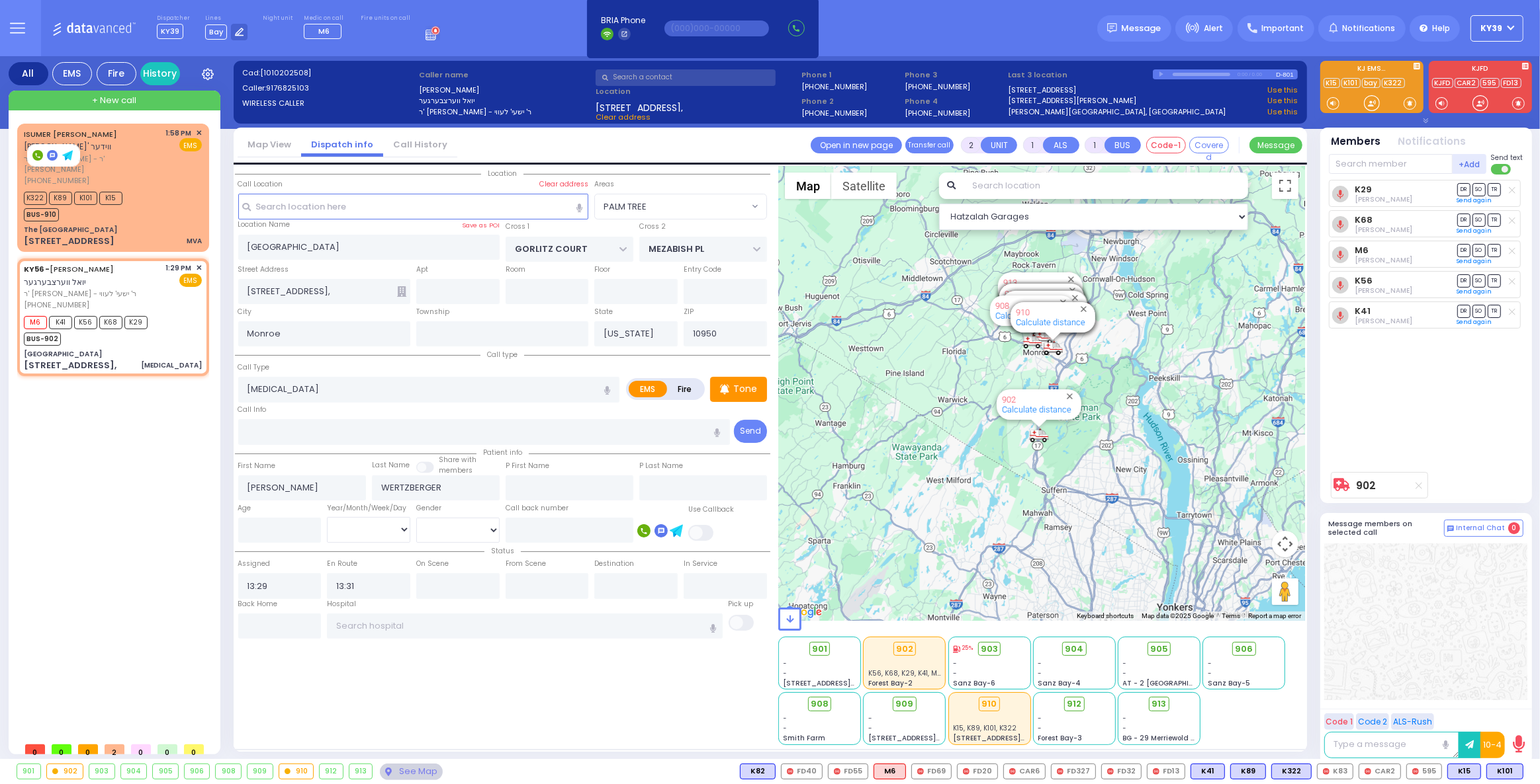
type input "6"
select select
radio input "true"
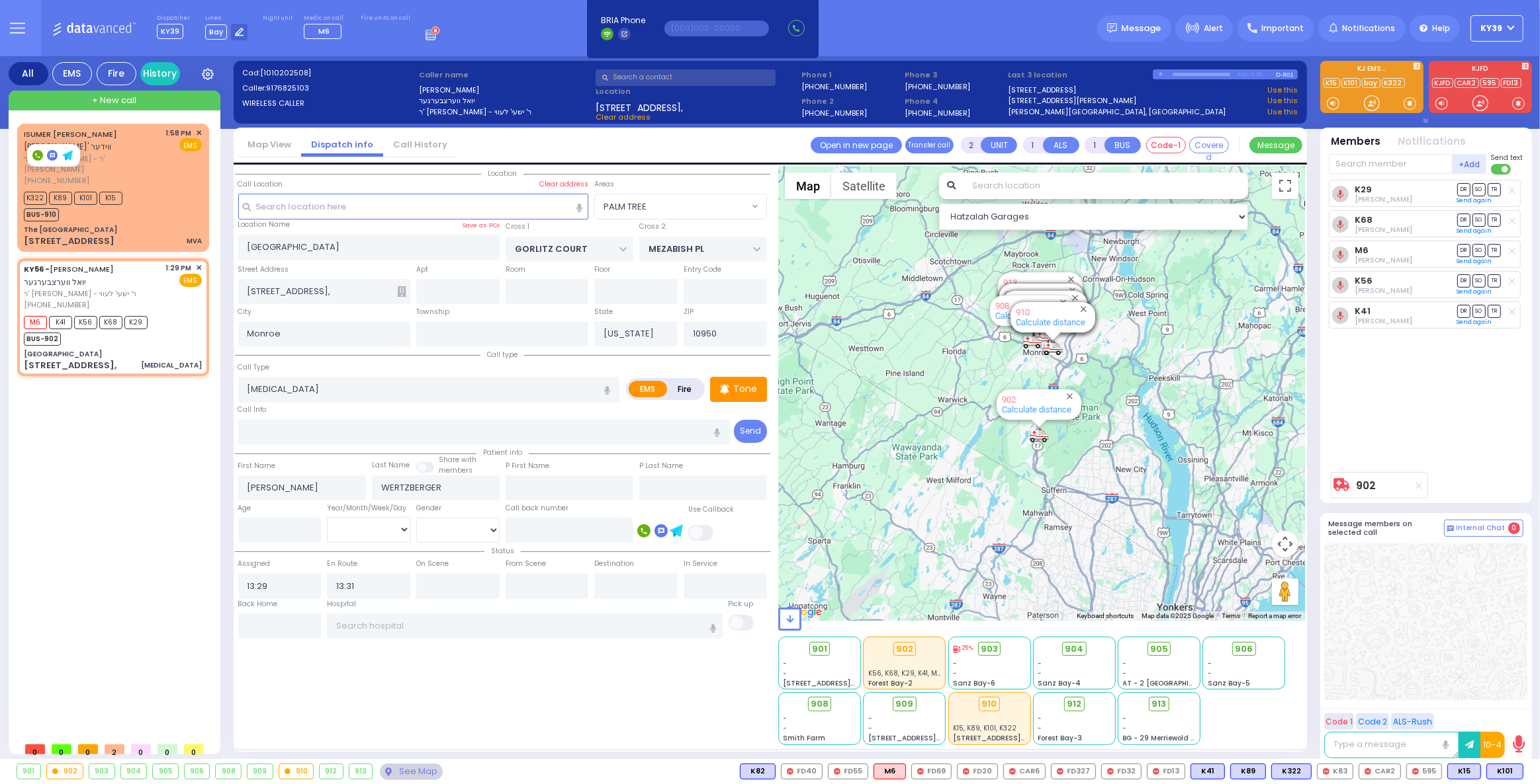
type input "Unknown"
select select "Year"
select select "Hatzalah Garages"
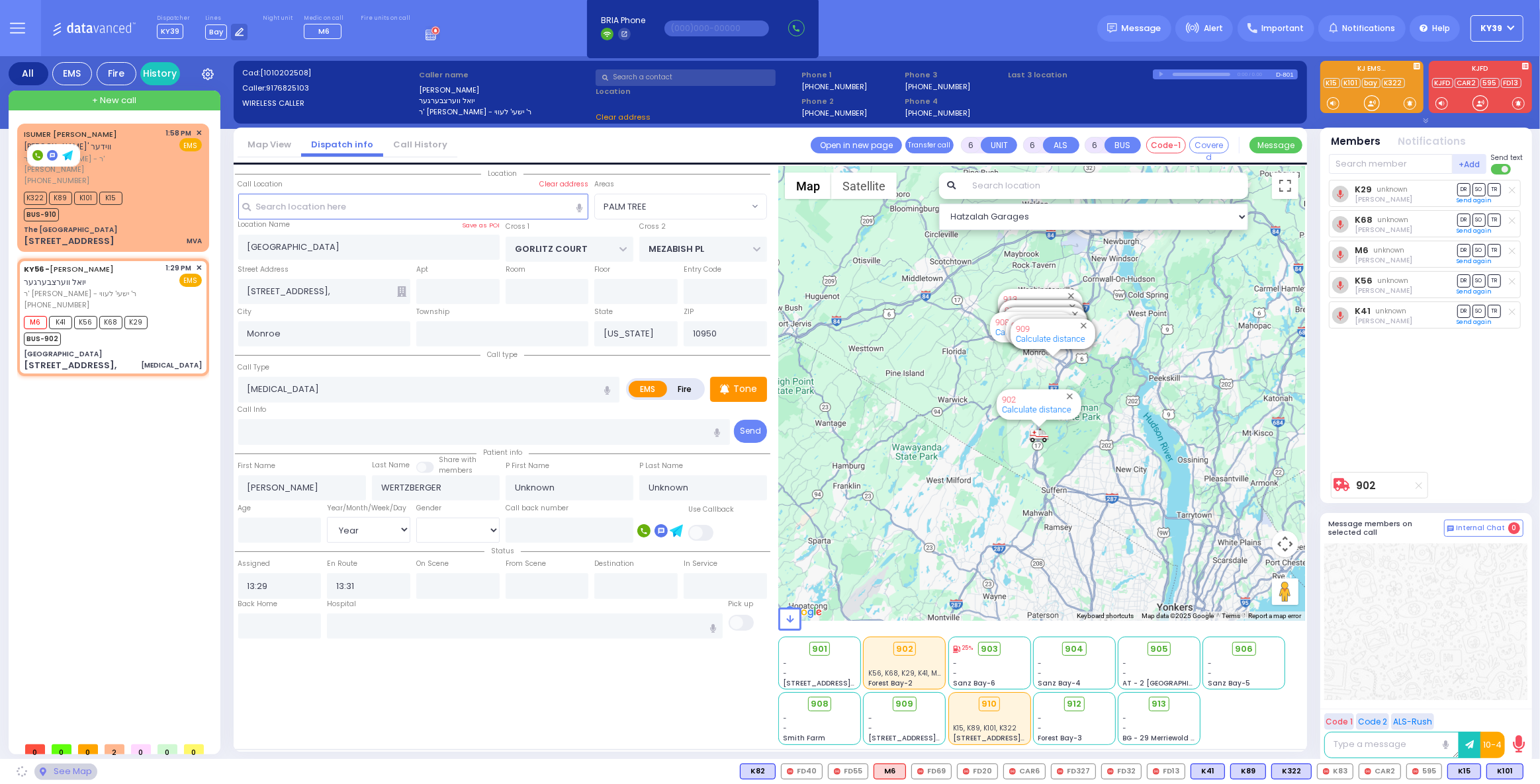
select select "PALM TREE"
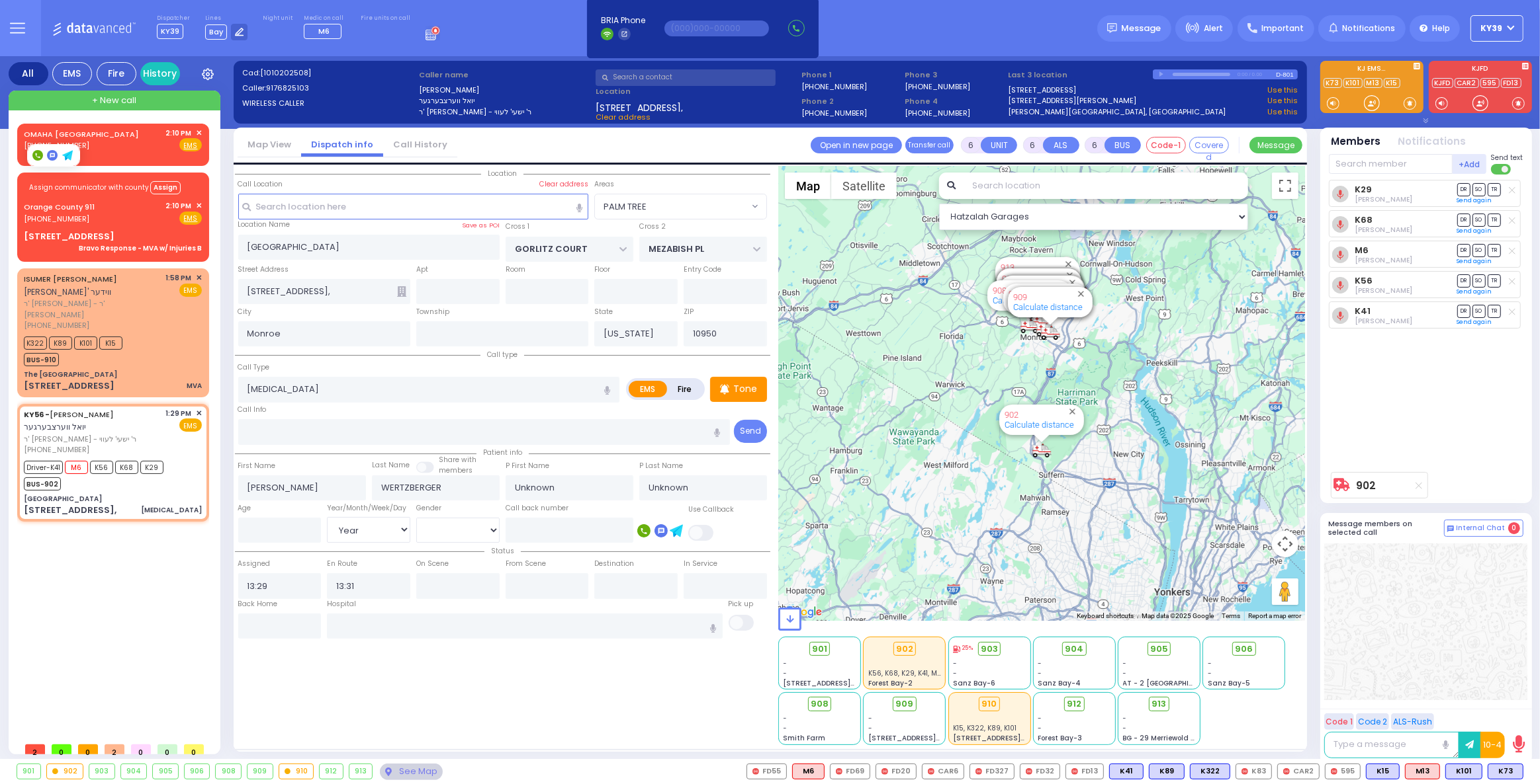
select select
radio input "true"
select select "Year"
type input "13:33"
type input "13:45"
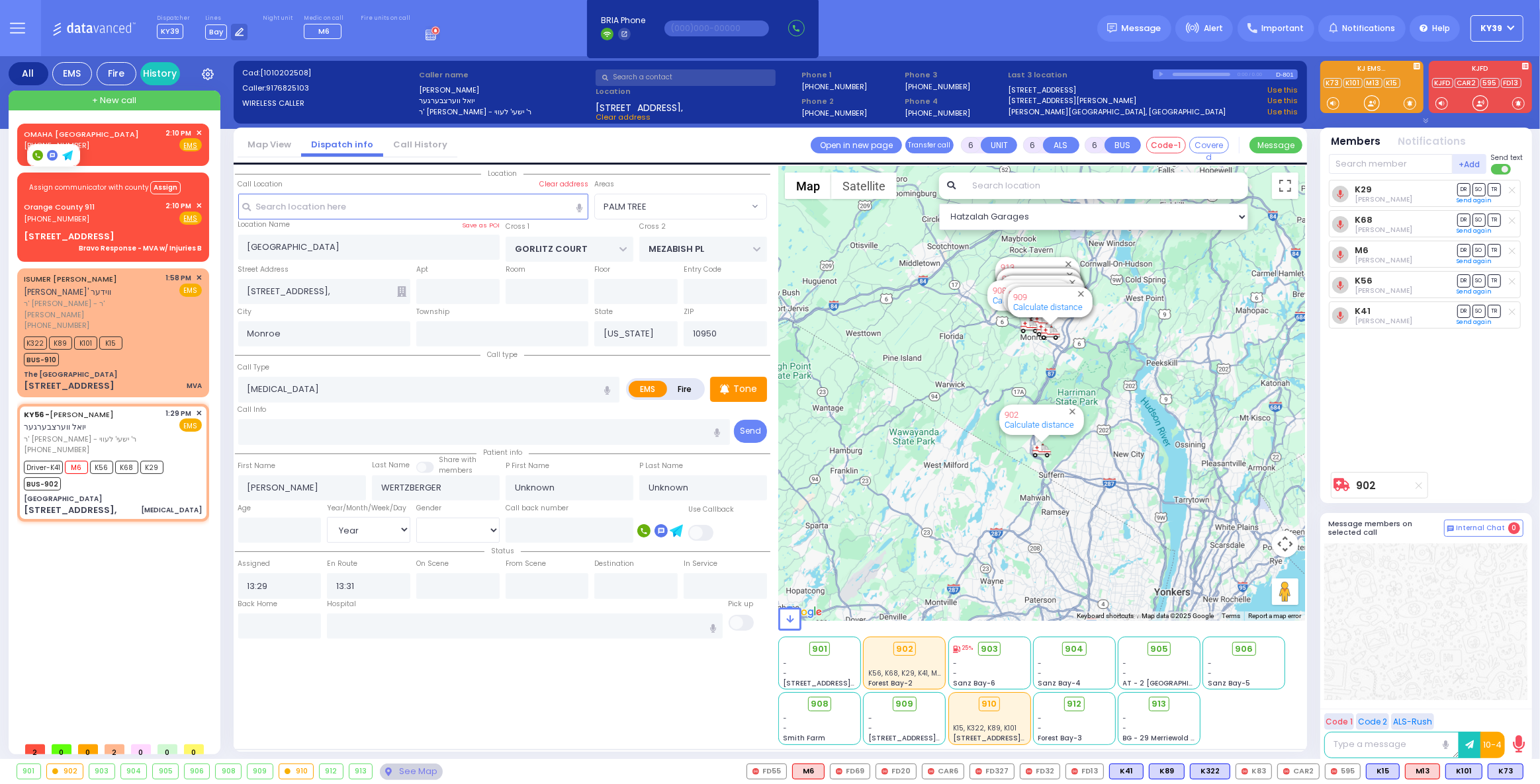
type input "14:40"
type input "15:00"
select select "Hatzalah Garages"
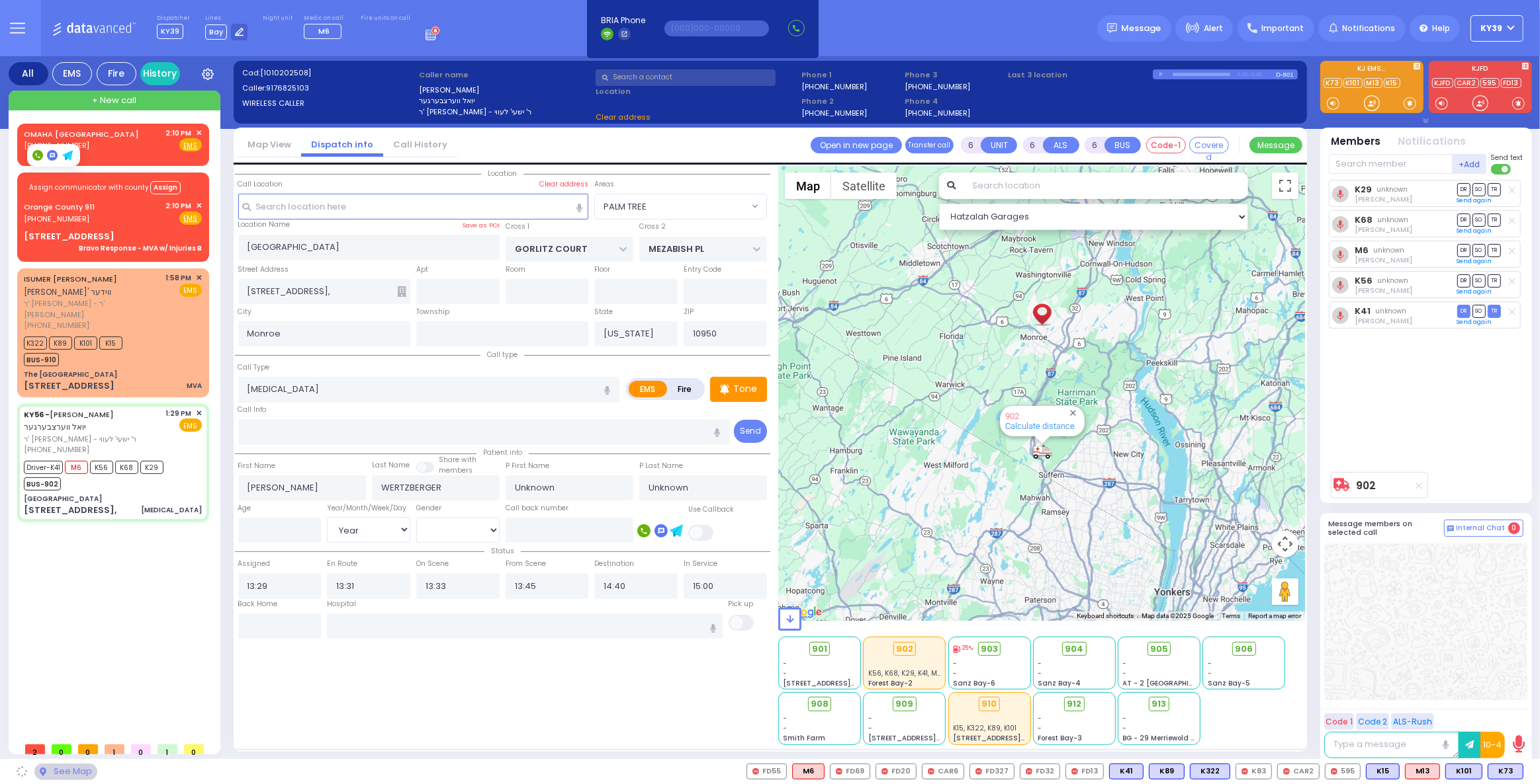
select select
radio input "true"
select select "Year"
select select "Hatzalah Garages"
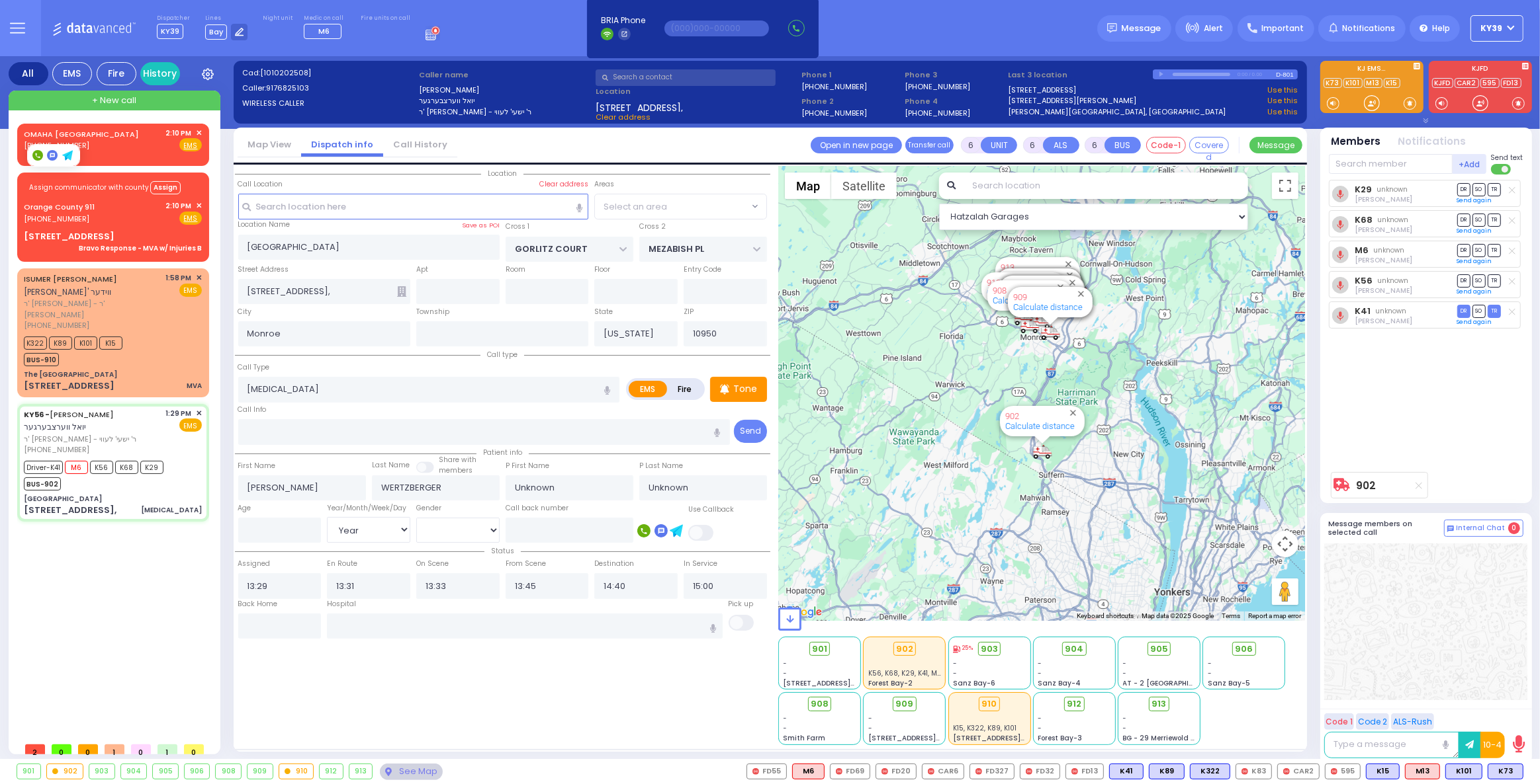
select select "PALM TREE"
select select
radio input "true"
select select "Year"
select select "PALM TREE"
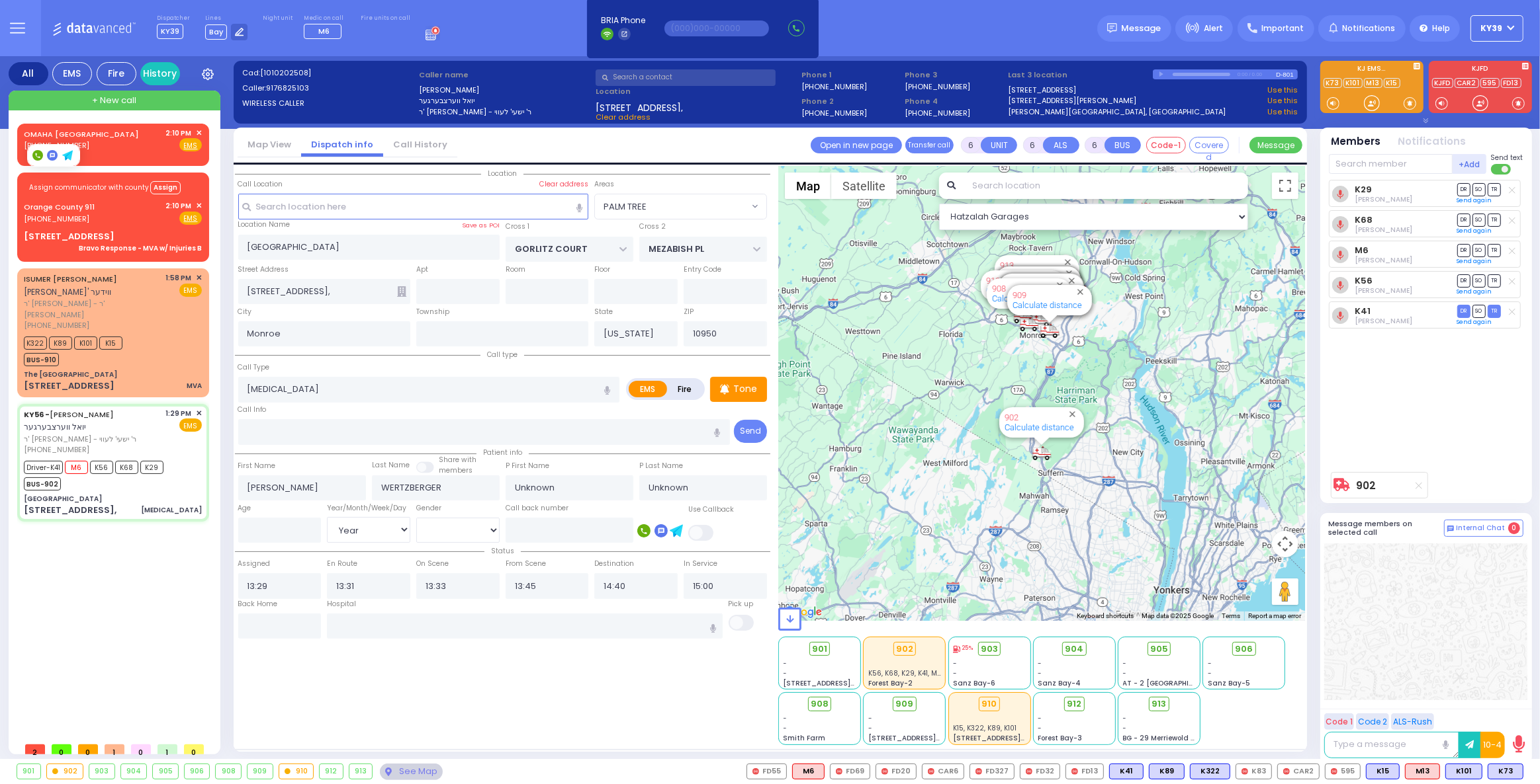
select select "Hatzalah Garages"
select select
radio input "true"
select select "Year"
select select "PALM TREE"
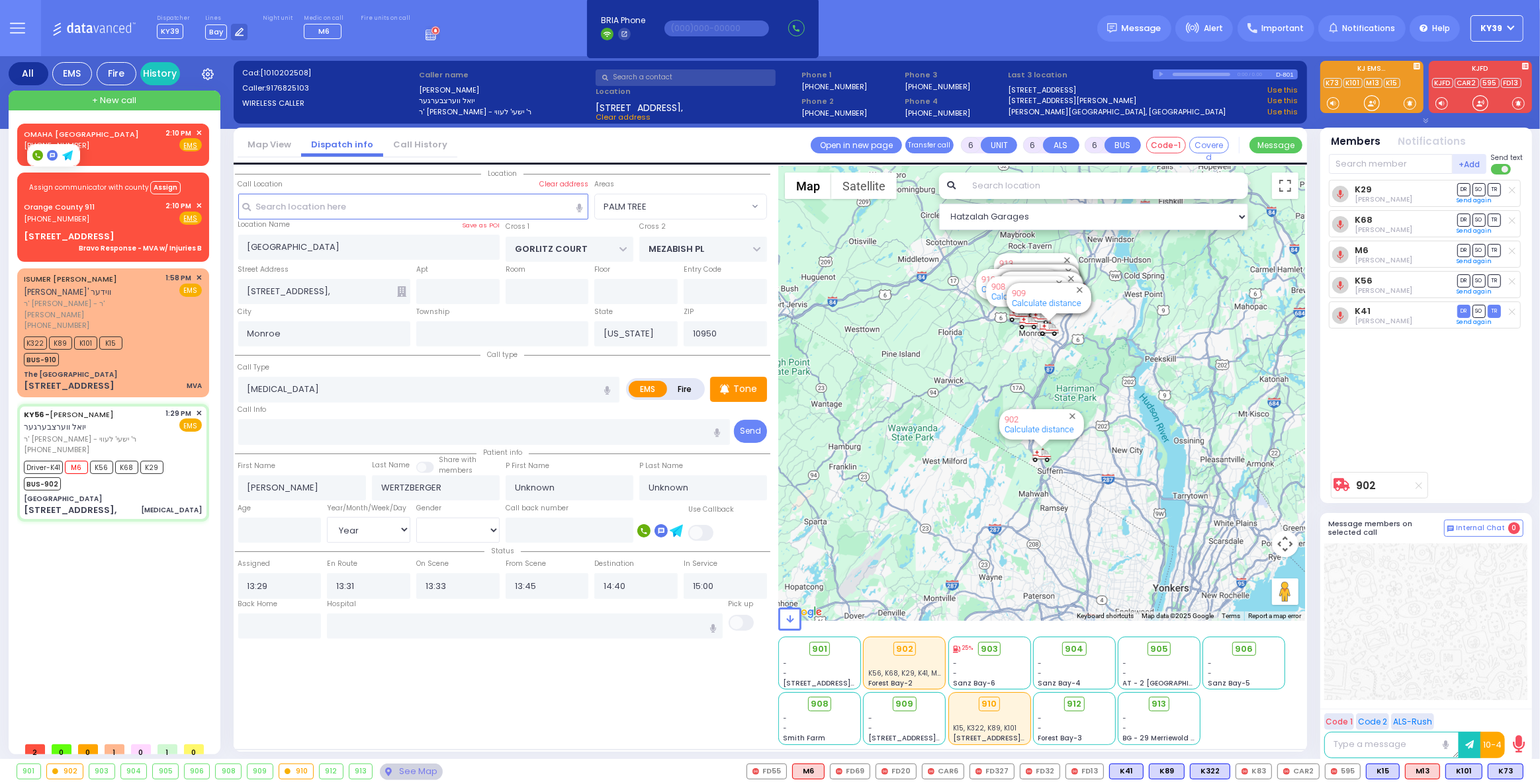
select select "Hatzalah Garages"
select select
radio input "true"
type input "Sam"
select select "Year"
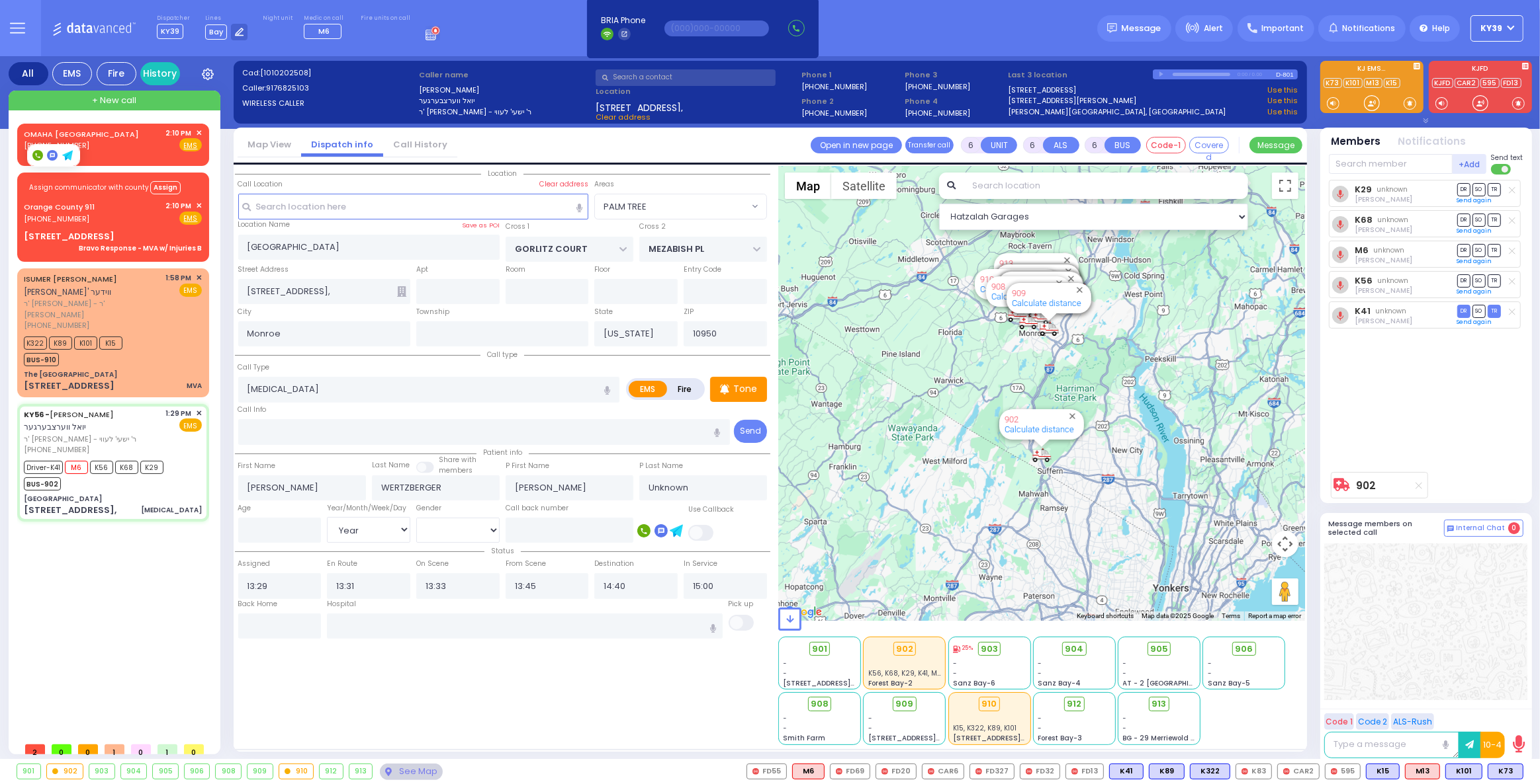
select select "PALM TREE"
select select "Hatzalah Garages"
select select
radio input "true"
type input "Samuel"
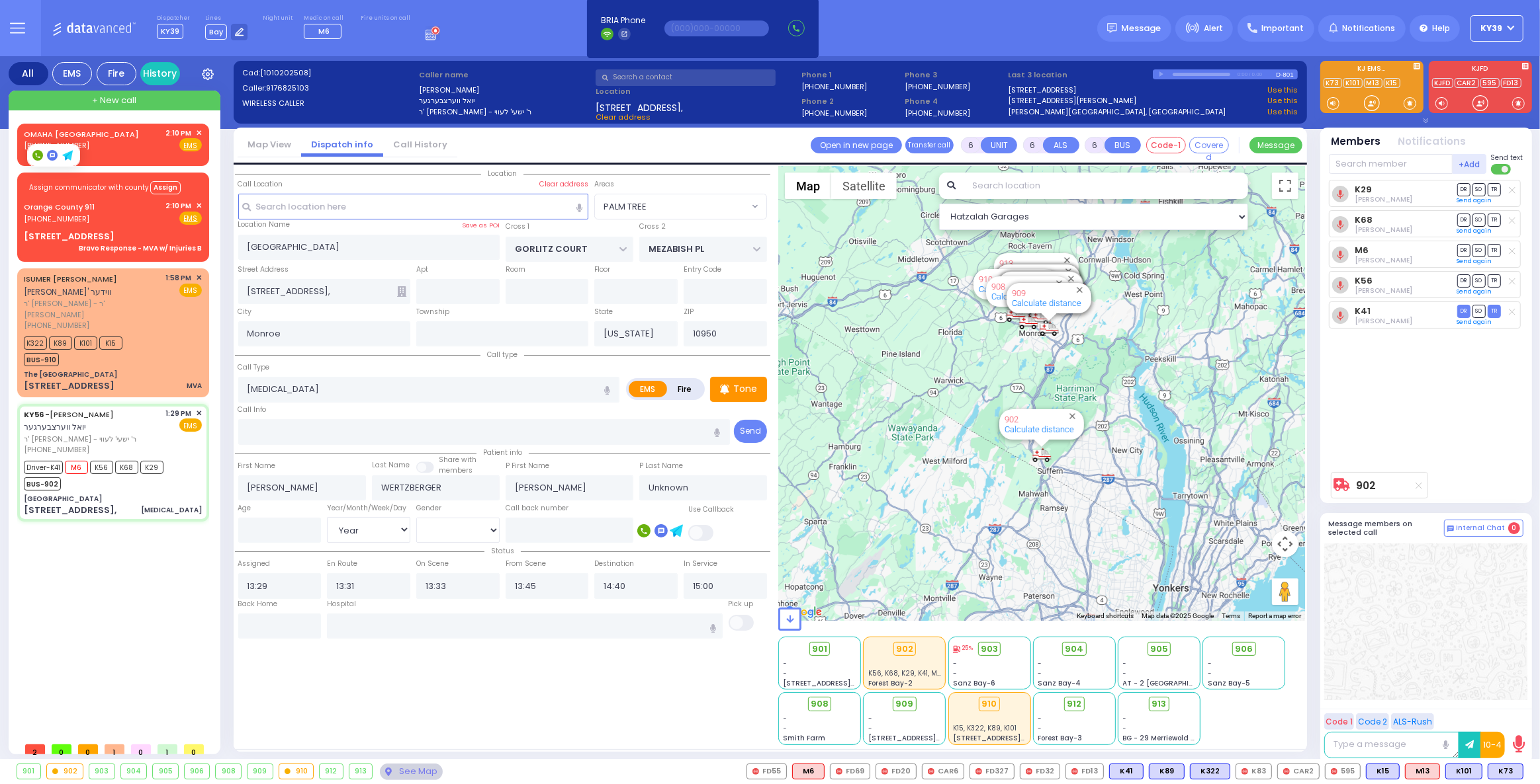
select select "Year"
select select "Hatzalah Garages"
select select "PALM TREE"
select select
radio input "true"
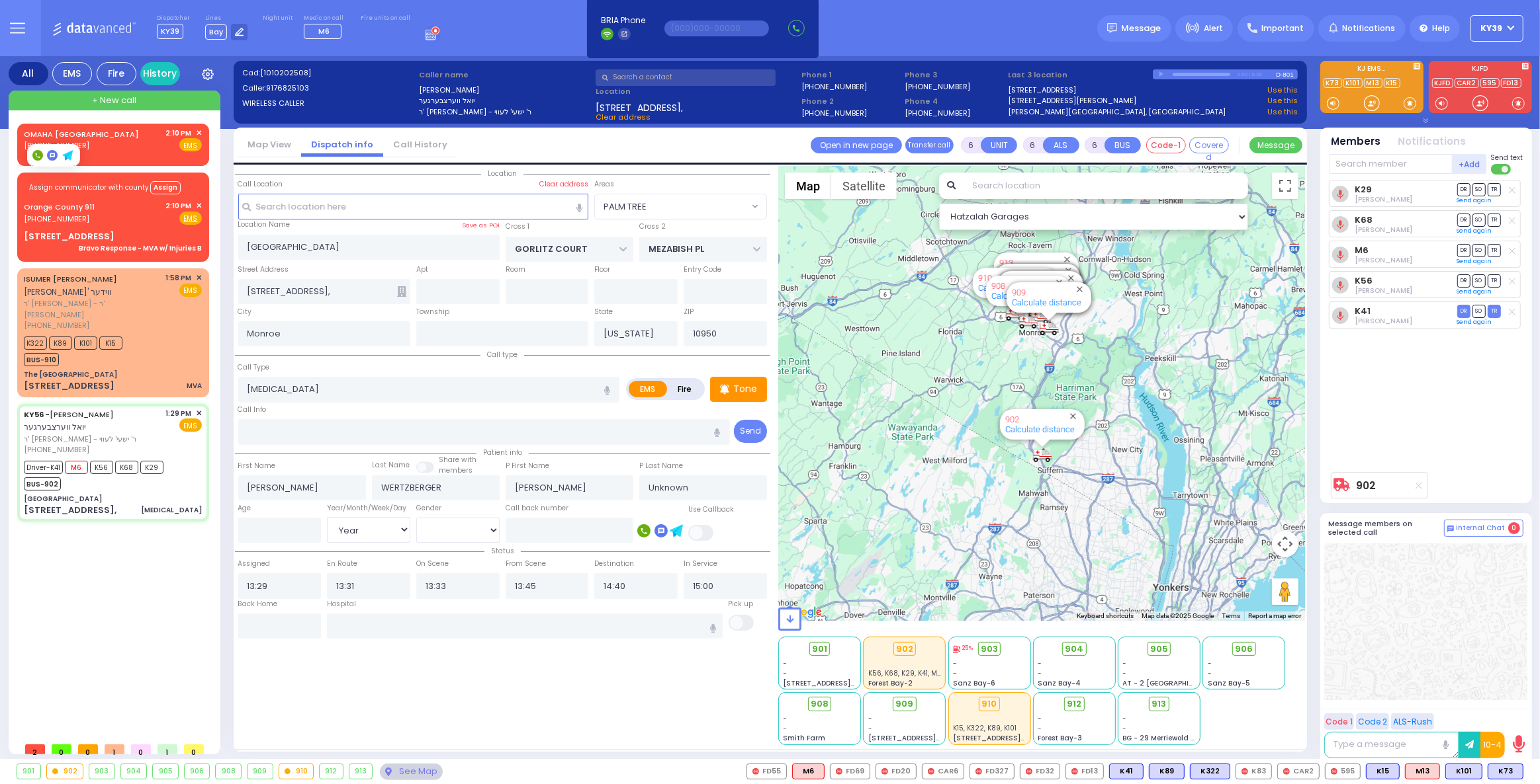
select select "Year"
select select "Hatzalah Garages"
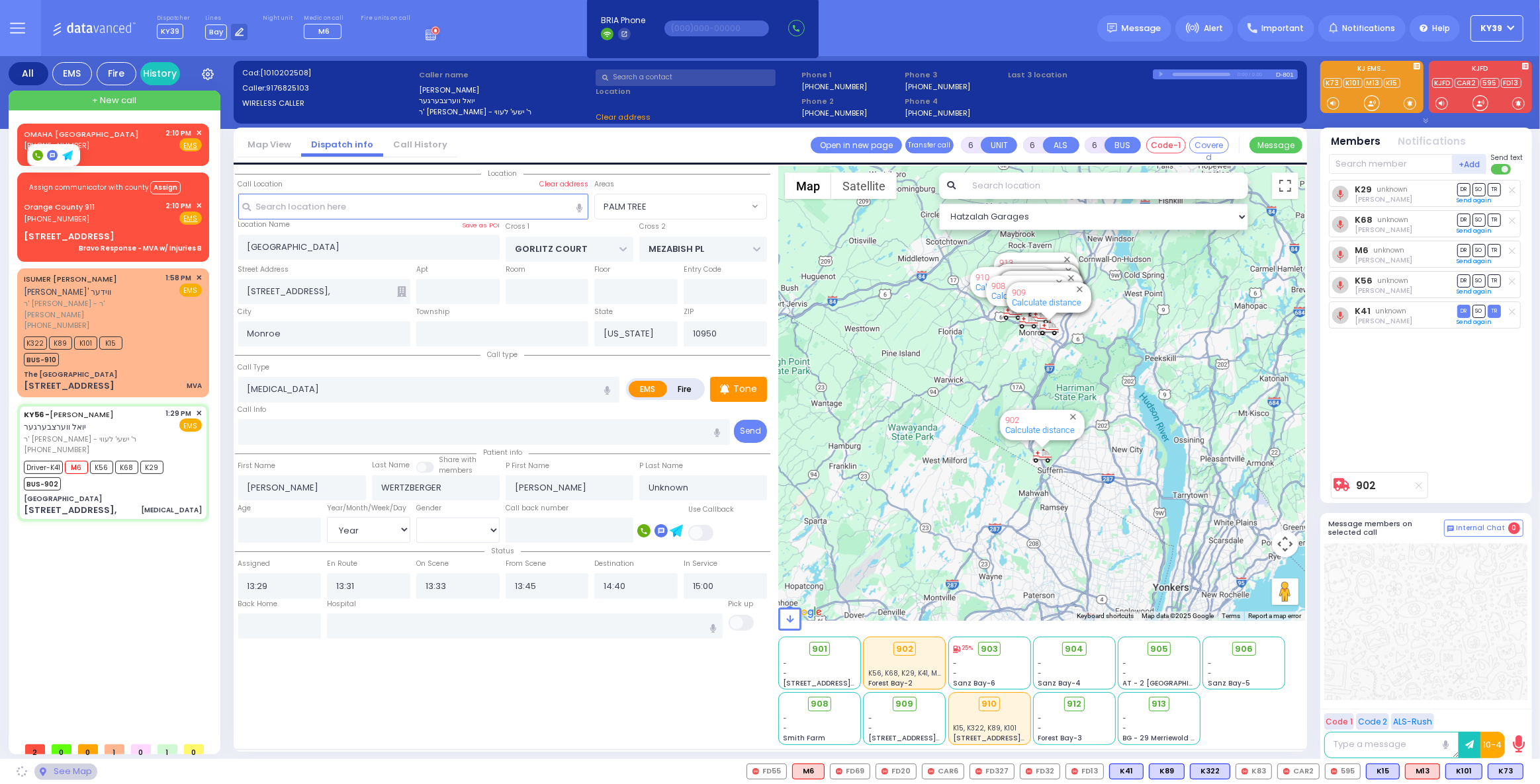
select select "PALM TREE"
select select
radio input "true"
select select "Year"
select select "Hatzalah Garages"
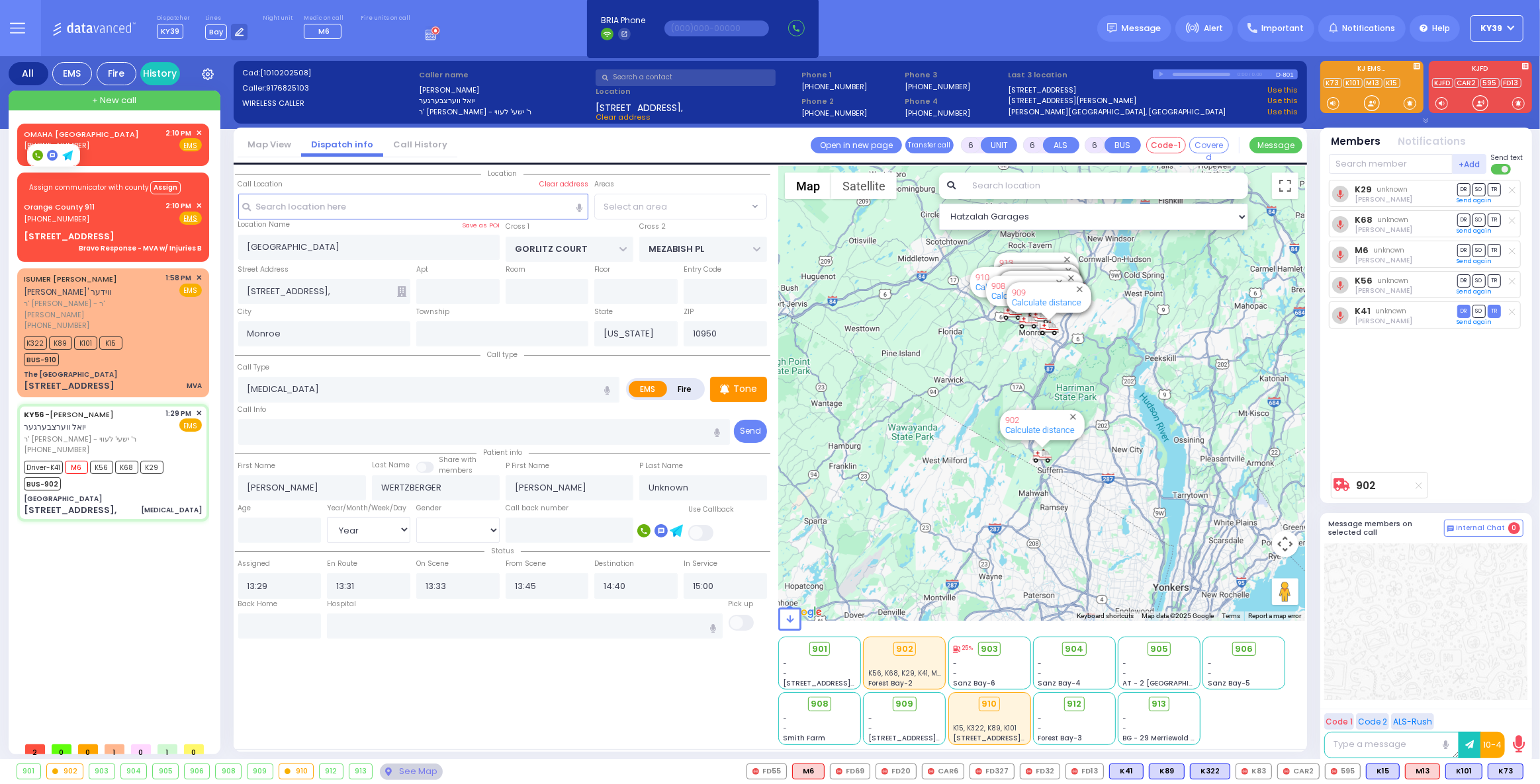
select select "PALM TREE"
select select
radio input "true"
type input "Feur"
select select "Year"
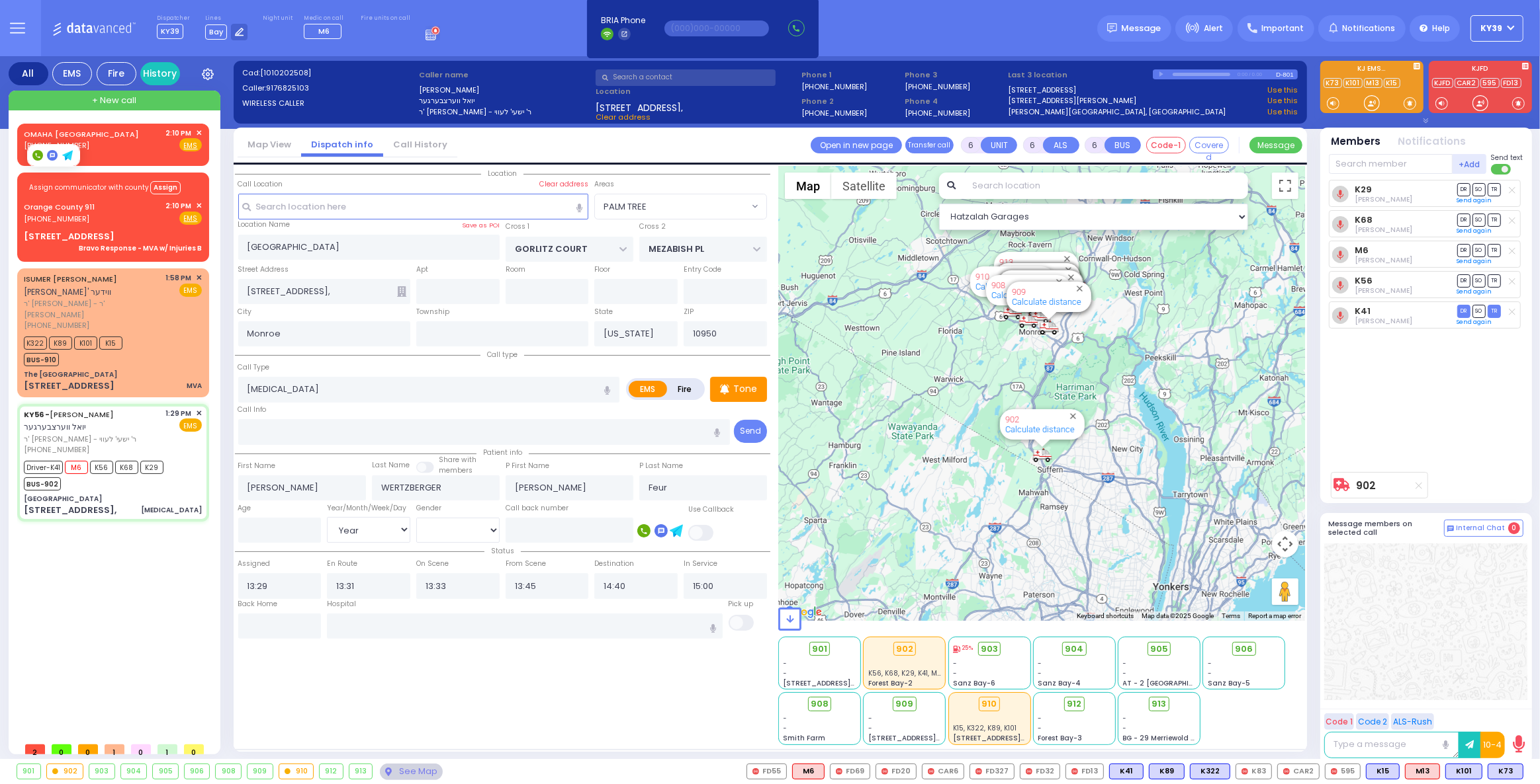
select select "Hatzalah Garages"
select select "PALM TREE"
select select
radio input "true"
select select "Year"
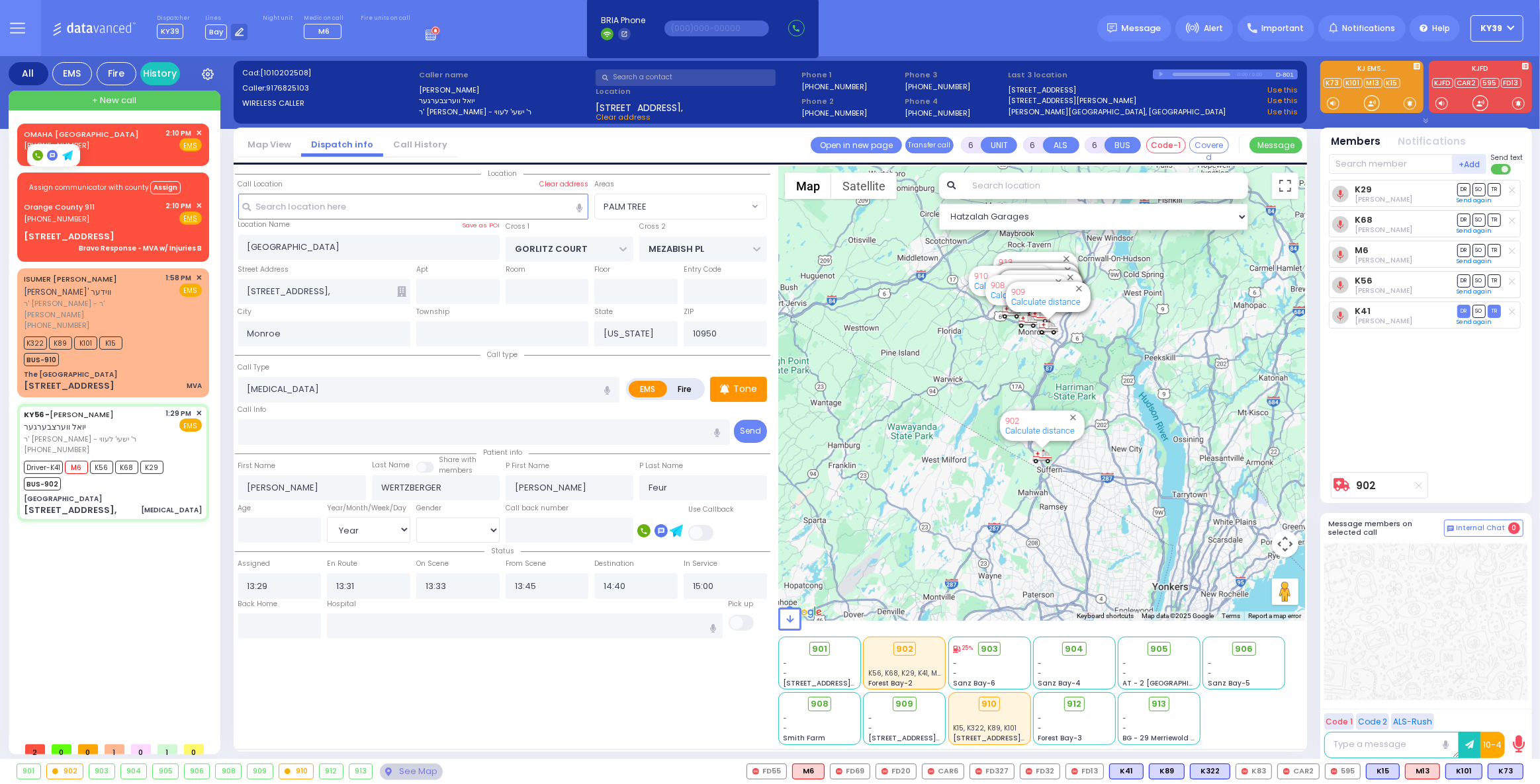
select select "Hatzalah Garages"
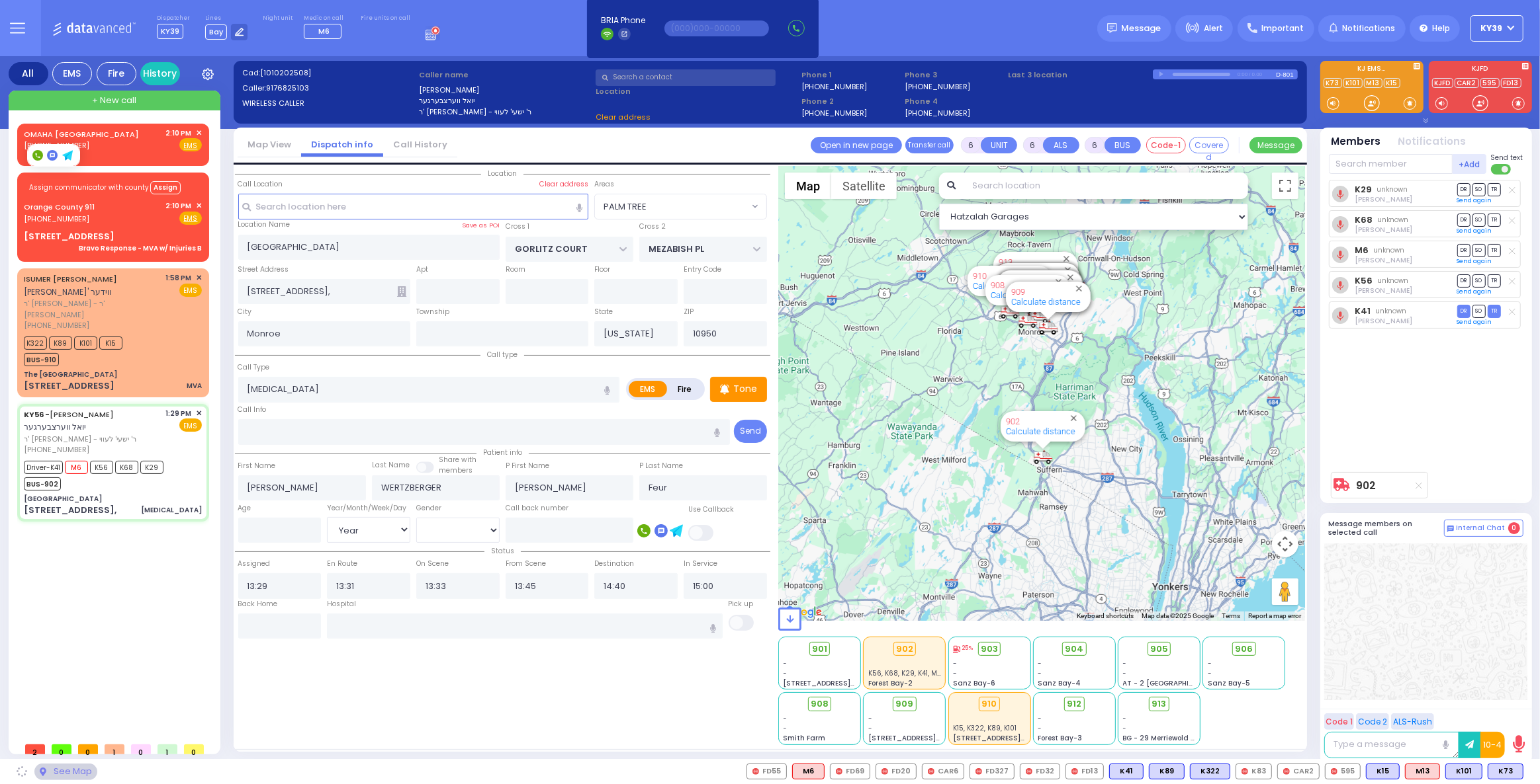
select select "PALM TREE"
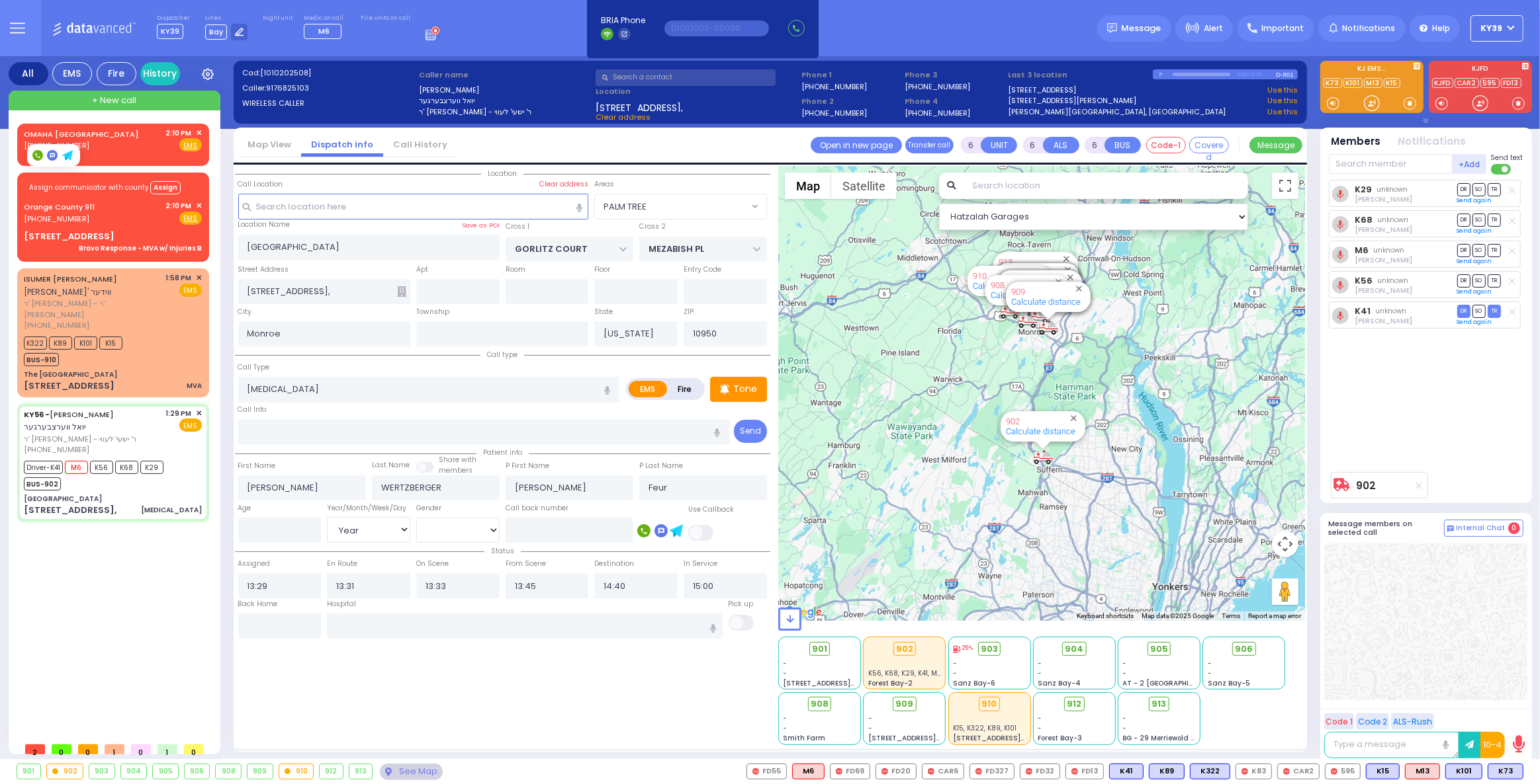
select select
radio input "true"
select select "Year"
select select "PALM TREE"
select select "Hatzalah Garages"
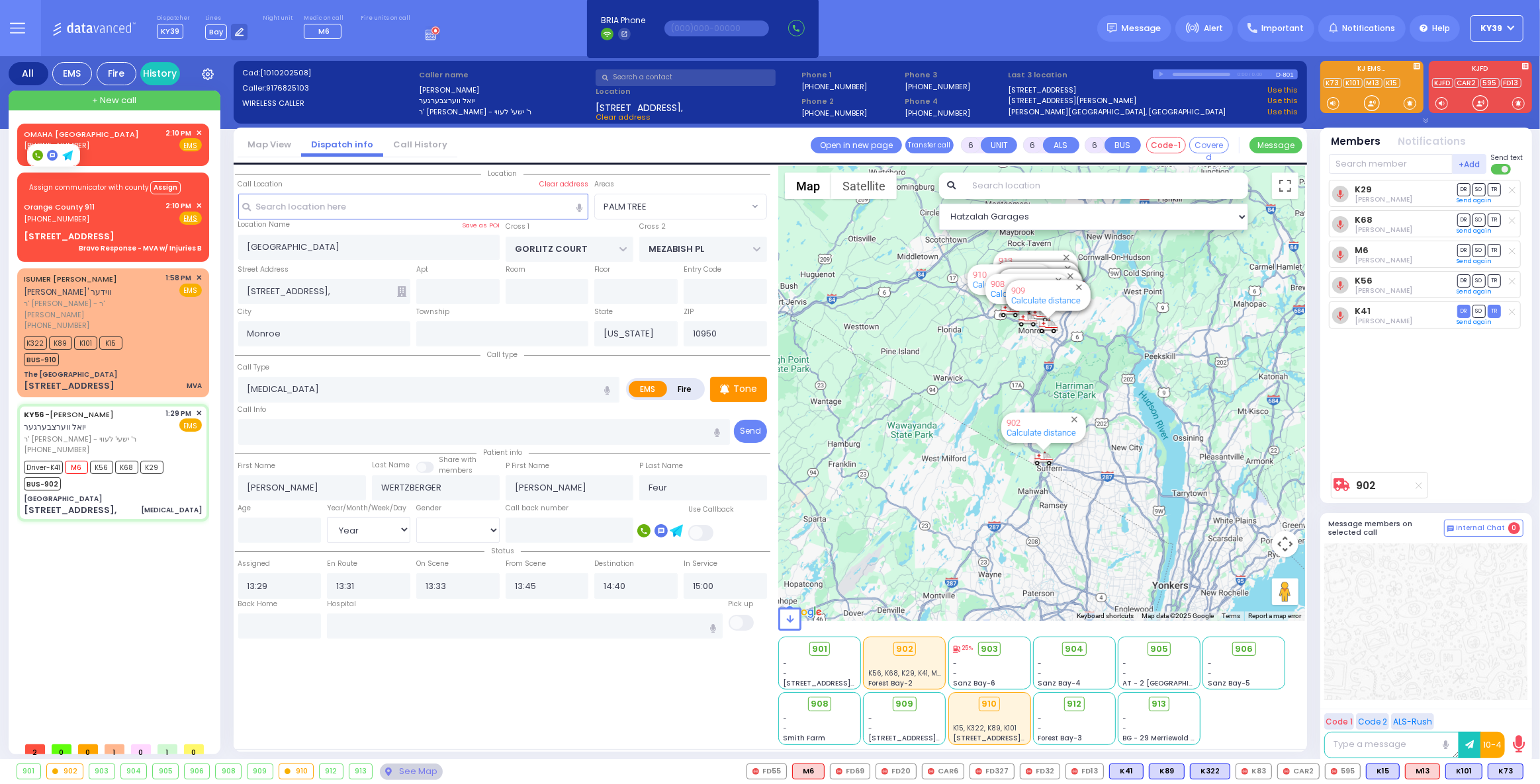
select select
radio input "true"
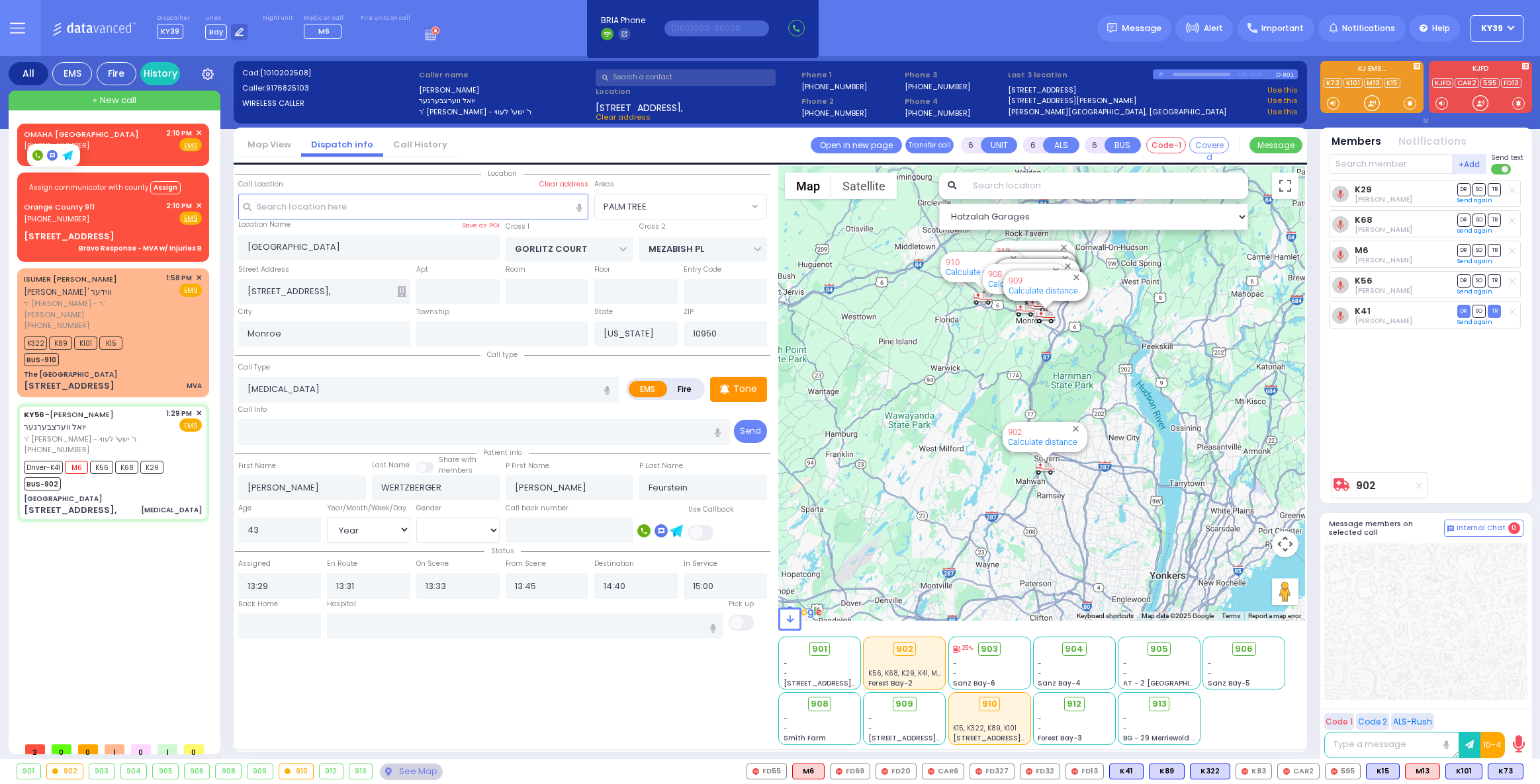
select select "PALM TREE"
select select "Year"
select select "[DEMOGRAPHIC_DATA]"
select select
radio input "true"
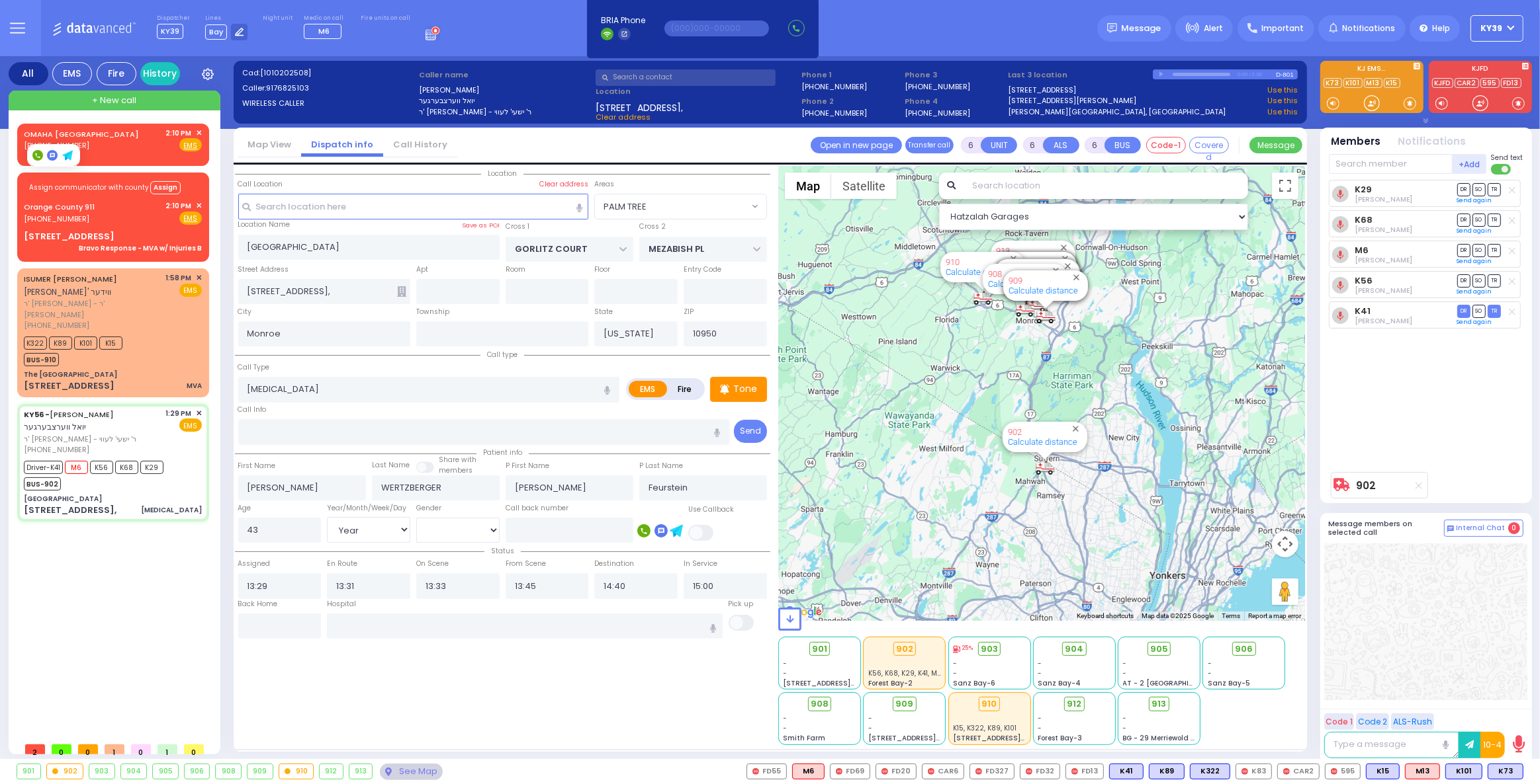
select select "Year"
select select "[DEMOGRAPHIC_DATA]"
select select "PALM TREE"
select select "Hatzalah Garages"
select select
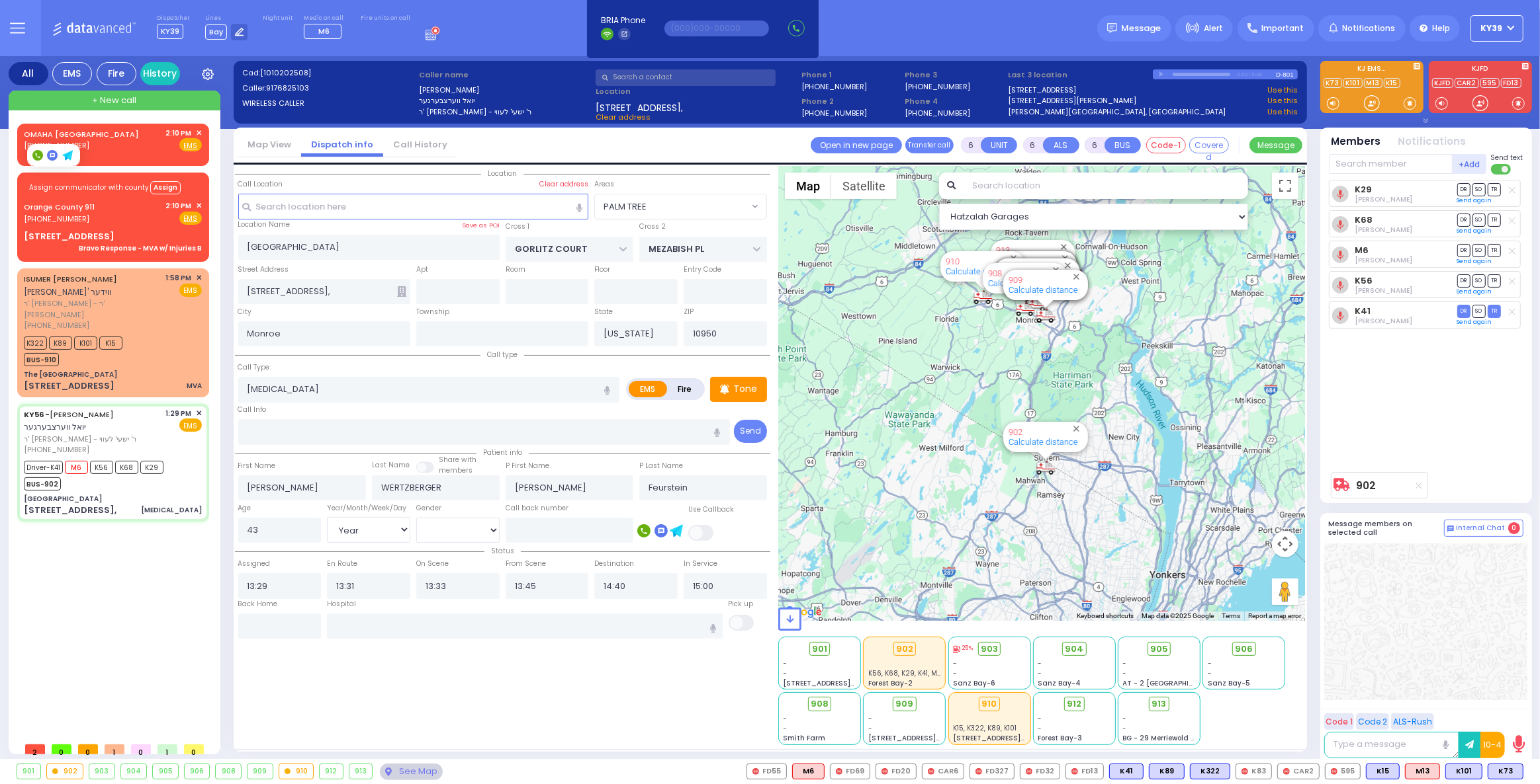
radio input "true"
select select "Year"
select select "[DEMOGRAPHIC_DATA]"
select select "Hatzalah Garages"
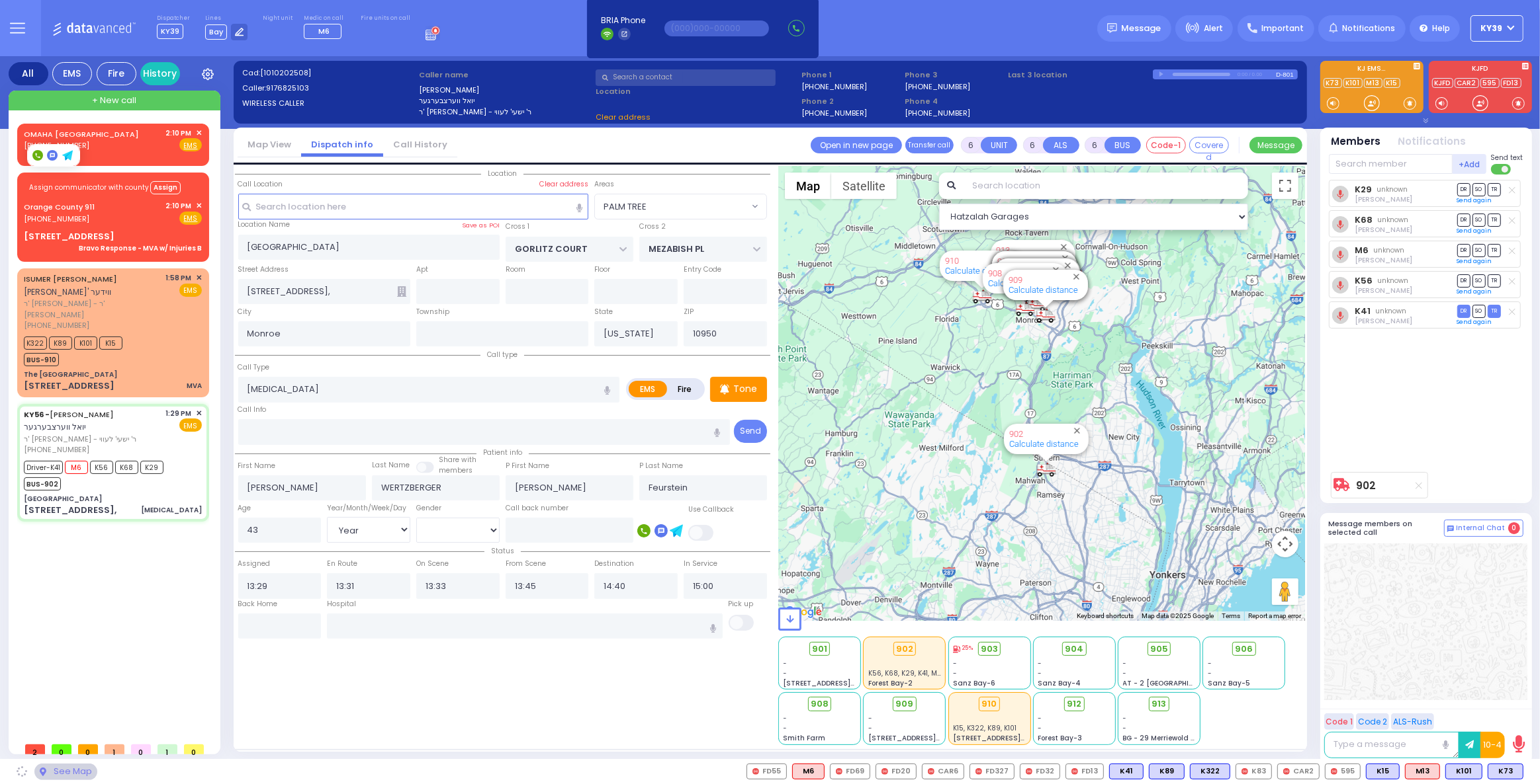
select select "PALM TREE"
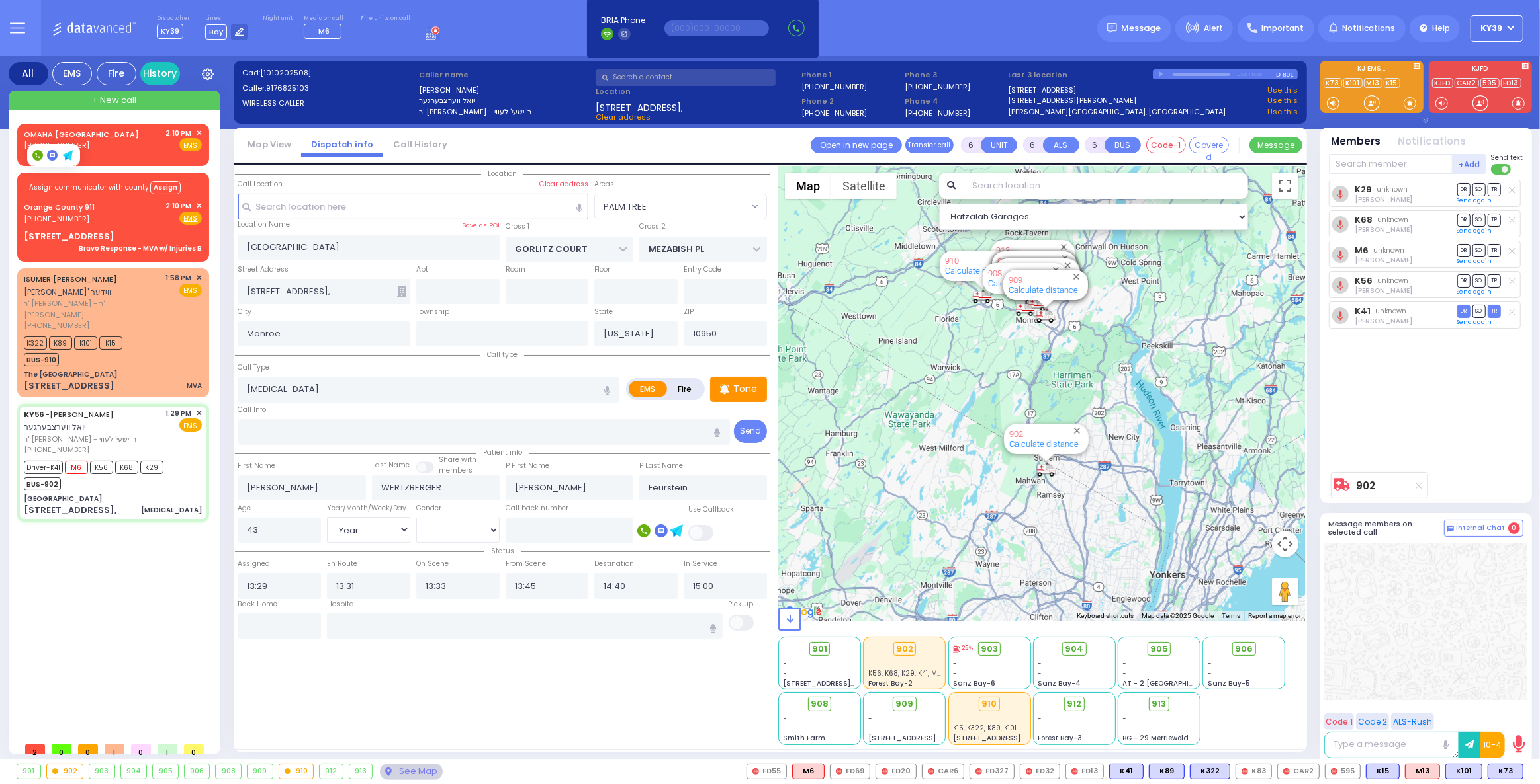
select select
radio input "true"
select select "Year"
select select "[DEMOGRAPHIC_DATA]"
select select "Hatzalah Garages"
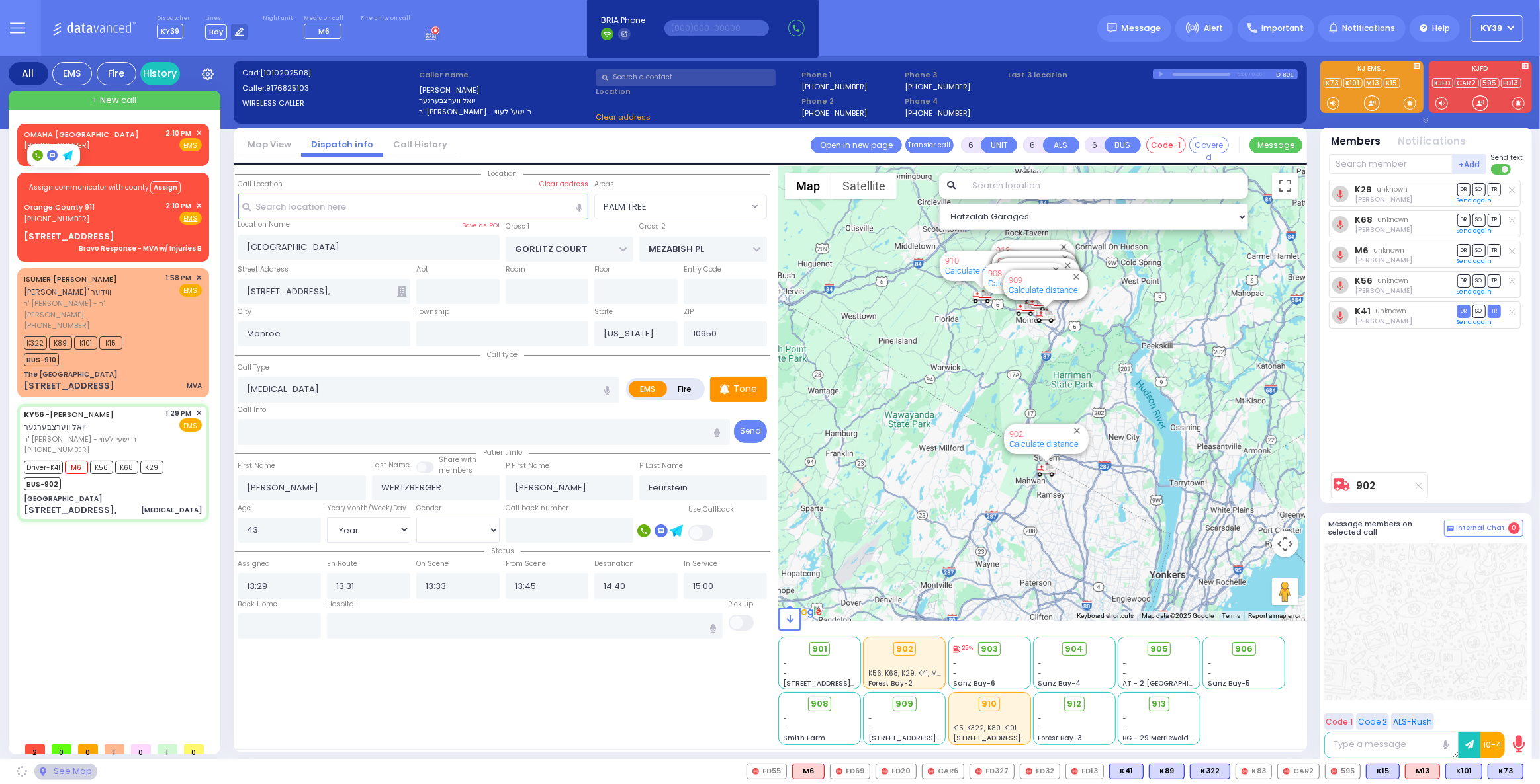
select select "PALM TREE"
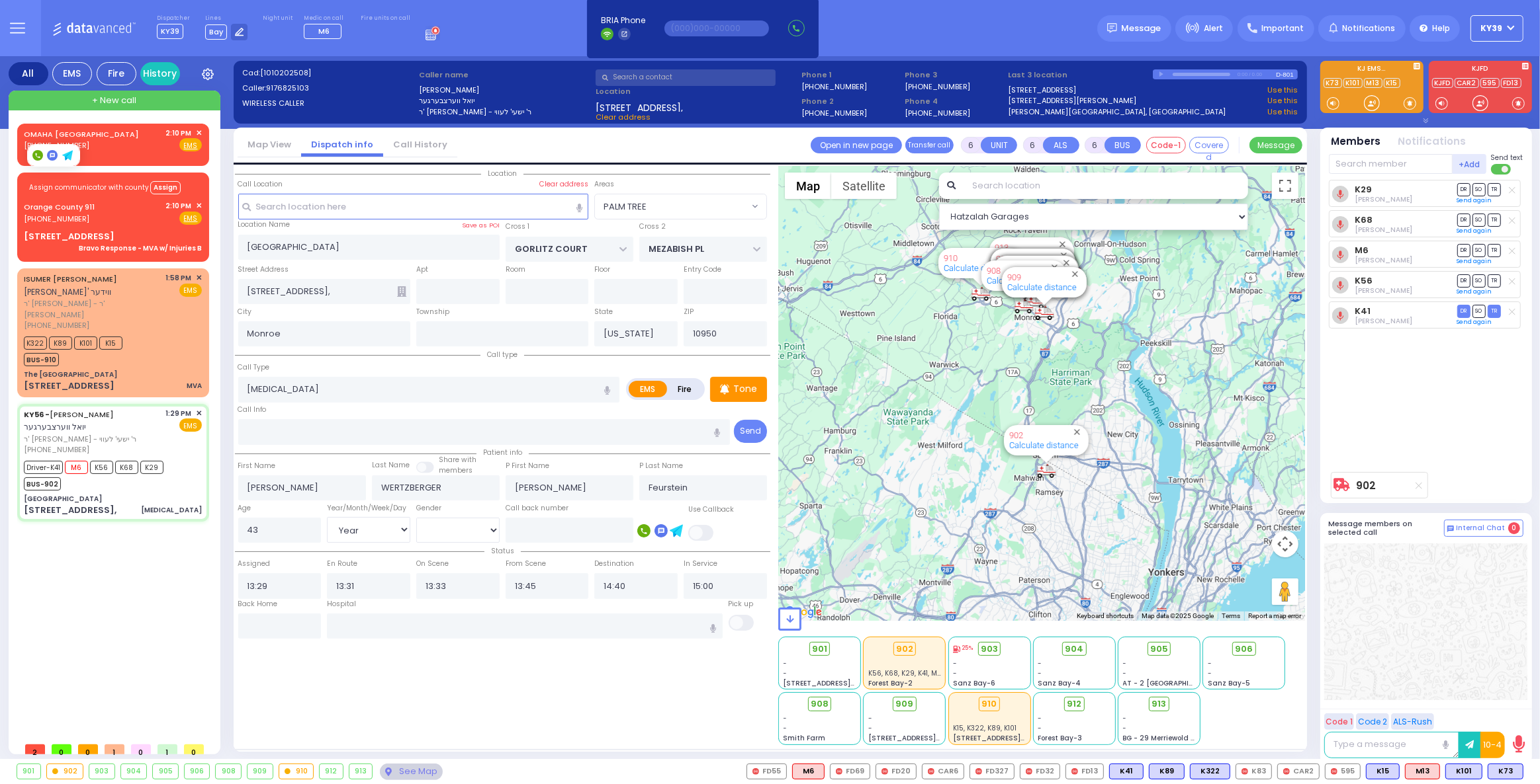
select select
radio input "true"
select select "Year"
select select "[DEMOGRAPHIC_DATA]"
select select "Hatzalah Garages"
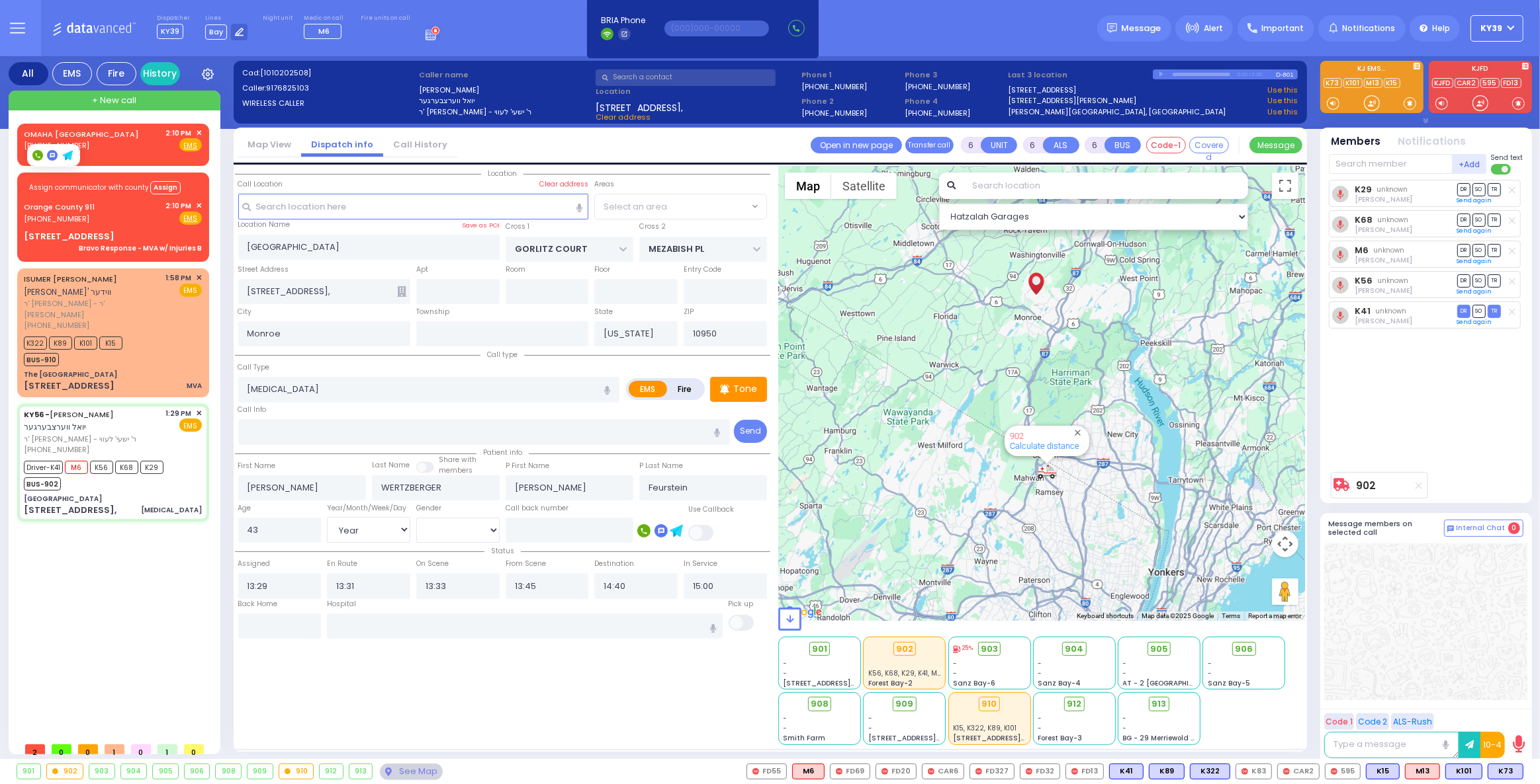
select select "PALM TREE"
select select
radio input "true"
select select "Year"
select select "[DEMOGRAPHIC_DATA]"
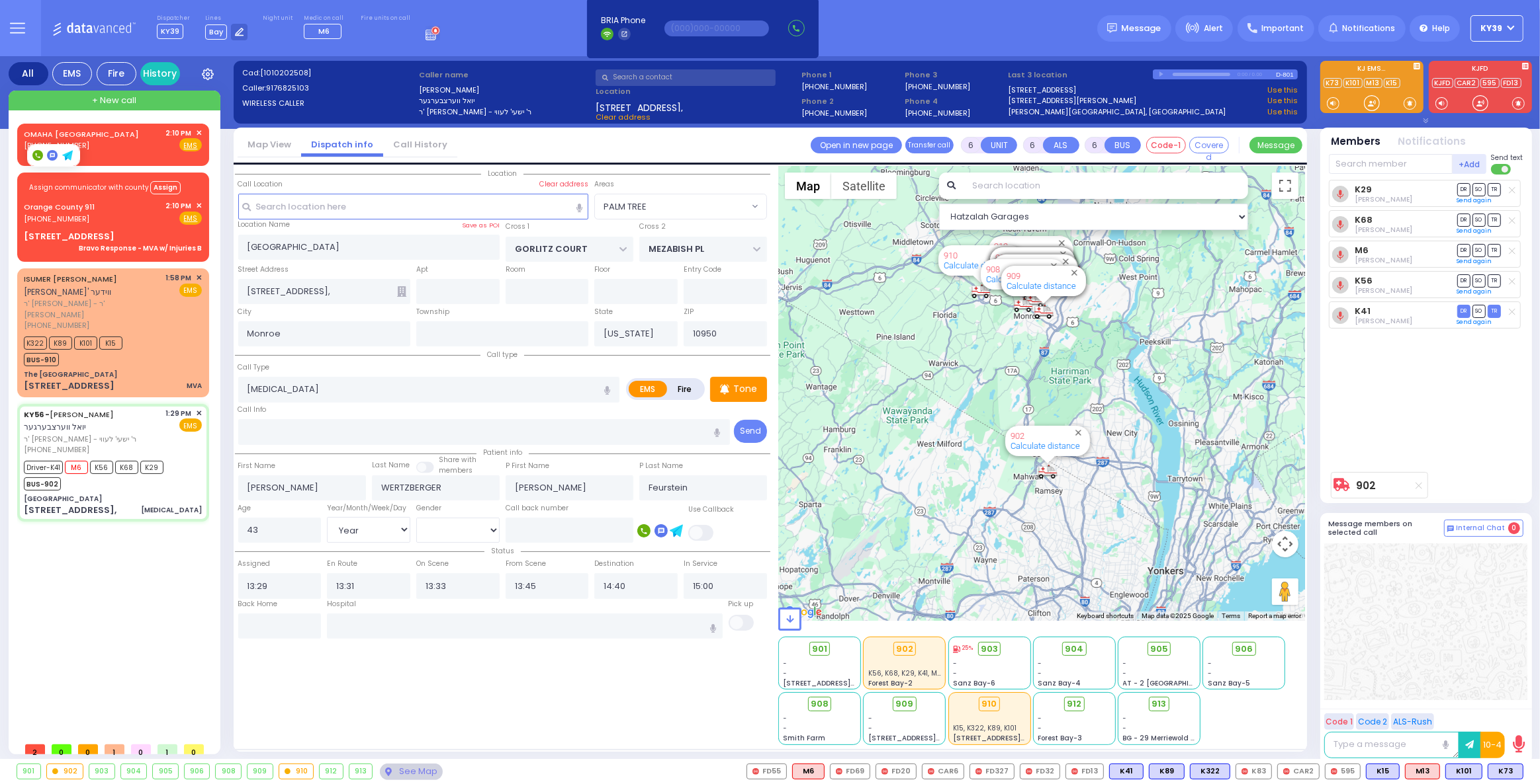
select select "Hatzalah Garages"
select select
radio input "true"
select select "Year"
select select "[DEMOGRAPHIC_DATA]"
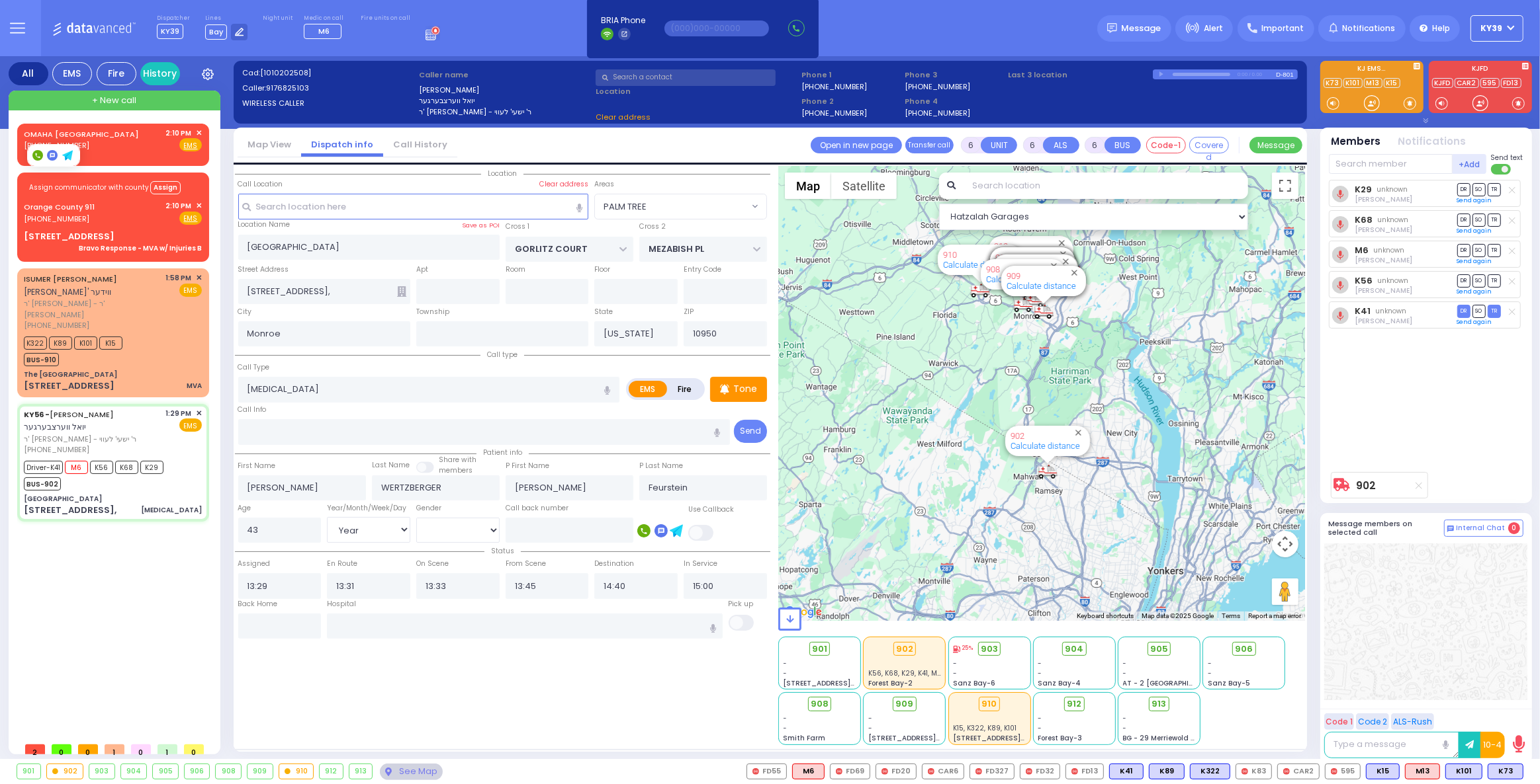
select select "Hatzalah Garages"
select select "PALM TREE"
select select
radio input "true"
select select "Year"
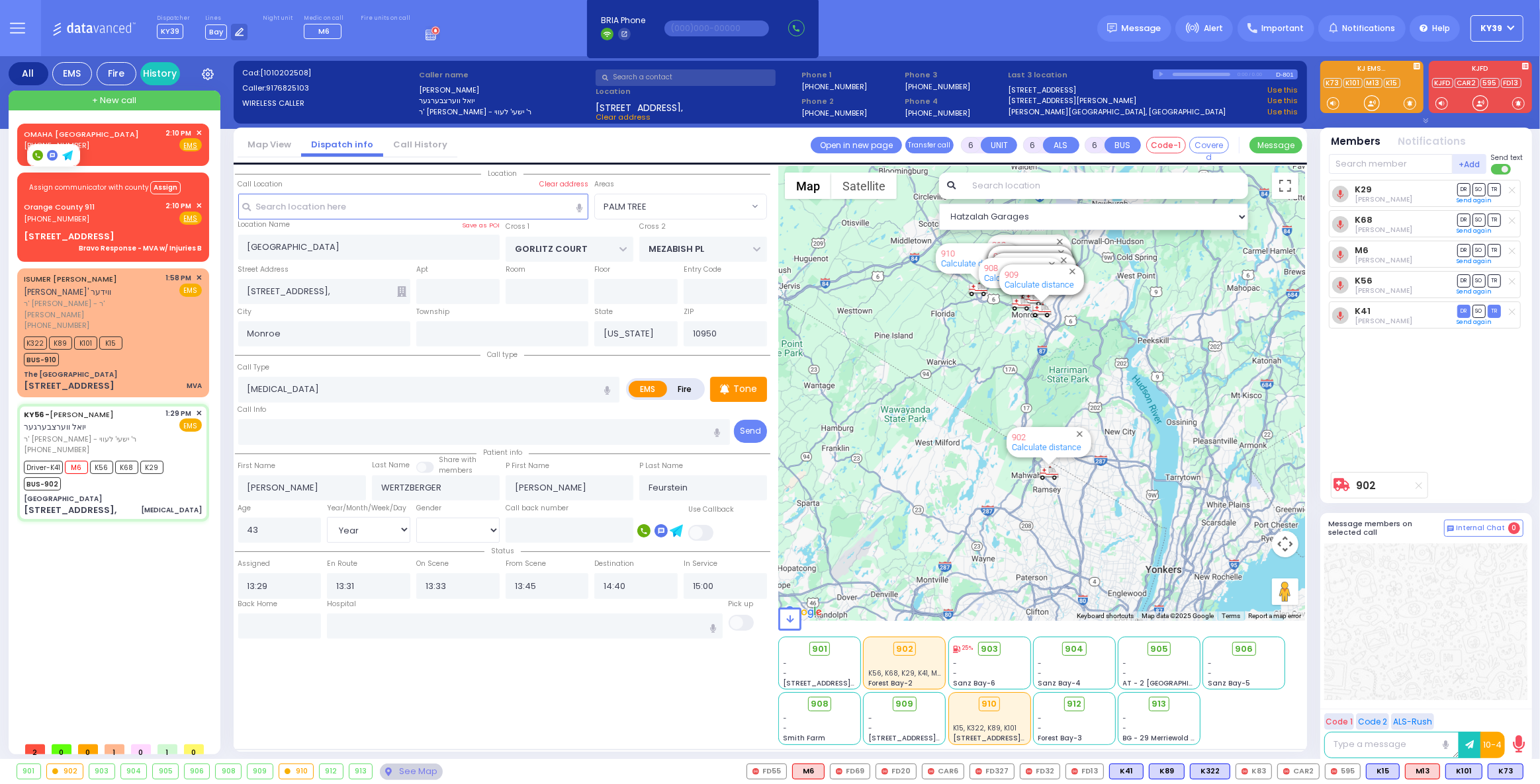
select select "[DEMOGRAPHIC_DATA]"
select select "Hatzalah Garages"
select select "PALM TREE"
select select
radio input "true"
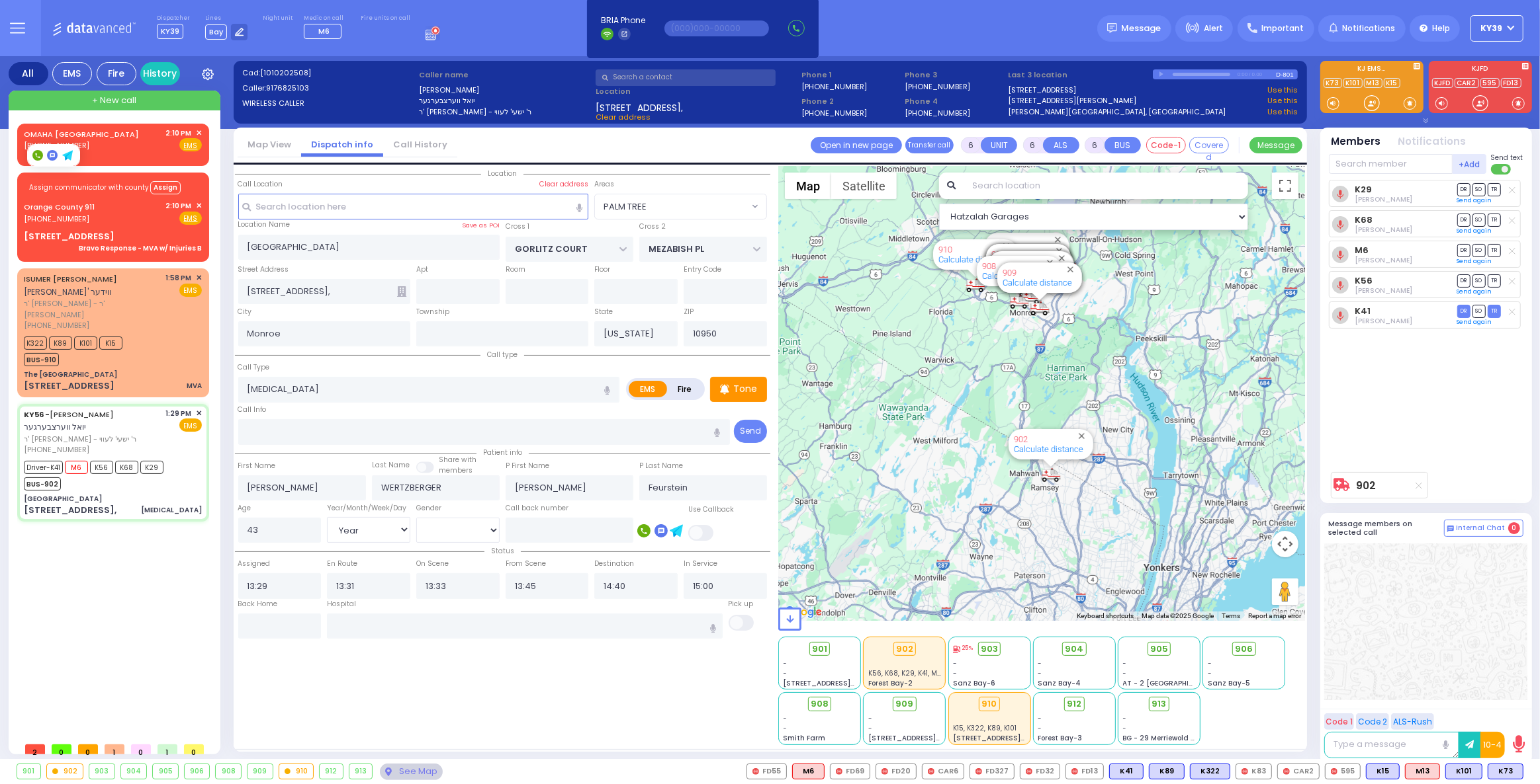
select select "Year"
select select "[DEMOGRAPHIC_DATA]"
select select "Hatzalah Garages"
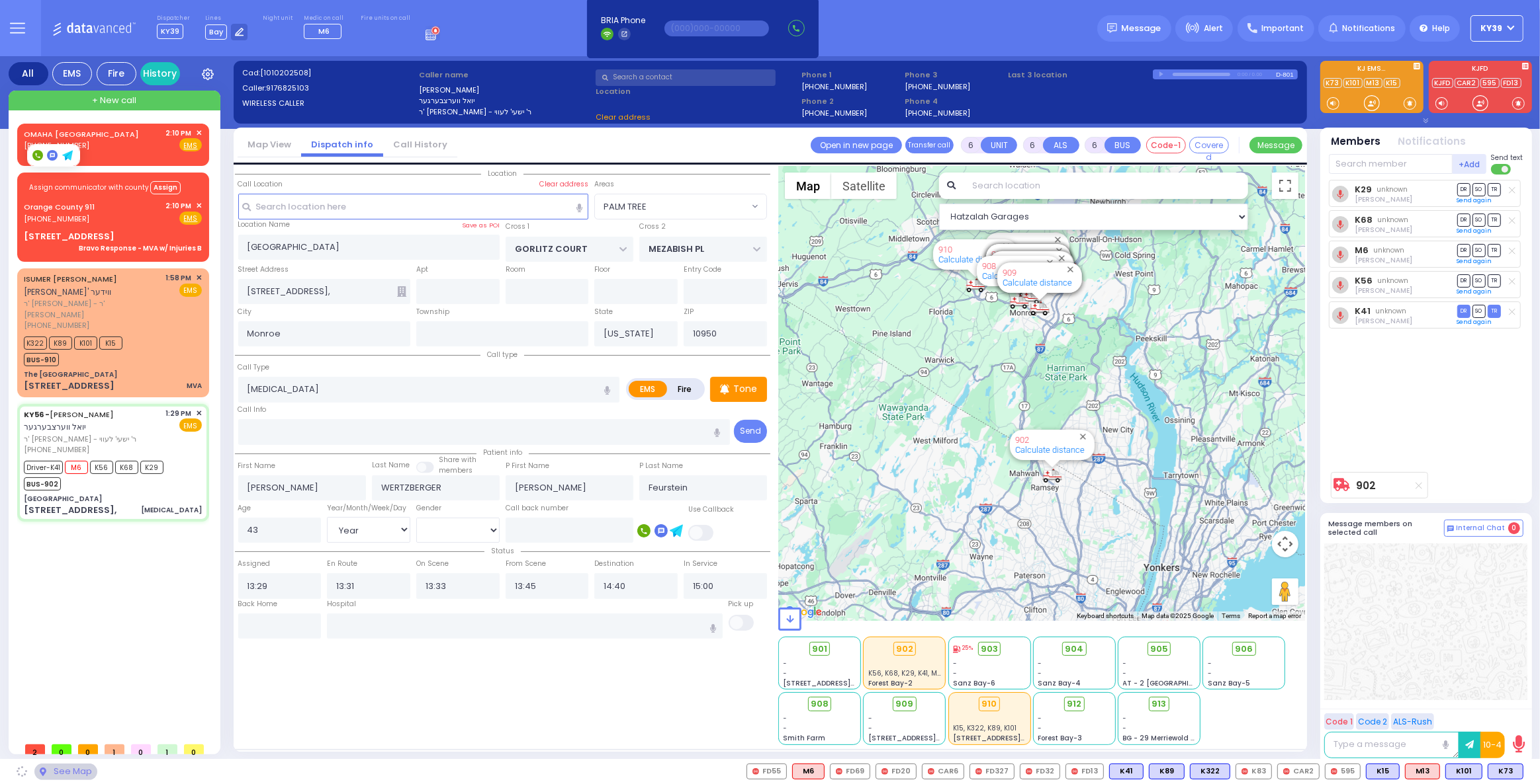
select select
radio input "true"
select select "Year"
select select "[DEMOGRAPHIC_DATA]"
select select "Hatzalah Garages"
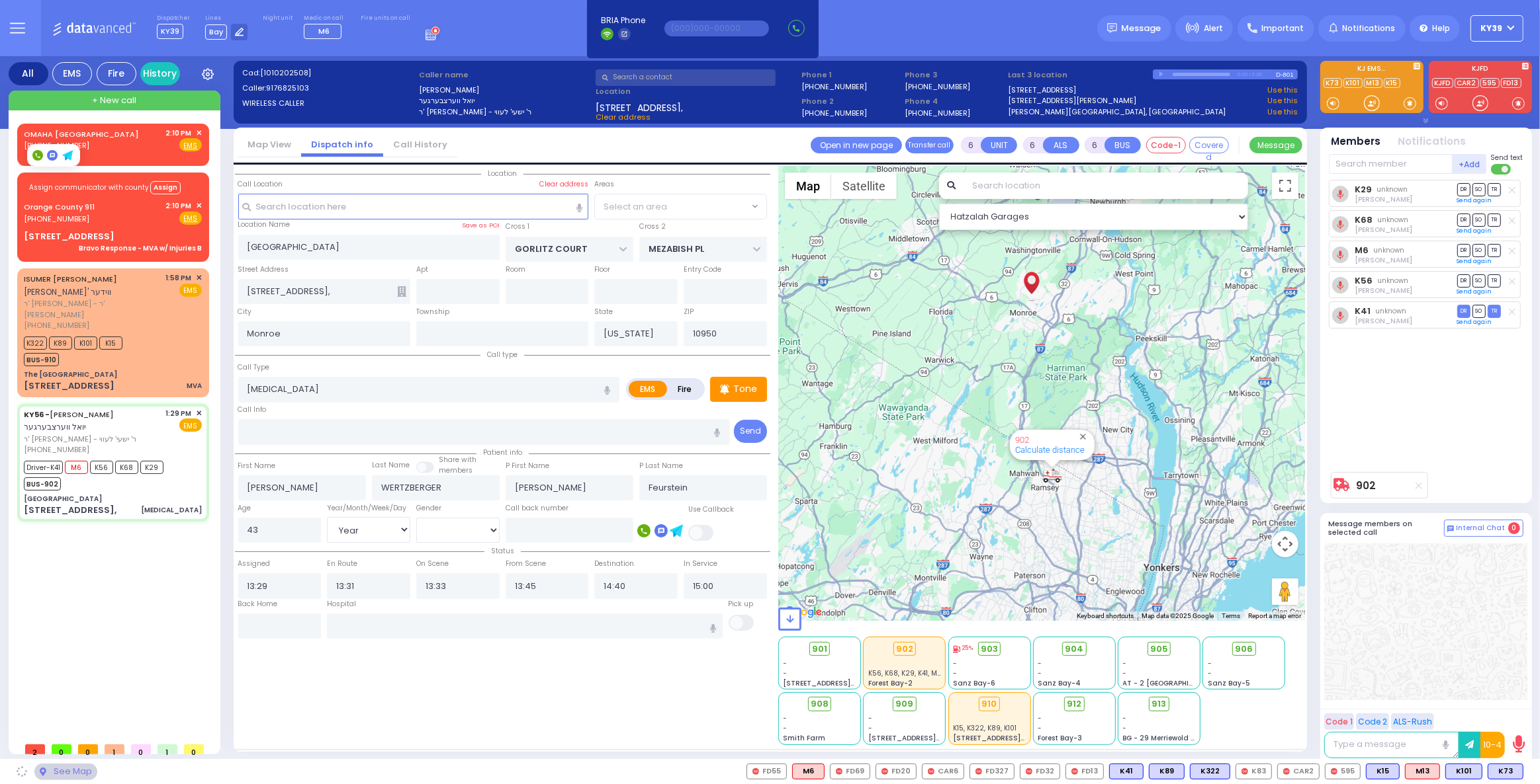
select select "PALM TREE"
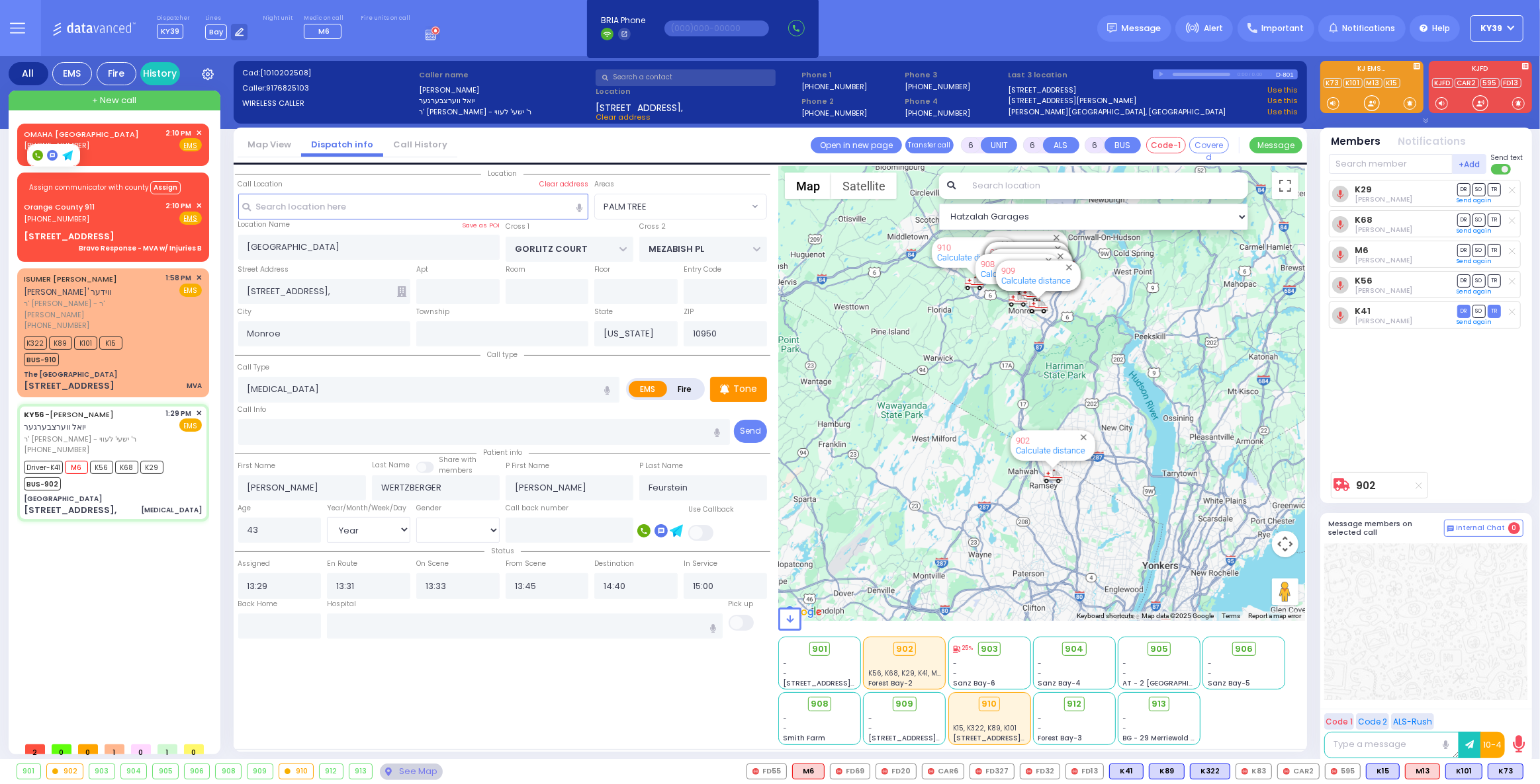
select select
radio input "true"
select select "Year"
select select "[DEMOGRAPHIC_DATA]"
select select "Hatzalah Garages"
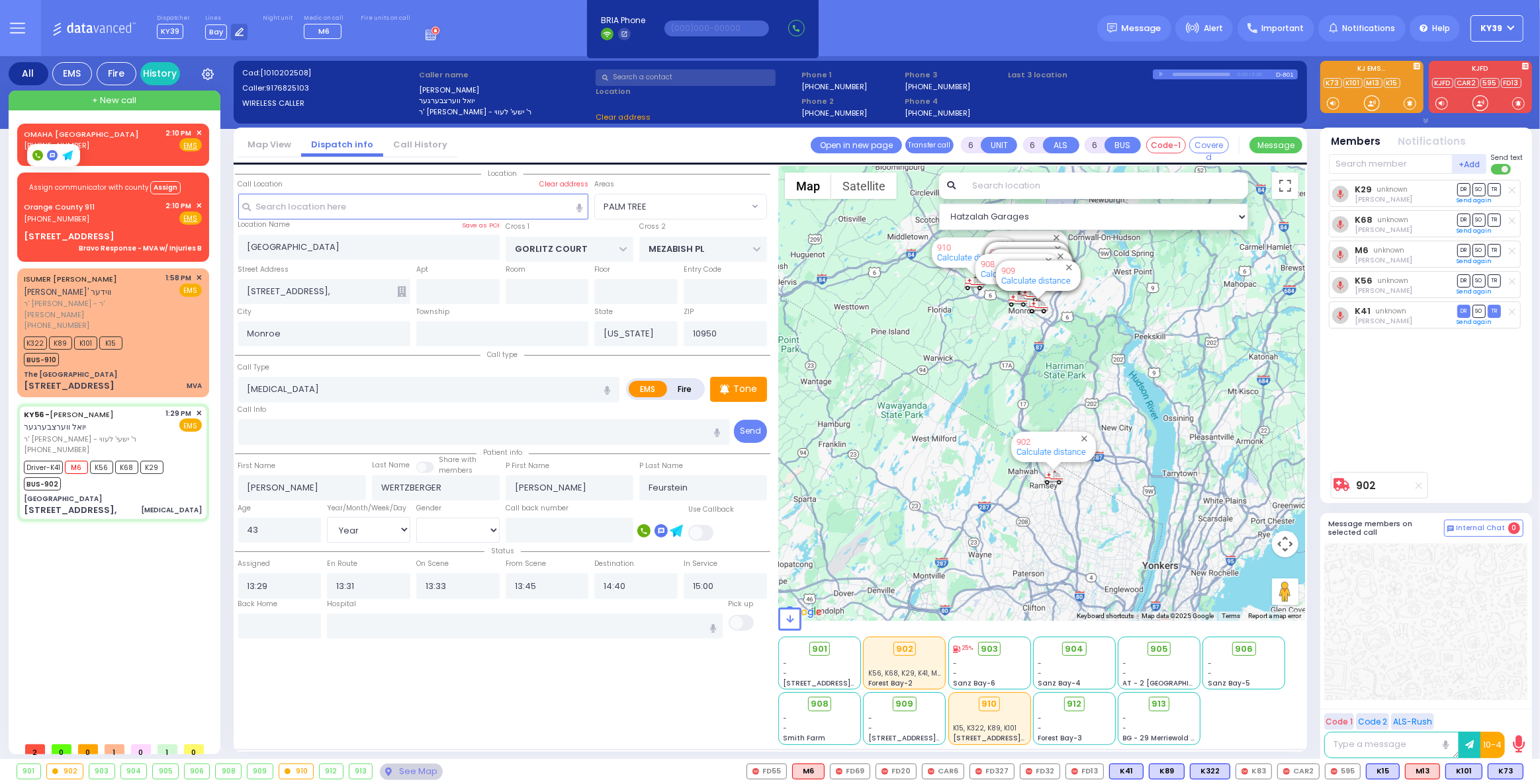
select select "PALM TREE"
select select
radio input "true"
select select "Year"
select select "[DEMOGRAPHIC_DATA]"
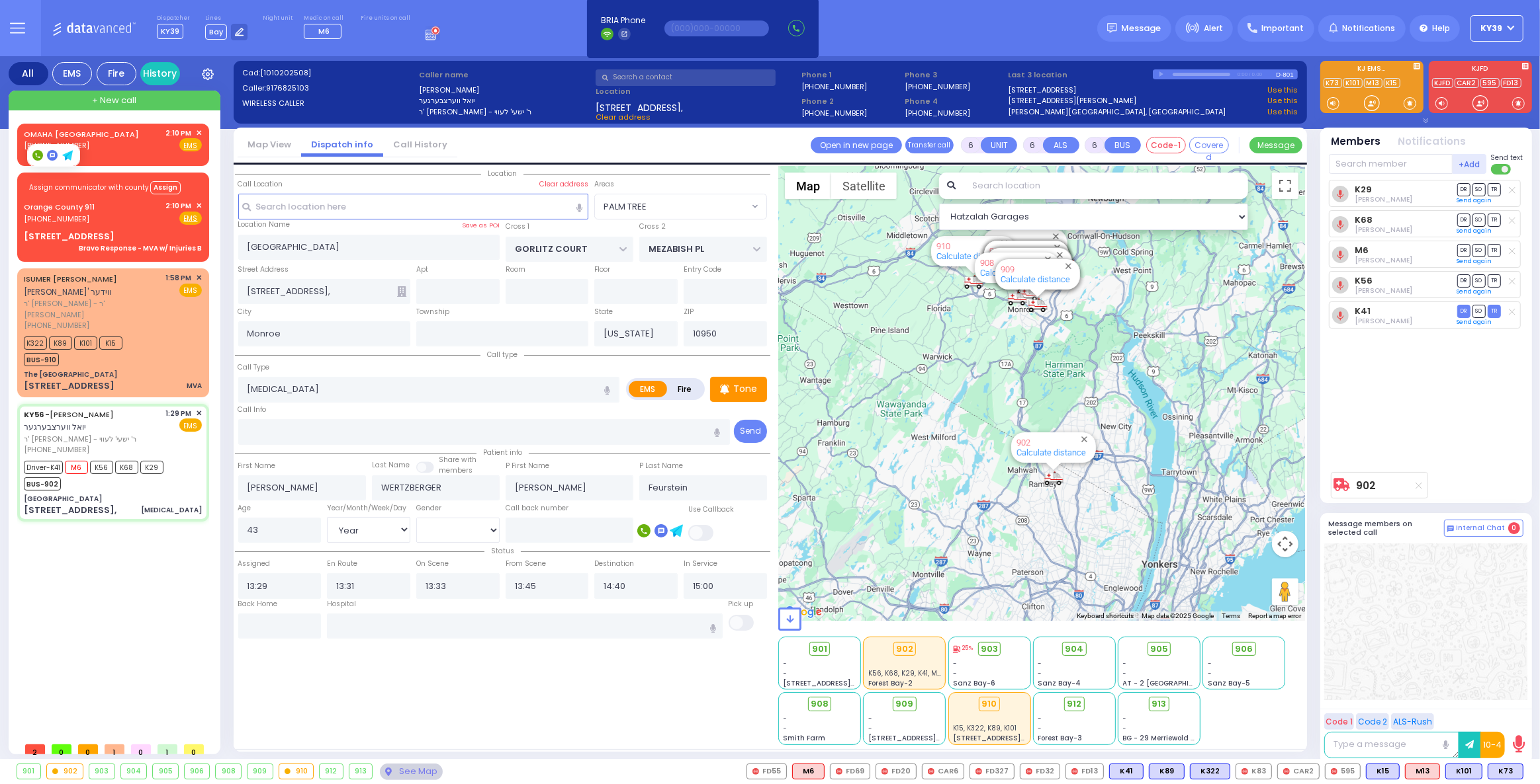
select select "PALM TREE"
select select "Hatzalah Garages"
select select
radio input "true"
select select "Year"
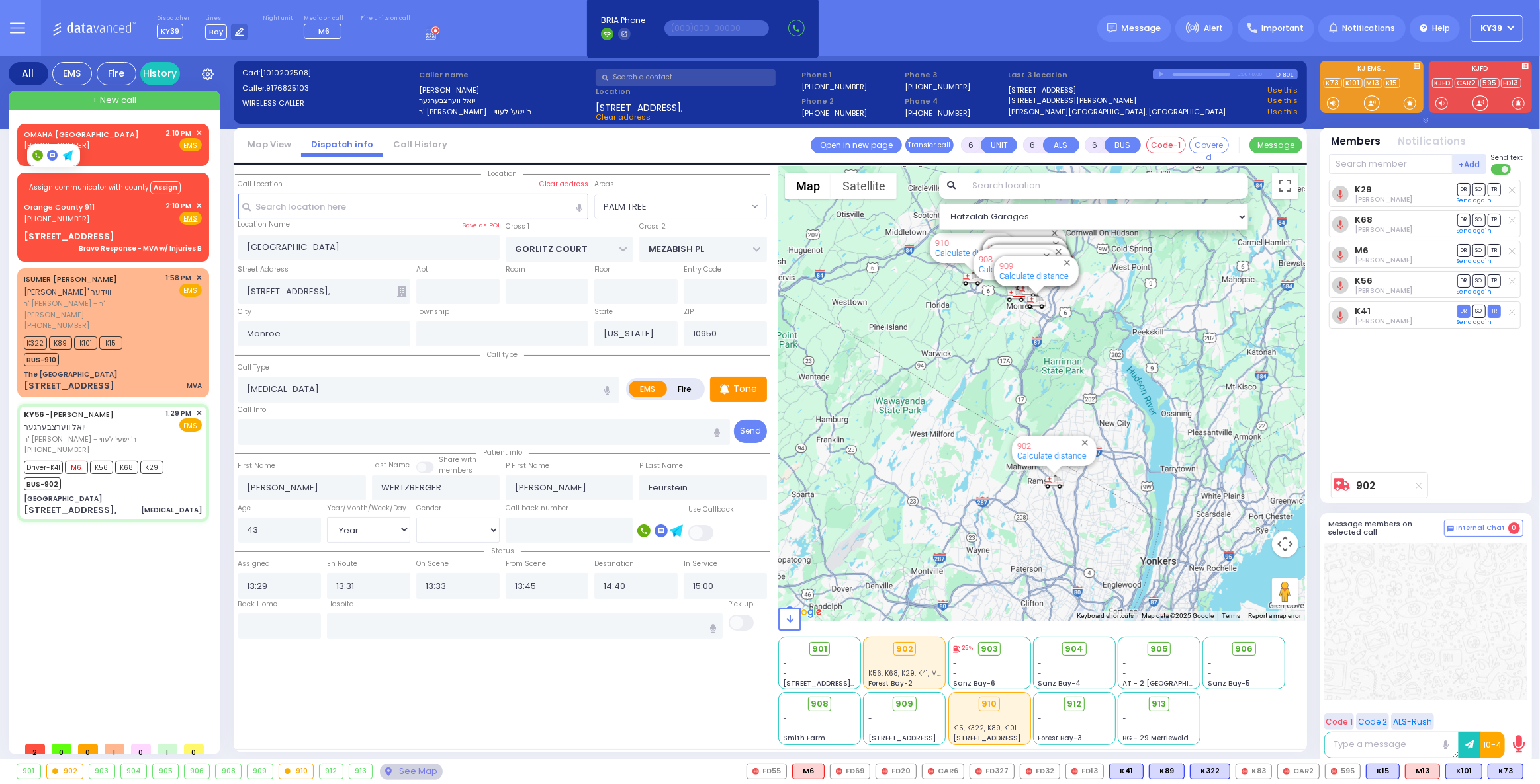
select select "[DEMOGRAPHIC_DATA]"
select select "Hatzalah Garages"
select select "PALM TREE"
select select
radio input "true"
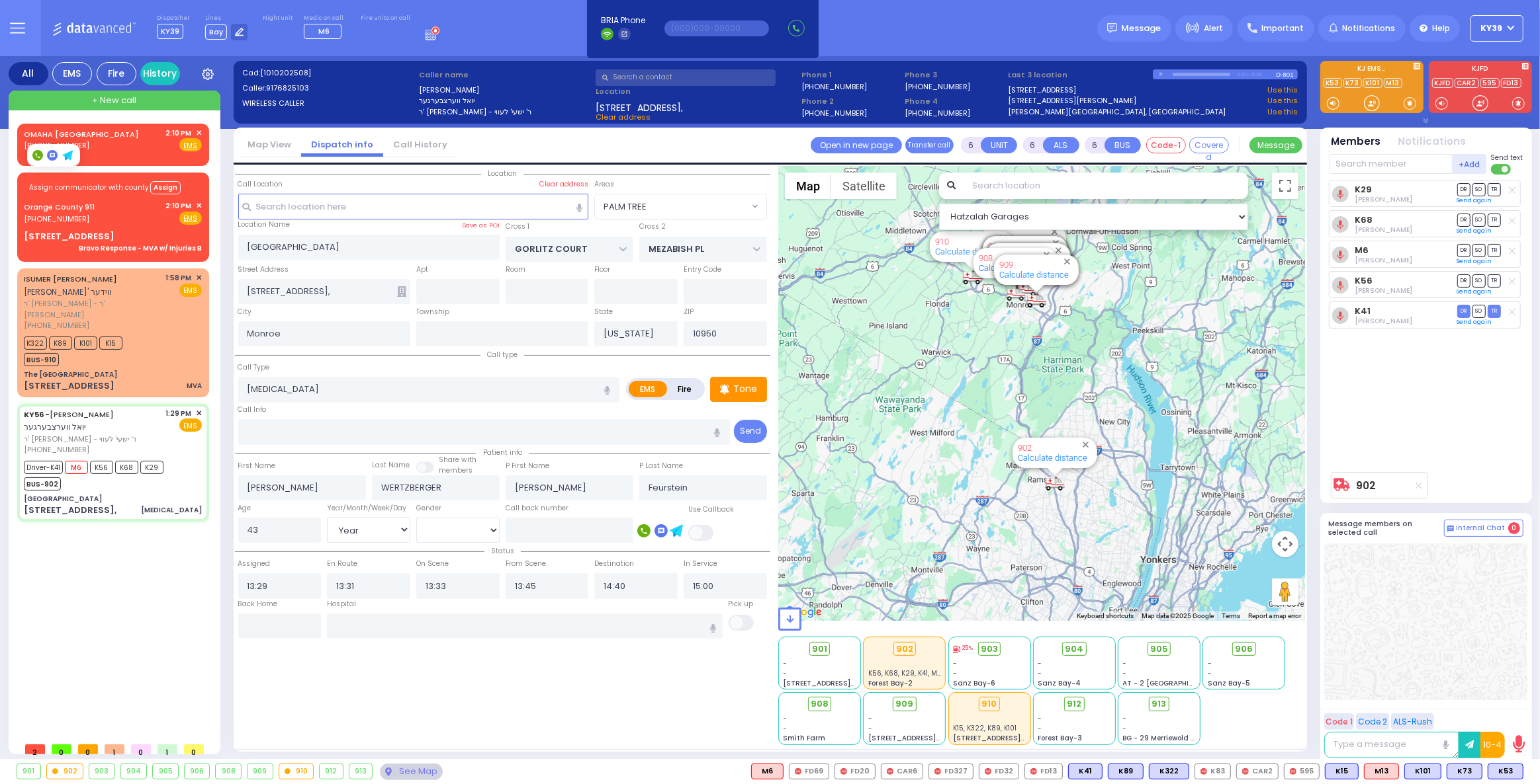
select select "Year"
select select "[DEMOGRAPHIC_DATA]"
select select "Hatzalah Garages"
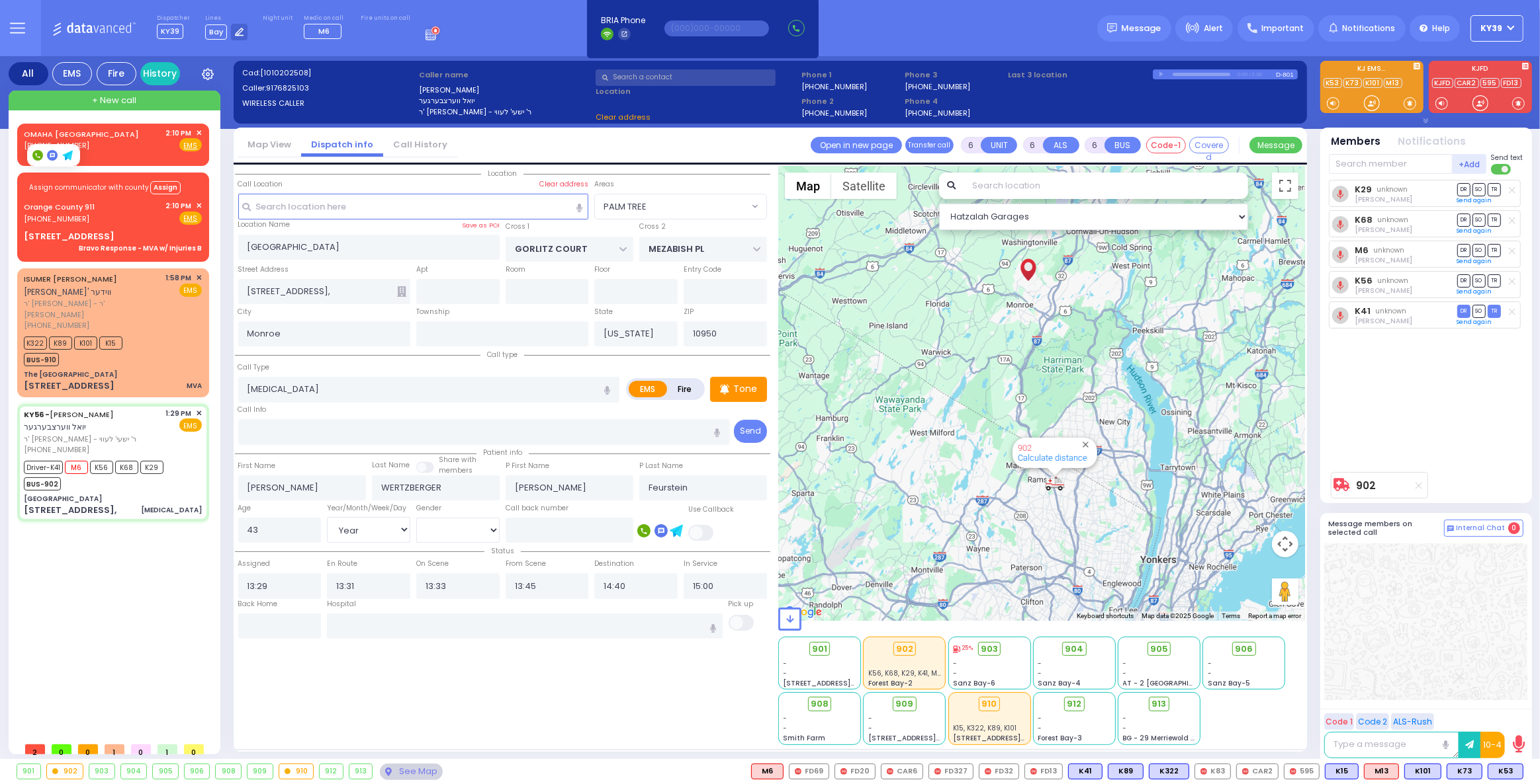
select select "PALM TREE"
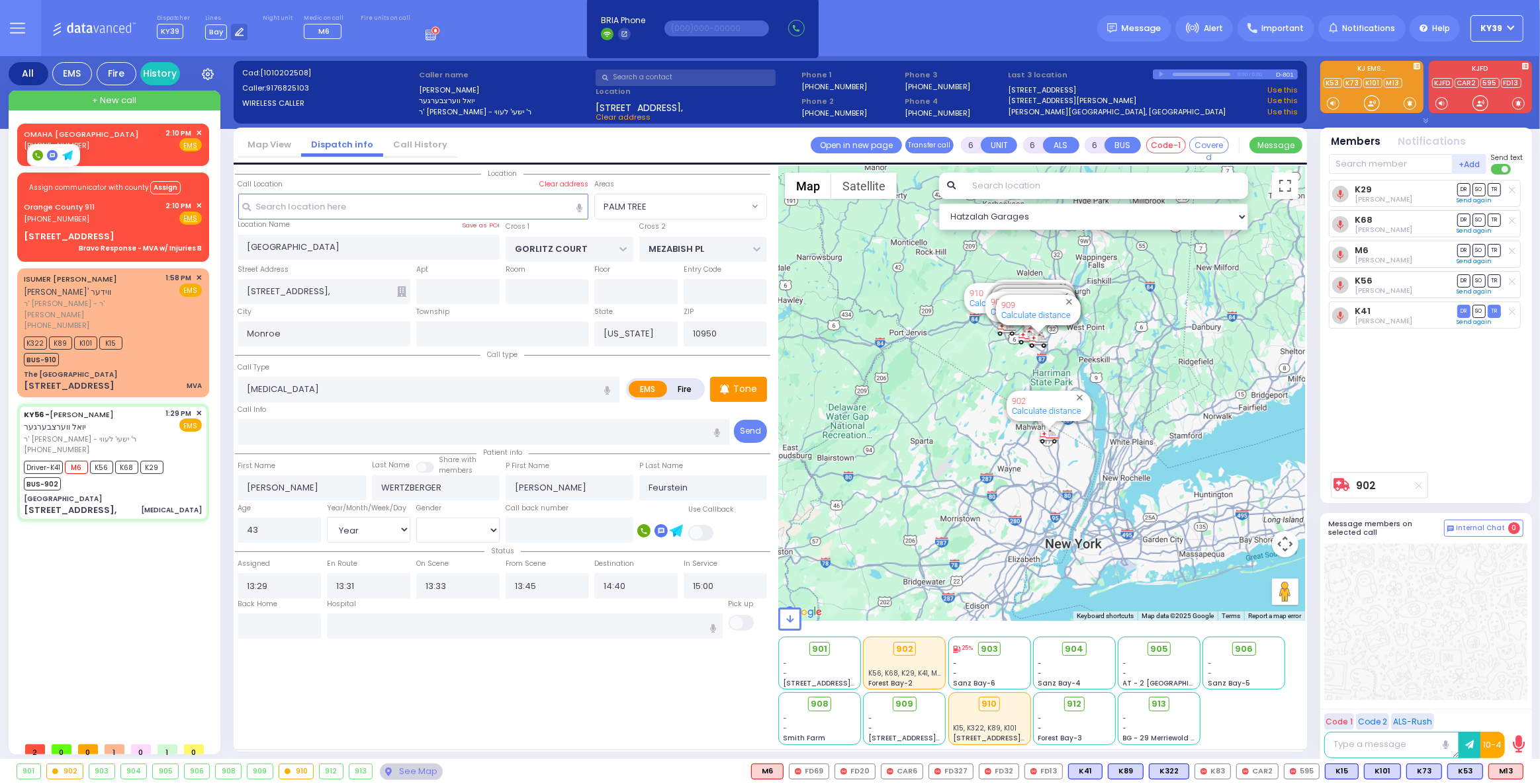
select select
radio input "true"
select select "Year"
select select "[DEMOGRAPHIC_DATA]"
select select "Hatzalah Garages"
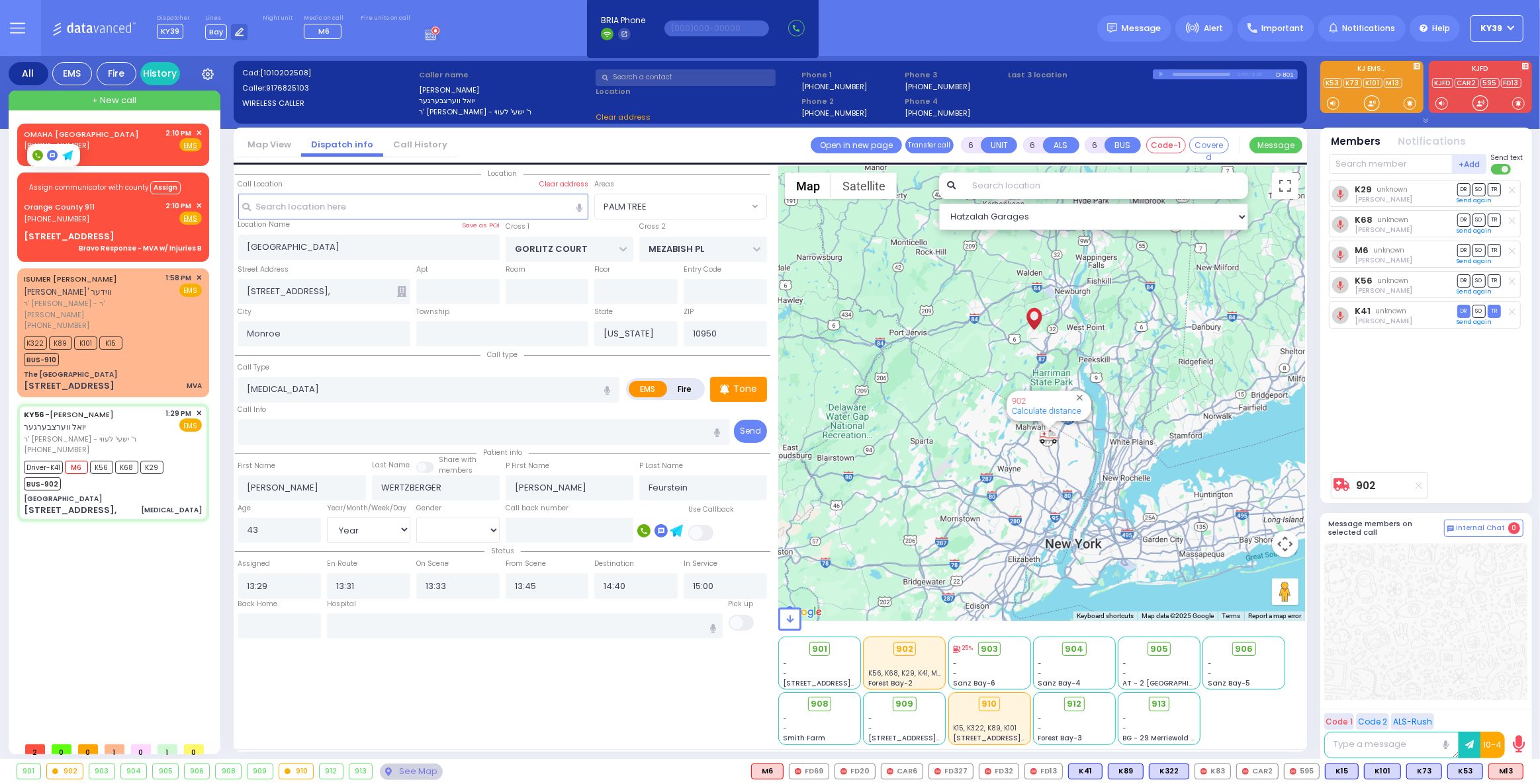
select select "PALM TREE"
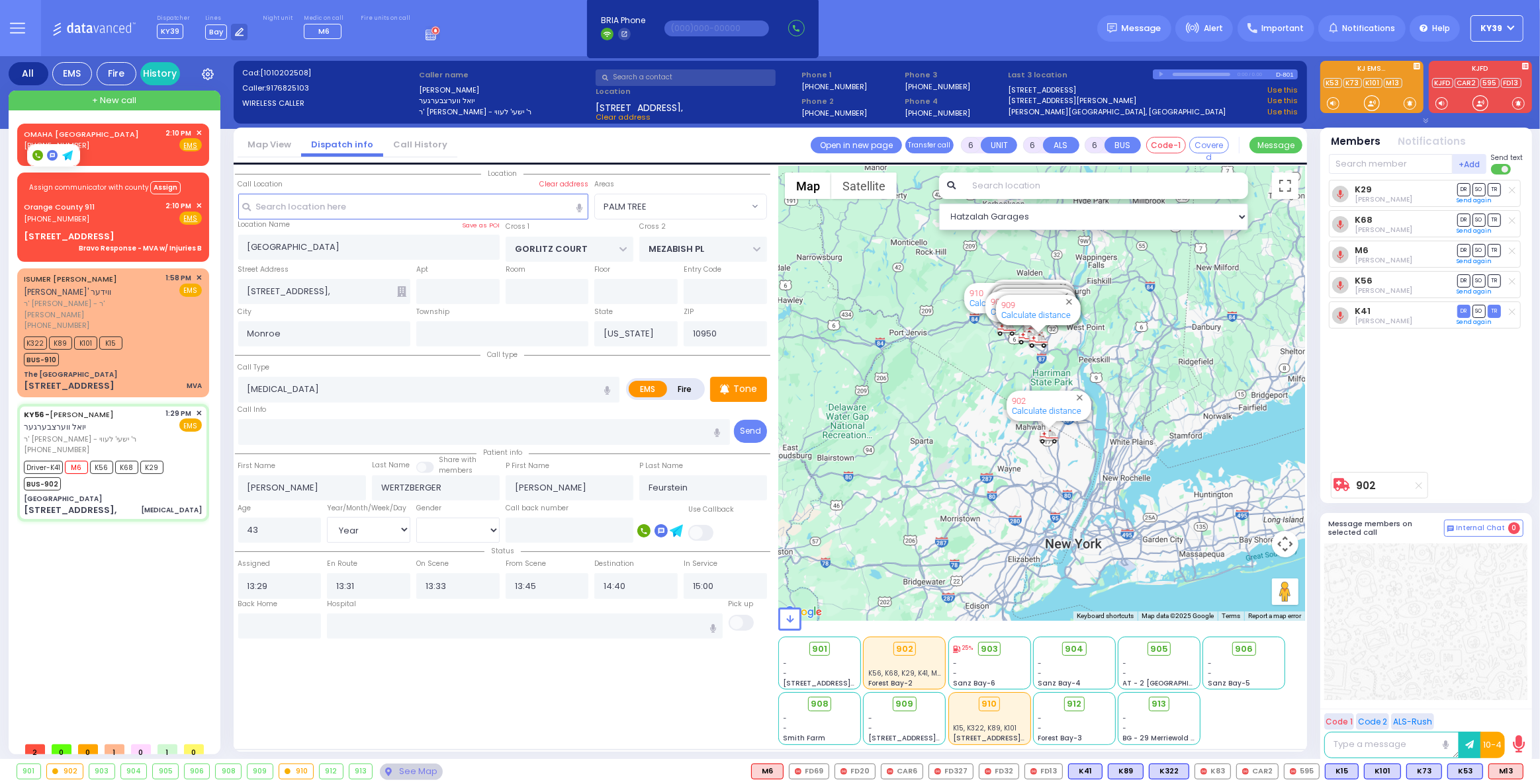
select select
radio input "true"
select select "Year"
select select "[DEMOGRAPHIC_DATA]"
select select "Hatzalah Garages"
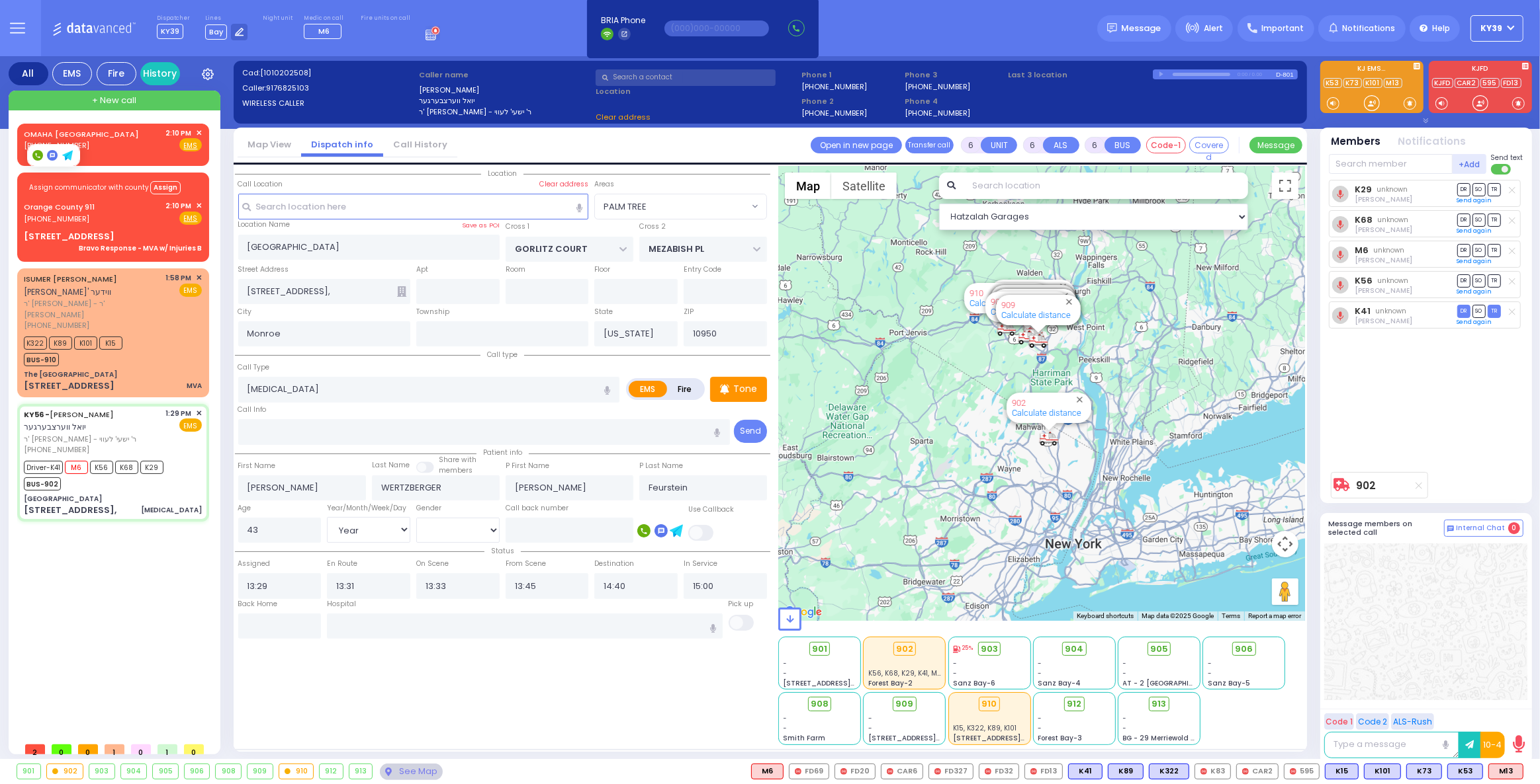
select select "PALM TREE"
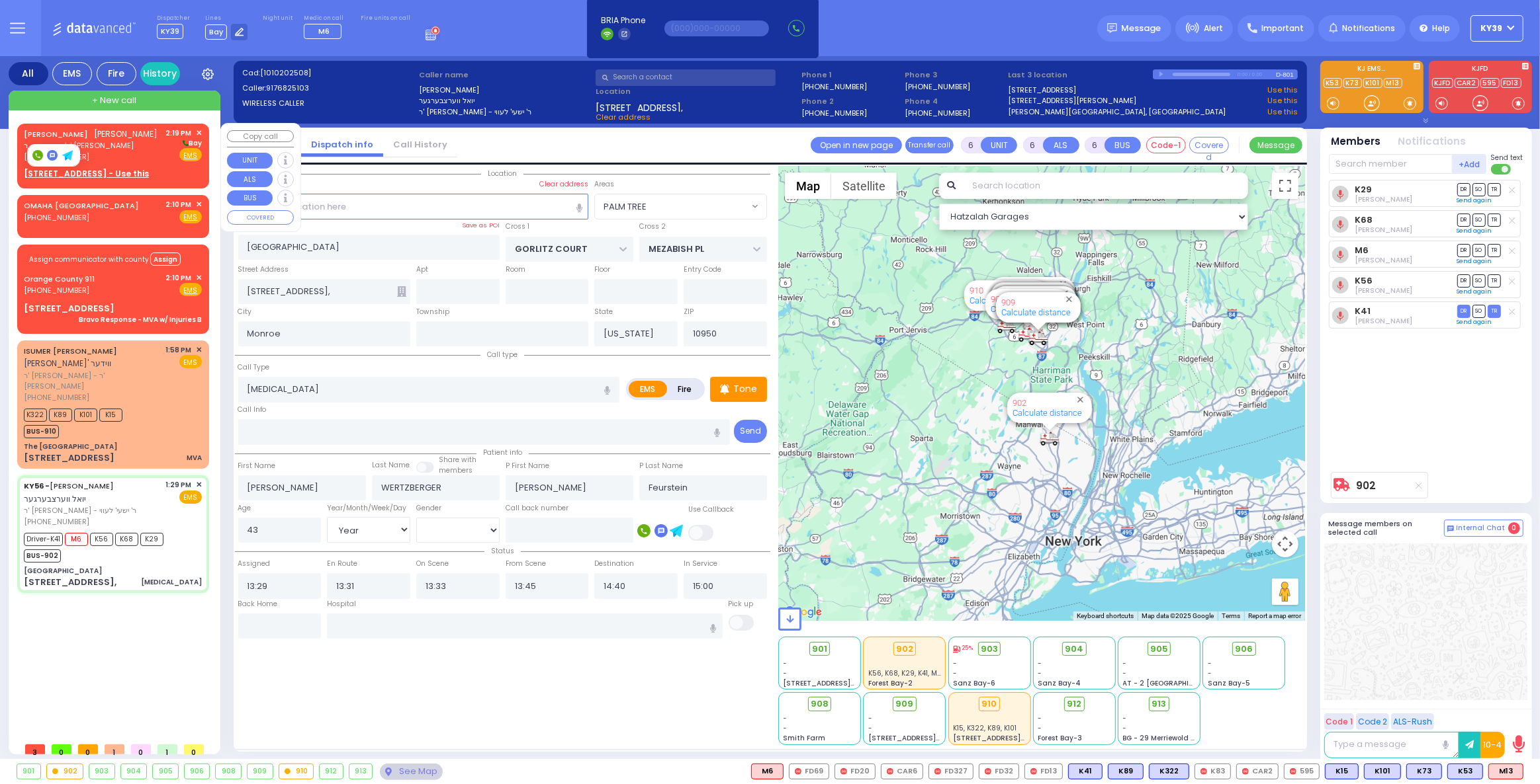
click at [158, 163] on div "(845) 500-3636" at bounding box center [91, 157] width 135 height 11
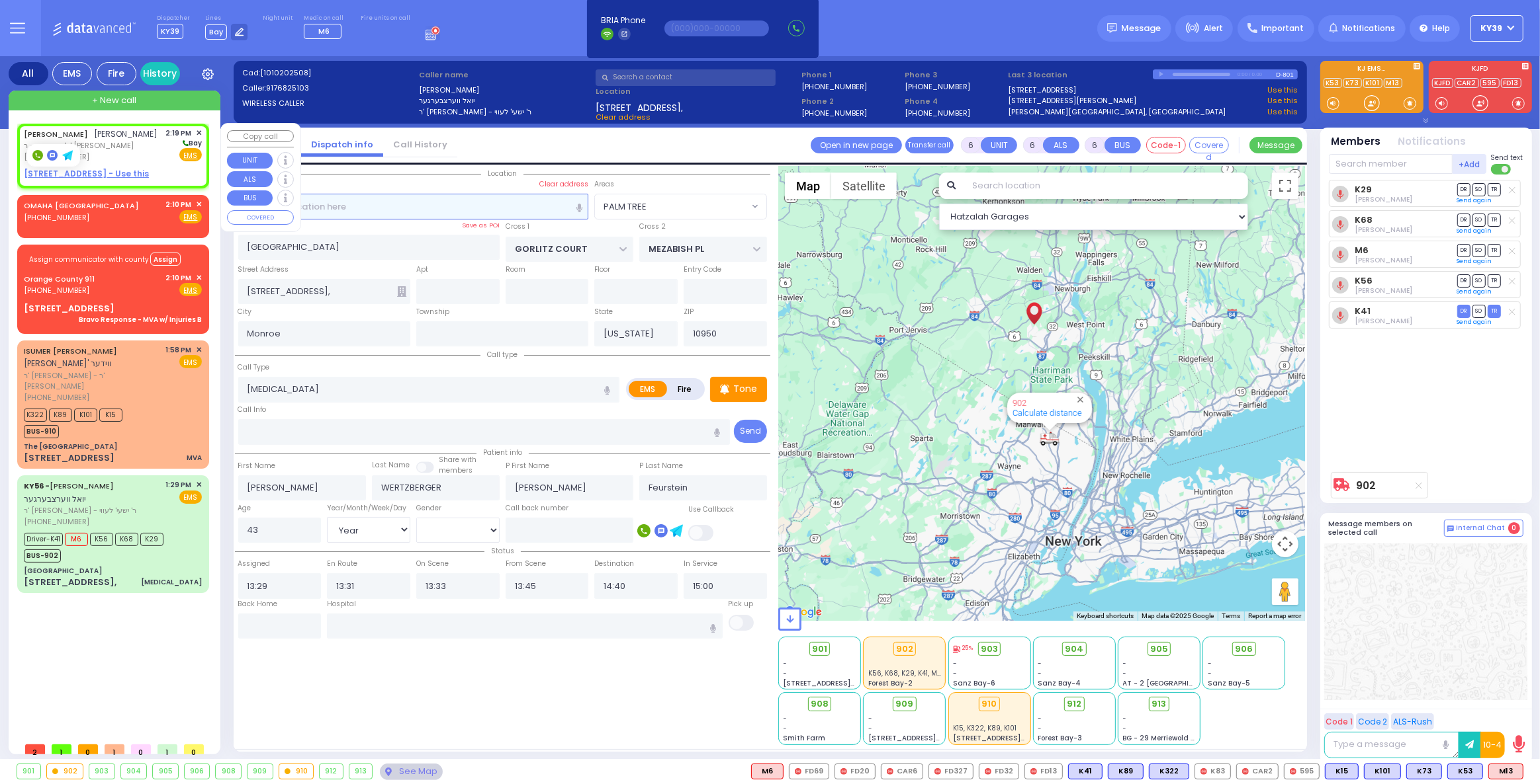
type input "2"
type input "1"
select select
radio input "true"
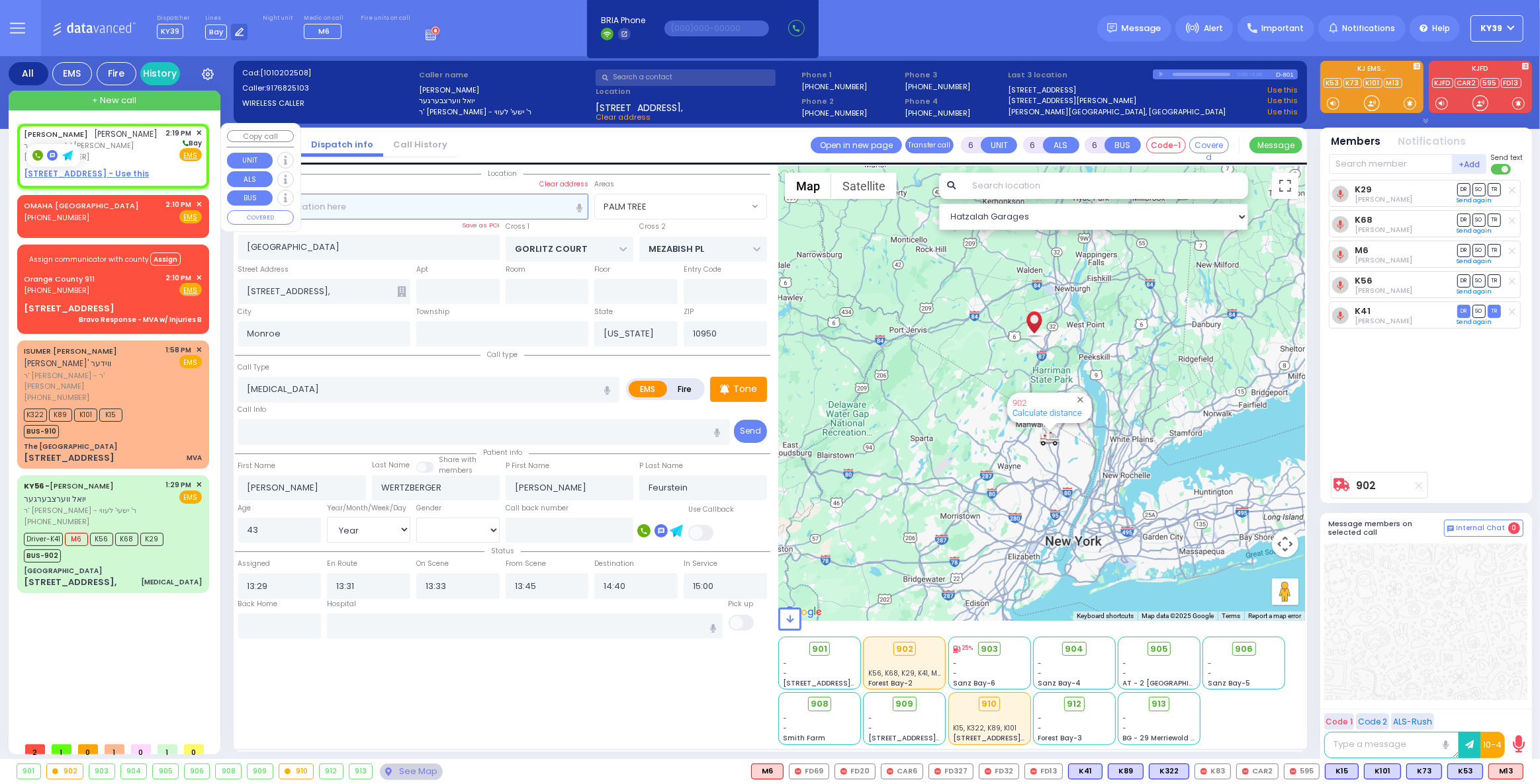
type input "ARON JOSEPH"
type input "SPILLMAN"
select select
type input "14:19"
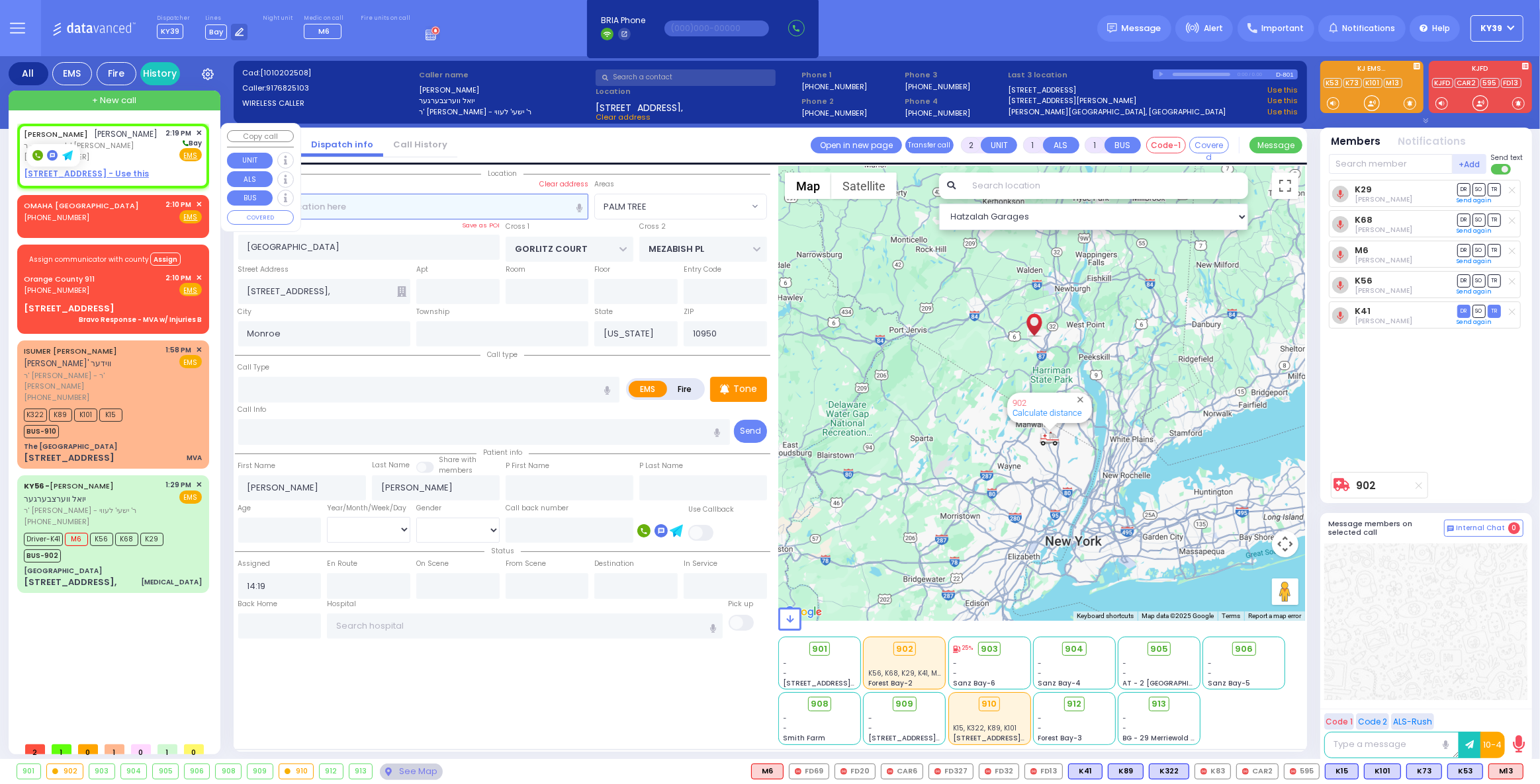
select select "Hatzalah Garages"
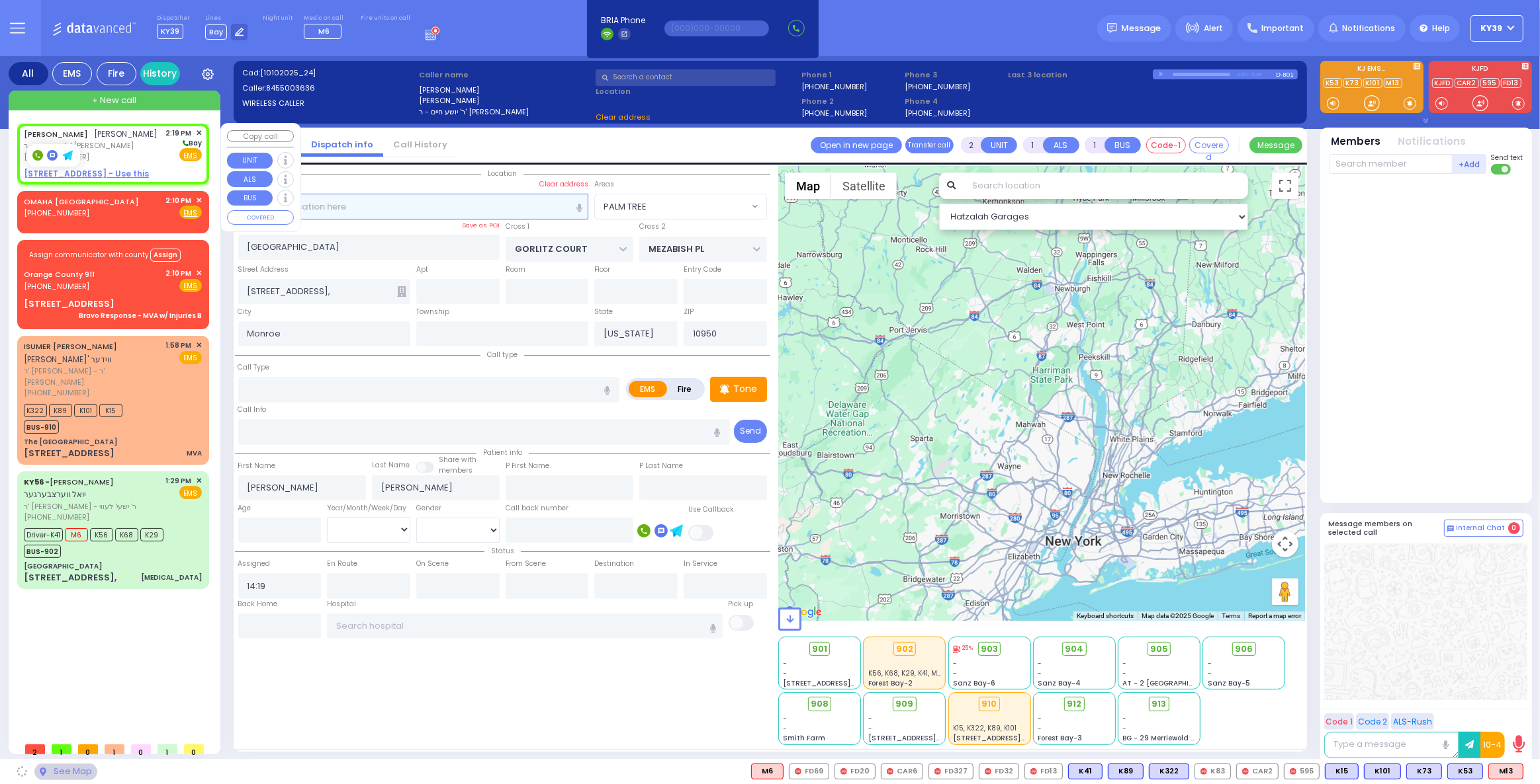
select select
radio input "true"
select select
select select "Hatzalah Garages"
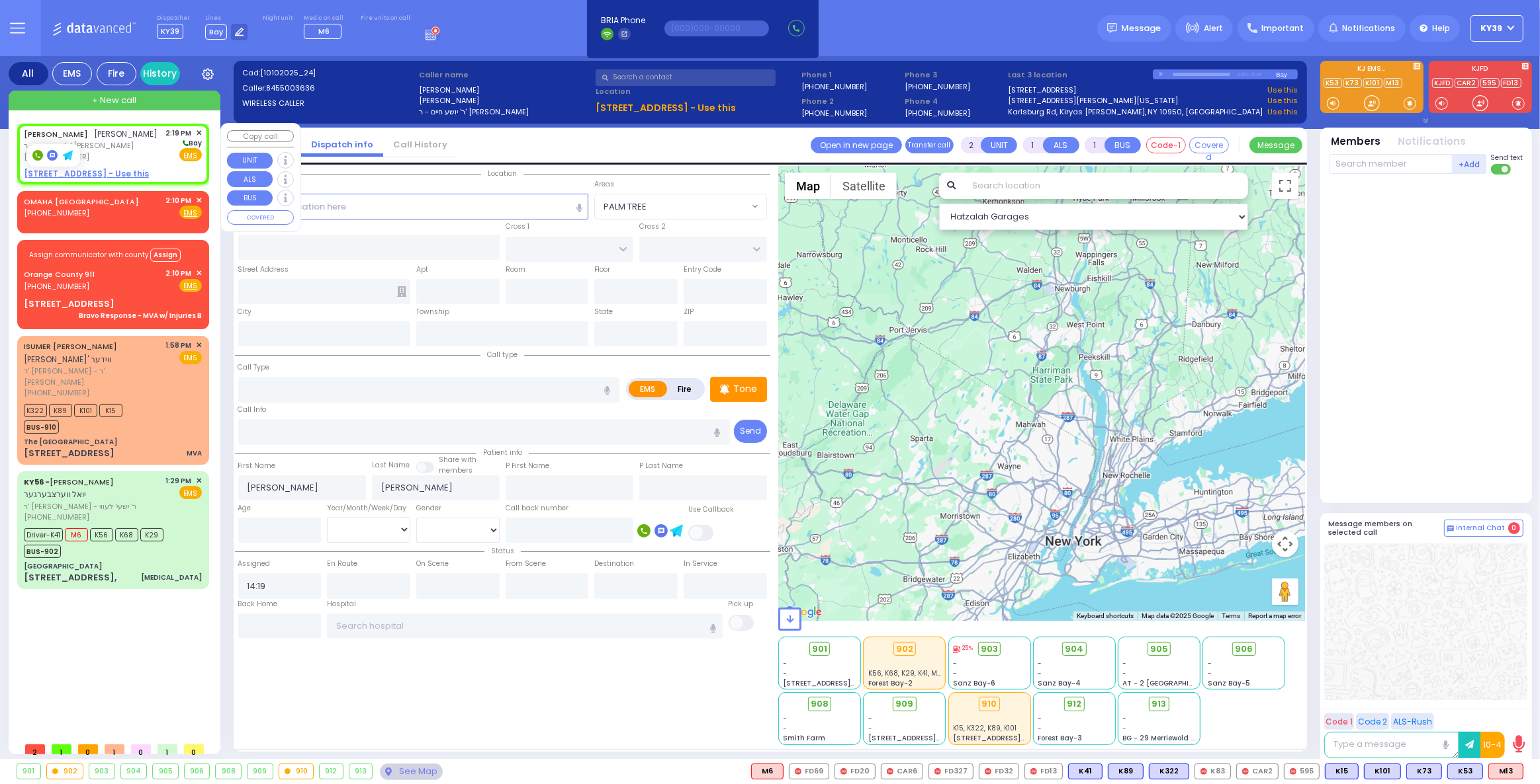
click at [126, 179] on u "6 MAGLENITZ ST 404 - Use this" at bounding box center [86, 174] width 125 height 11
select select
radio input "true"
select select
select select "Hatzalah Garages"
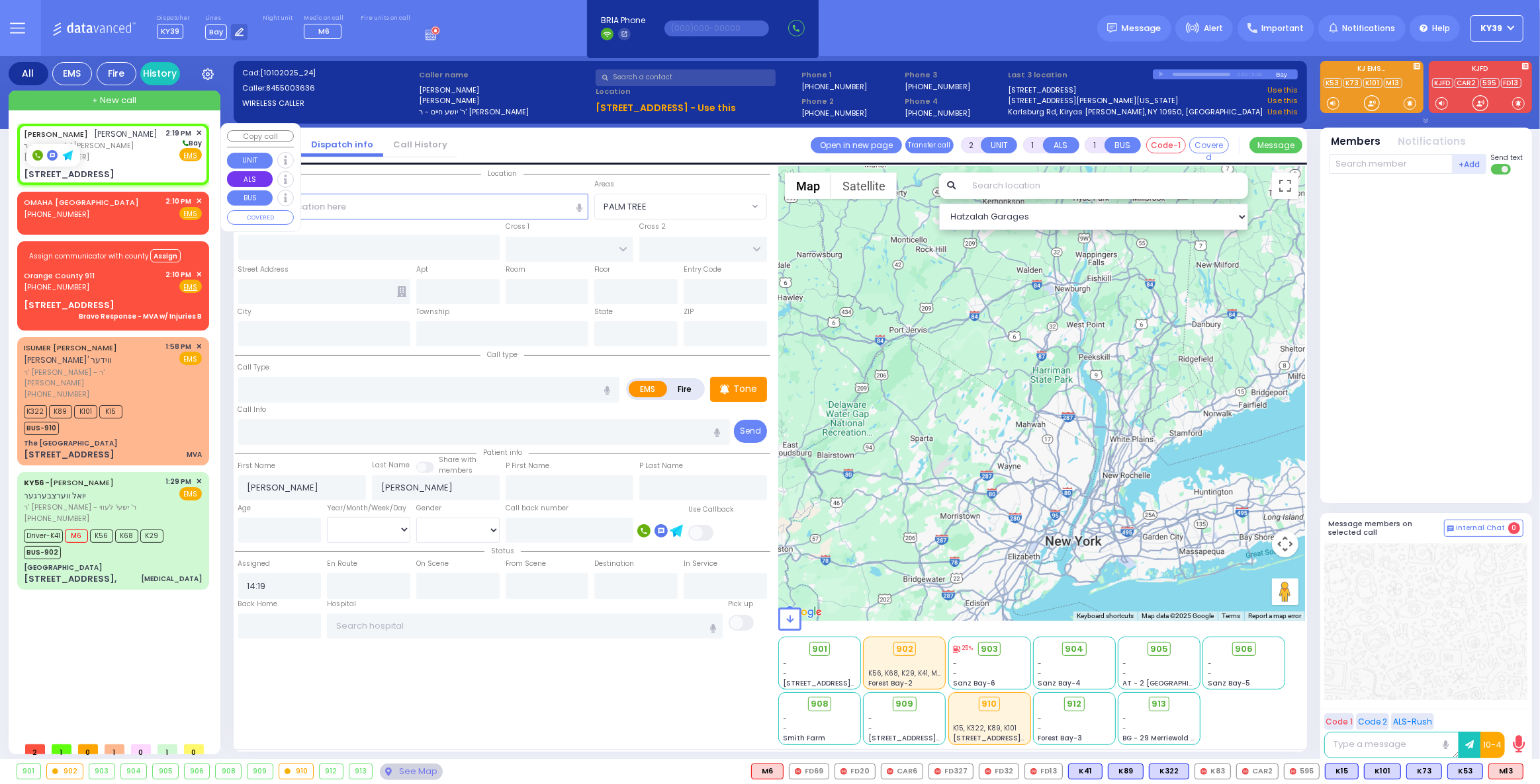
select select
radio input "true"
select select
select select "Hatzalah Garages"
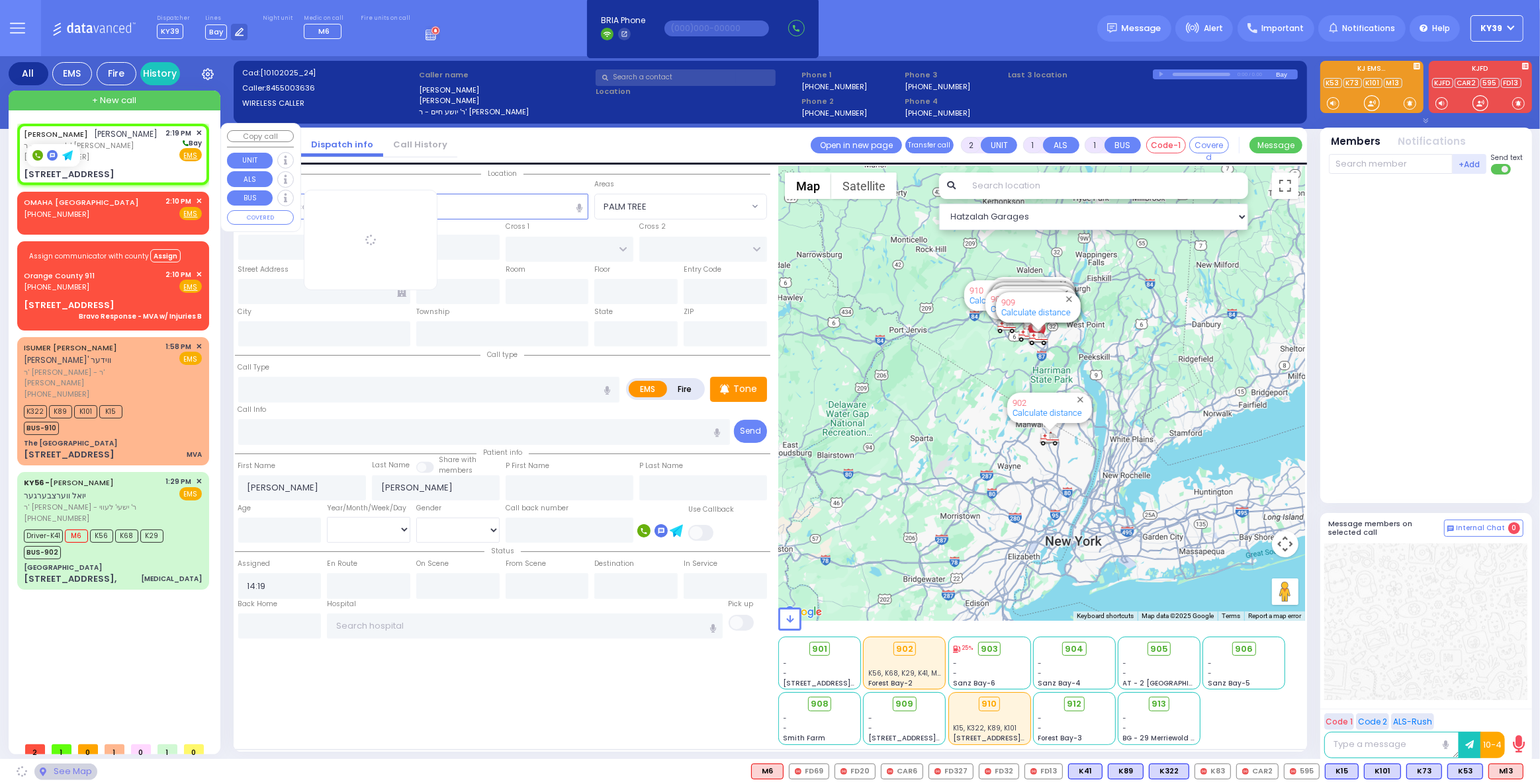
type input "S.M. ROSMER RD"
type input "CHUST RD"
type input "6 MAGLENITZ ST"
type input "404"
type input "Monroe"
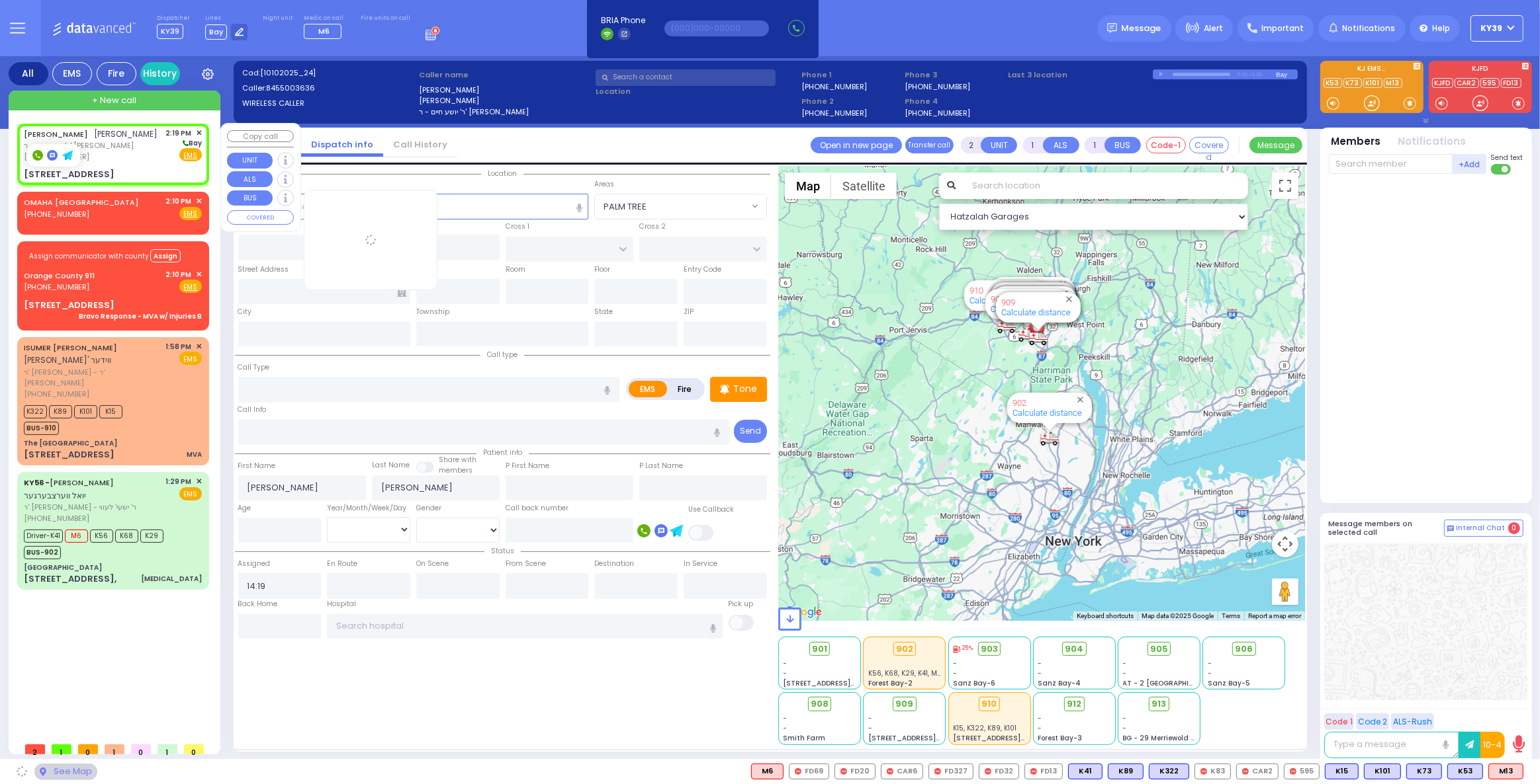
type input "[US_STATE]"
type input "10950"
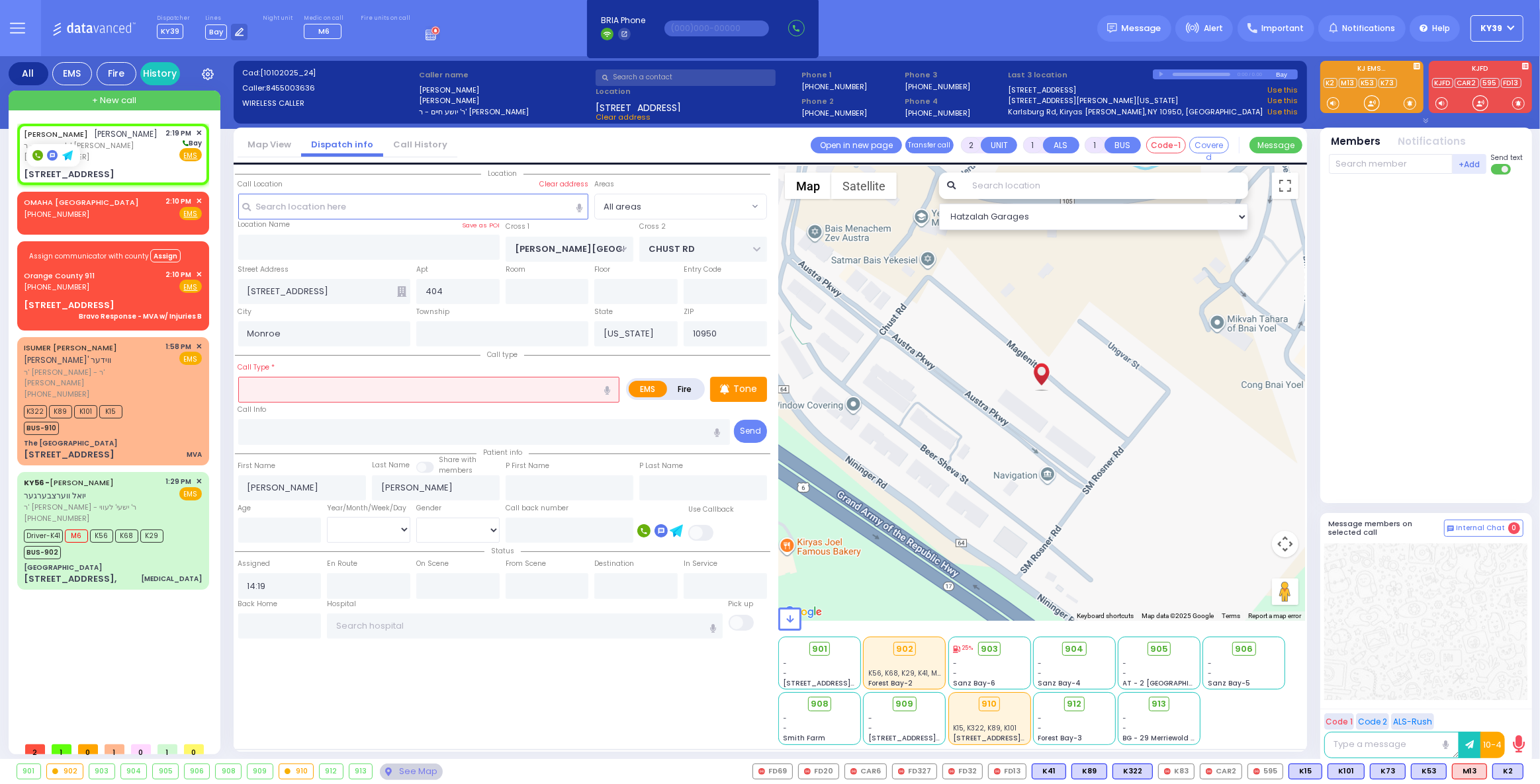
click at [283, 391] on input "text" at bounding box center [428, 389] width 382 height 25
select select
radio input "true"
select select
select select "Hatzalah Garages"
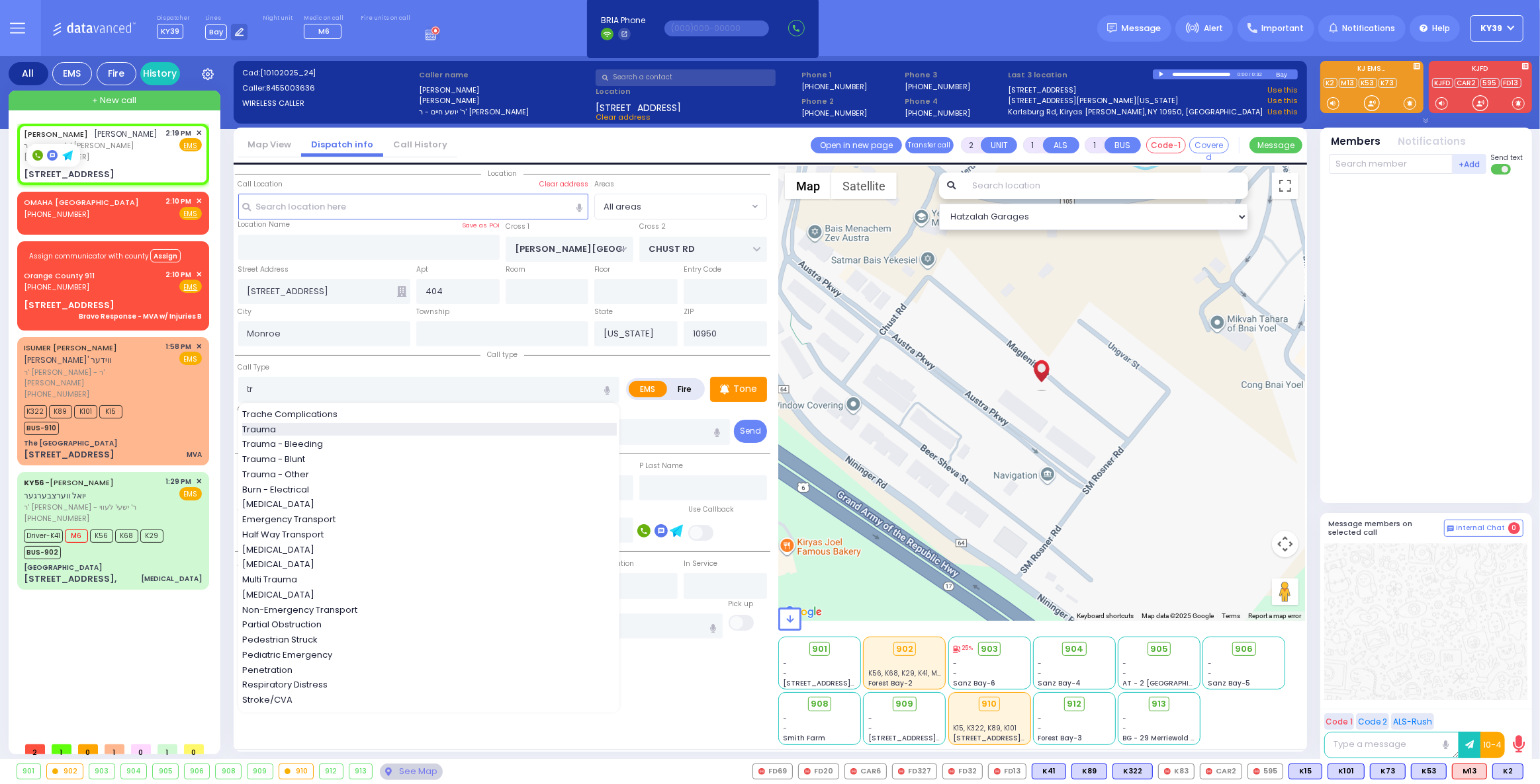
click at [303, 430] on div "Trauma" at bounding box center [429, 430] width 375 height 13
type input "Trauma"
type input "0"
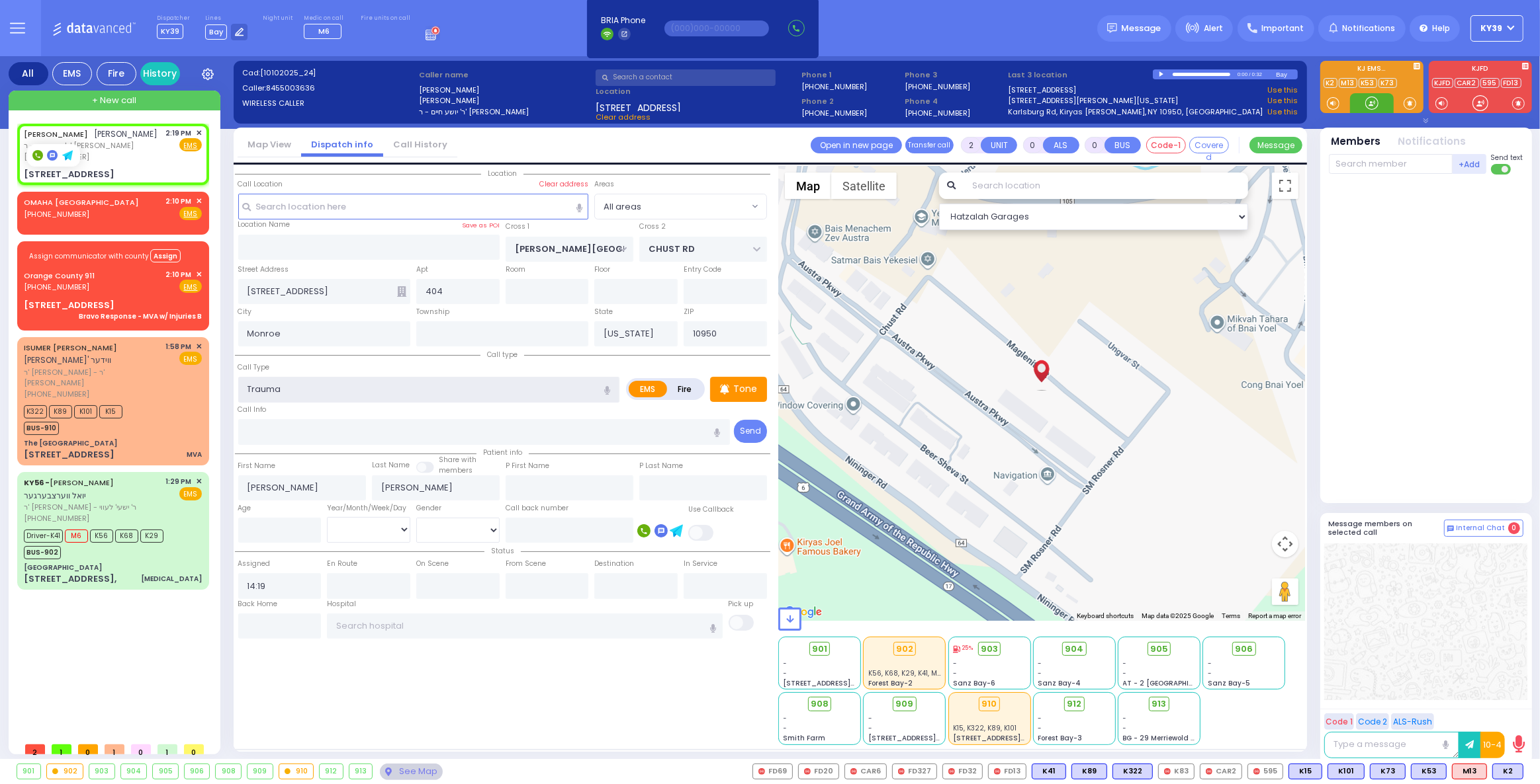
select select
radio input "true"
select select
select select "Hatzalah Garages"
click at [201, 207] on span "✕" at bounding box center [199, 202] width 6 height 11
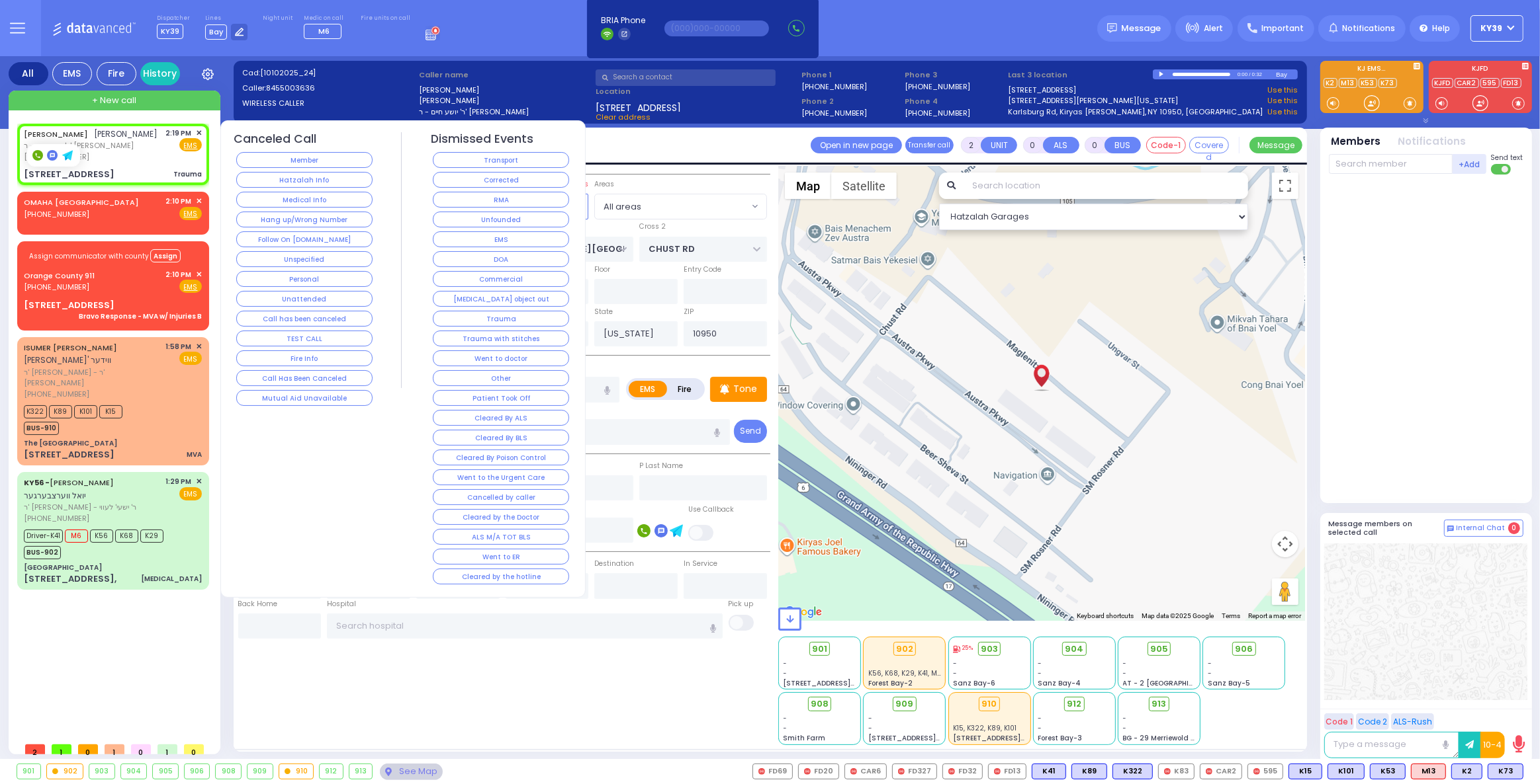
select select
radio input "true"
select select
select select "Hatzalah Garages"
click at [275, 193] on button "Medical Info" at bounding box center [304, 199] width 137 height 16
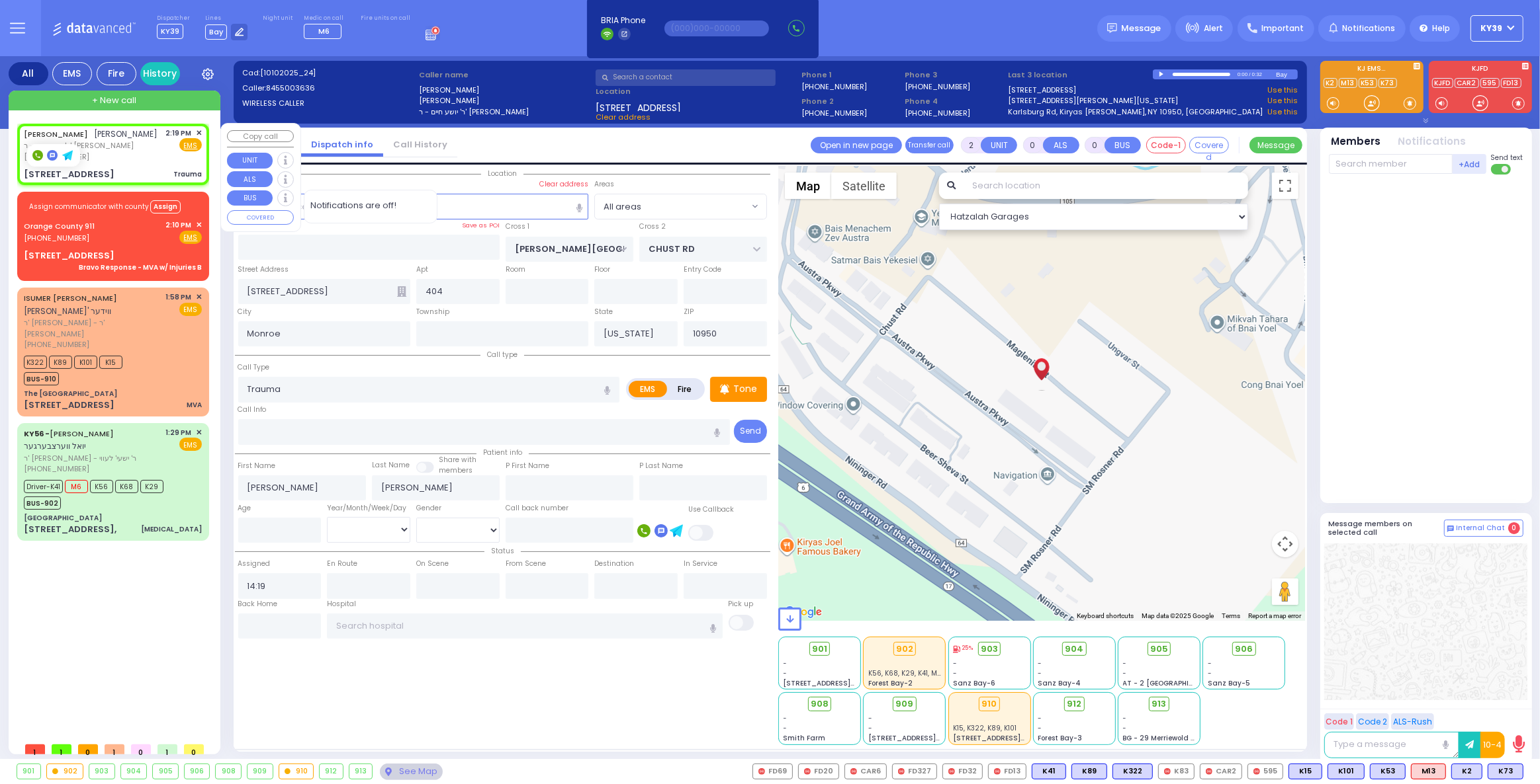
click at [146, 151] on span "ר' יושע חיים - ר' שלמה זלמן שווארץ" at bounding box center [91, 146] width 135 height 11
select select
radio input "true"
select select
select select "Hatzalah Garages"
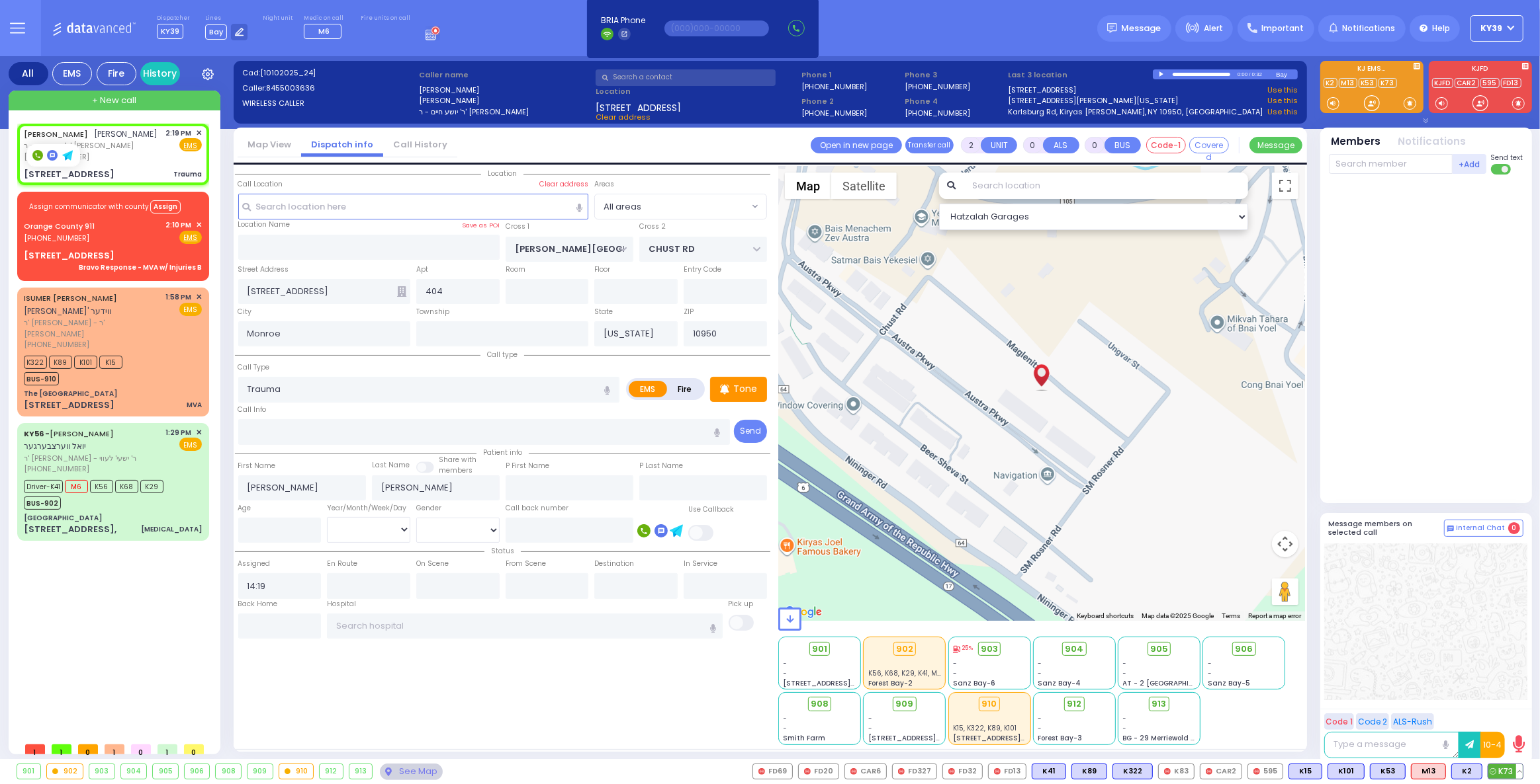
click at [1506, 769] on span "K73" at bounding box center [1505, 772] width 34 height 15
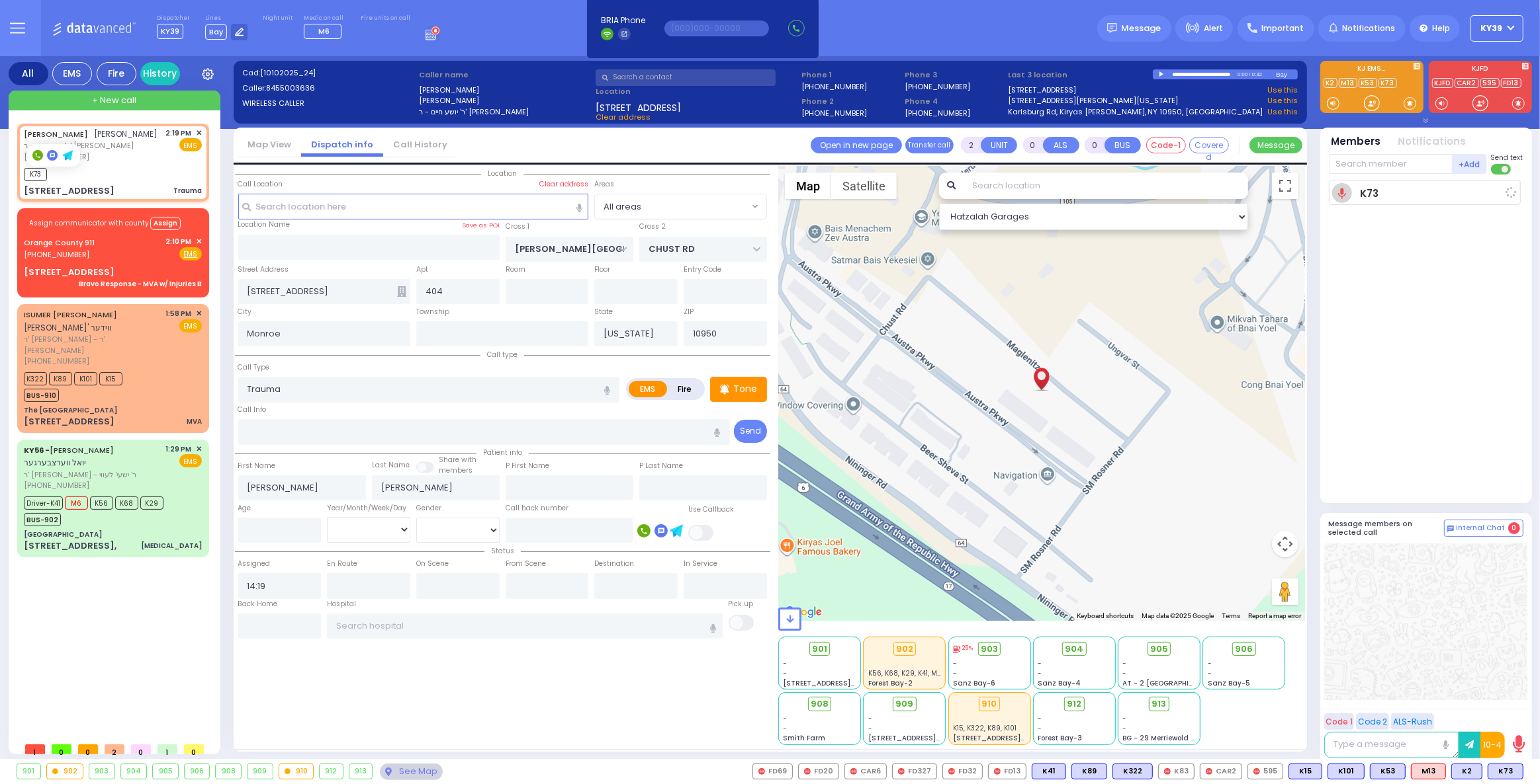
select select
radio input "true"
select select
type input "14:20"
select select "Hatzalah Garages"
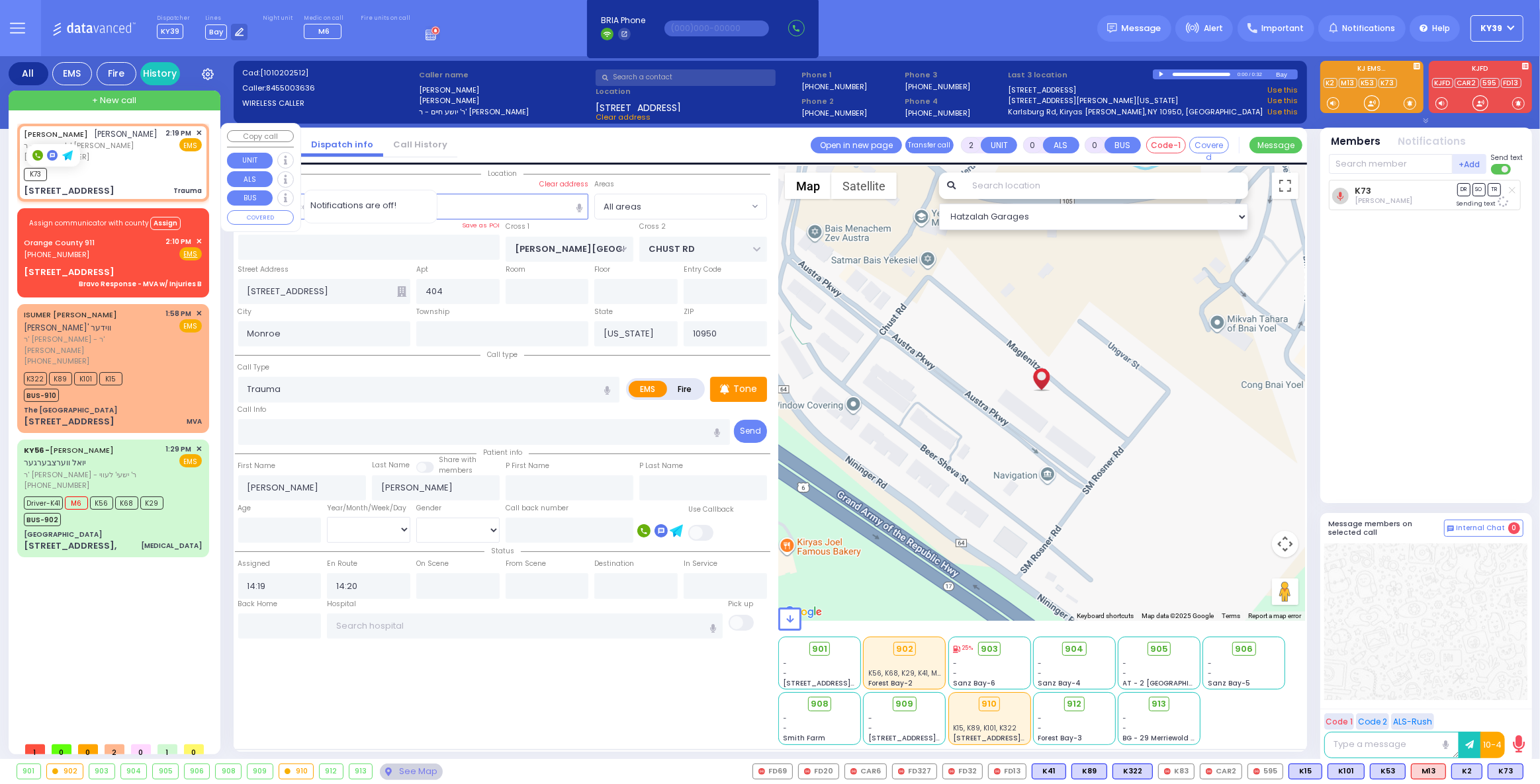
drag, startPoint x: 123, startPoint y: 182, endPoint x: 121, endPoint y: 194, distance: 12.2
click at [123, 180] on div "K73" at bounding box center [113, 173] width 178 height 17
select select
radio input "true"
select select
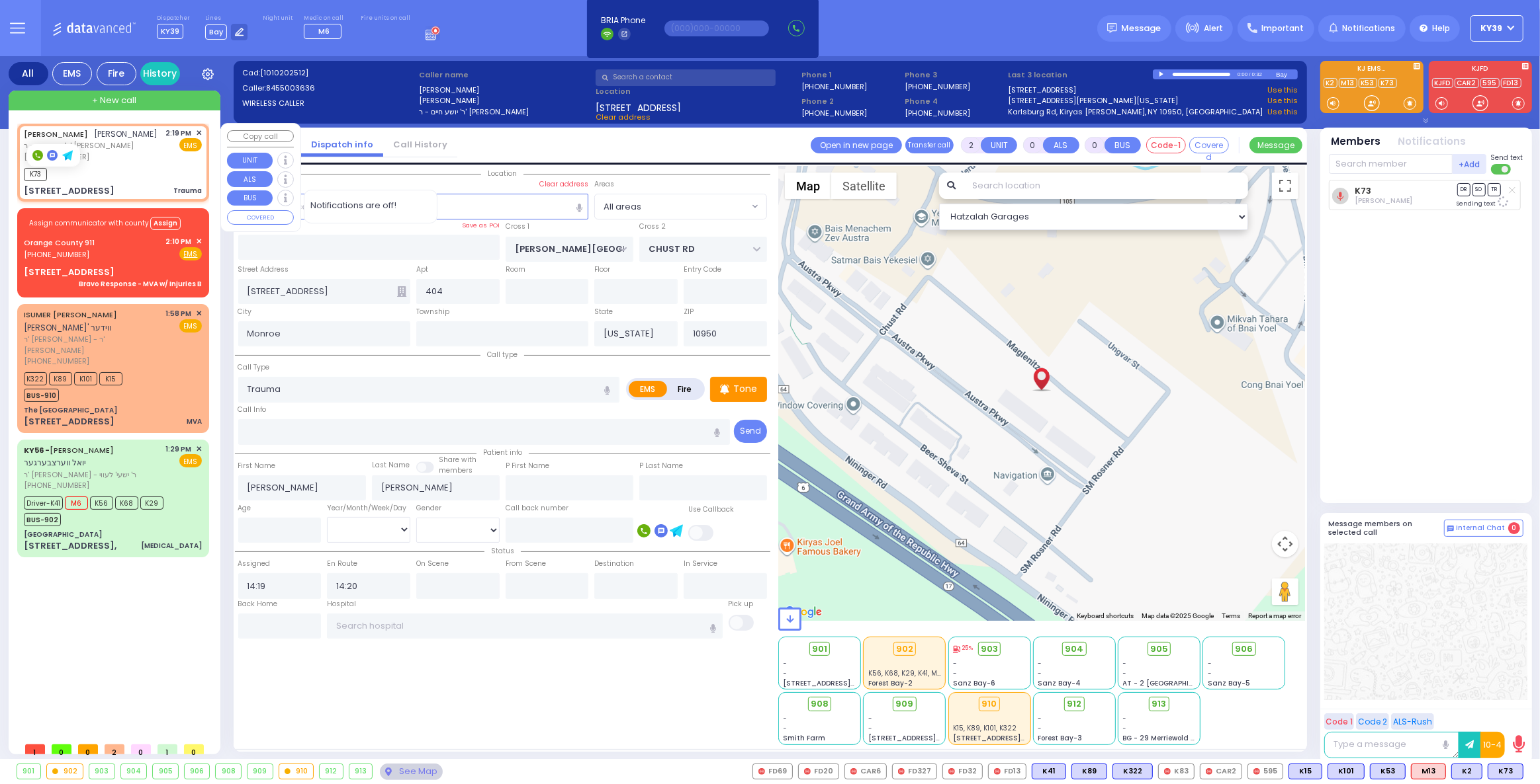
select select "Hatzalah Garages"
click at [1496, 769] on icon at bounding box center [1493, 771] width 7 height 7
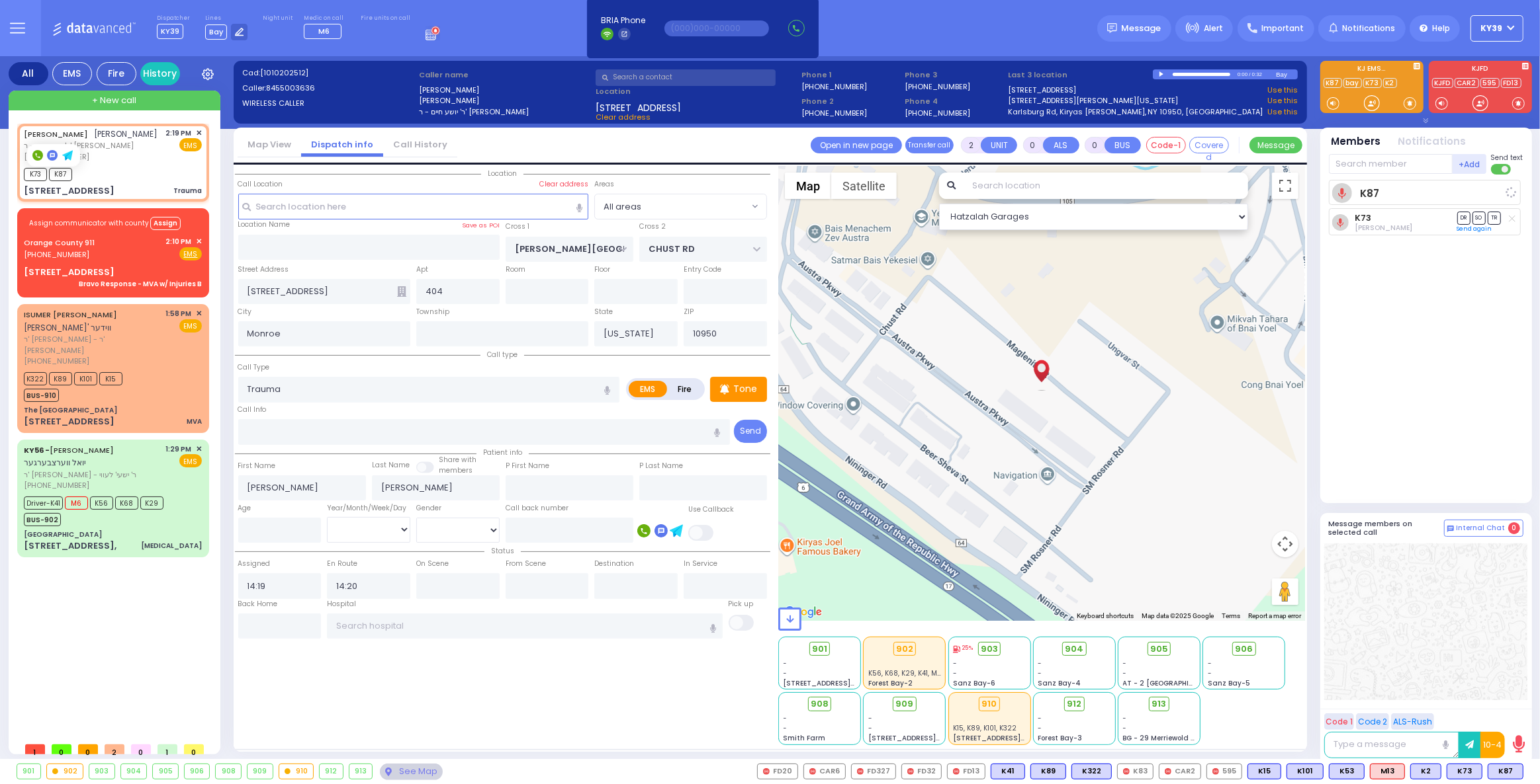
select select
radio input "true"
select select
select select "Hatzalah Garages"
click at [200, 132] on span "✕" at bounding box center [199, 133] width 6 height 11
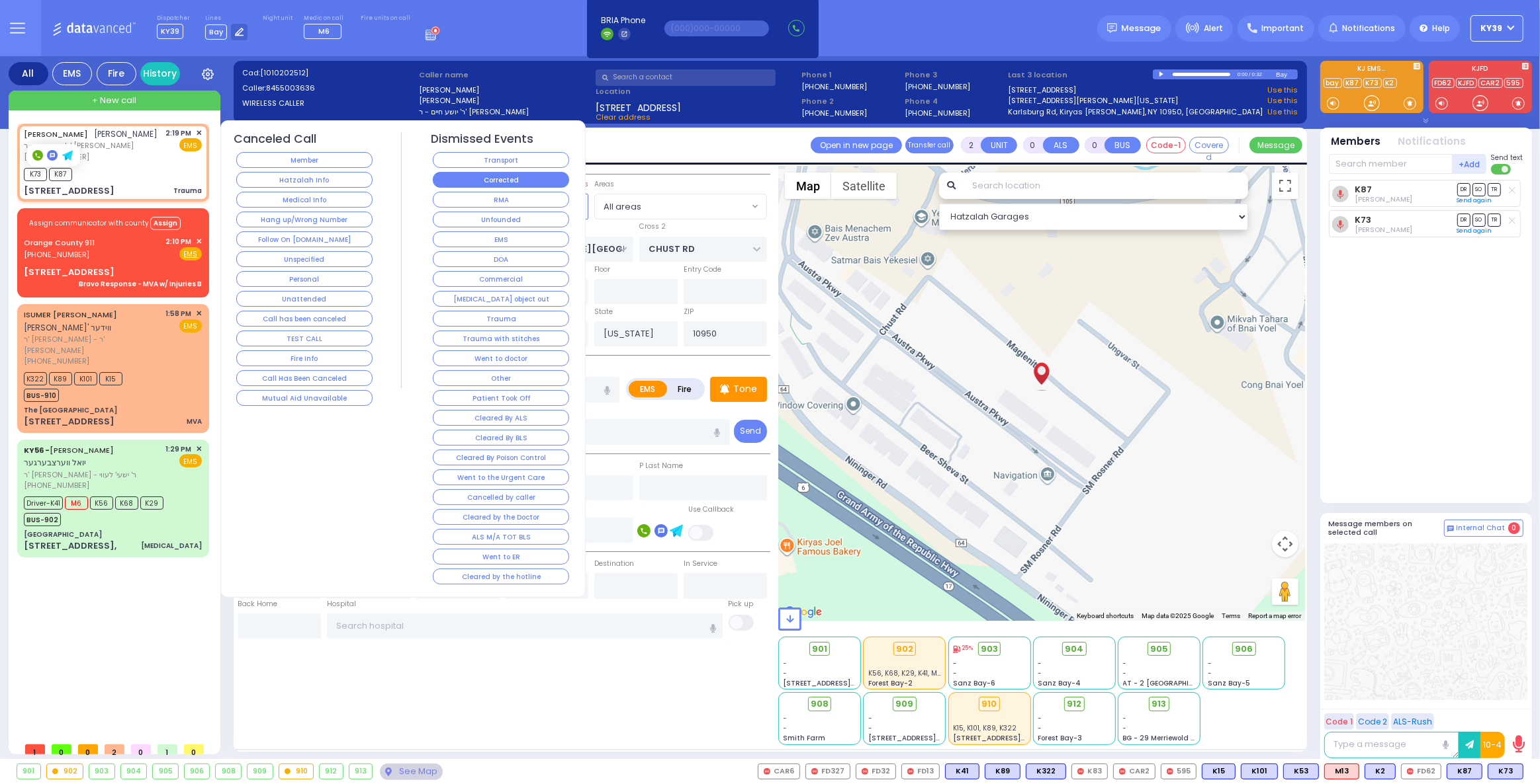
click at [509, 180] on button "Corrected" at bounding box center [501, 179] width 137 height 16
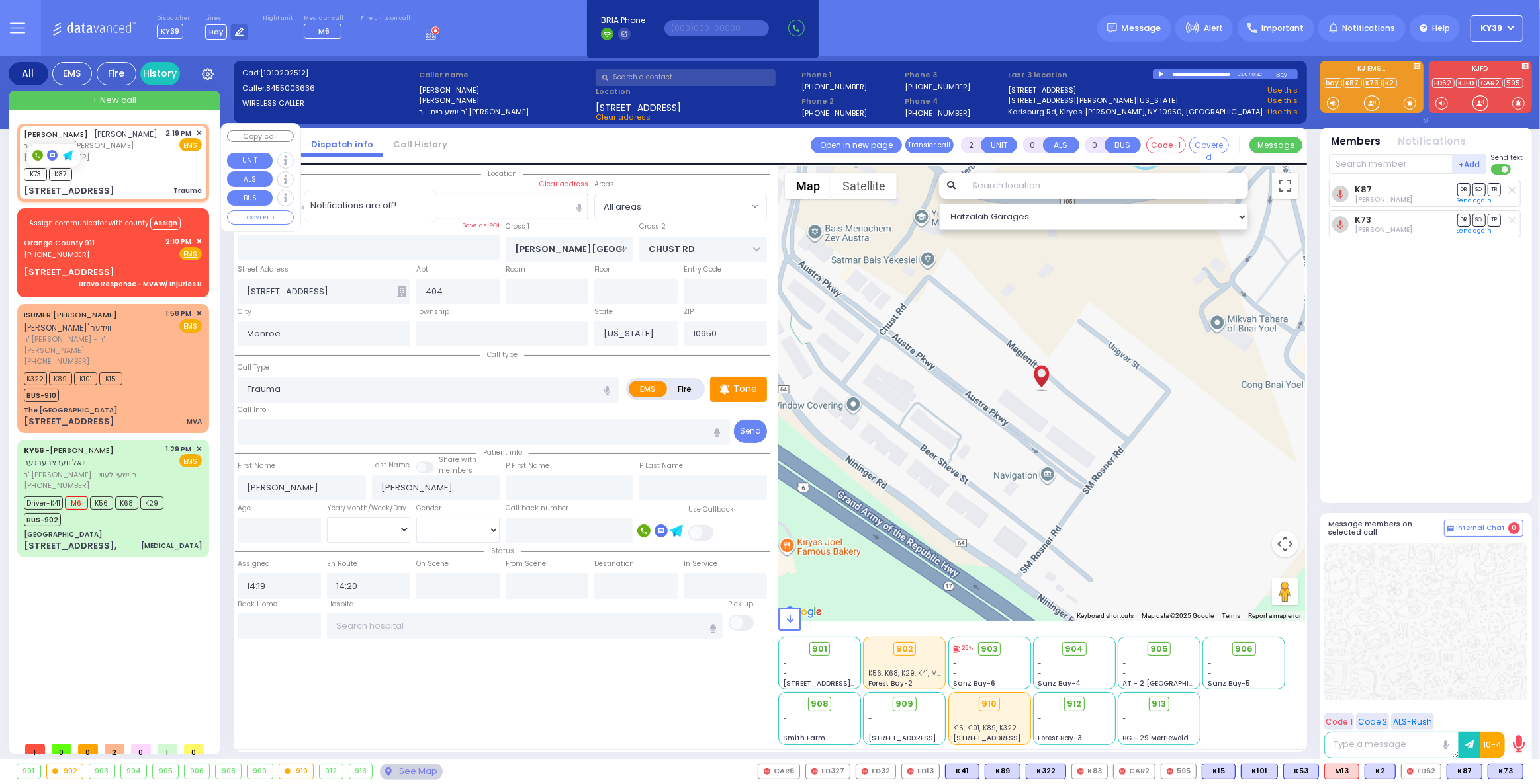
select select
radio input "true"
select select
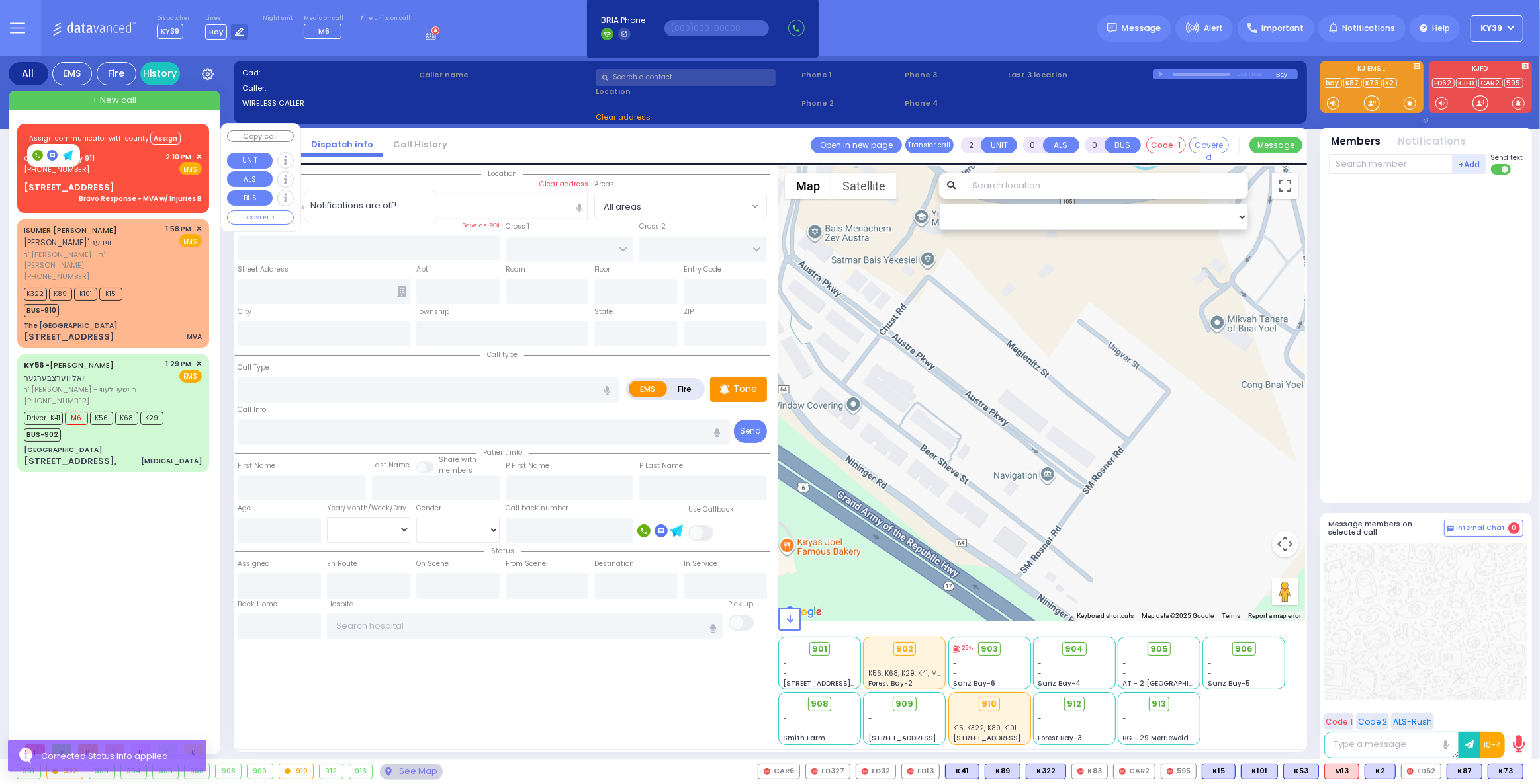
click at [155, 184] on div "78 Brookside Ave Bravo Response - MVA w/ Injuries B" at bounding box center [113, 192] width 178 height 23
type input "6"
select select
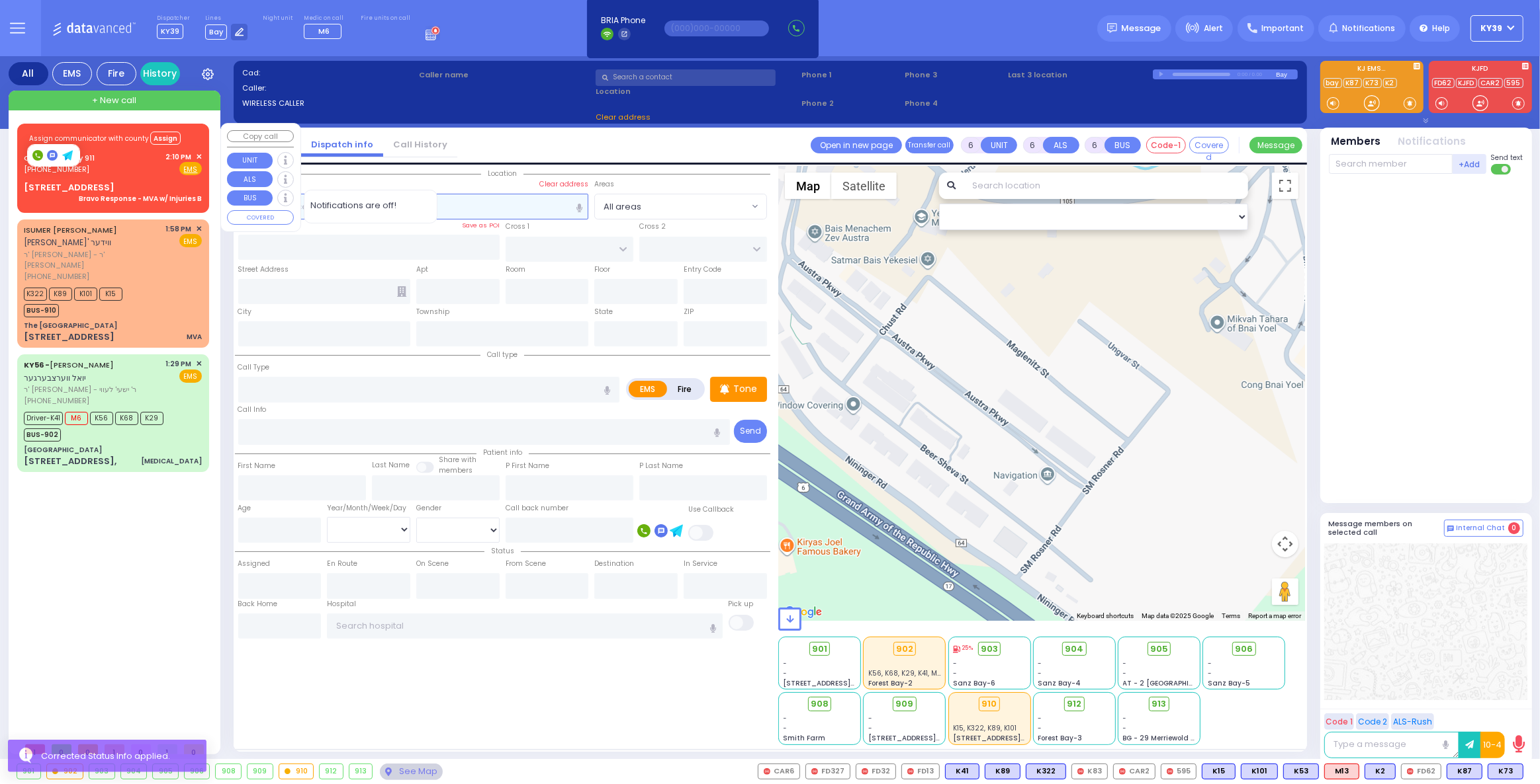
type input "Bravo Response - MVA w/ Injuries B"
radio input "true"
type input "Nature: : Bravo Response - MVA w/ Injuries B Address: : 78 Brookside Ave, 10918…"
select select
select select "Hatzalah Garages"
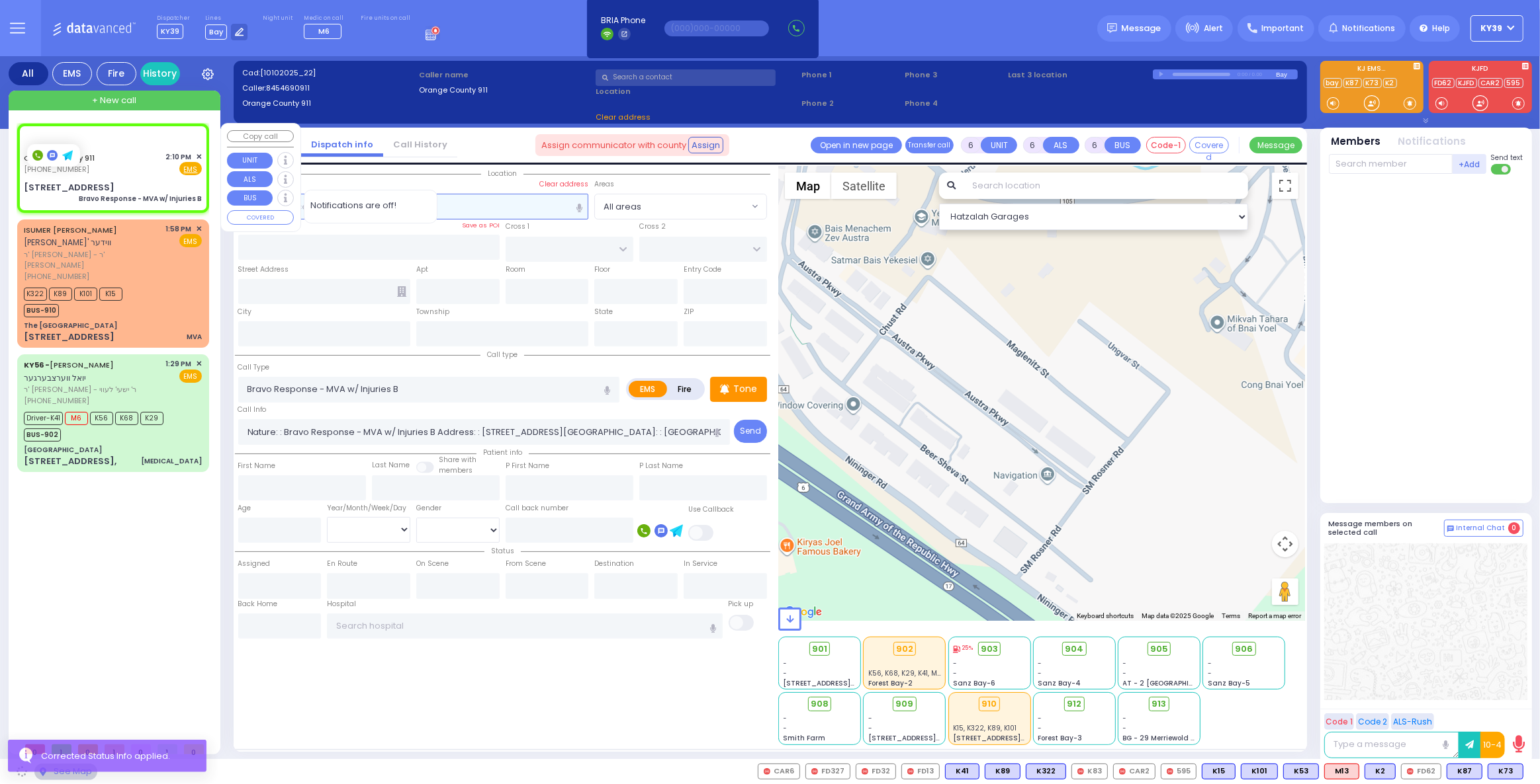
select select
radio input "true"
select select
select select "Hatzalah Garages"
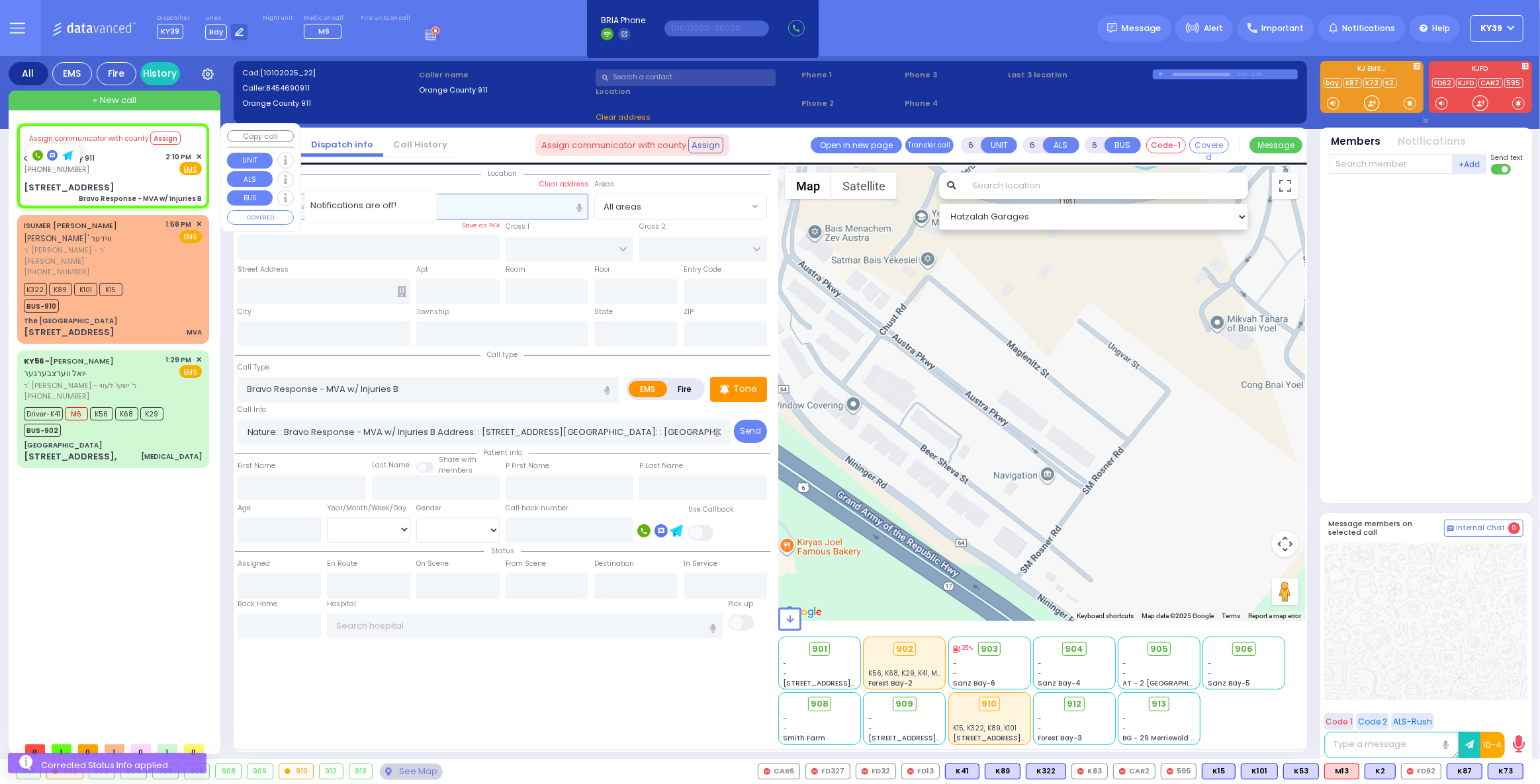
type input "78 Brookside Ave"
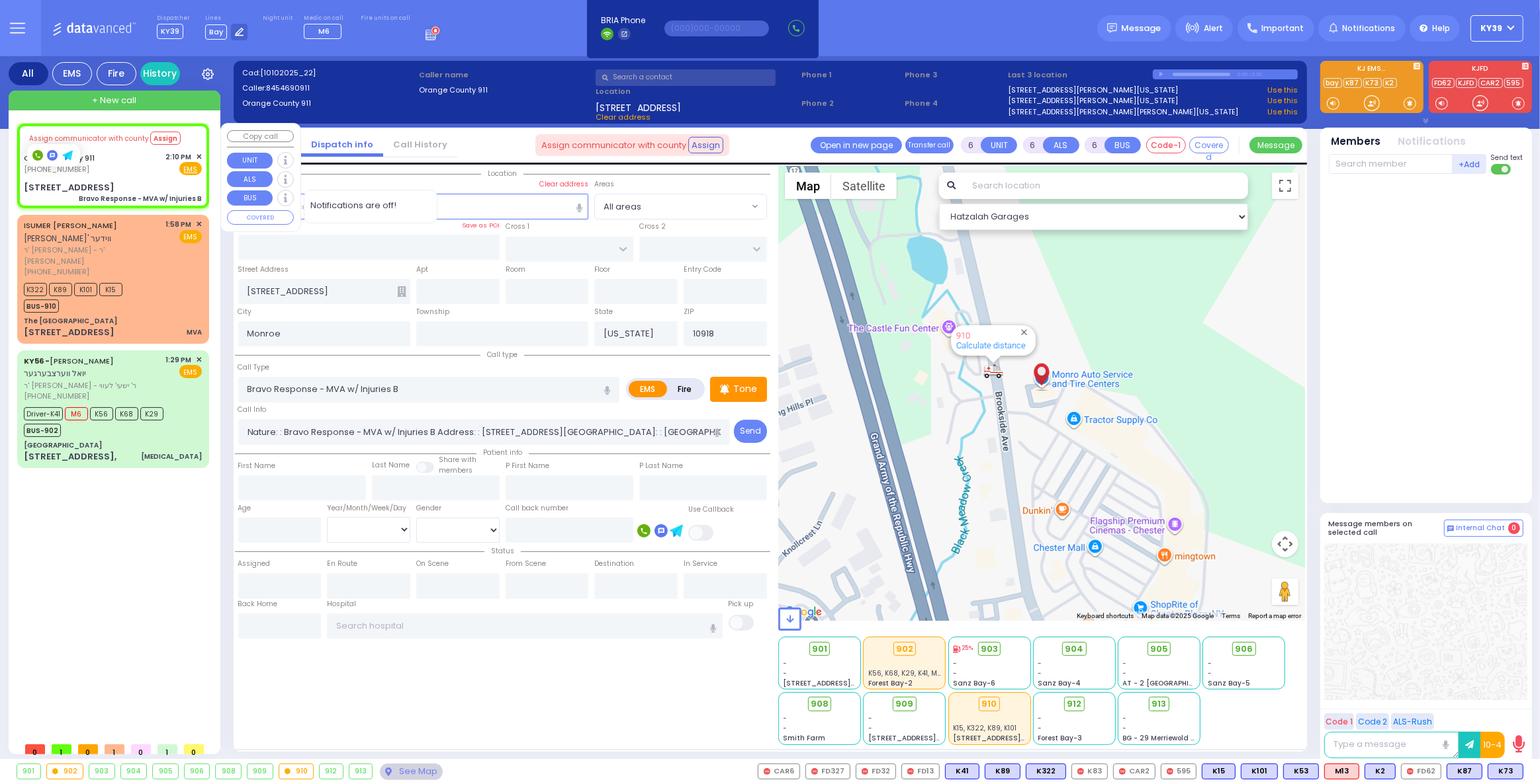
click at [197, 157] on span "✕" at bounding box center [199, 157] width 6 height 11
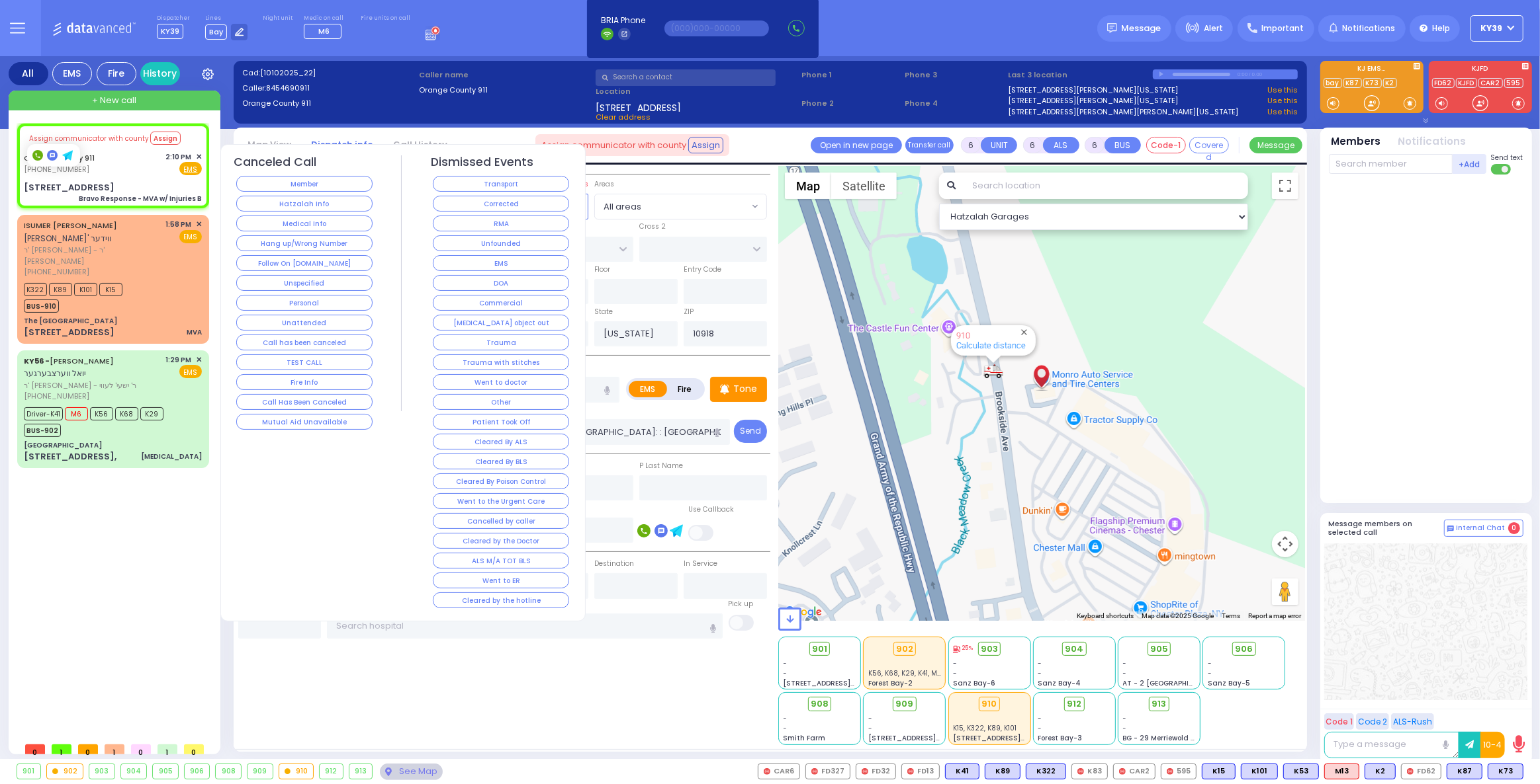
click at [297, 260] on button "Follow On [DOMAIN_NAME]" at bounding box center [304, 263] width 137 height 16
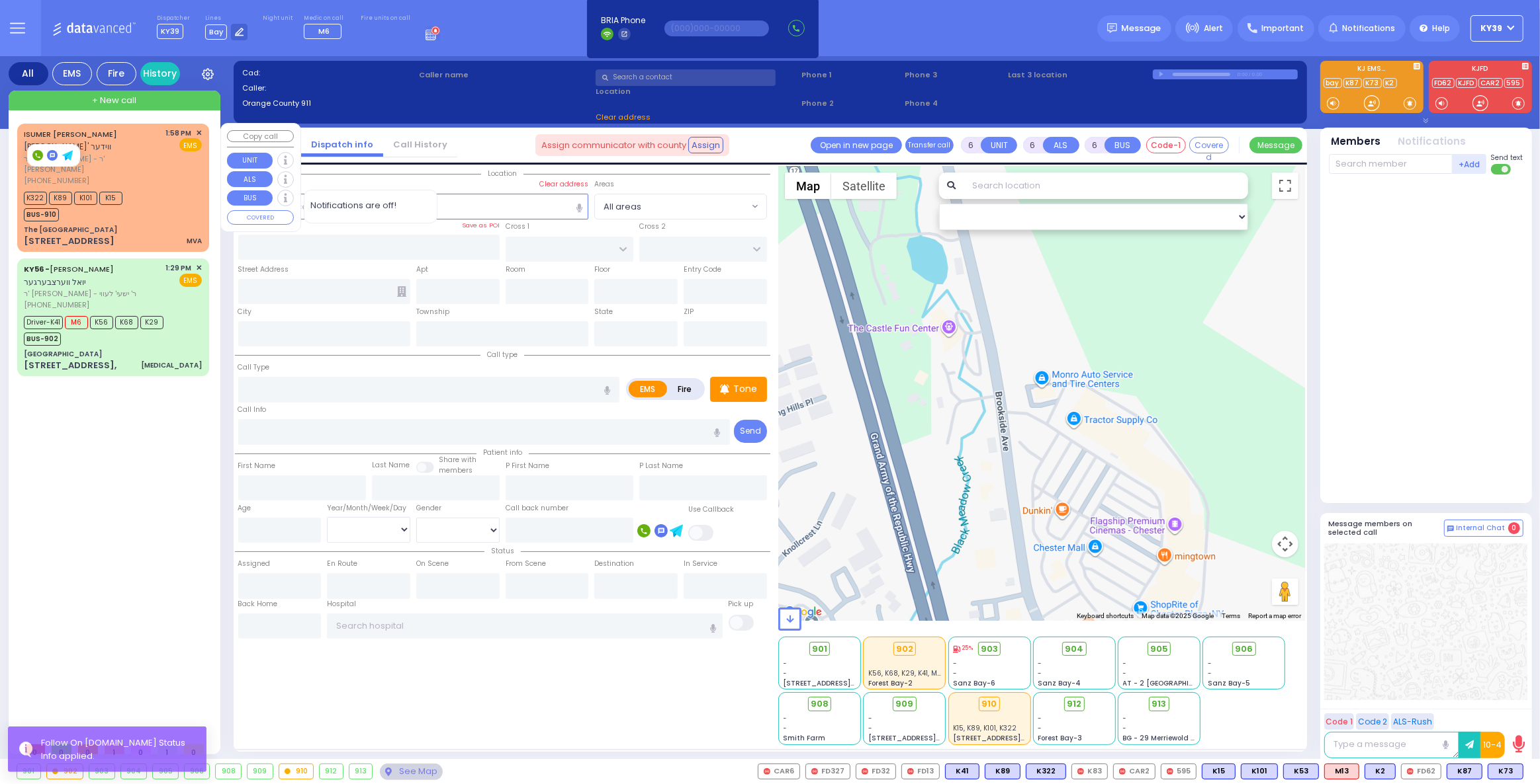
click at [167, 199] on div "K322 K89 K101 K15 BUS-910" at bounding box center [113, 205] width 178 height 33
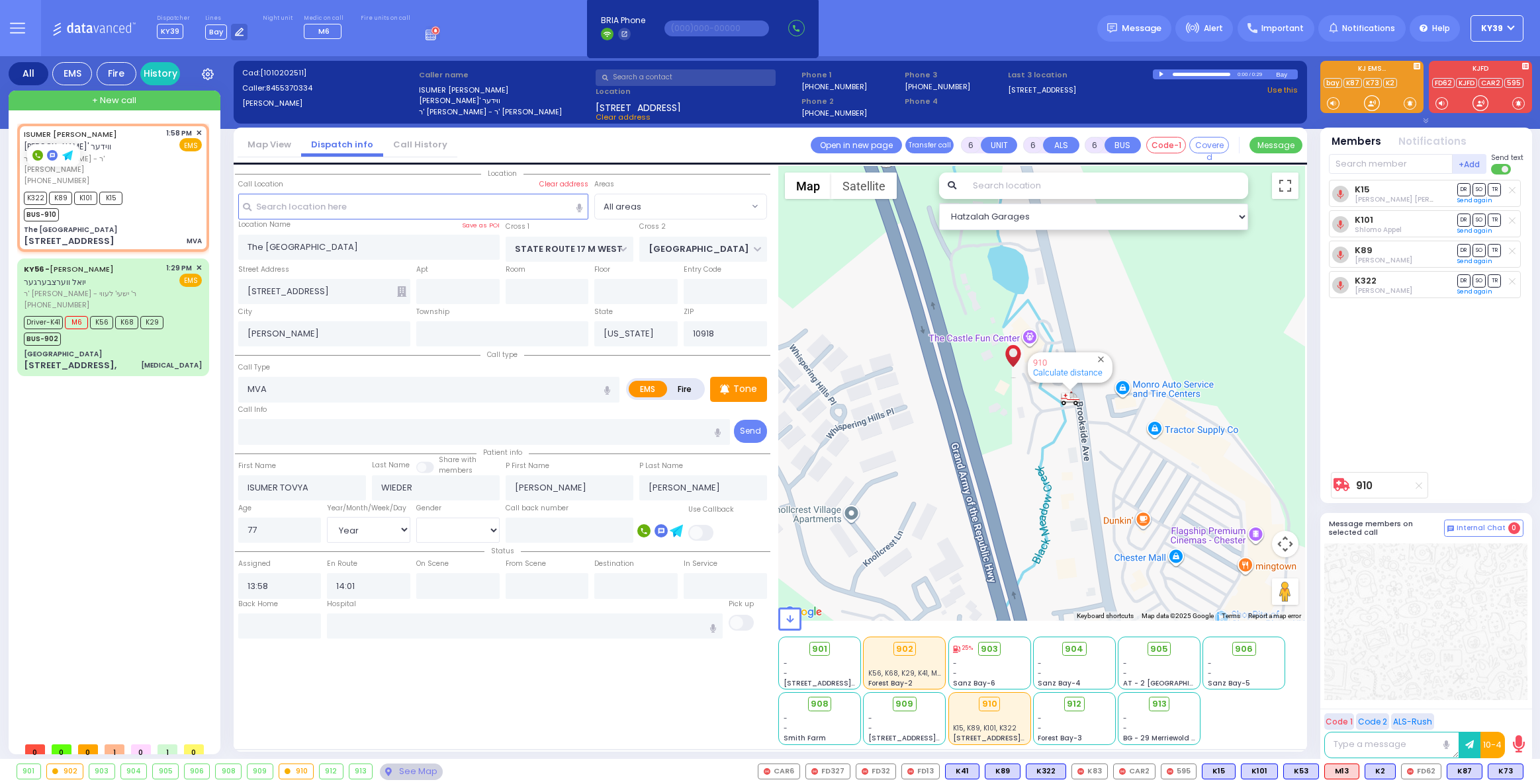
select select "Year"
select select "[DEMOGRAPHIC_DATA]"
select select
radio input "true"
select select "Year"
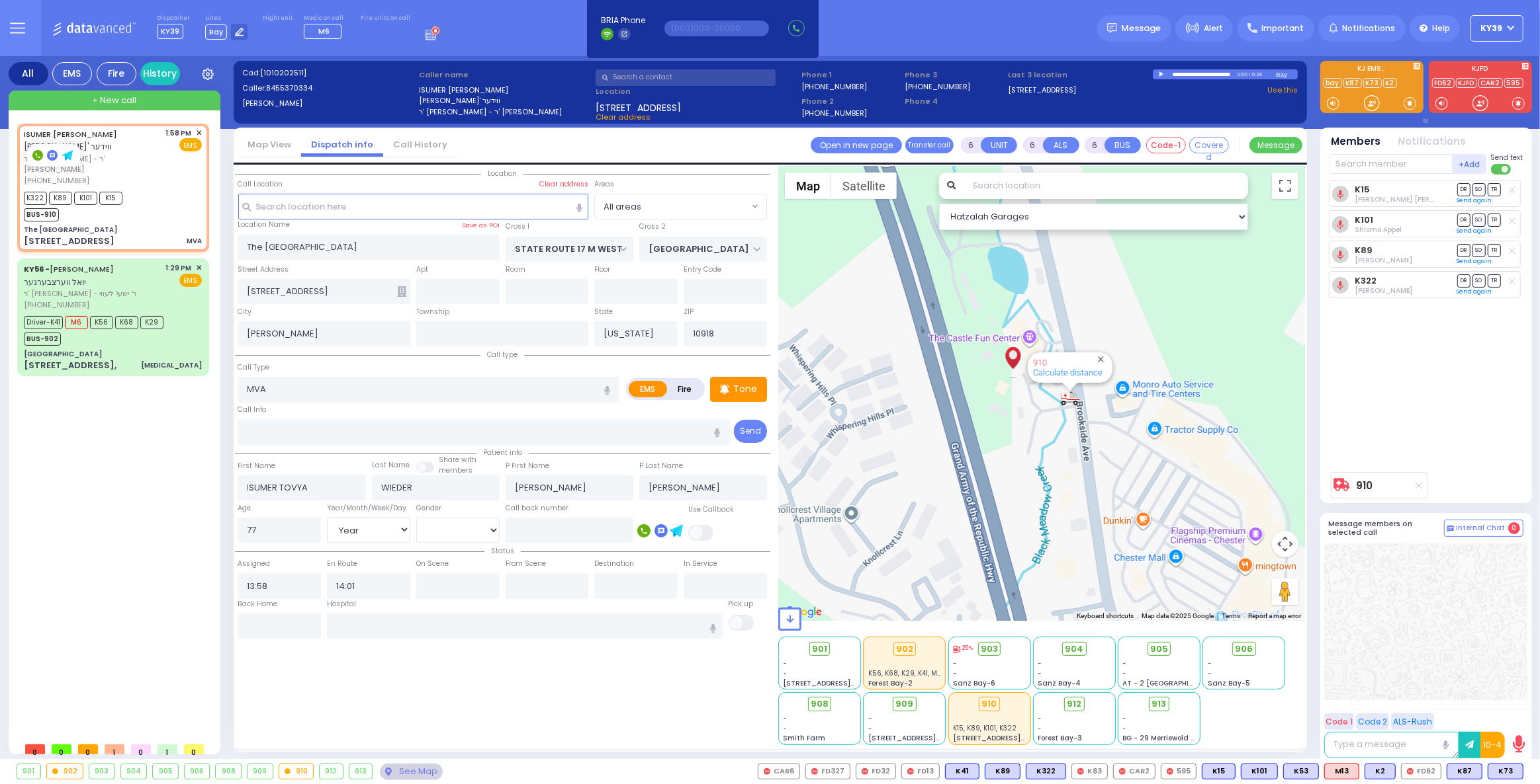
select select "[DEMOGRAPHIC_DATA]"
select select "Hatzalah Garages"
select select
radio input "true"
select select "Year"
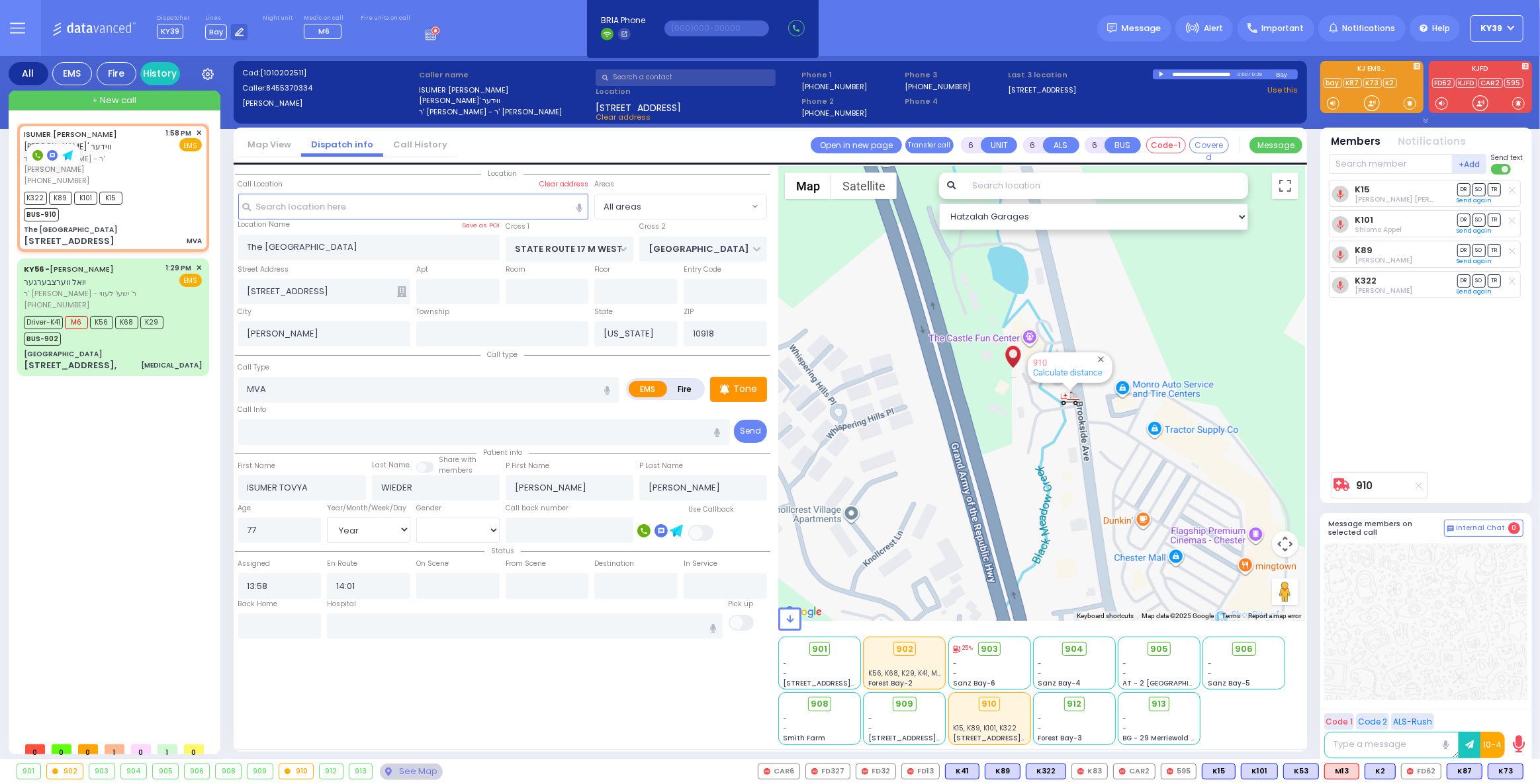
select select "[DEMOGRAPHIC_DATA]"
select select "Hatzalah Garages"
select select
radio input "true"
select select "Year"
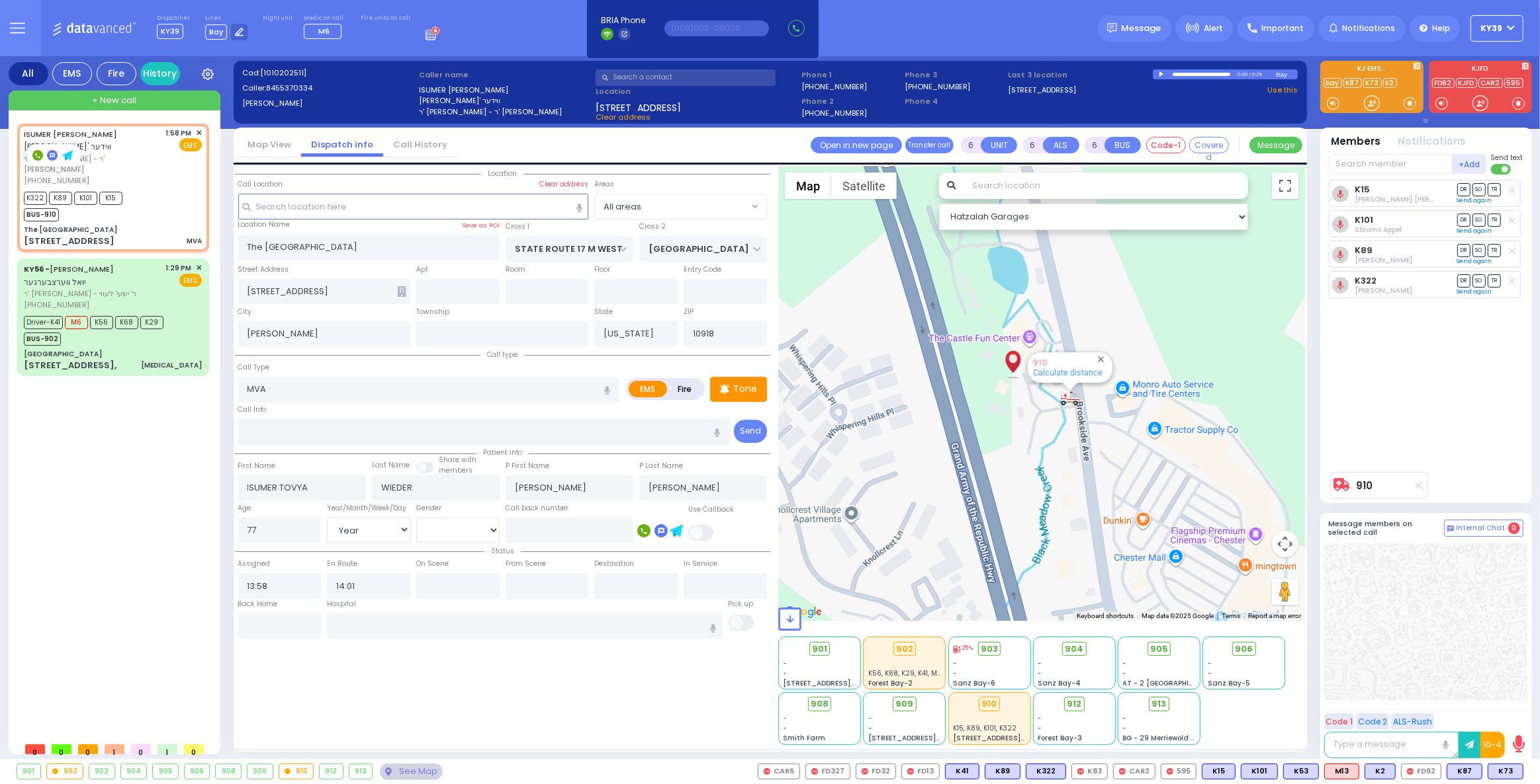
select select "[DEMOGRAPHIC_DATA]"
select select "Hatzalah Garages"
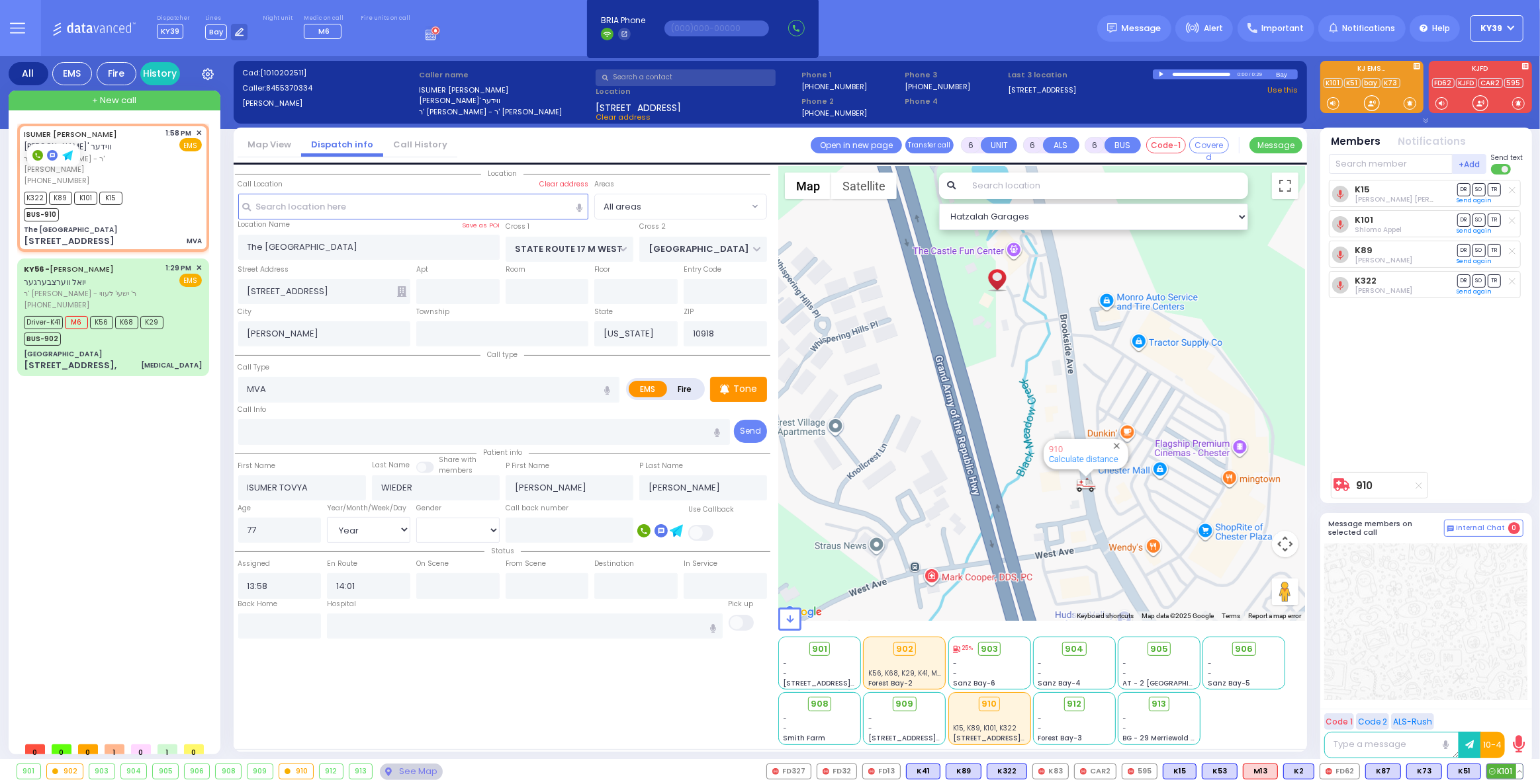
click at [1522, 771] on button at bounding box center [1519, 772] width 7 height 15
click at [1515, 712] on icon at bounding box center [1509, 712] width 14 height 14
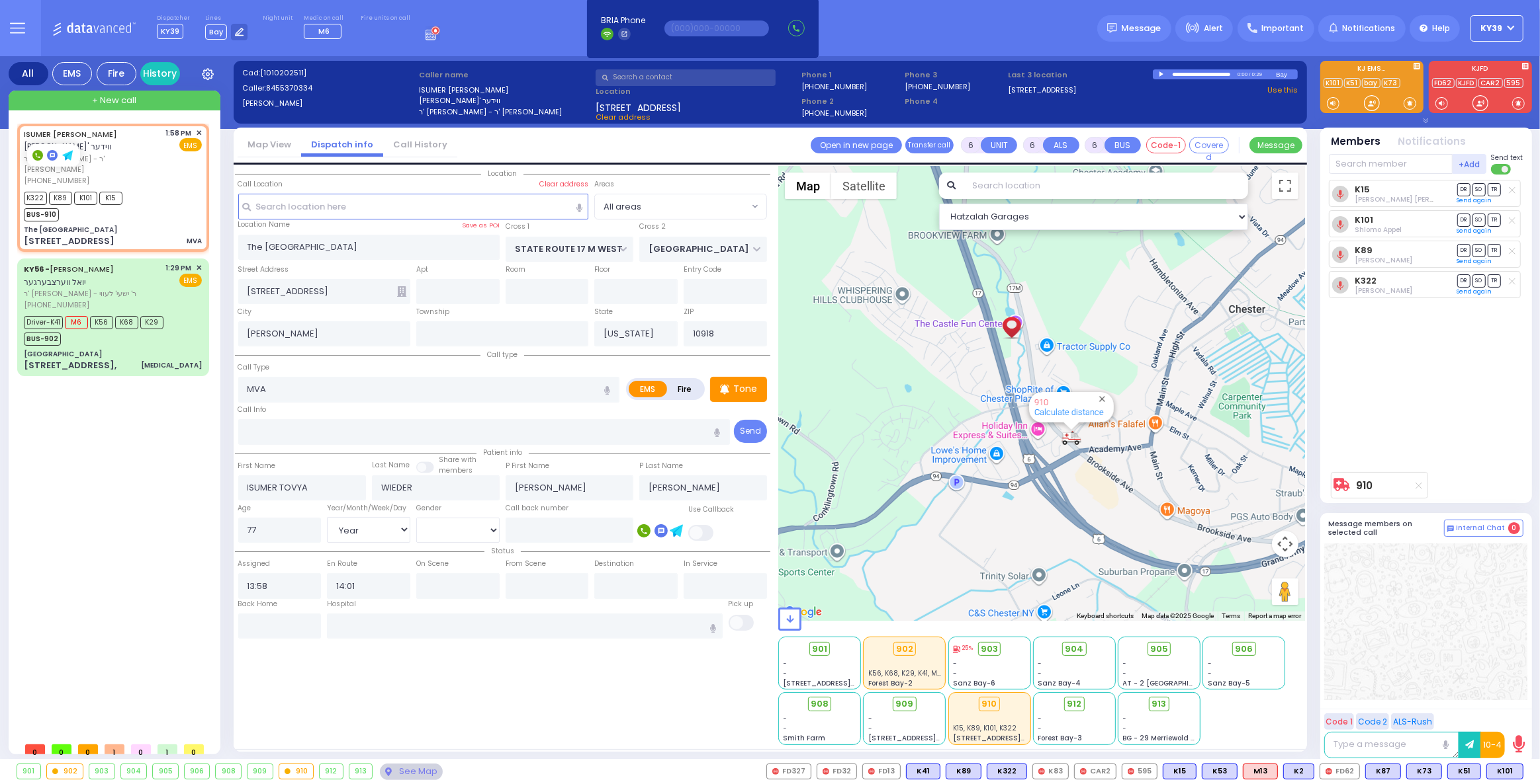
select select
radio input "true"
select select "Year"
select select "[DEMOGRAPHIC_DATA]"
select select "Hatzalah Garages"
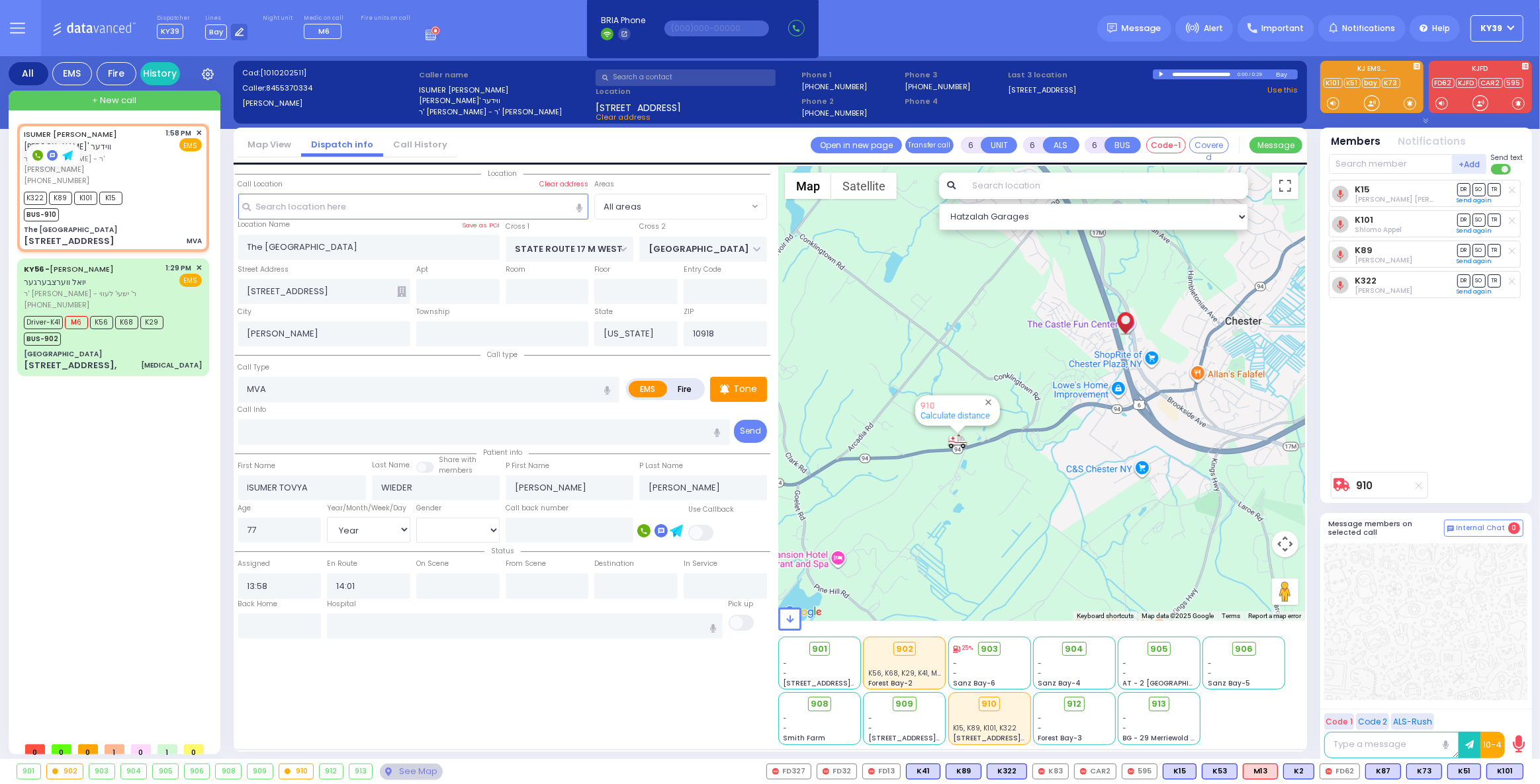
select select
radio input "true"
select select "Year"
select select "[DEMOGRAPHIC_DATA]"
select select "Hatzalah Garages"
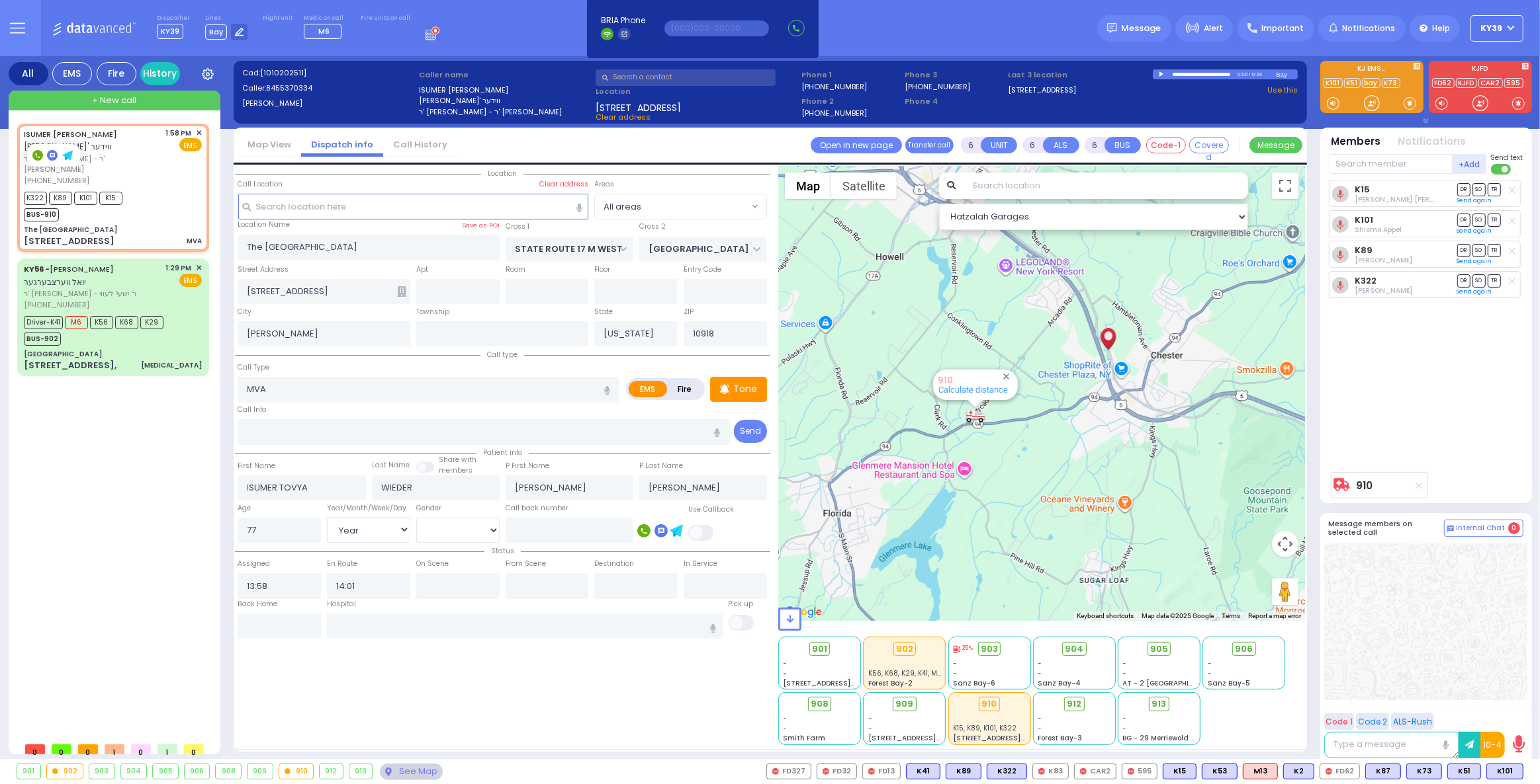
select select
radio input "true"
select select "Year"
select select "[DEMOGRAPHIC_DATA]"
type input "St. Anthonys Comm Hospital 15 Maple Avenue Warwick"
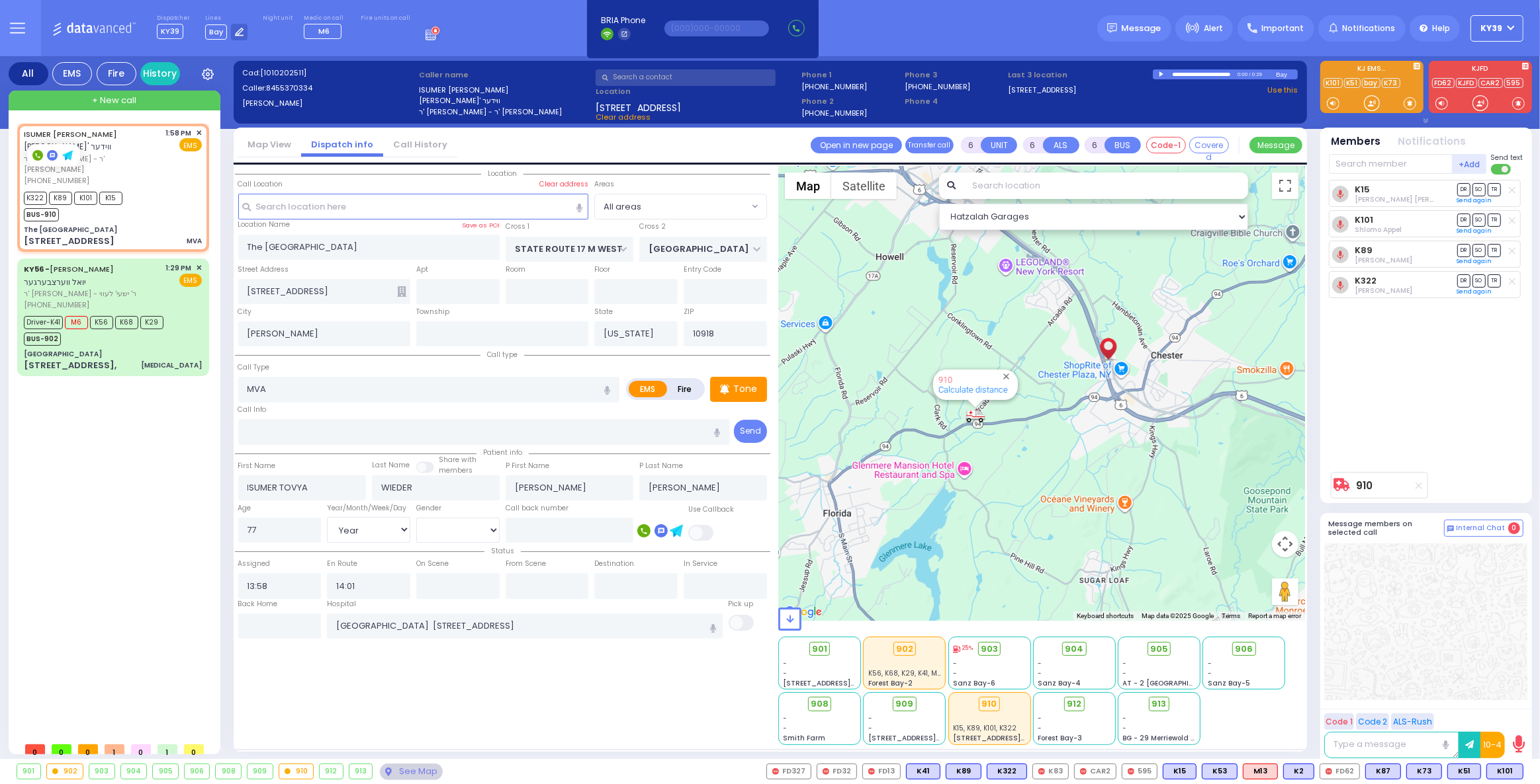
select select "Hatzalah Garages"
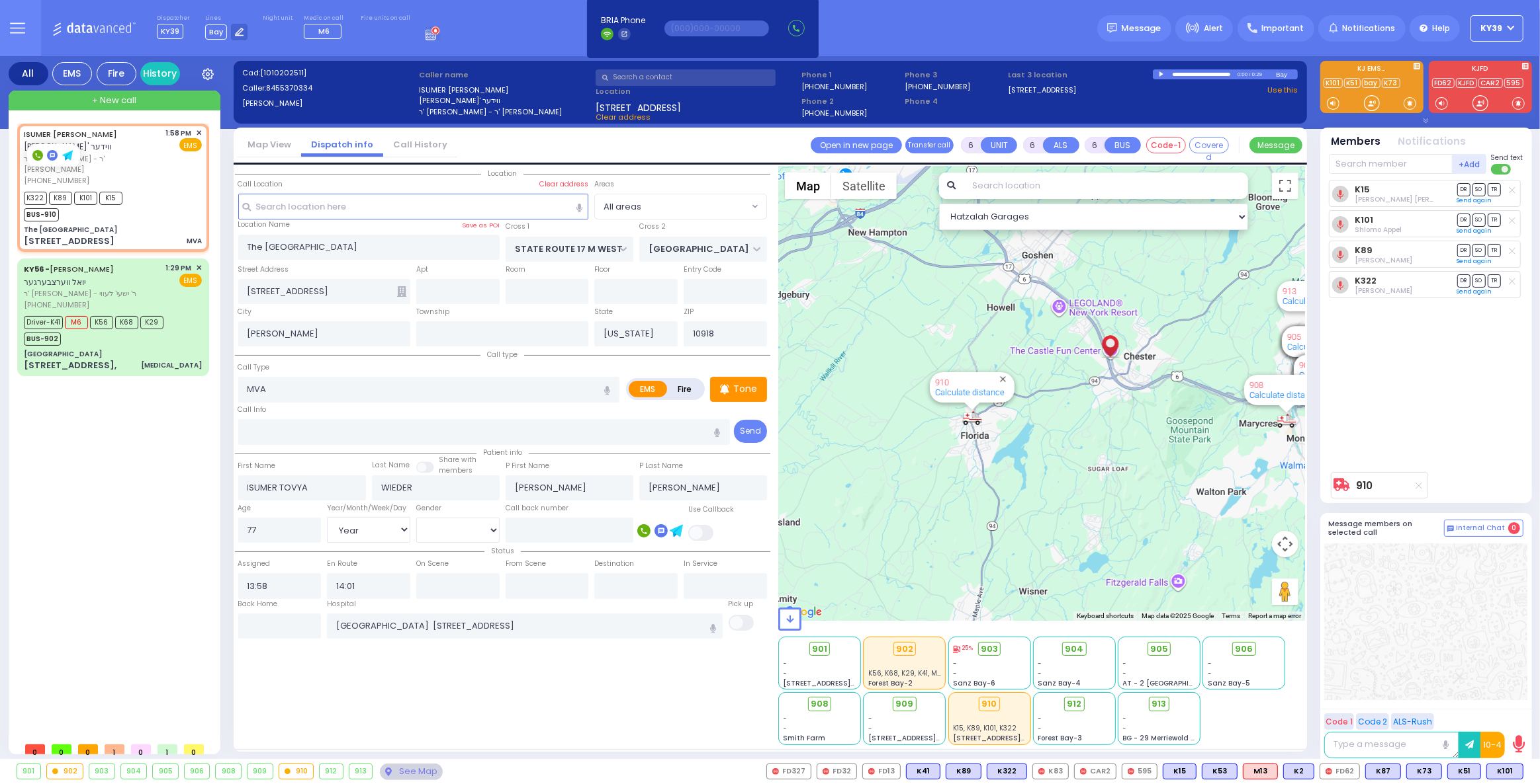
select select
radio input "true"
select select "Year"
select select "[DEMOGRAPHIC_DATA]"
select select "Hatzalah Garages"
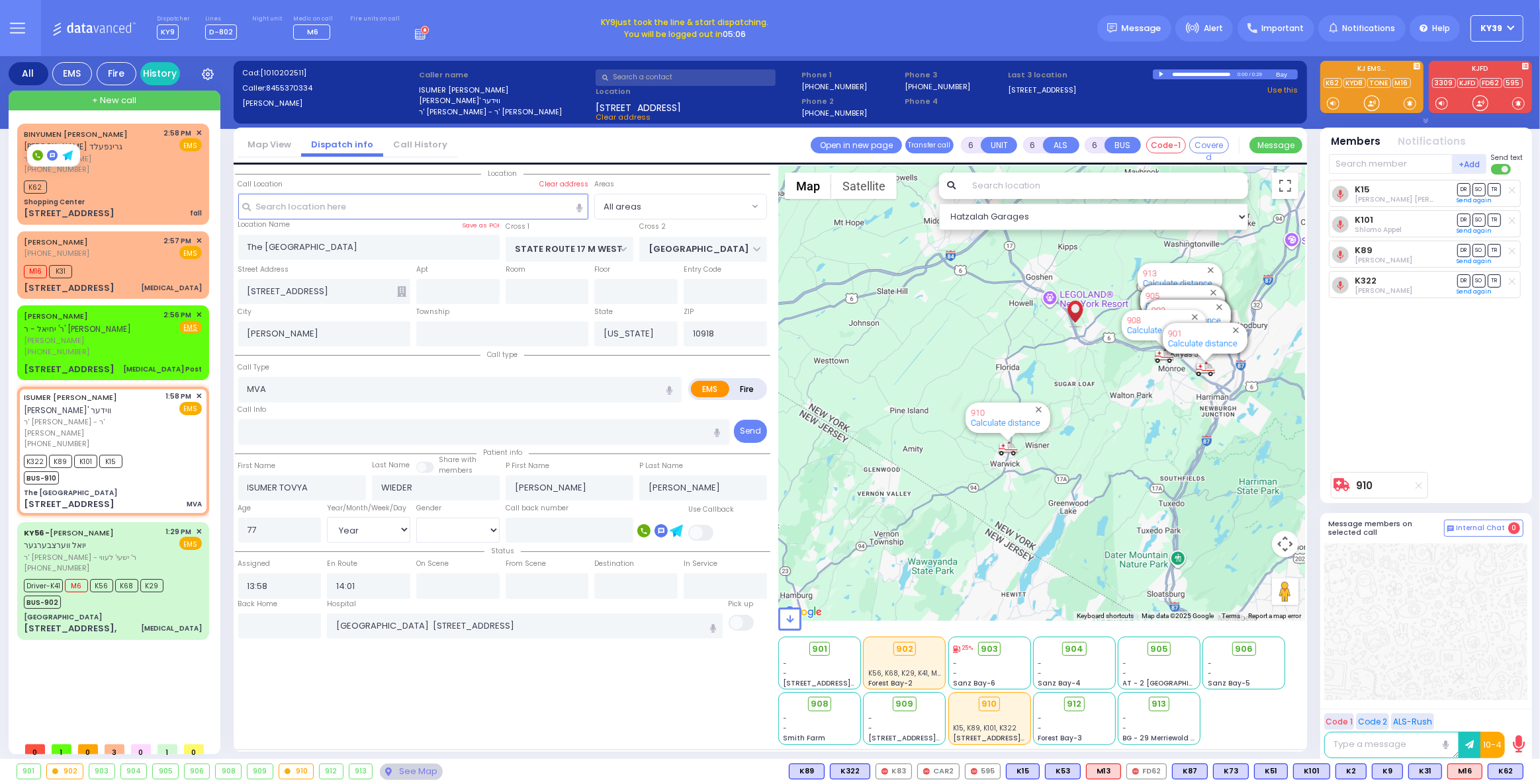
select select
radio input "true"
select select "Year"
select select "[DEMOGRAPHIC_DATA]"
select select "Hatzalah Garages"
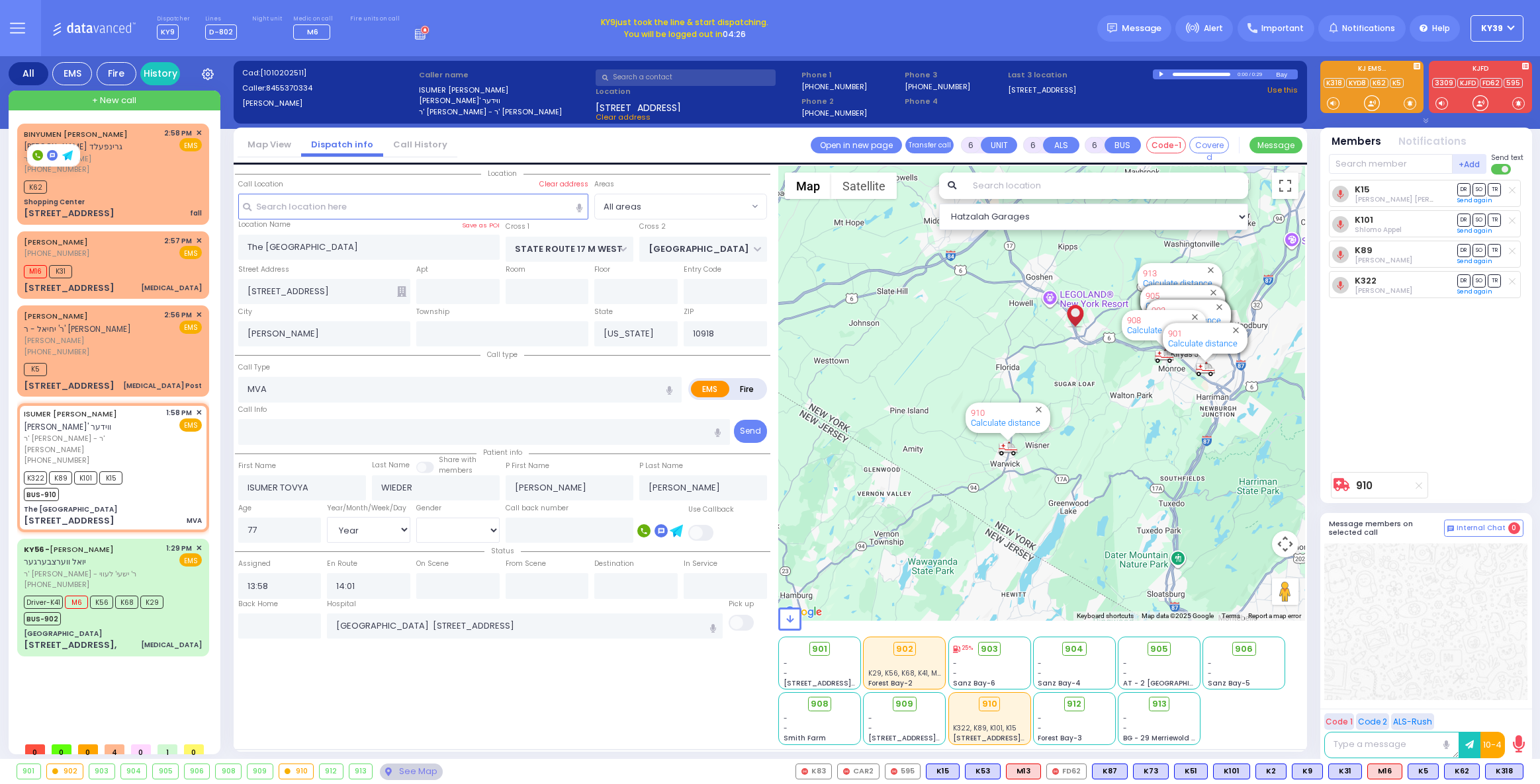
select select "Year"
select select "[DEMOGRAPHIC_DATA]"
select select
radio input "true"
select select "Year"
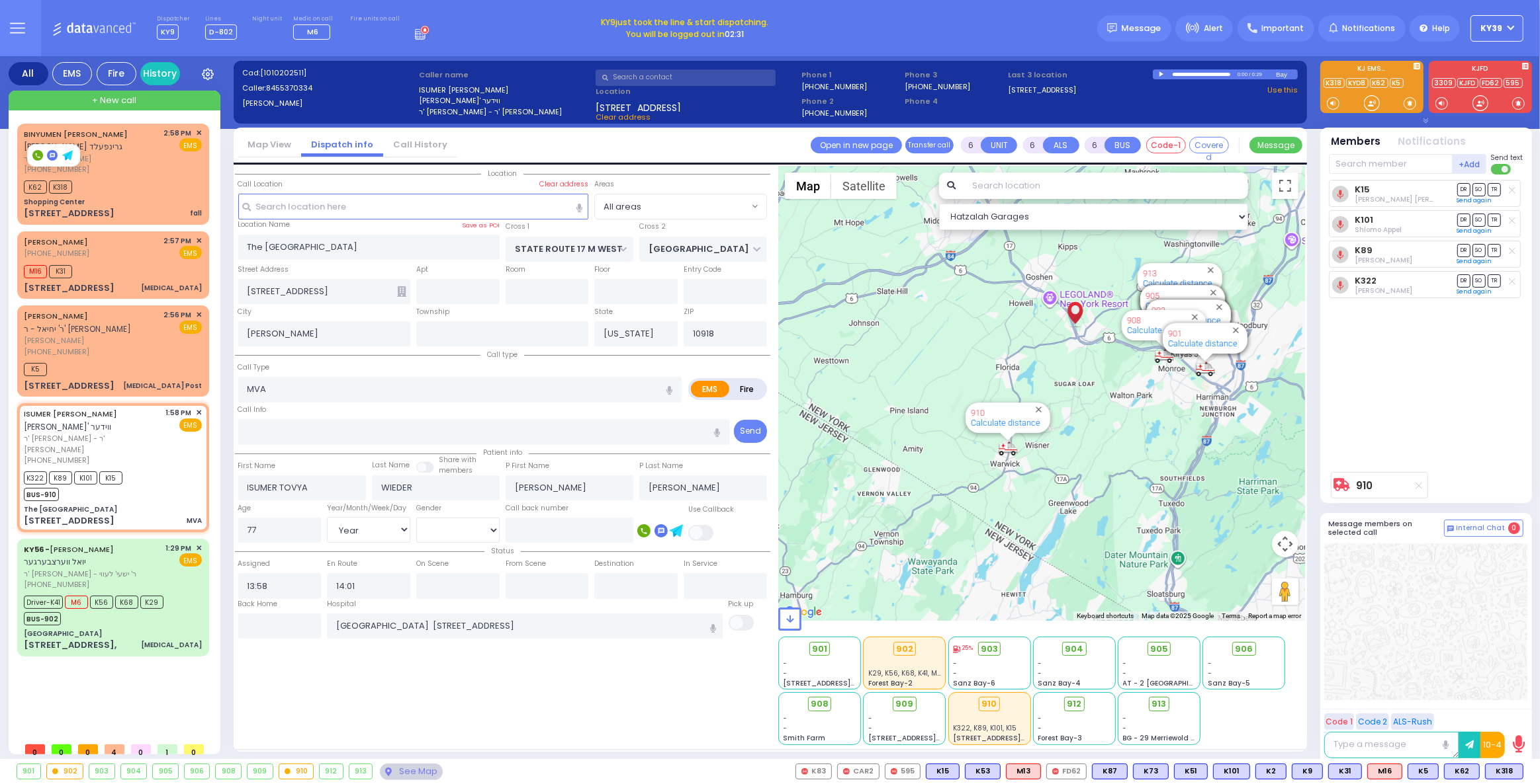
select select "[DEMOGRAPHIC_DATA]"
select select "Hatzalah Garages"
